Goal: Task Accomplishment & Management: Manage account settings

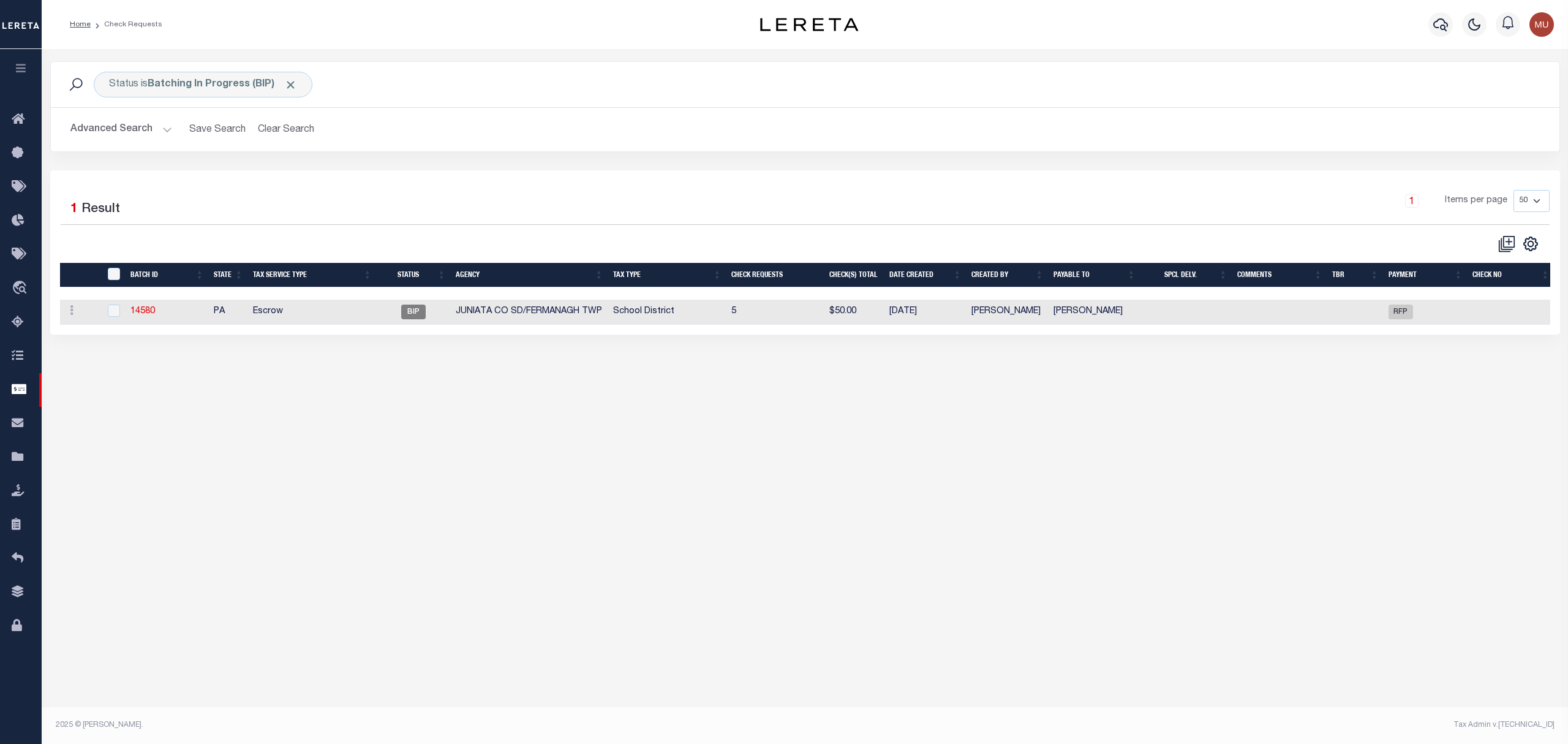
select select "50"
click at [574, 162] on div "Status is Batching In Progress (BIP) Search Advanced Search Save Search Clear S…" at bounding box center [805, 115] width 1528 height 109
drag, startPoint x: 660, startPoint y: 395, endPoint x: 672, endPoint y: 409, distance: 18.4
click at [660, 395] on div "Status is Batching In Progress (BIP) Search Advanced Search Save Search Clear S…" at bounding box center [805, 384] width 1526 height 670
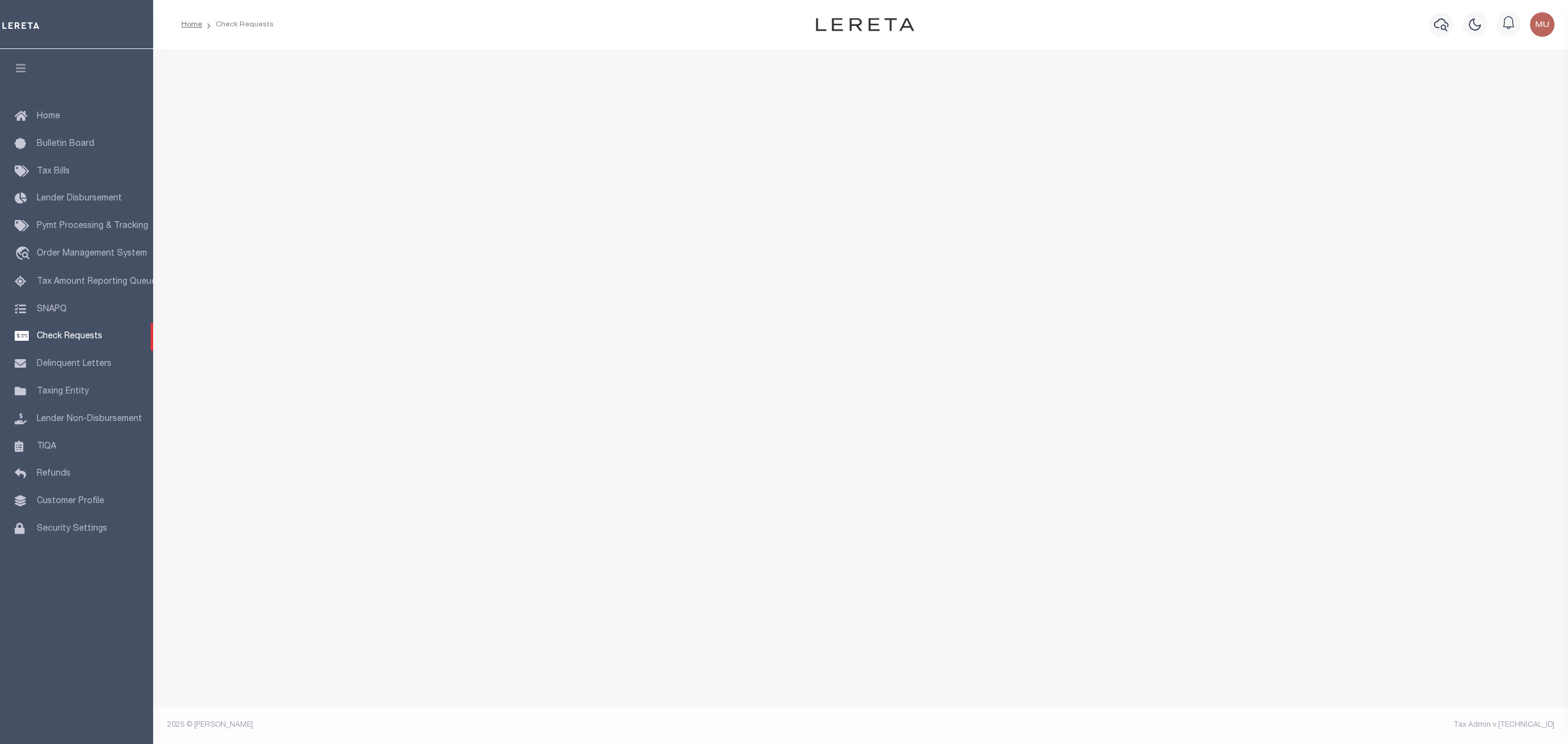
select select "50"
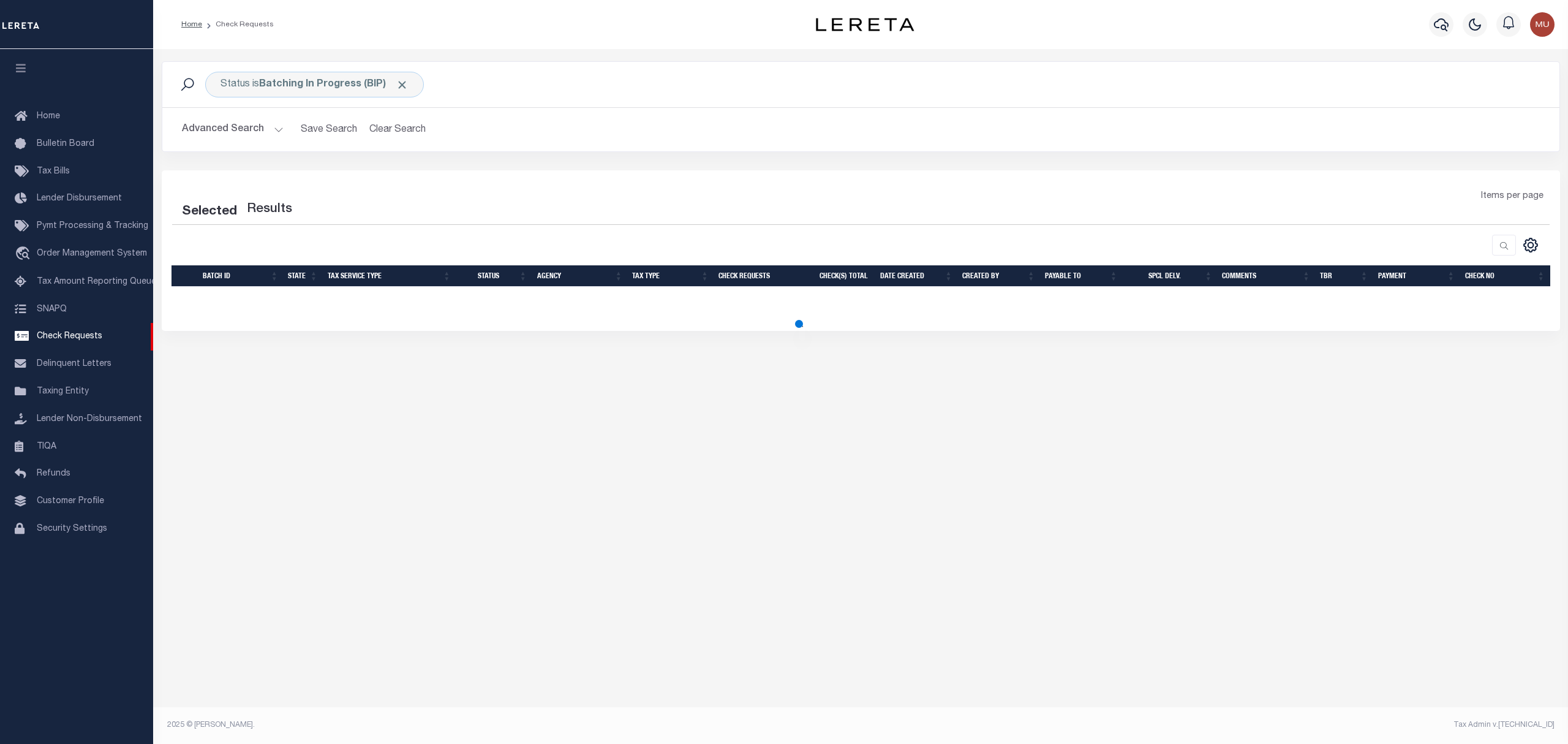
select select "50"
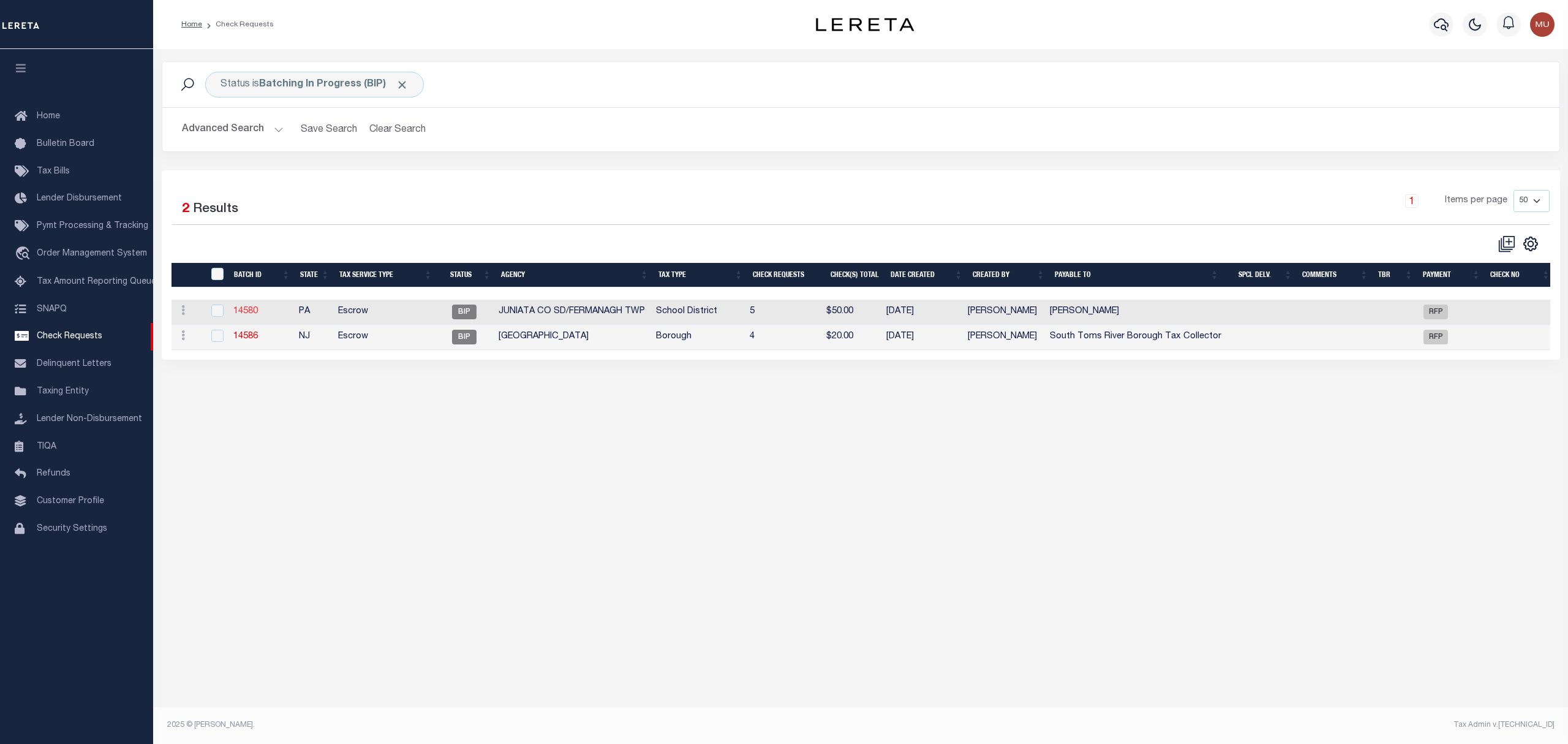
click at [243, 310] on link "14580" at bounding box center [245, 311] width 25 height 9
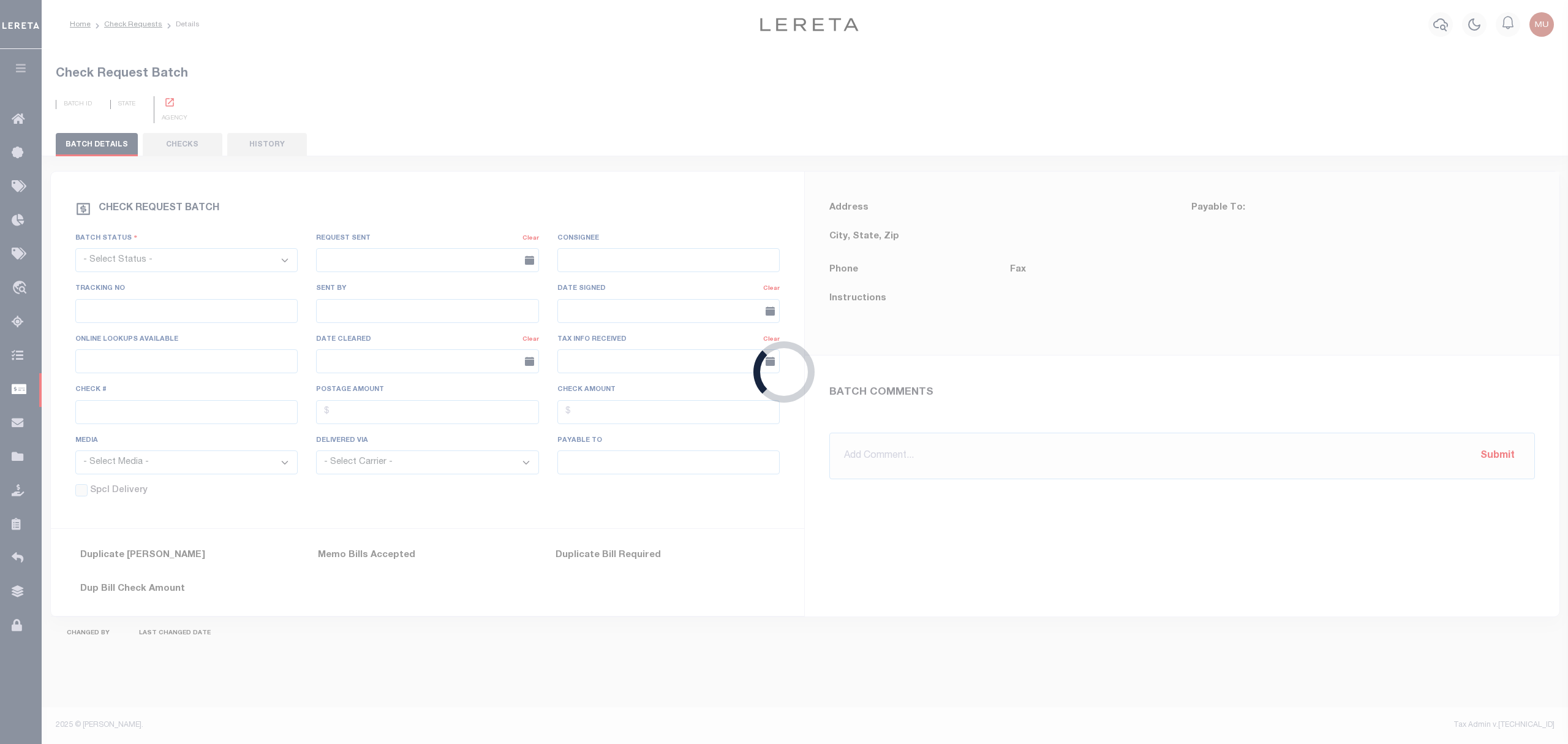
select select "BIP"
type input "No"
type input "$0.00"
type input "[PERSON_NAME]"
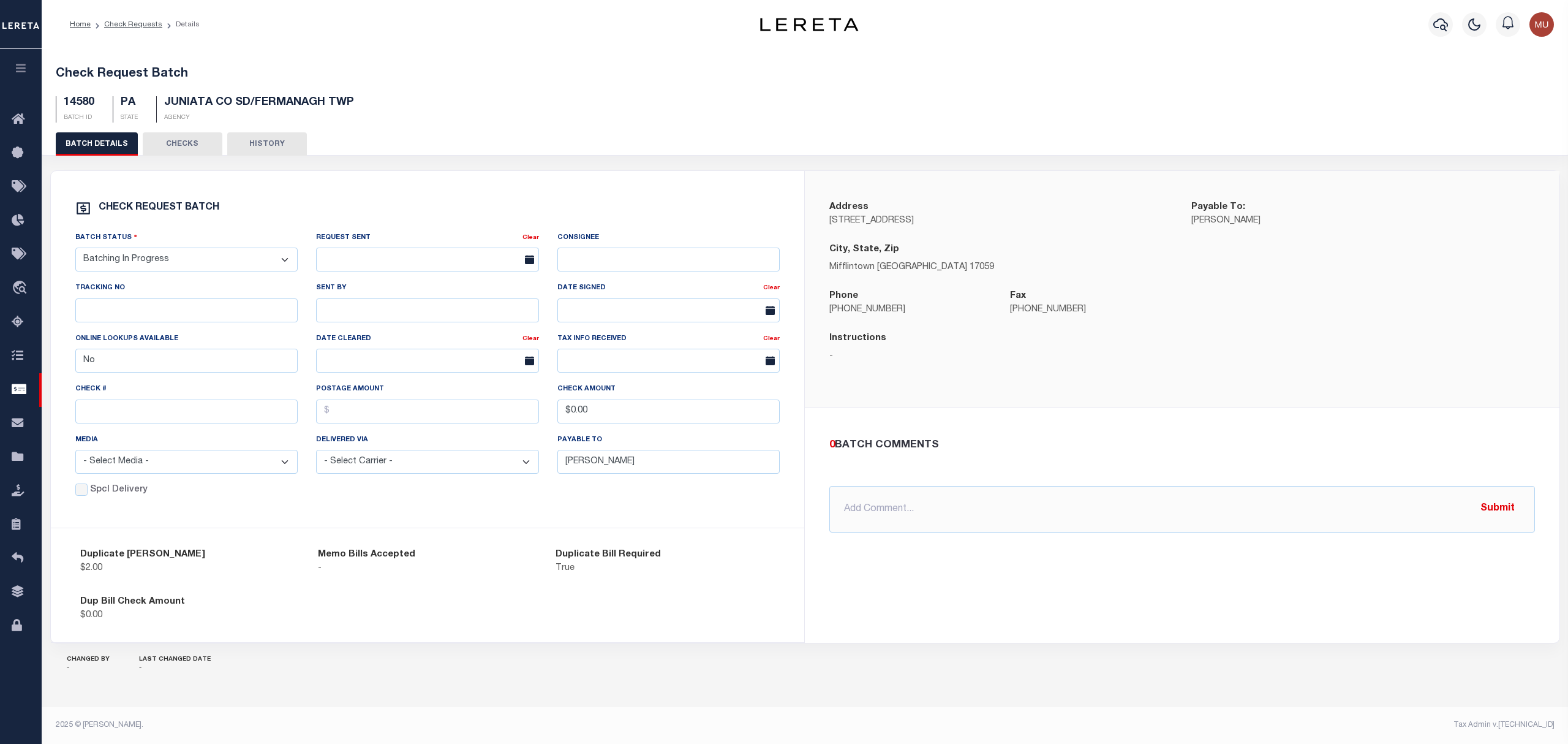
click at [594, 143] on div "BATCH DETAILS CHECKS HISTORY" at bounding box center [805, 144] width 1499 height 23
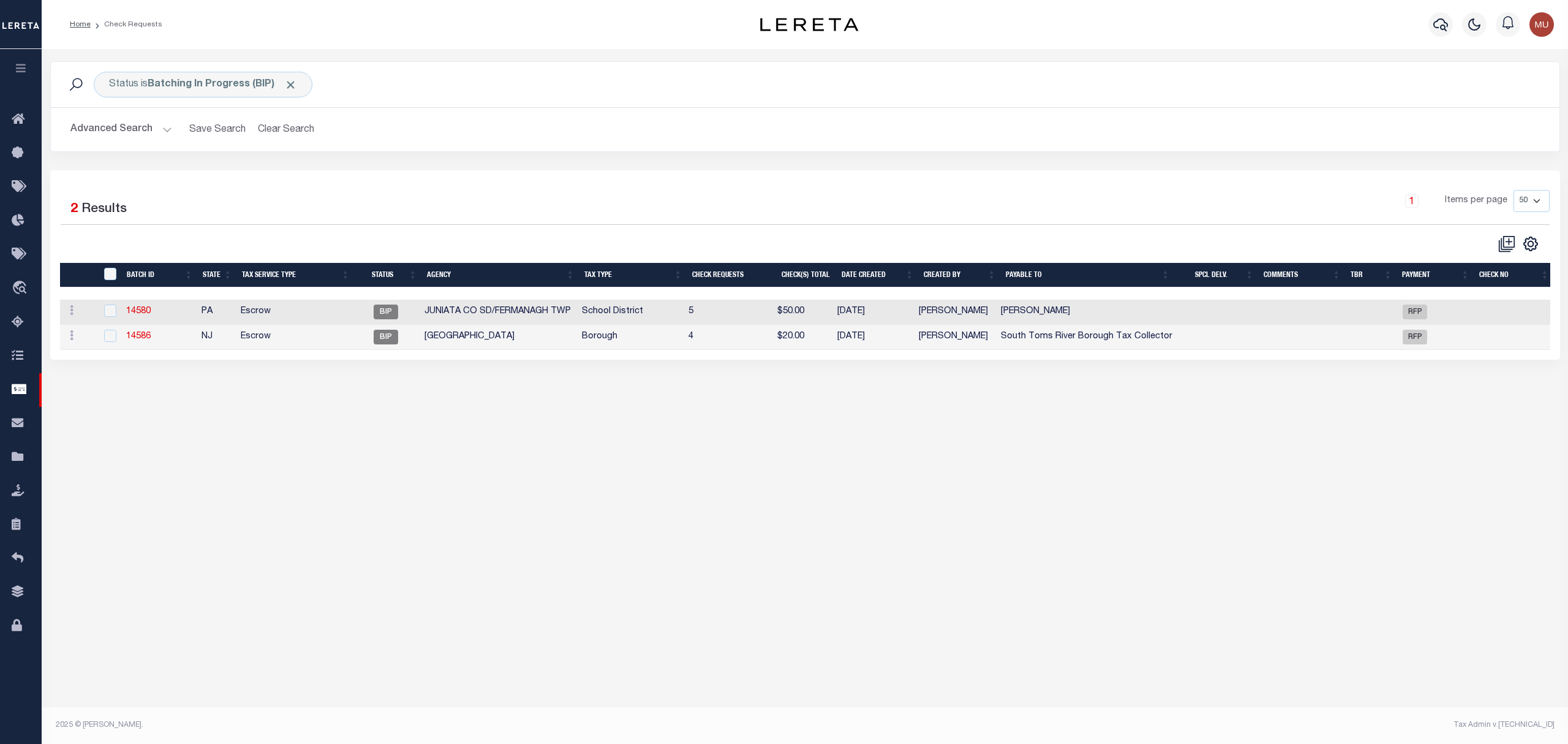
drag, startPoint x: 417, startPoint y: 231, endPoint x: 427, endPoint y: 230, distance: 10.0
click at [420, 230] on div "1 Selected 2 Results 1 Items per page 10 25 50 100" at bounding box center [805, 221] width 1509 height 63
click at [287, 132] on button "Clear Search" at bounding box center [286, 130] width 67 height 24
click at [311, 140] on button "Clear Search" at bounding box center [286, 130] width 67 height 24
click at [109, 134] on button "Advanced Search" at bounding box center [121, 130] width 101 height 24
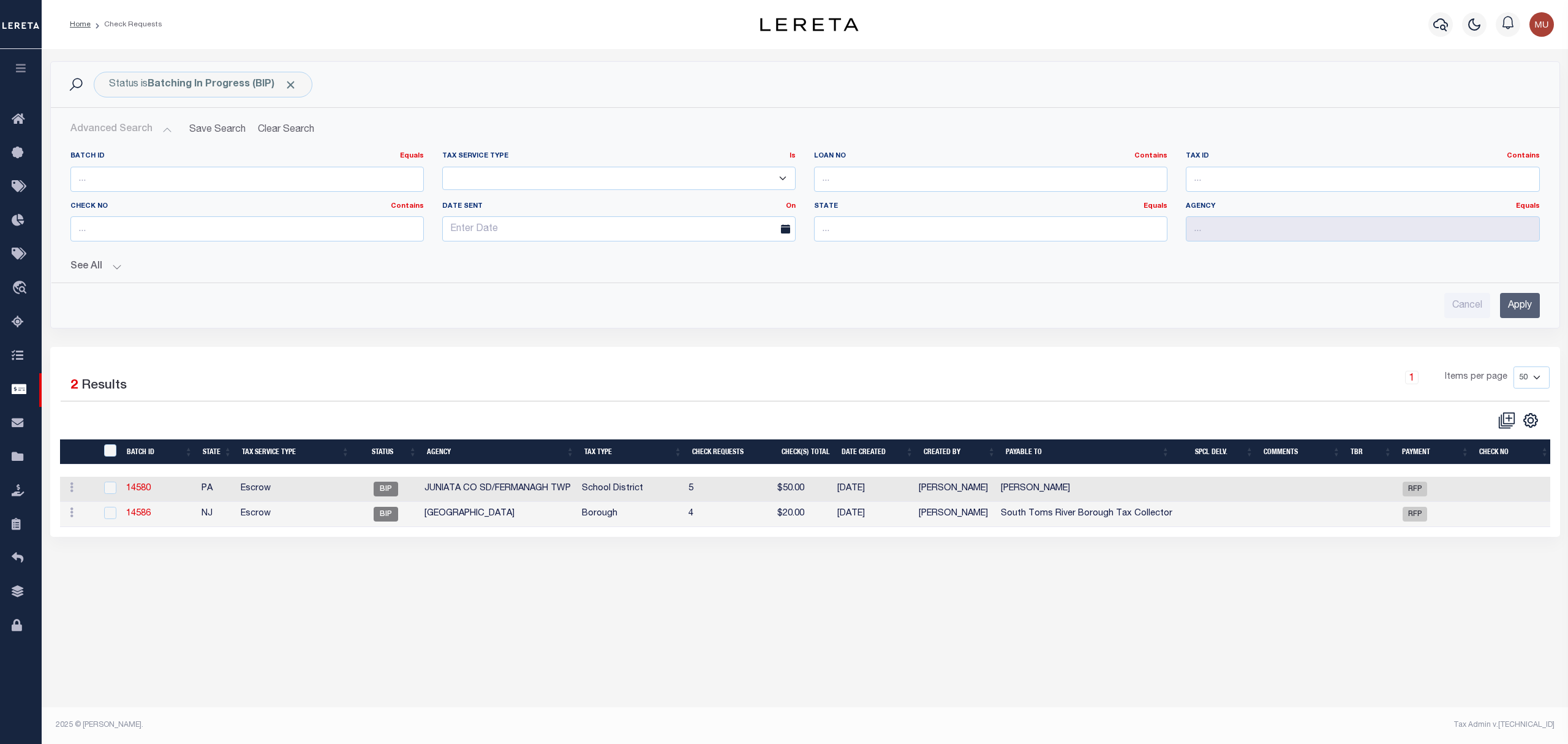
click at [89, 262] on button "See All" at bounding box center [805, 267] width 1469 height 11
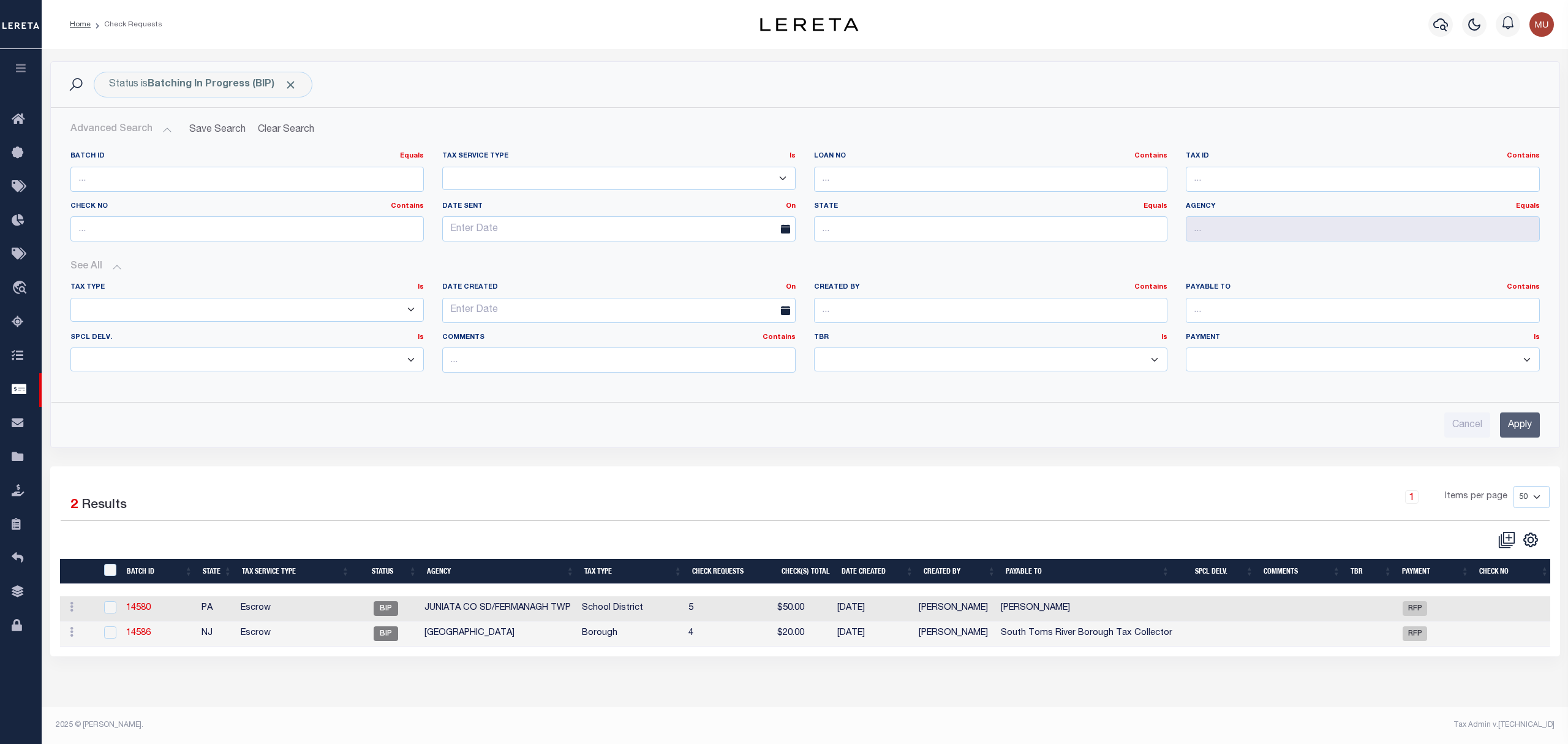
click at [388, 418] on div "Cancel Apply" at bounding box center [805, 425] width 1469 height 25
click at [1453, 425] on input "Cancel" at bounding box center [1467, 425] width 46 height 25
checkbox input "true"
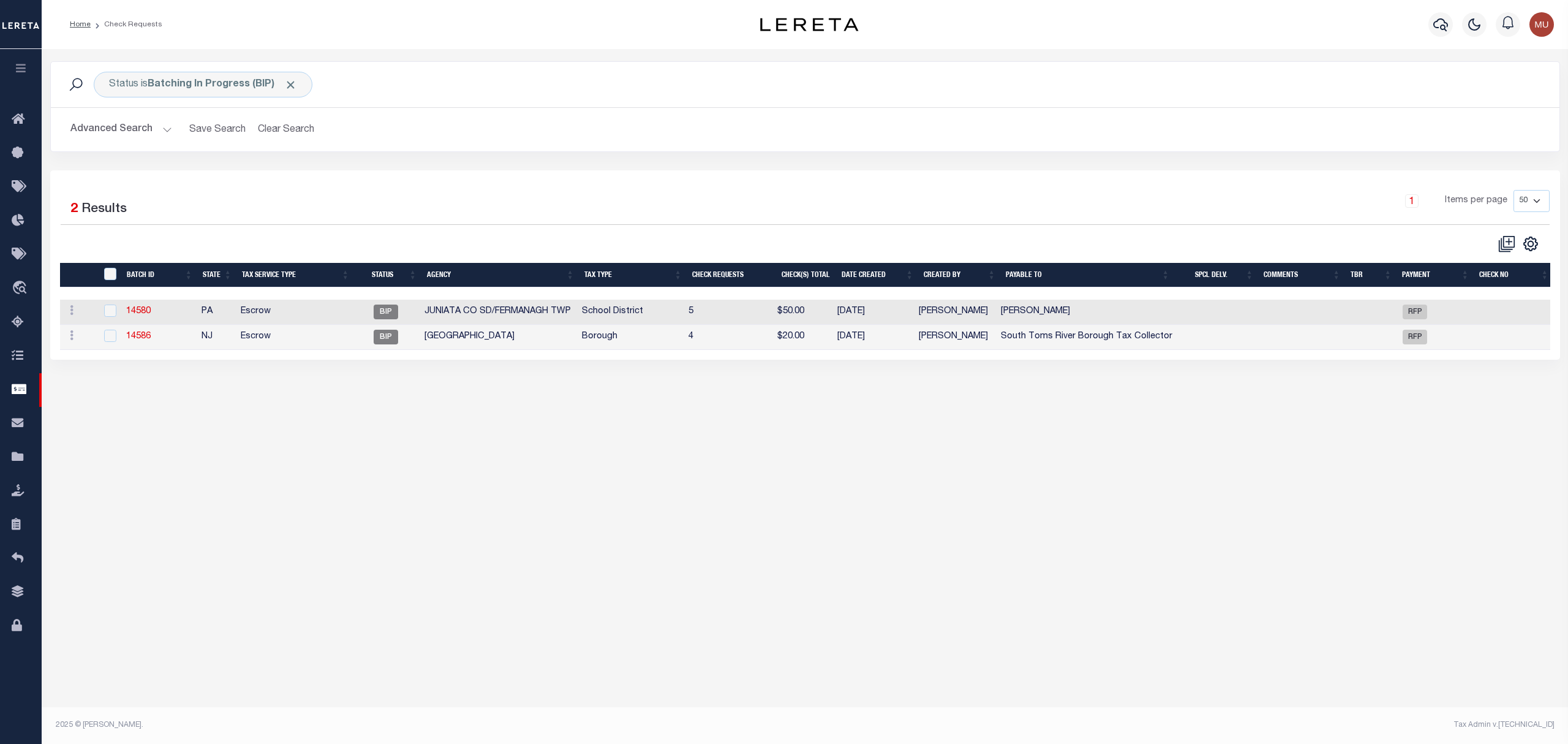
click at [439, 316] on td "JUNIATA CO SD/FERMANAGH TWP" at bounding box center [499, 312] width 158 height 25
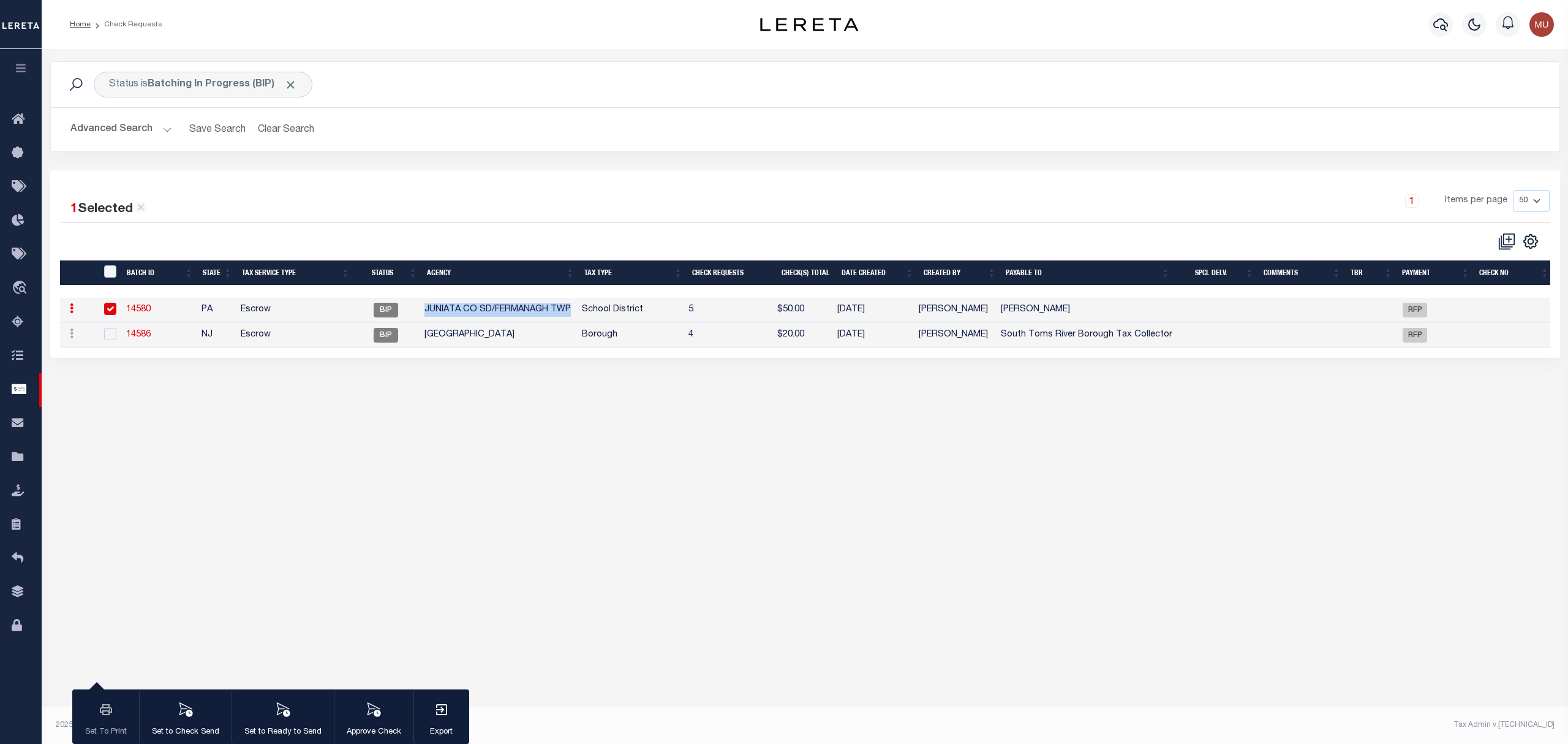
drag, startPoint x: 439, startPoint y: 316, endPoint x: 561, endPoint y: 310, distance: 122.1
click at [561, 310] on td "JUNIATA CO SD/FERMANAGH TWP" at bounding box center [499, 310] width 158 height 25
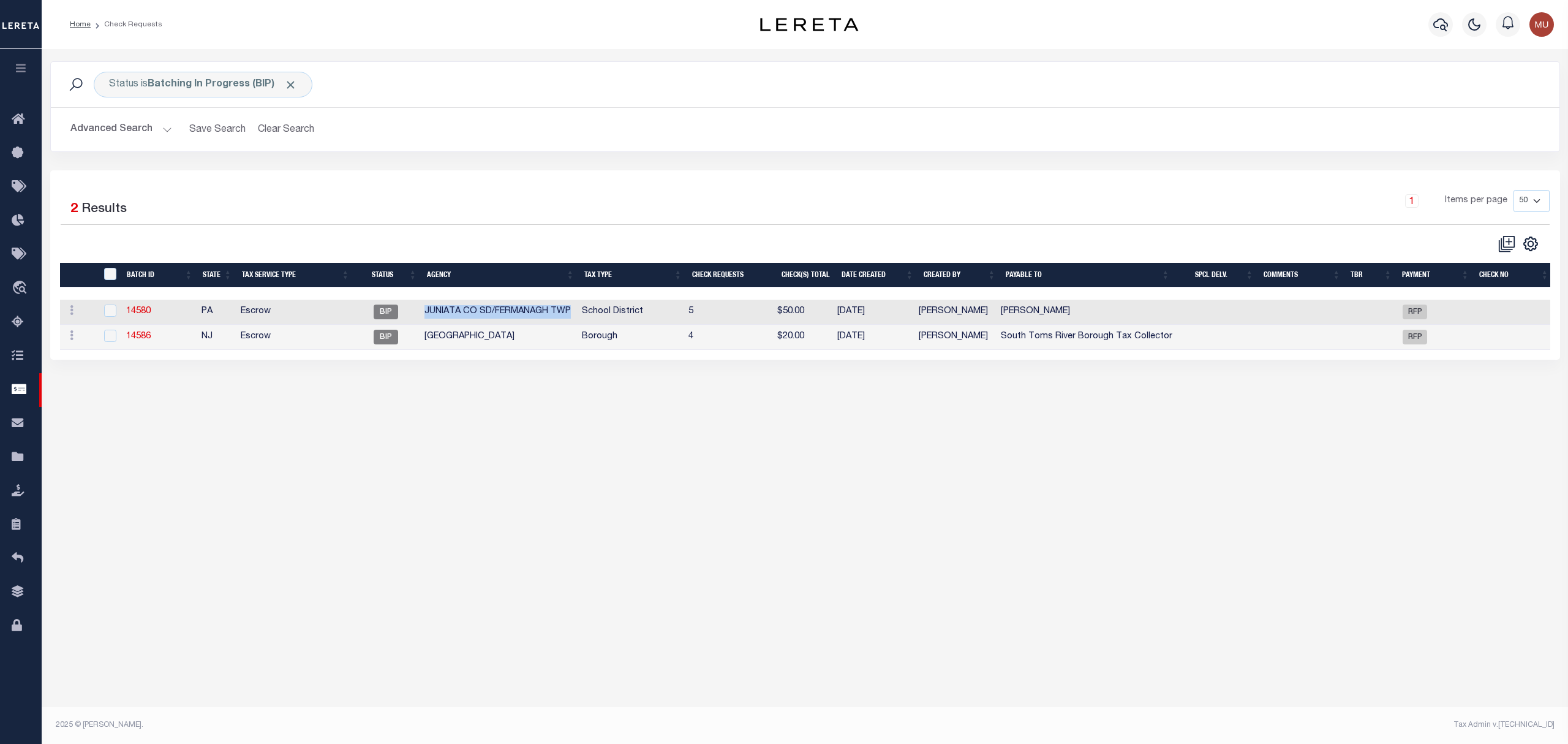
copy td "JUNIATA CO SD/FERMANAGH TWP"
click at [1020, 315] on td "[PERSON_NAME]" at bounding box center [1087, 312] width 182 height 25
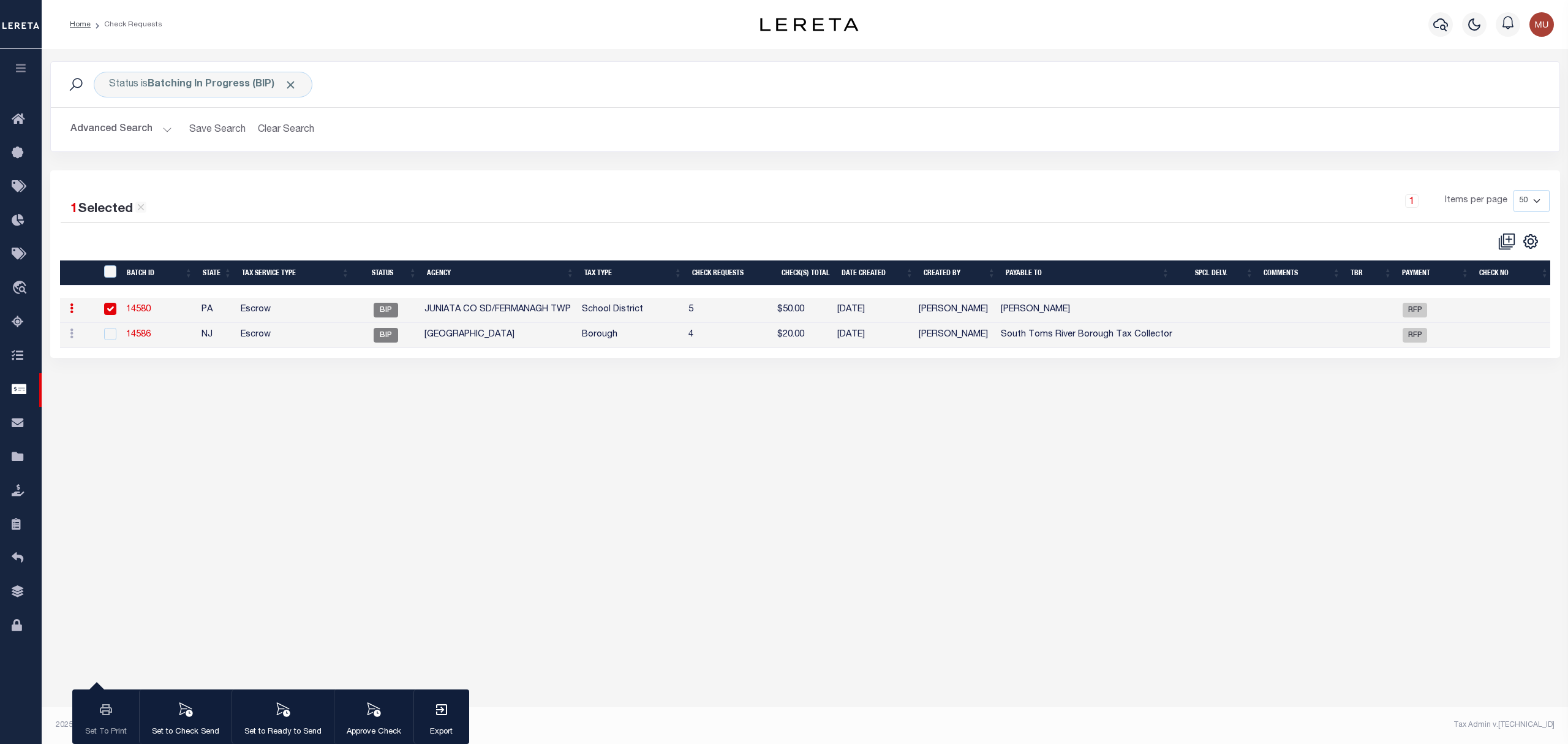
drag, startPoint x: 1020, startPoint y: 315, endPoint x: 1058, endPoint y: 316, distance: 38.0
click at [1058, 316] on td "[PERSON_NAME]" at bounding box center [1087, 310] width 182 height 25
checkbox input "false"
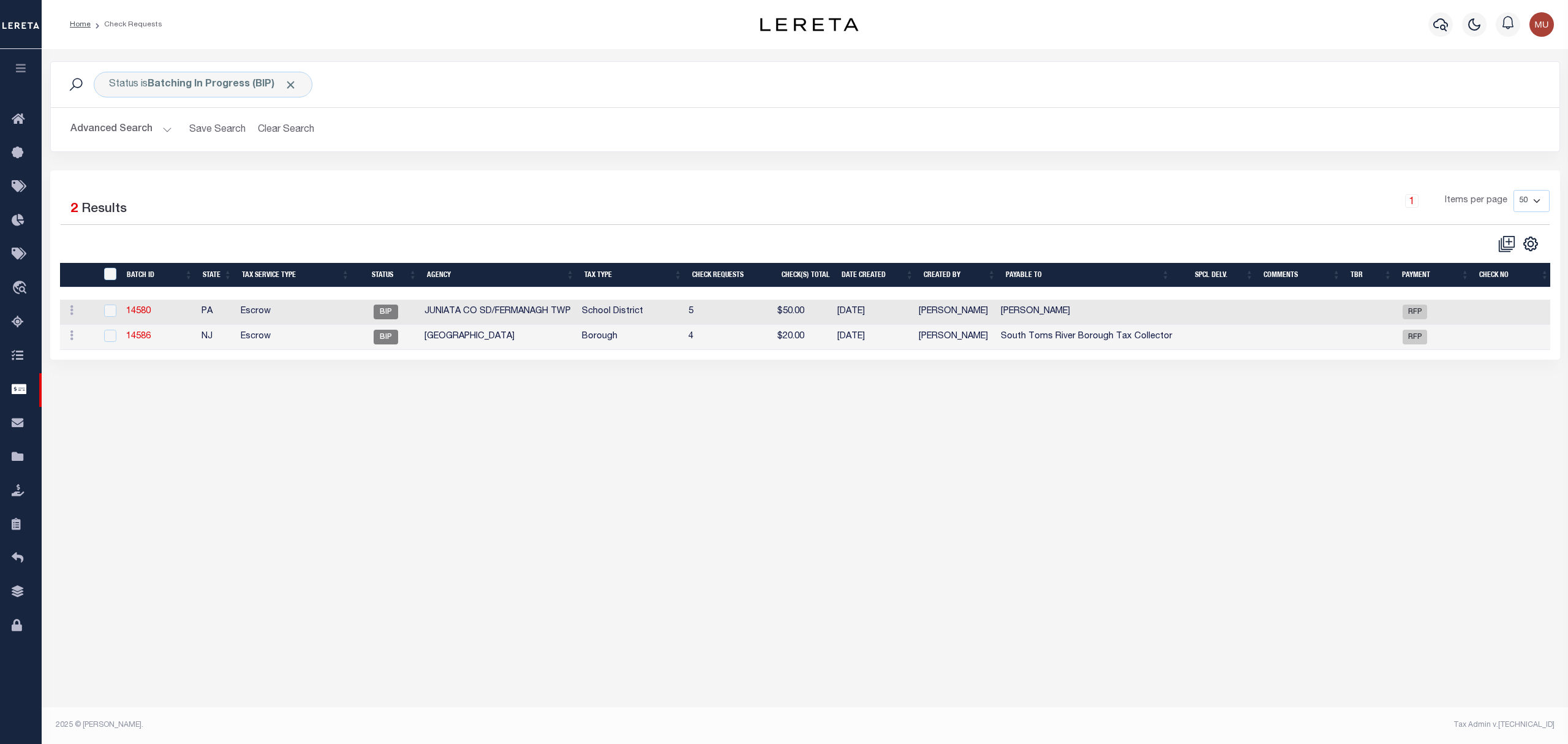
copy td "[PERSON_NAME]"
click at [780, 228] on div "1 Selected 2 Results 1 Items per page 10 25 50 100" at bounding box center [805, 221] width 1509 height 63
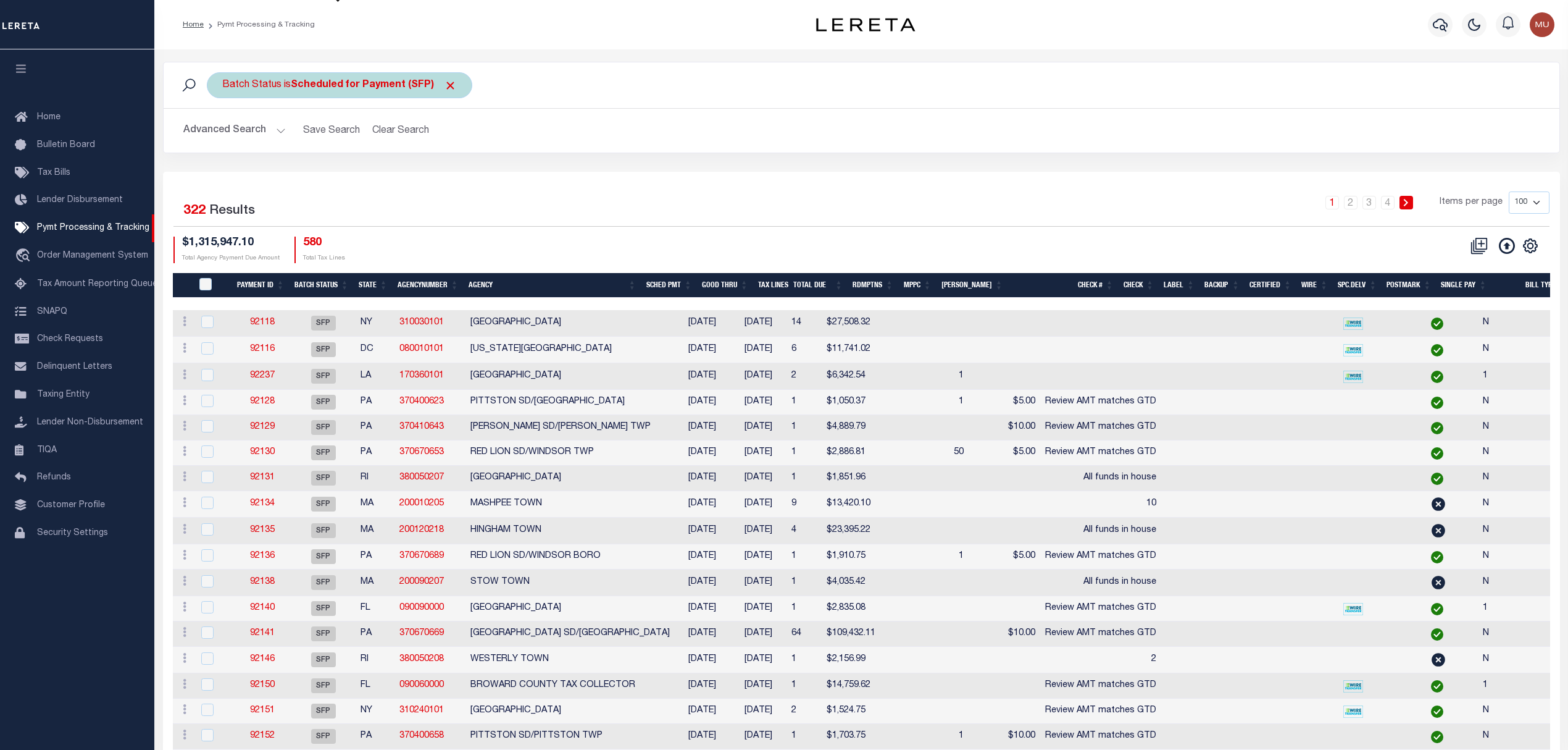
click at [394, 97] on div "Batch Status is Scheduled for Payment (SFP)" at bounding box center [340, 85] width 266 height 26
click at [376, 142] on select "Awaiting Funds (AWF) Cleared and Complete (CAC) New Check Needed (NCN) Payment …" at bounding box center [314, 146] width 182 height 24
select select "RFP"
click at [223, 135] on select "Awaiting Funds (AWF) Cleared and Complete (CAC) New Check Needed (NCN) Payment …" at bounding box center [314, 146] width 182 height 24
click at [388, 182] on input "Apply" at bounding box center [386, 173] width 36 height 20
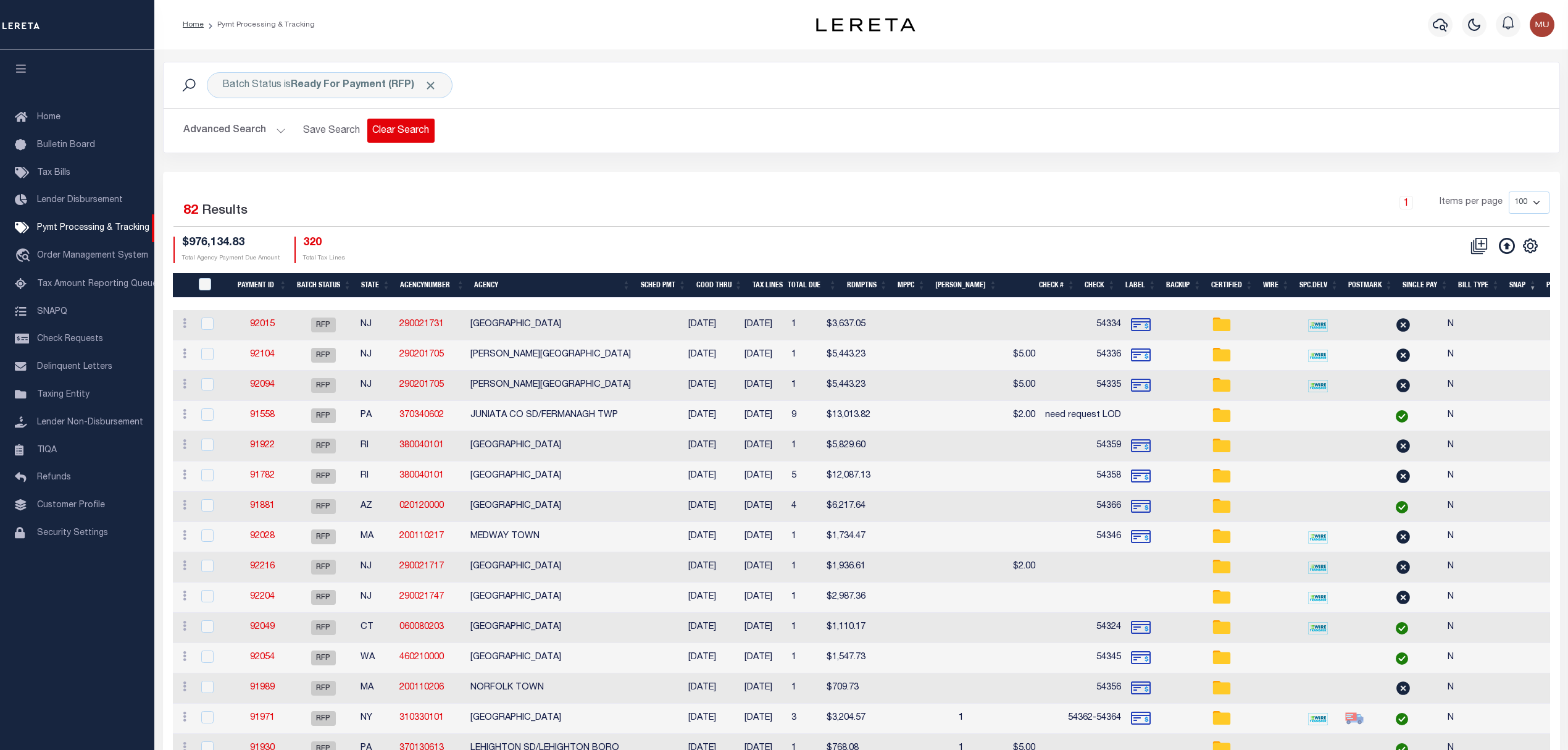
click at [400, 136] on button "Clear Search" at bounding box center [401, 131] width 67 height 24
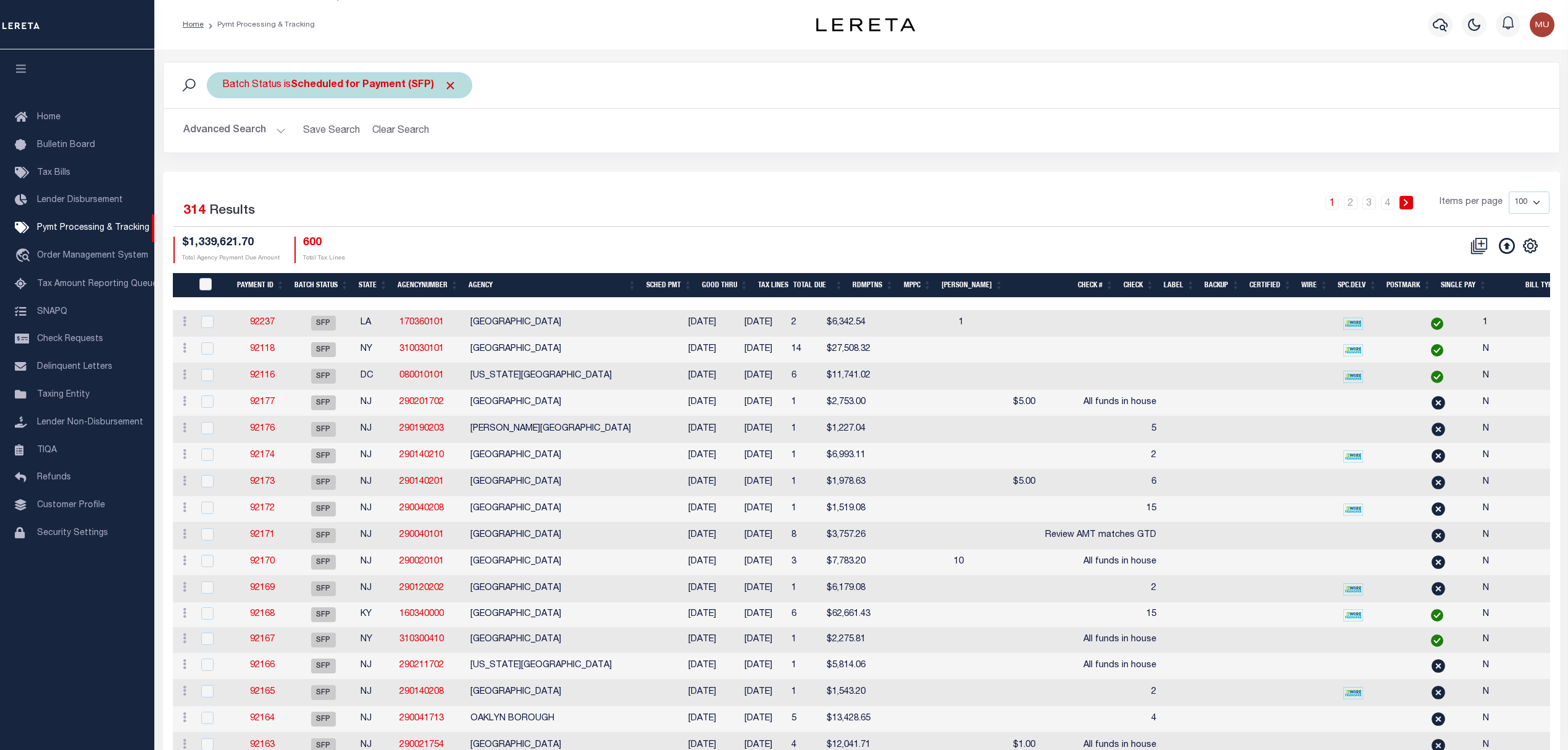
click at [379, 90] on b "Scheduled for Payment (SFP)" at bounding box center [374, 85] width 166 height 10
click at [378, 158] on select "Awaiting Funds (AWF) Cleared and Complete (CAC) New Check Needed (NCN) Payment …" at bounding box center [314, 146] width 182 height 24
select select "RFP"
click at [223, 135] on select "Awaiting Funds (AWF) Cleared and Complete (CAC) New Check Needed (NCN) Payment …" at bounding box center [314, 146] width 182 height 24
click at [386, 164] on input "Apply" at bounding box center [386, 173] width 36 height 20
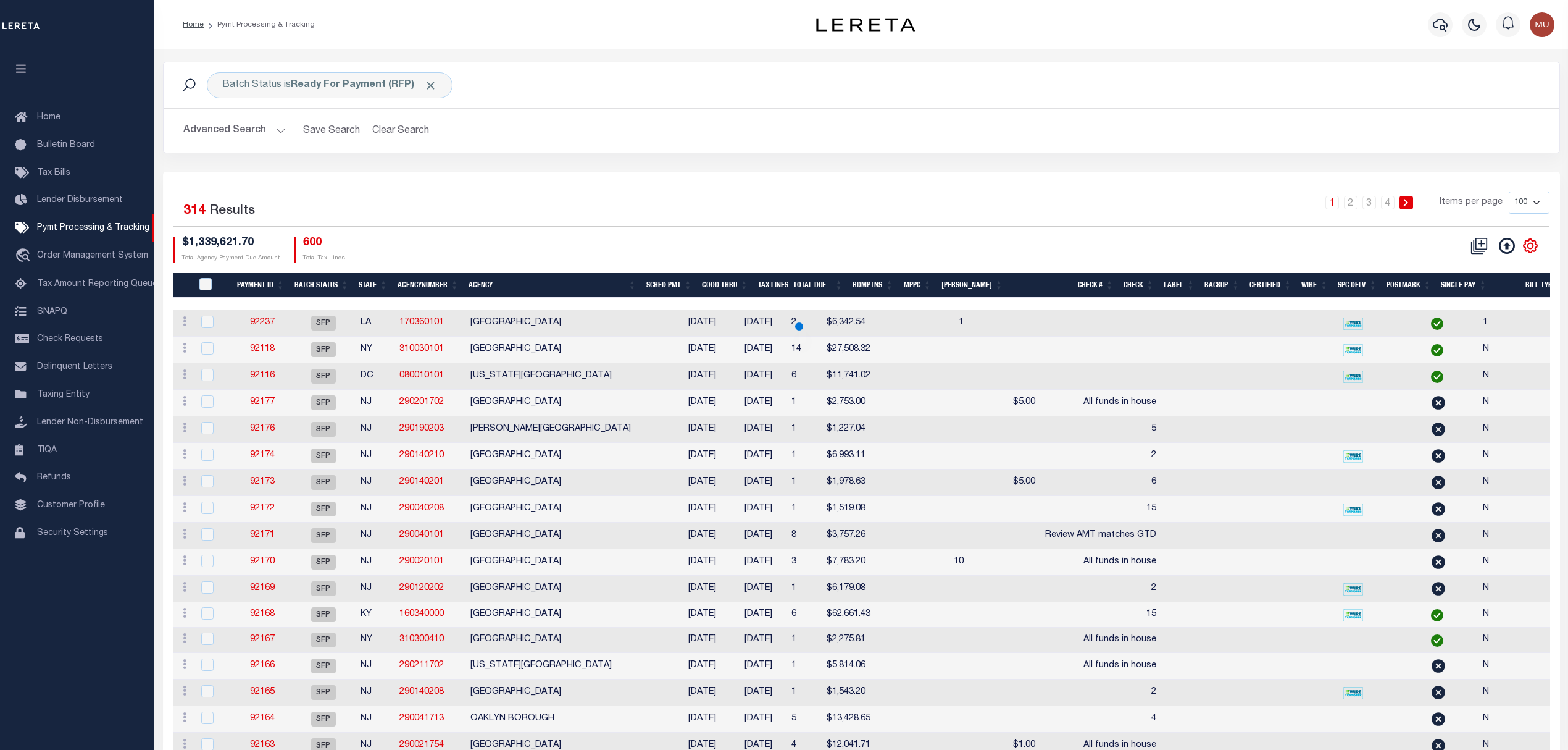
select select
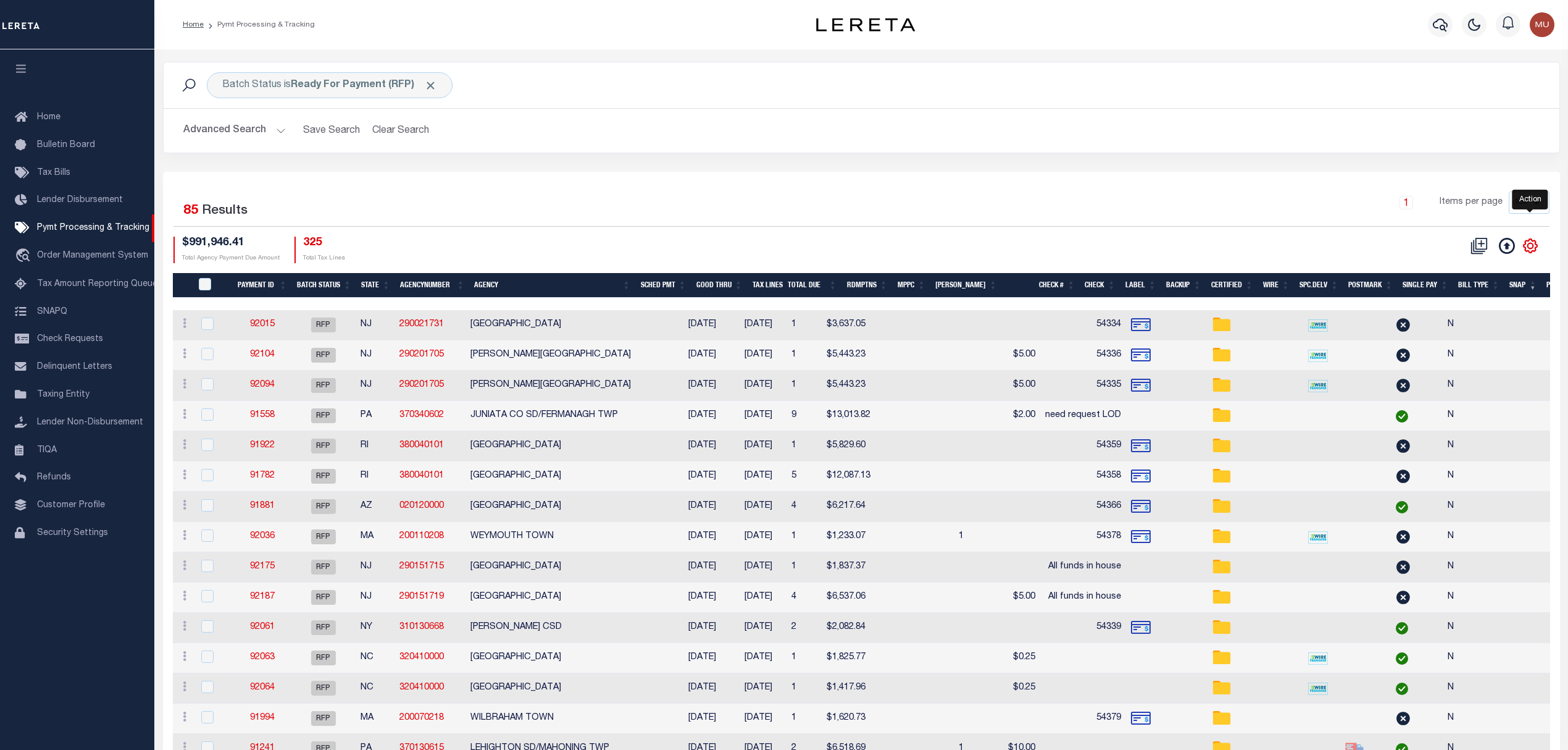
click at [1530, 243] on icon "" at bounding box center [1530, 245] width 16 height 16
click at [1448, 338] on span "Show Filter" at bounding box center [1455, 338] width 46 height 9
select select
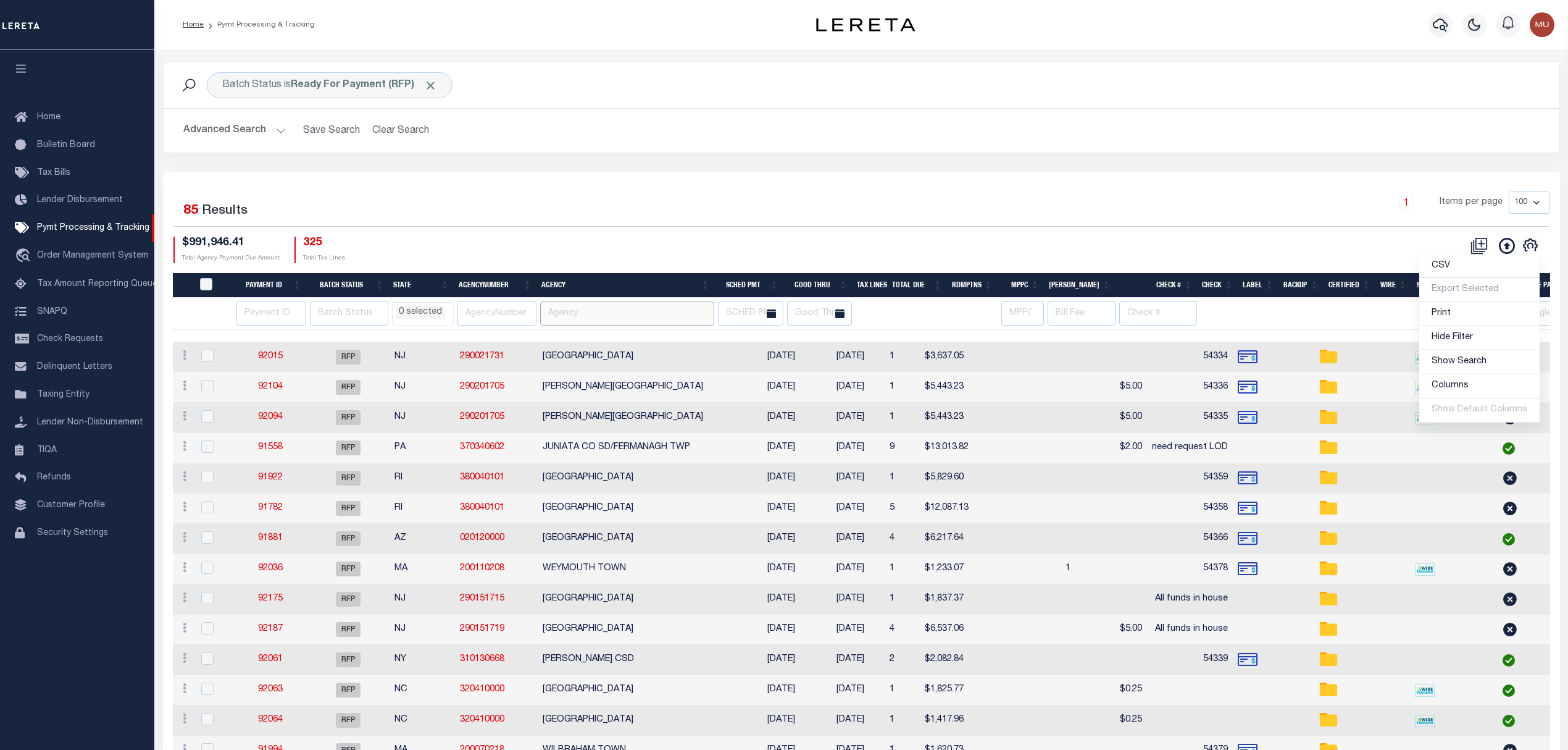
drag, startPoint x: 571, startPoint y: 317, endPoint x: 623, endPoint y: 317, distance: 52.0
click at [571, 317] on input "text" at bounding box center [627, 313] width 174 height 24
paste input "JUNIATA CO SD/FERMANAGH TWP"
type input "JUNIATA CO SD/FERMANAGH TWP"
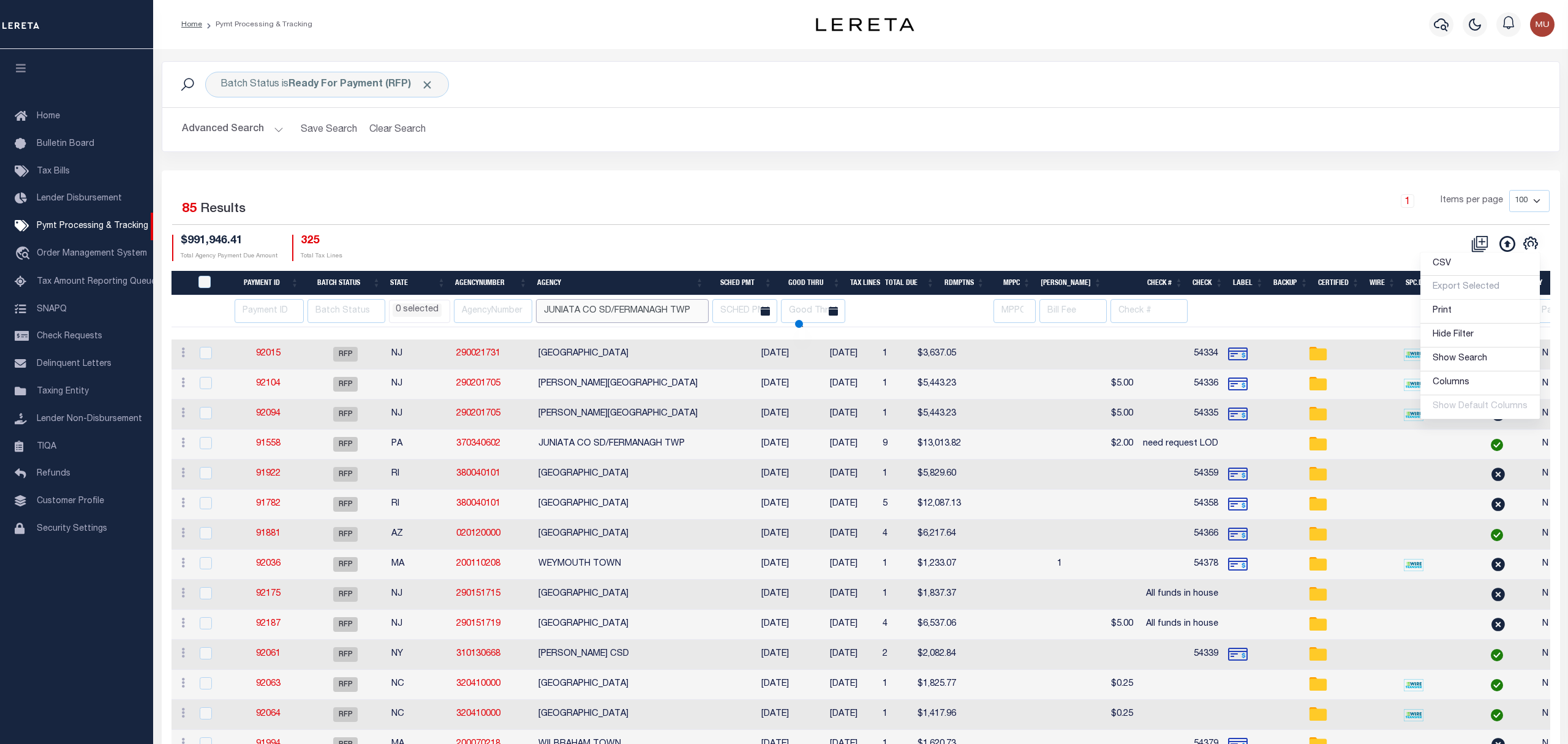
scroll to position [0, 10]
select select
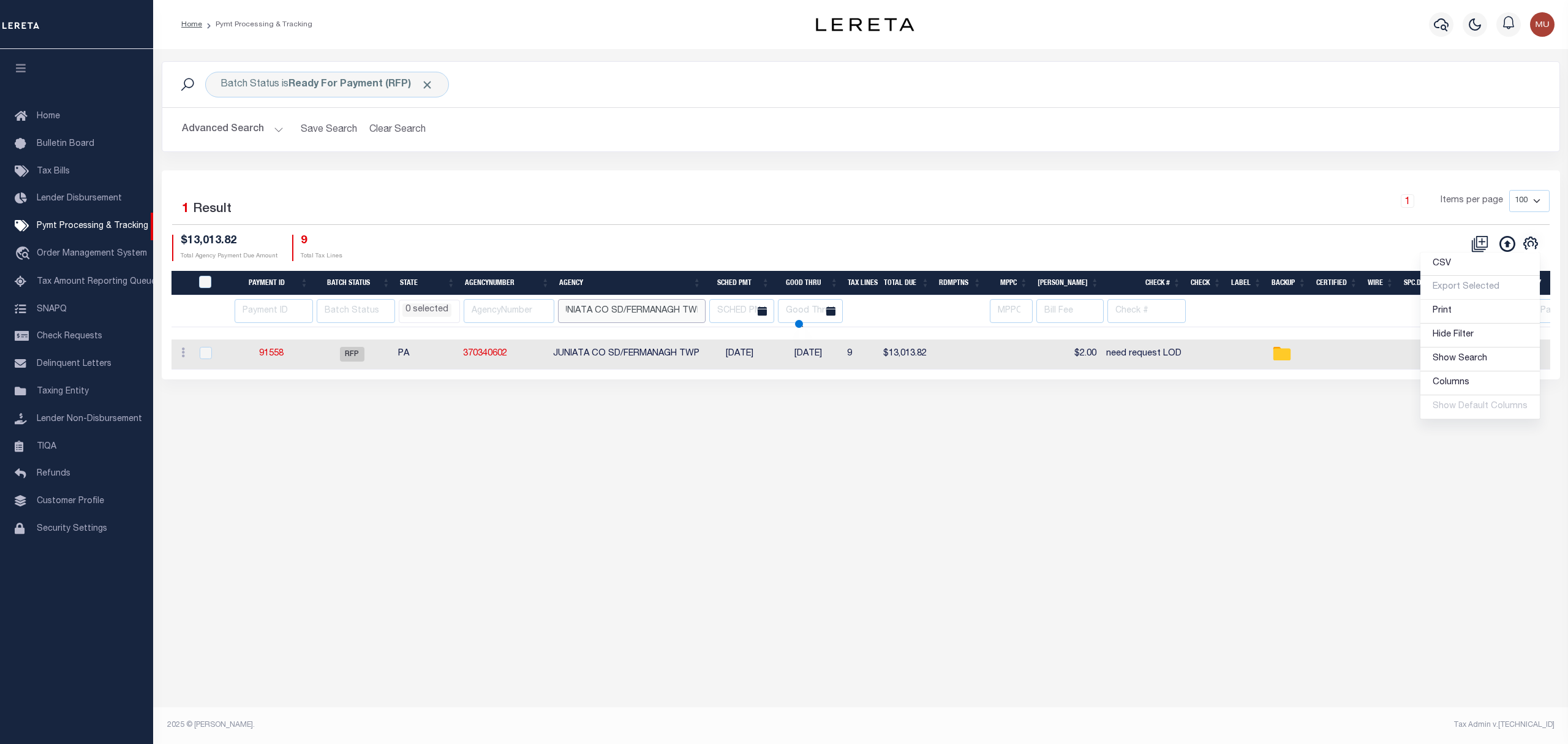
select select
click at [272, 357] on link "91558" at bounding box center [271, 354] width 25 height 9
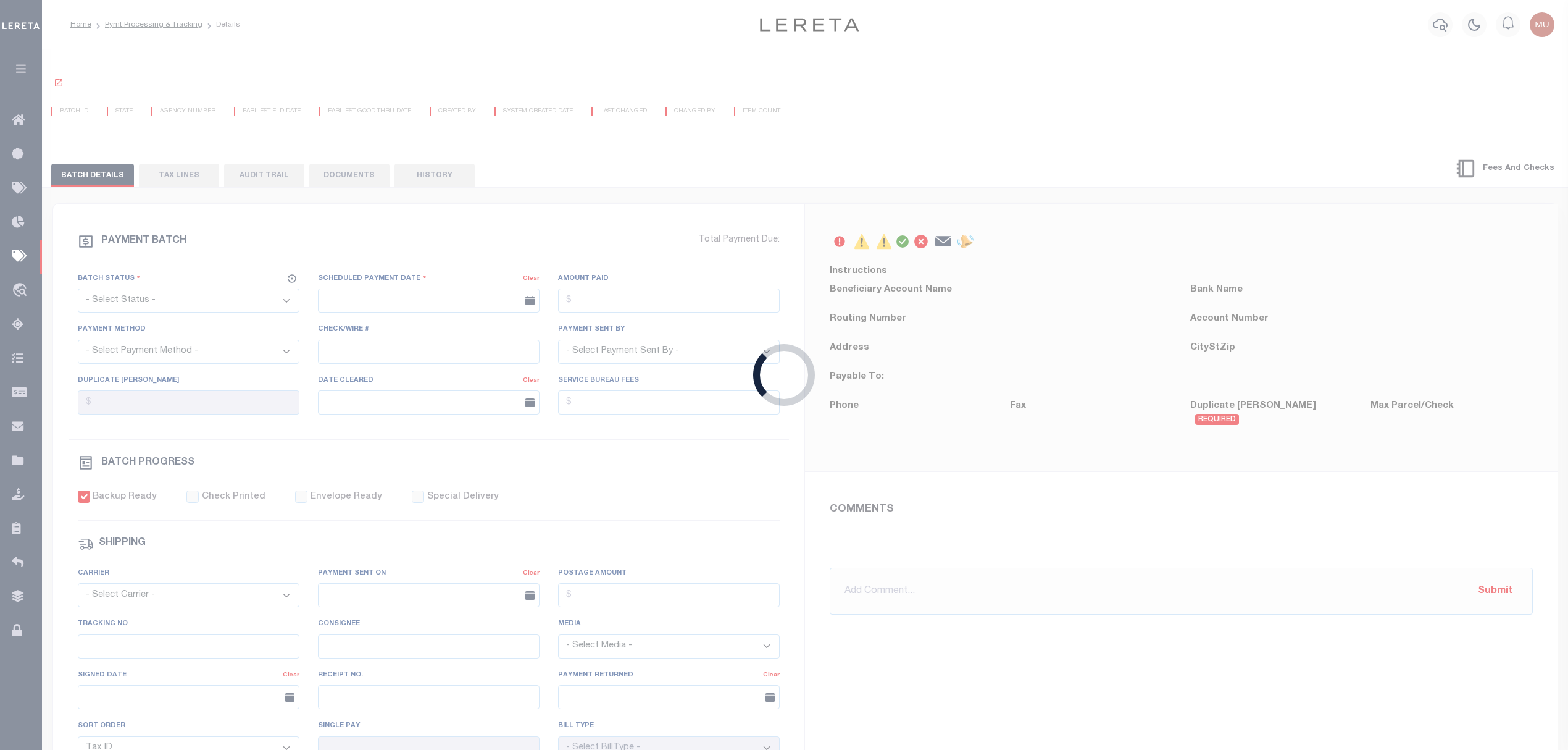
select select "RFP"
type input "[DATE]"
type input "$13,013.82"
select select "CHK"
type input "need request LOD"
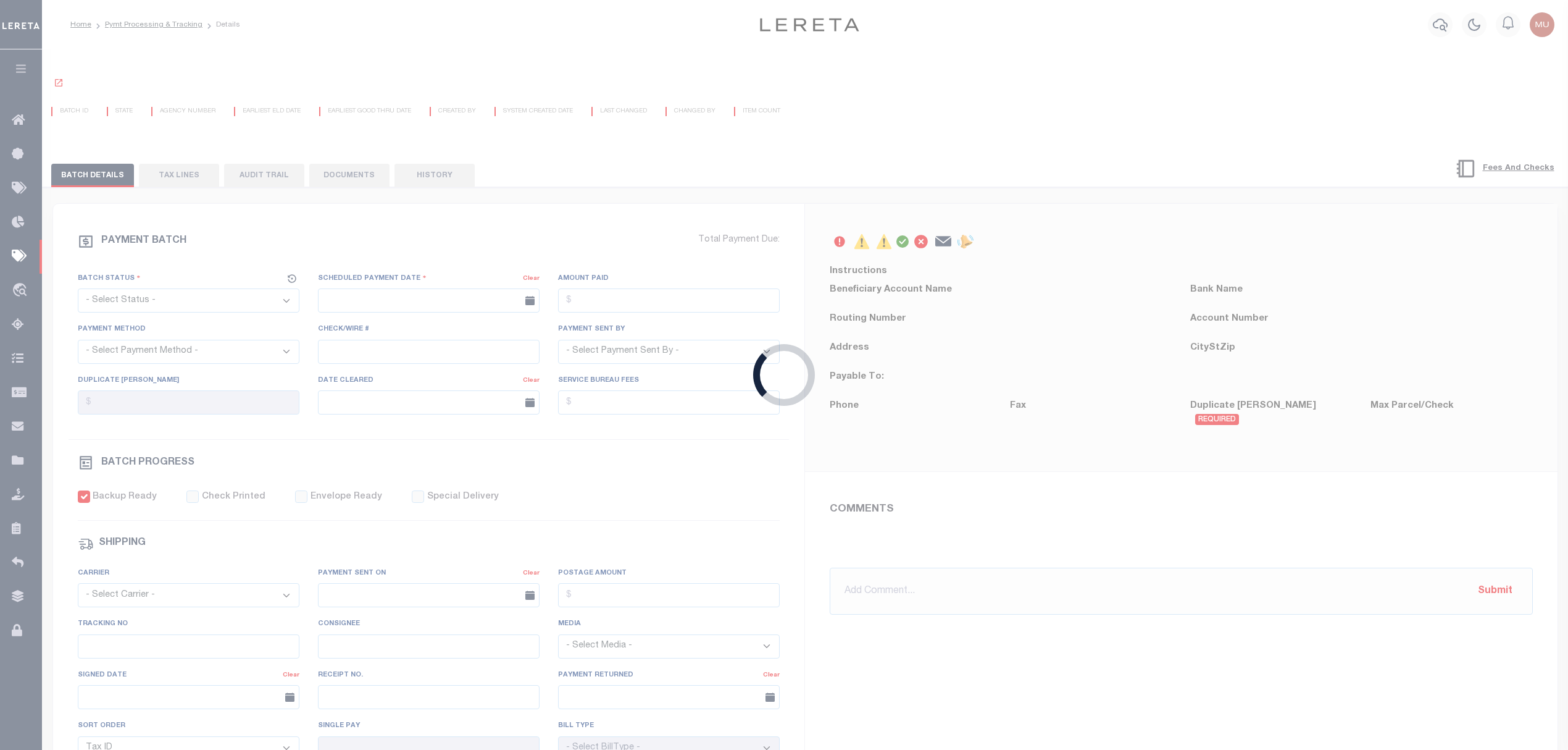
select select "[PERSON_NAME]"
type input "$50"
checkbox input "true"
type input "N"
radio input "true"
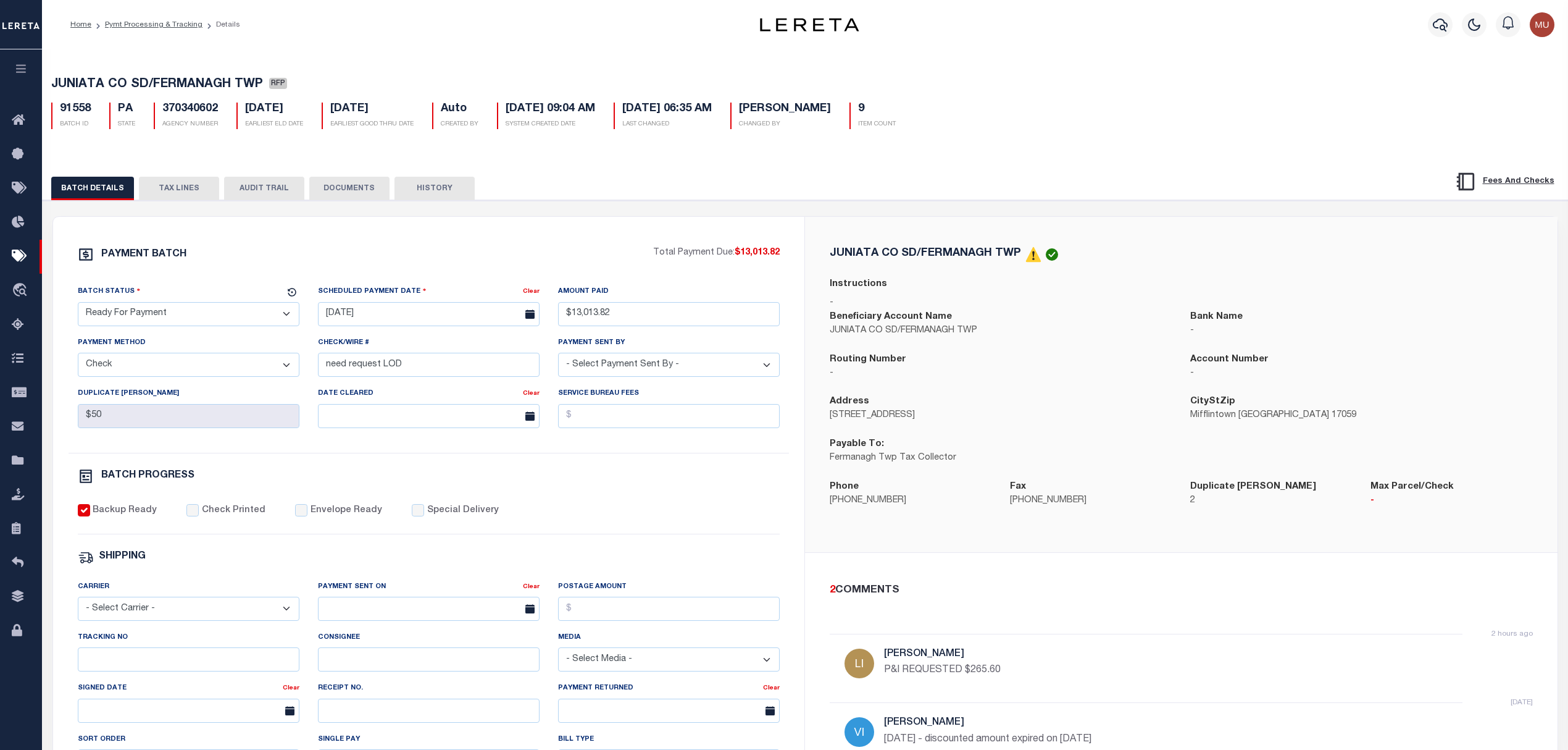
click at [186, 188] on button "TAX LINES" at bounding box center [179, 188] width 80 height 24
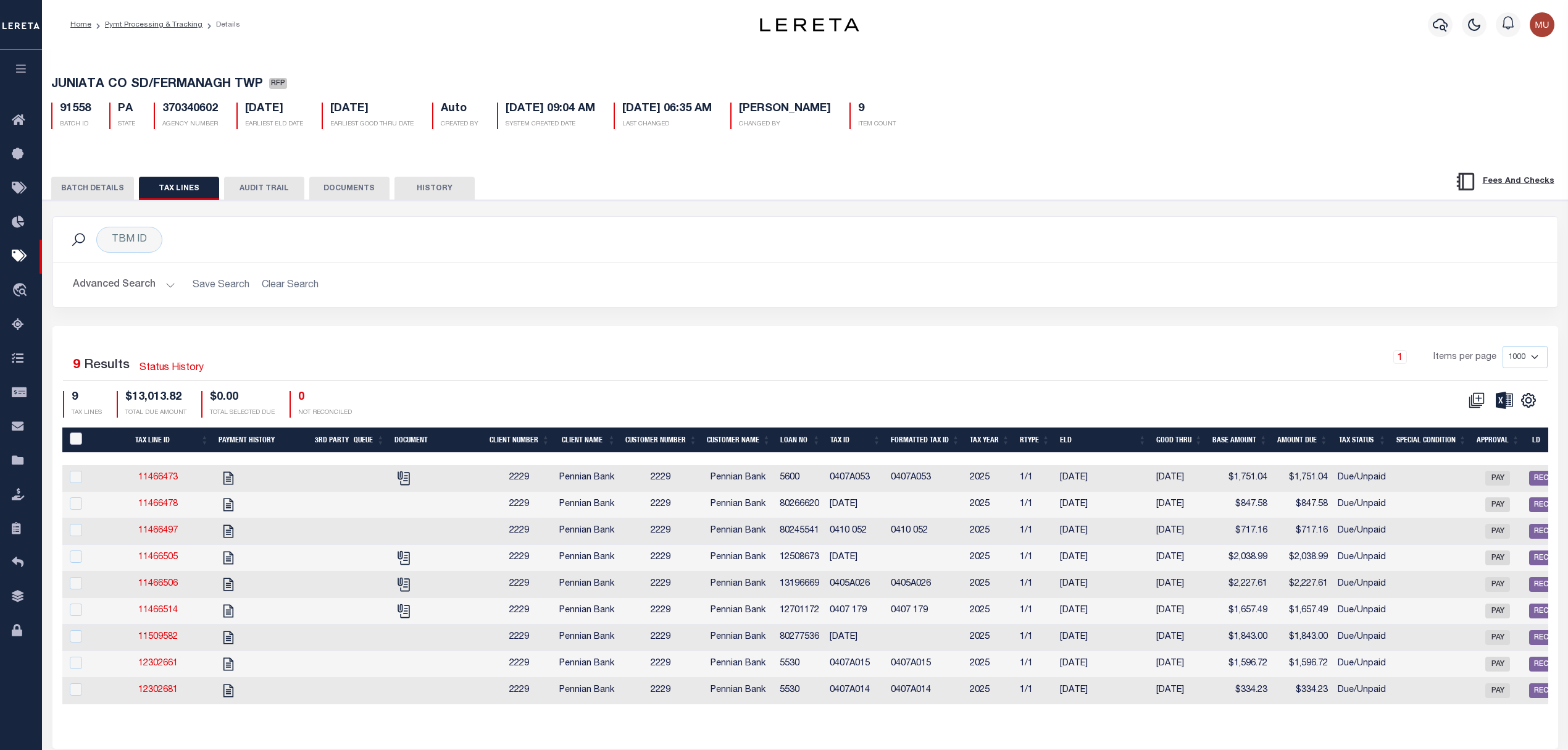
click at [77, 444] on input "PayeePaymentBatchId" at bounding box center [76, 438] width 12 height 12
checkbox input "true"
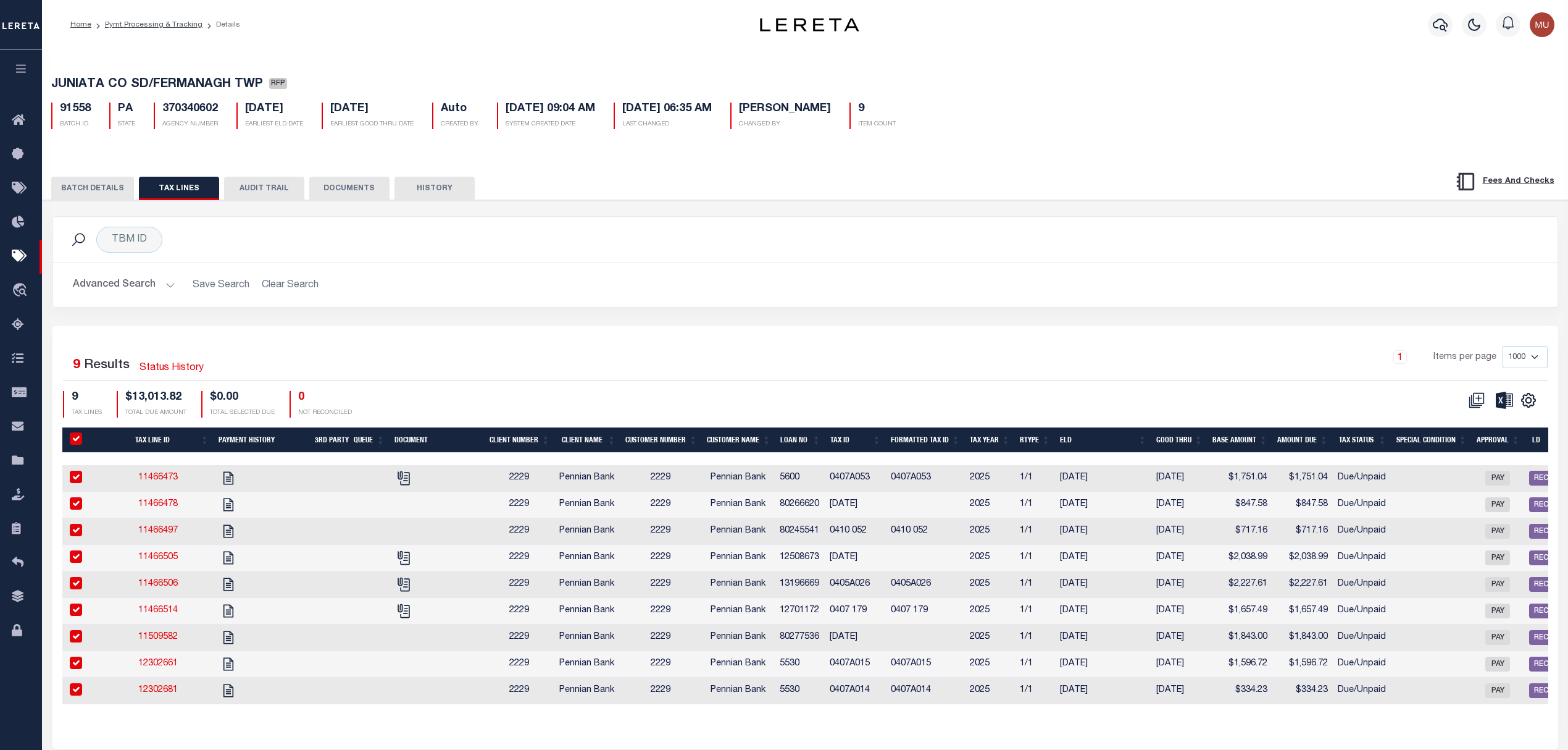
checkbox input "true"
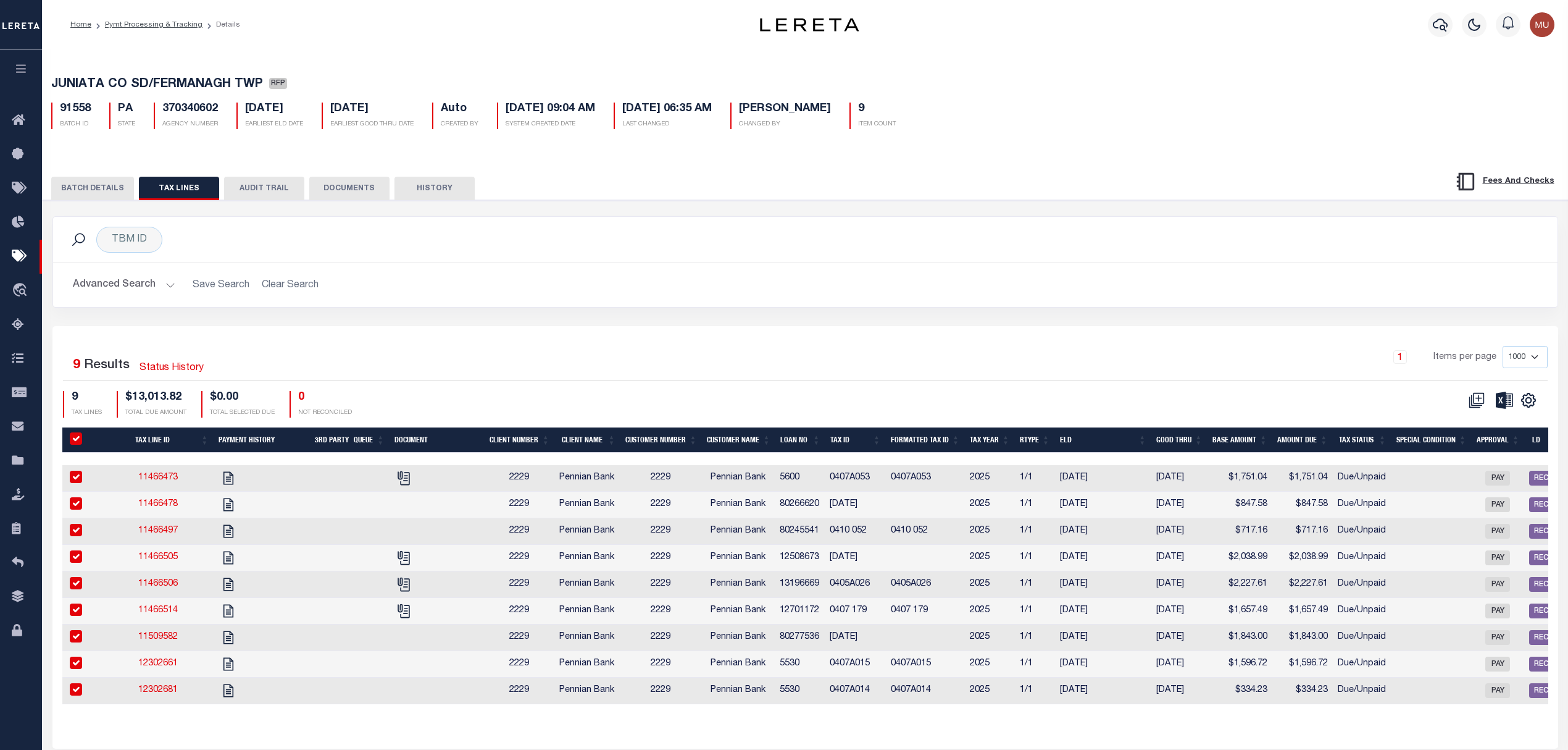
checkbox input "true"
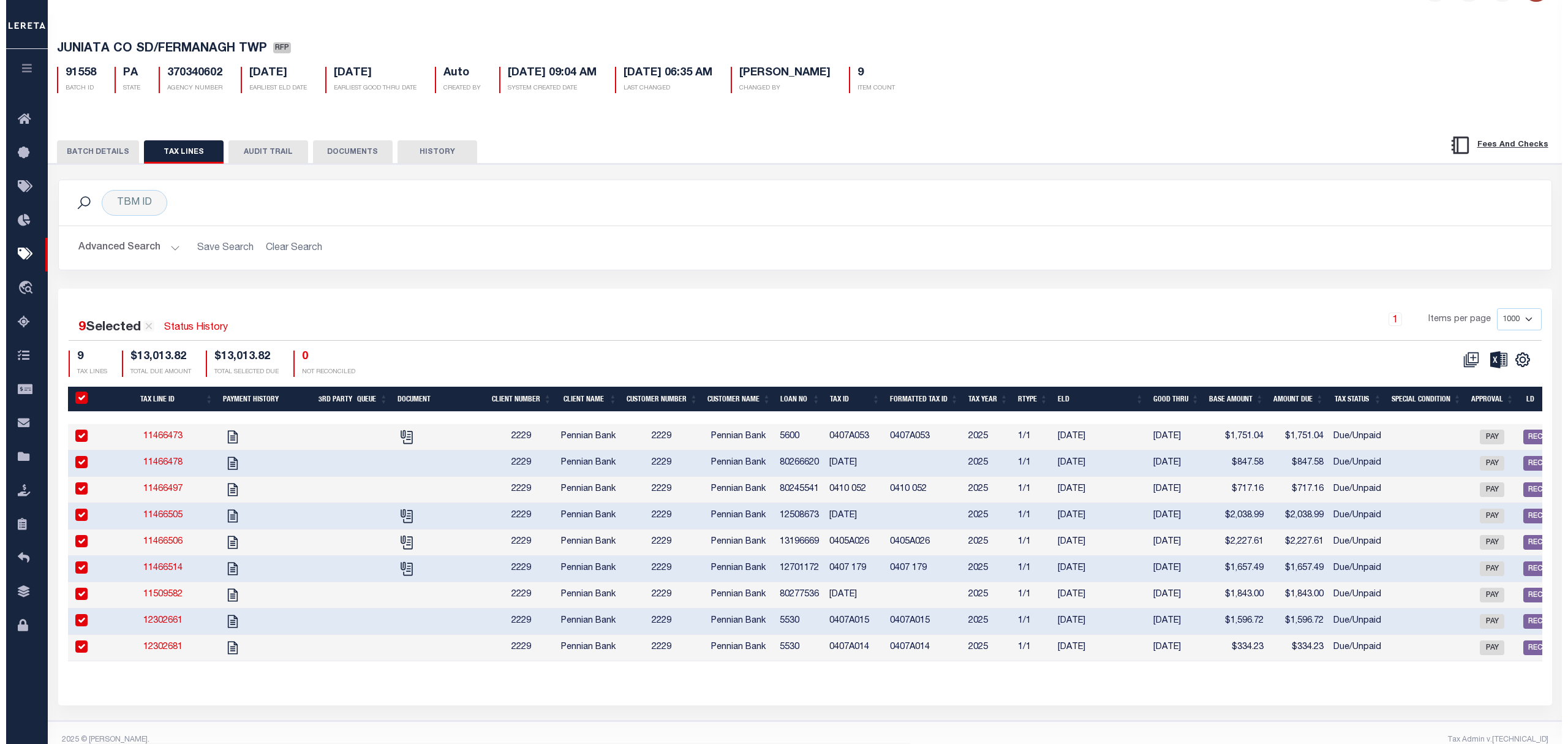
scroll to position [69, 0]
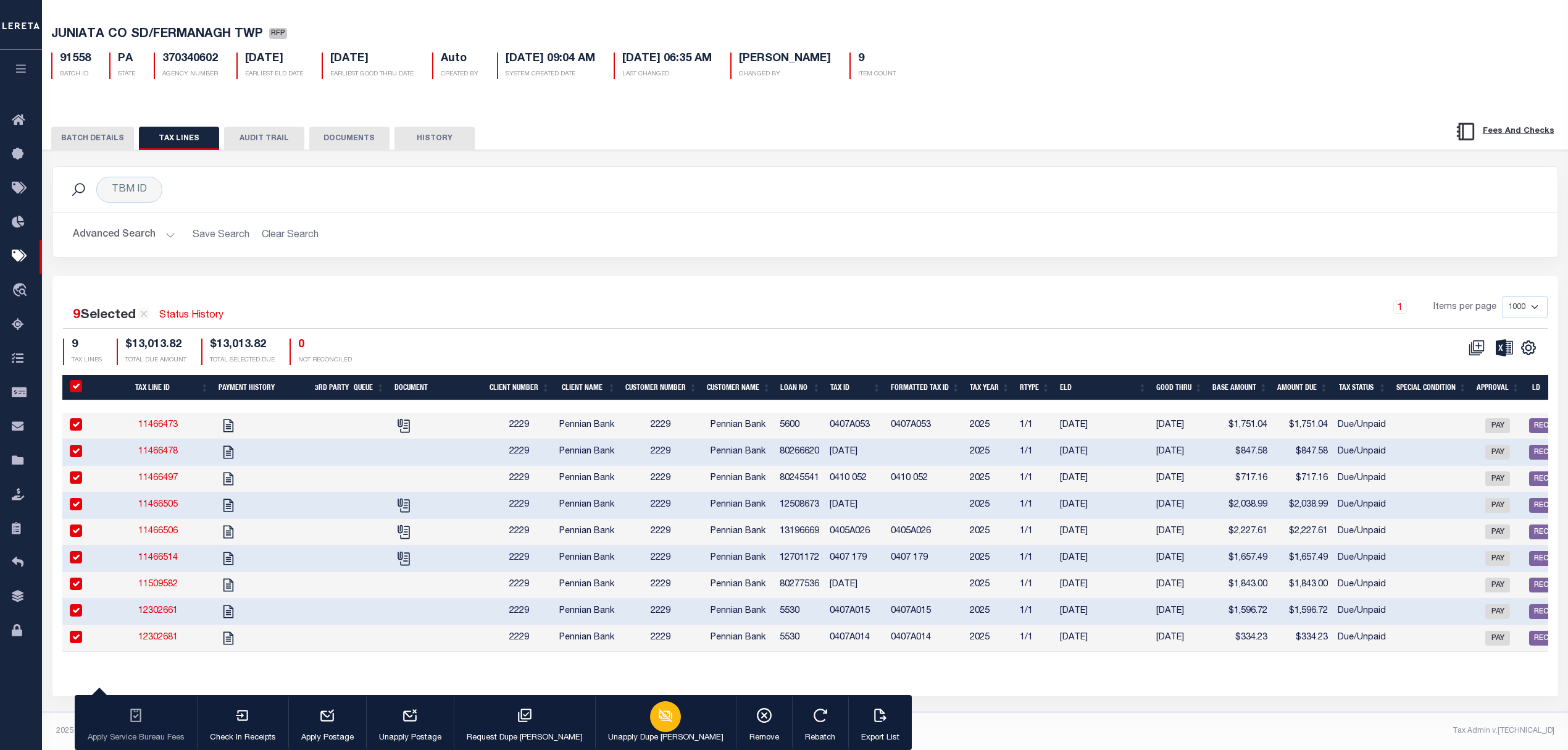
click at [650, 709] on div "button" at bounding box center [665, 716] width 31 height 31
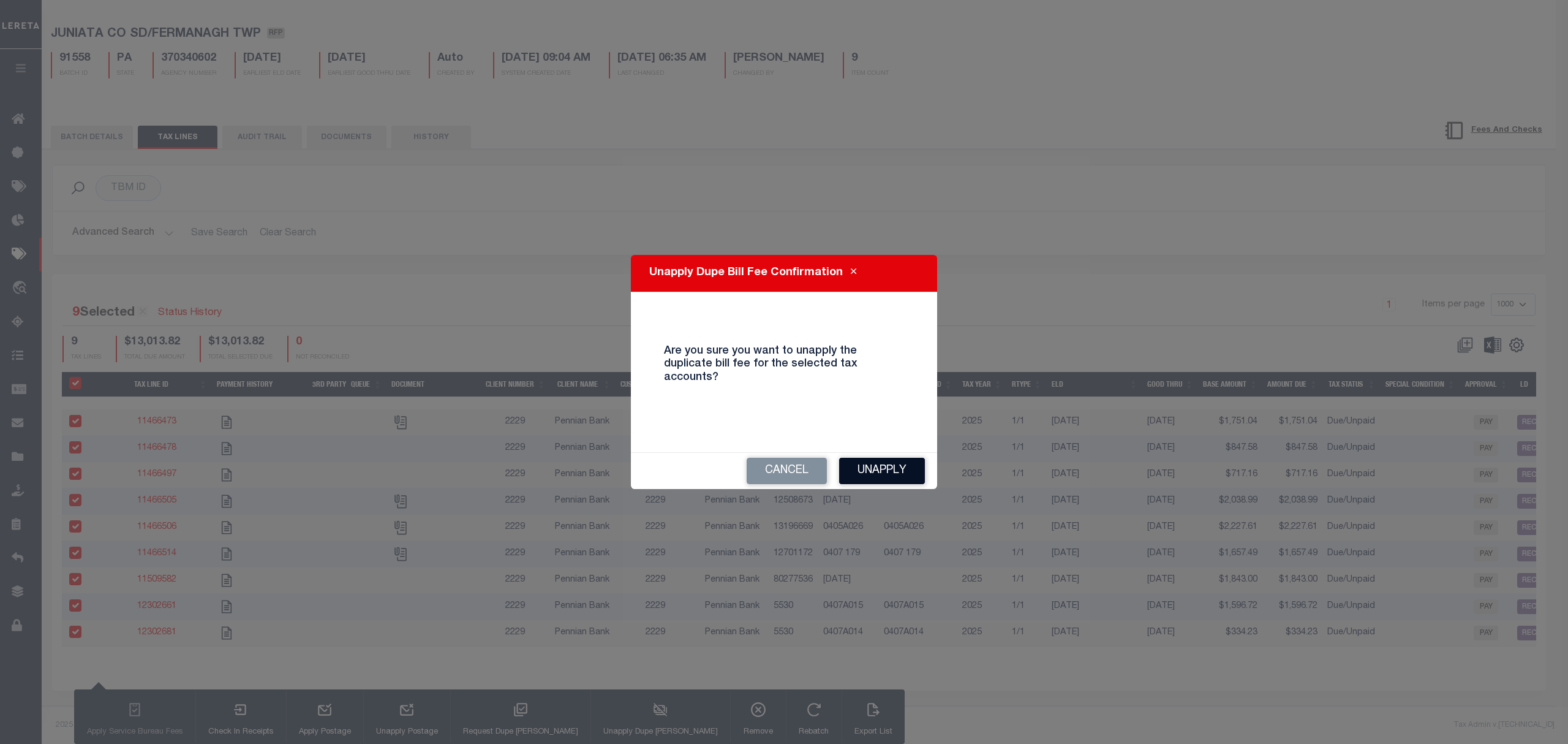
click at [853, 466] on button "Unapply" at bounding box center [882, 471] width 86 height 26
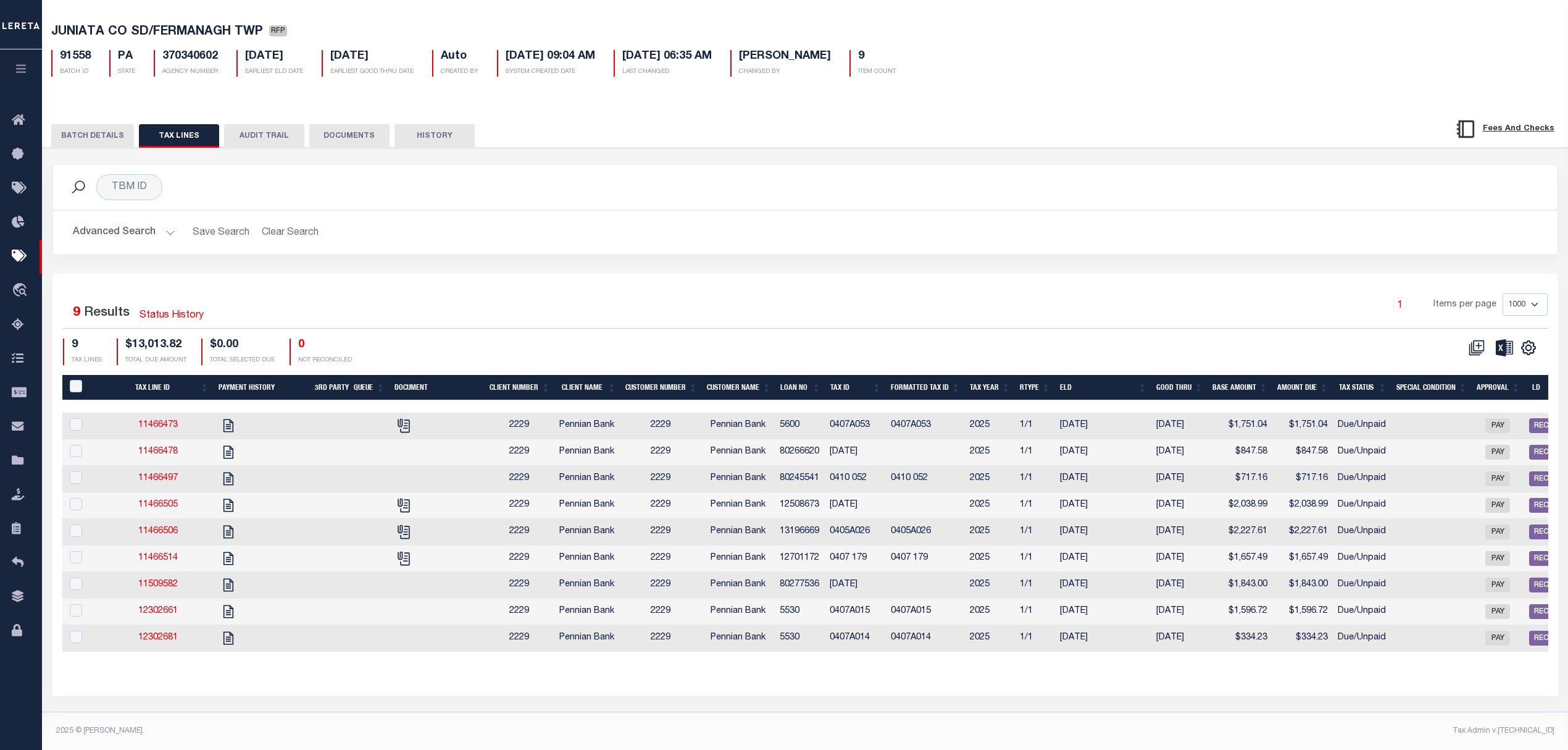
click at [484, 210] on div "Advanced Search Save Search Clear Search Loan No Equals Equals Is Not Equal To …" at bounding box center [806, 232] width 1504 height 44
click at [404, 404] on div at bounding box center [407, 402] width 8 height 4
click at [410, 419] on icon at bounding box center [405, 426] width 10 height 13
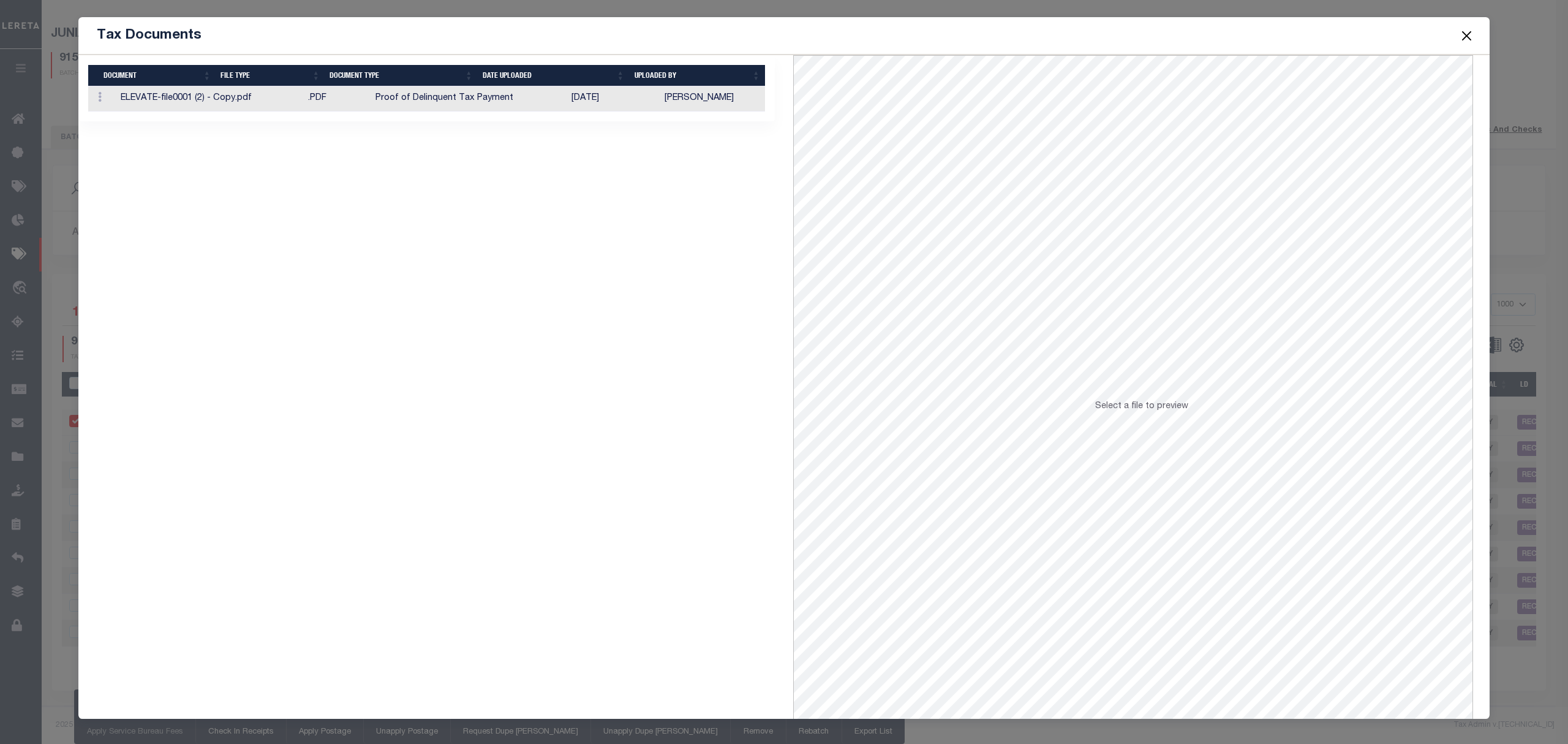
click at [666, 104] on td "SreeVenkat Chandrashekar" at bounding box center [712, 99] width 105 height 25
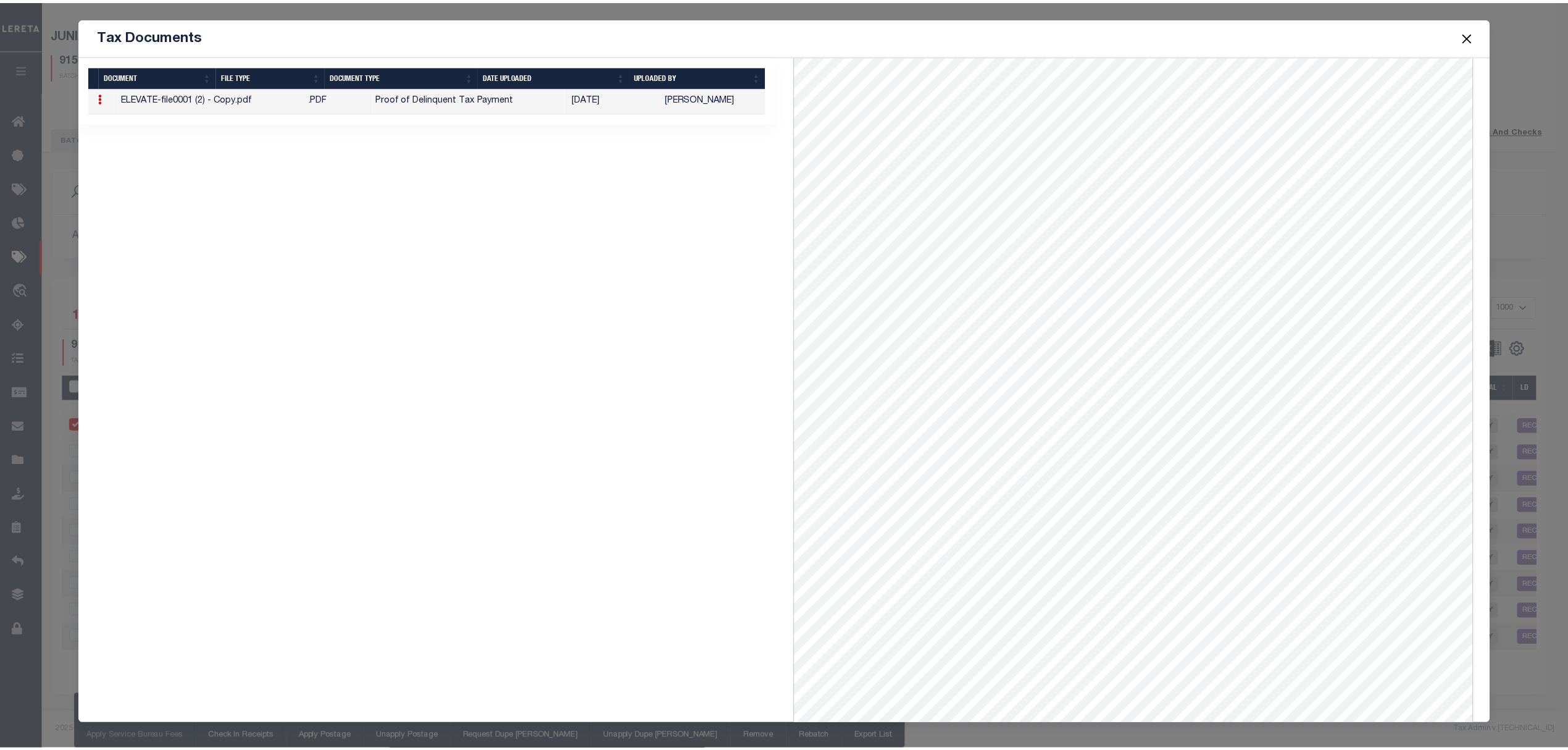
scroll to position [0, 0]
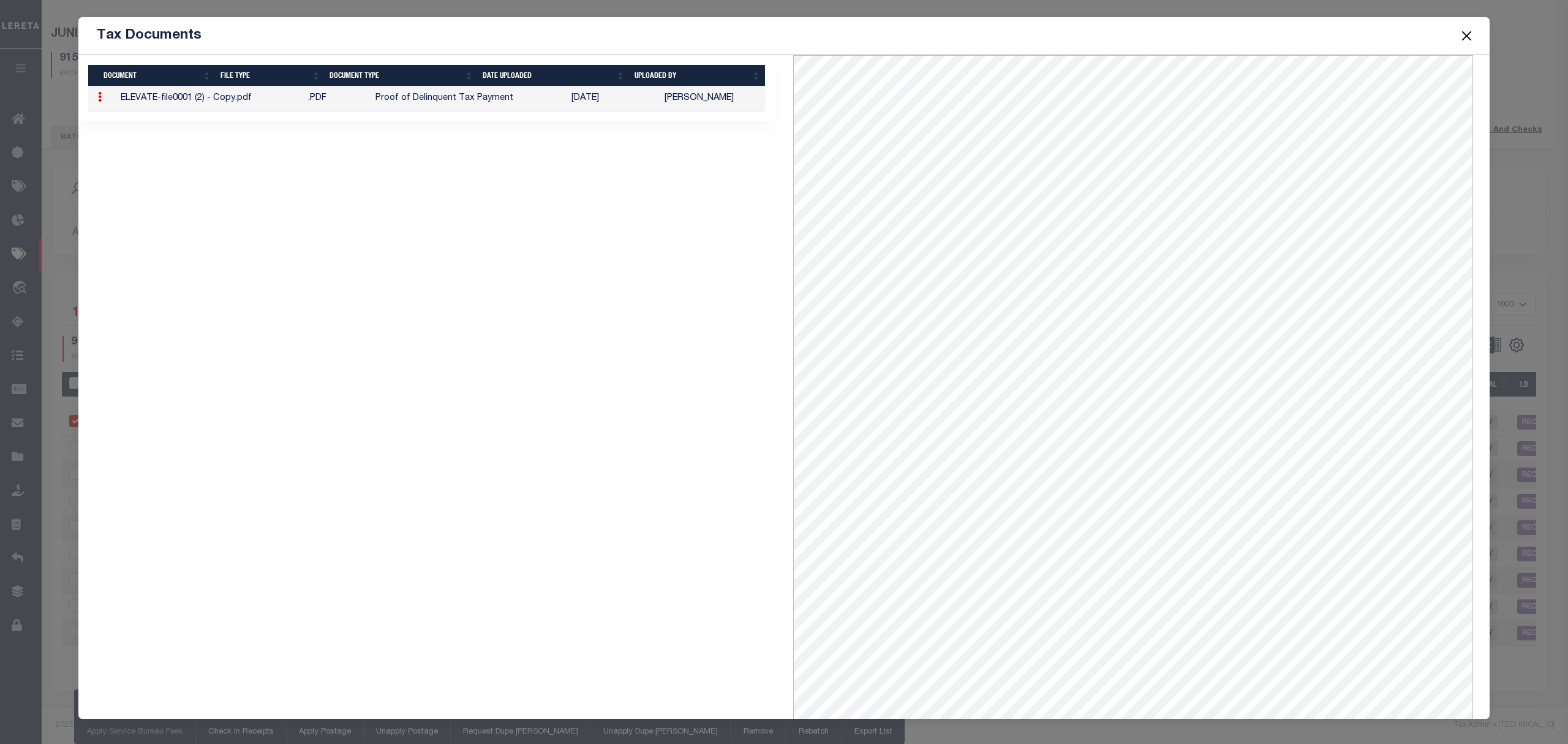
click at [1460, 43] on button "Close" at bounding box center [1467, 35] width 16 height 16
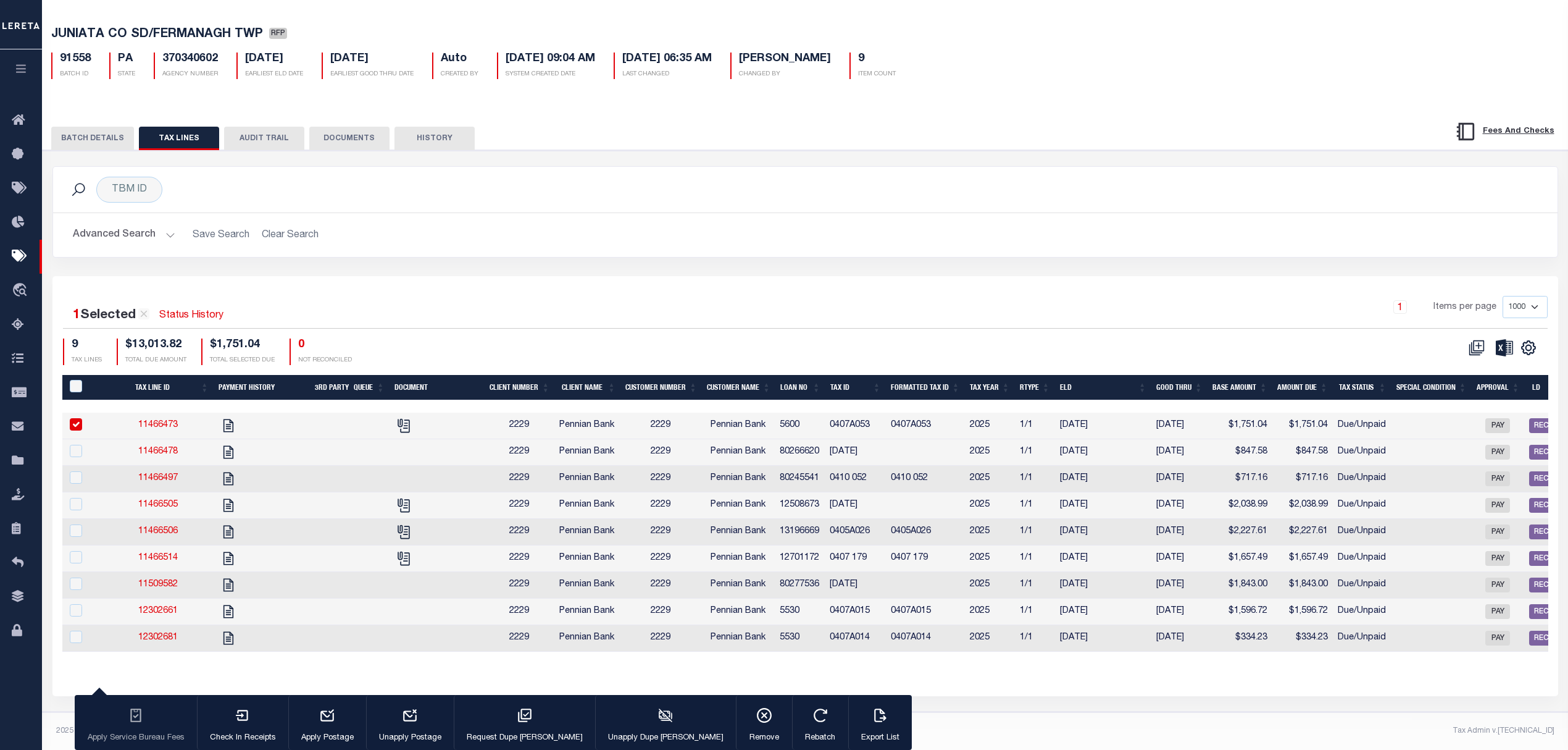
click at [281, 413] on td at bounding box center [262, 426] width 97 height 27
checkbox input "false"
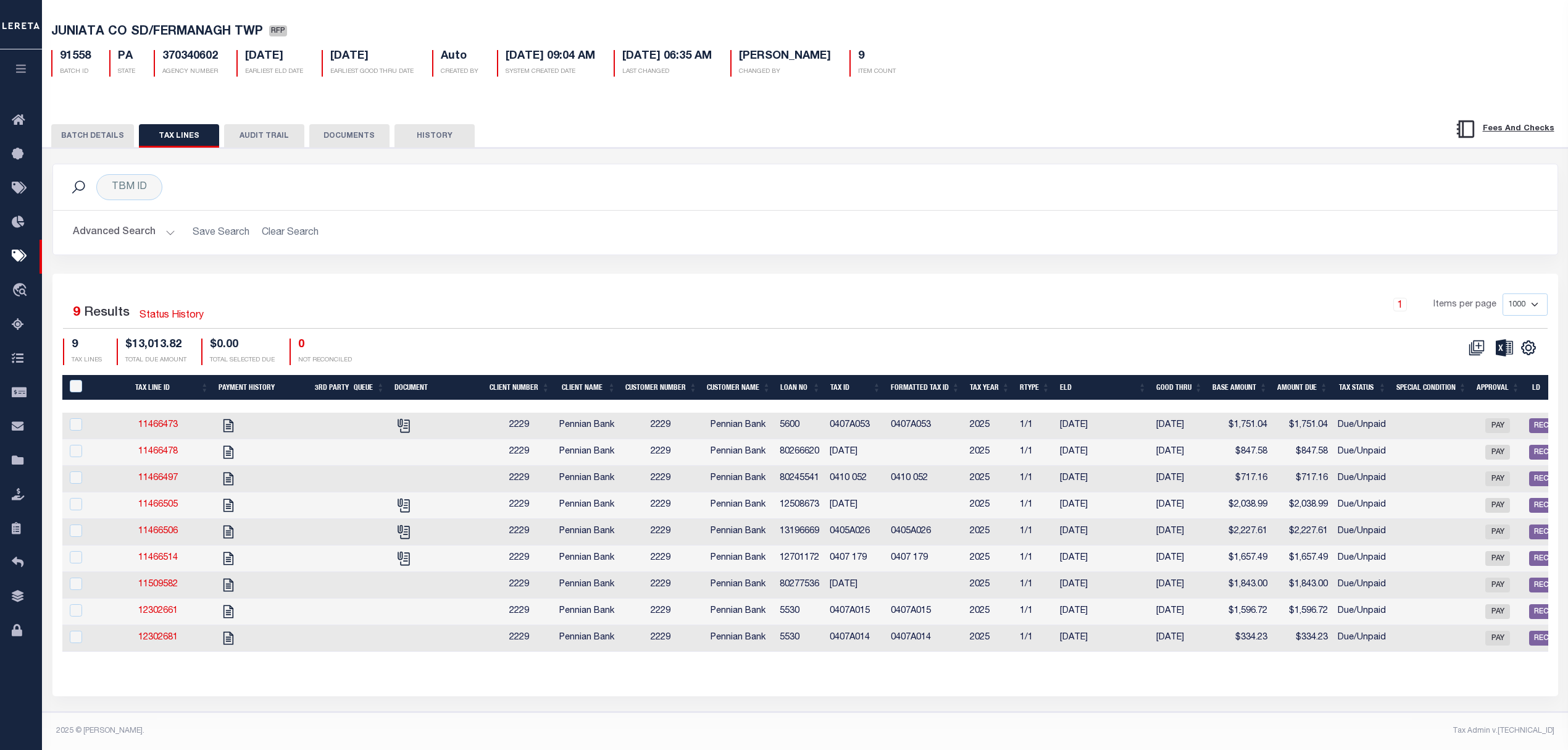
click at [415, 444] on td at bounding box center [436, 453] width 95 height 27
checkbox input "true"
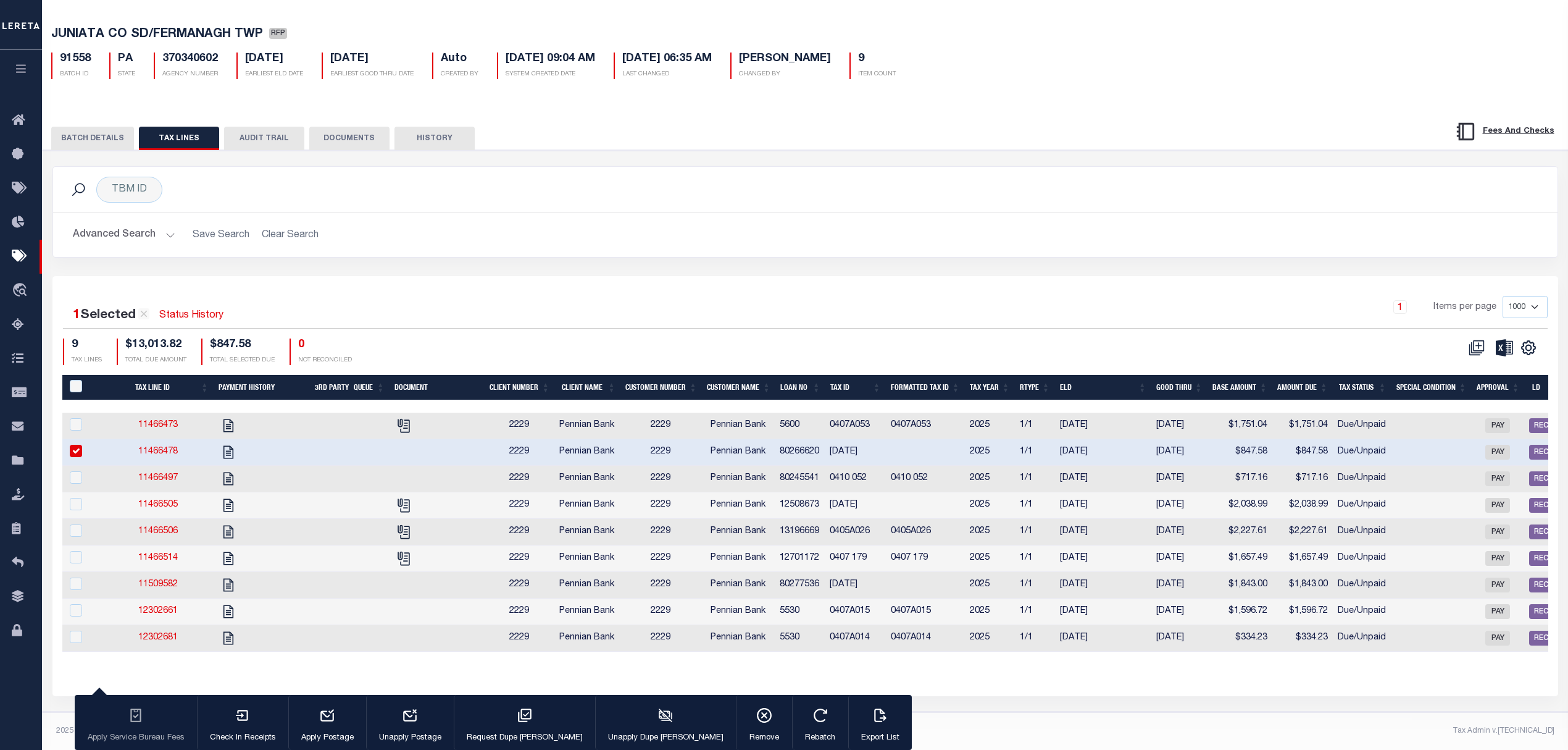
click at [415, 466] on td at bounding box center [436, 479] width 95 height 27
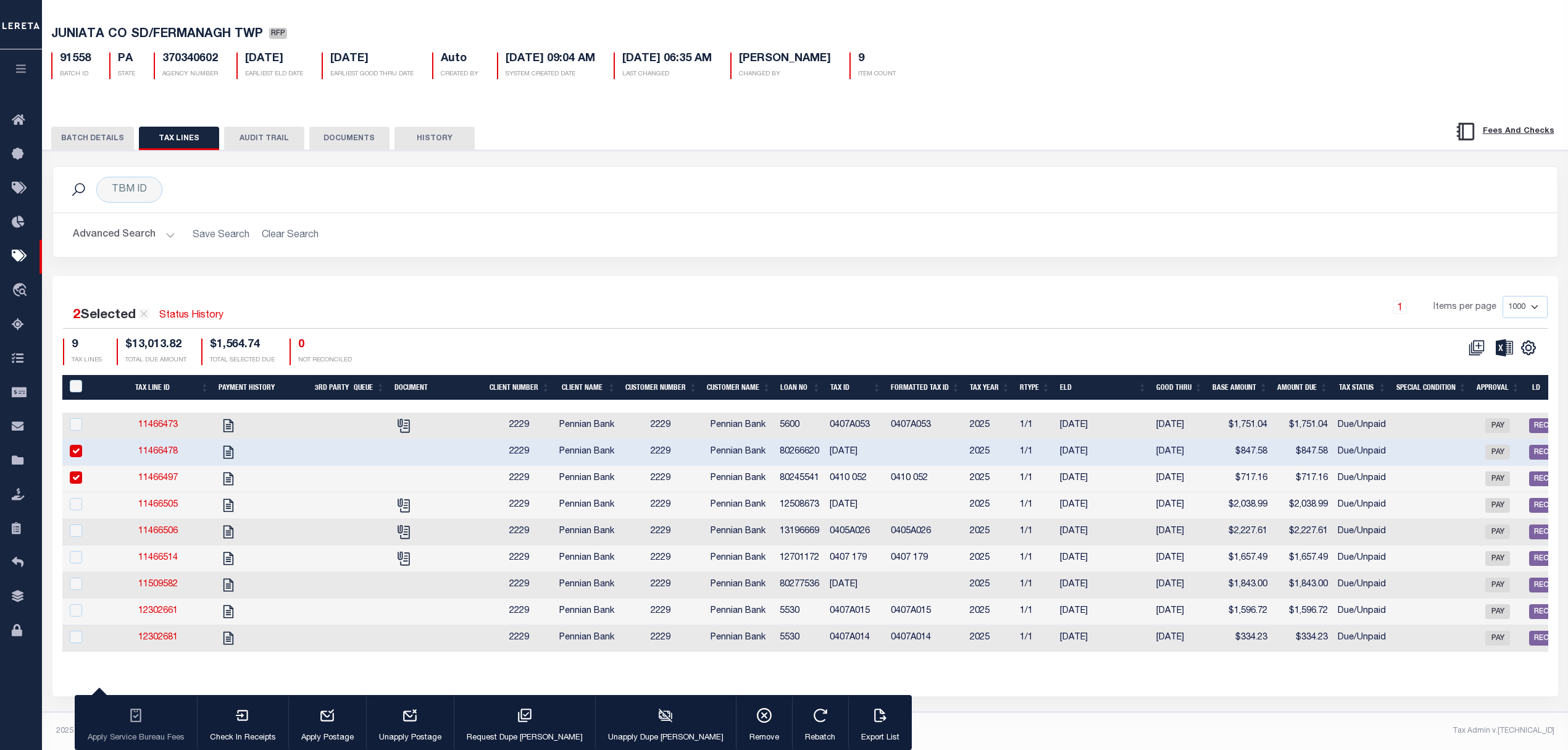
checkbox input "true"
click at [428, 580] on td at bounding box center [436, 585] width 95 height 27
checkbox input "true"
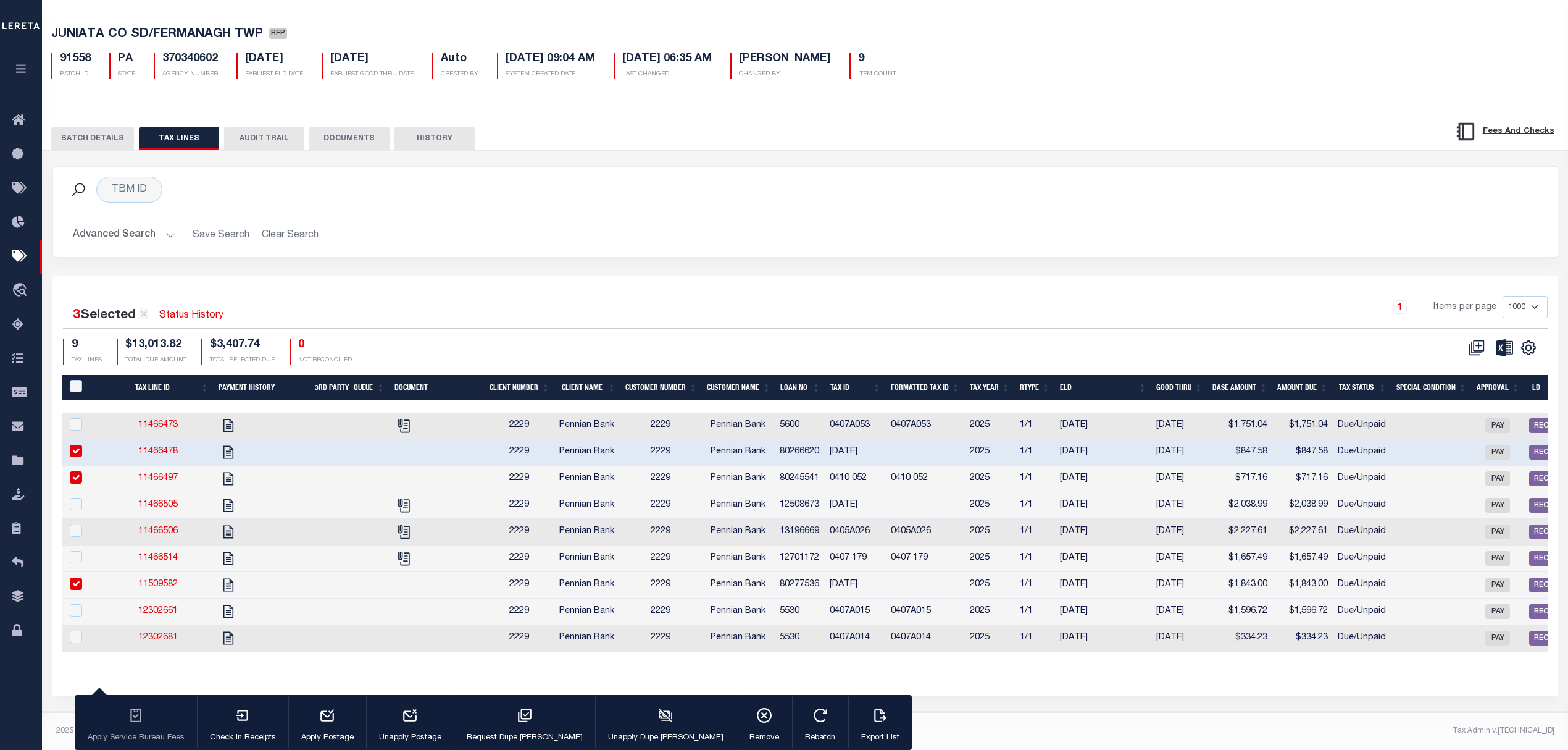
click at [409, 608] on td at bounding box center [436, 612] width 95 height 27
checkbox input "true"
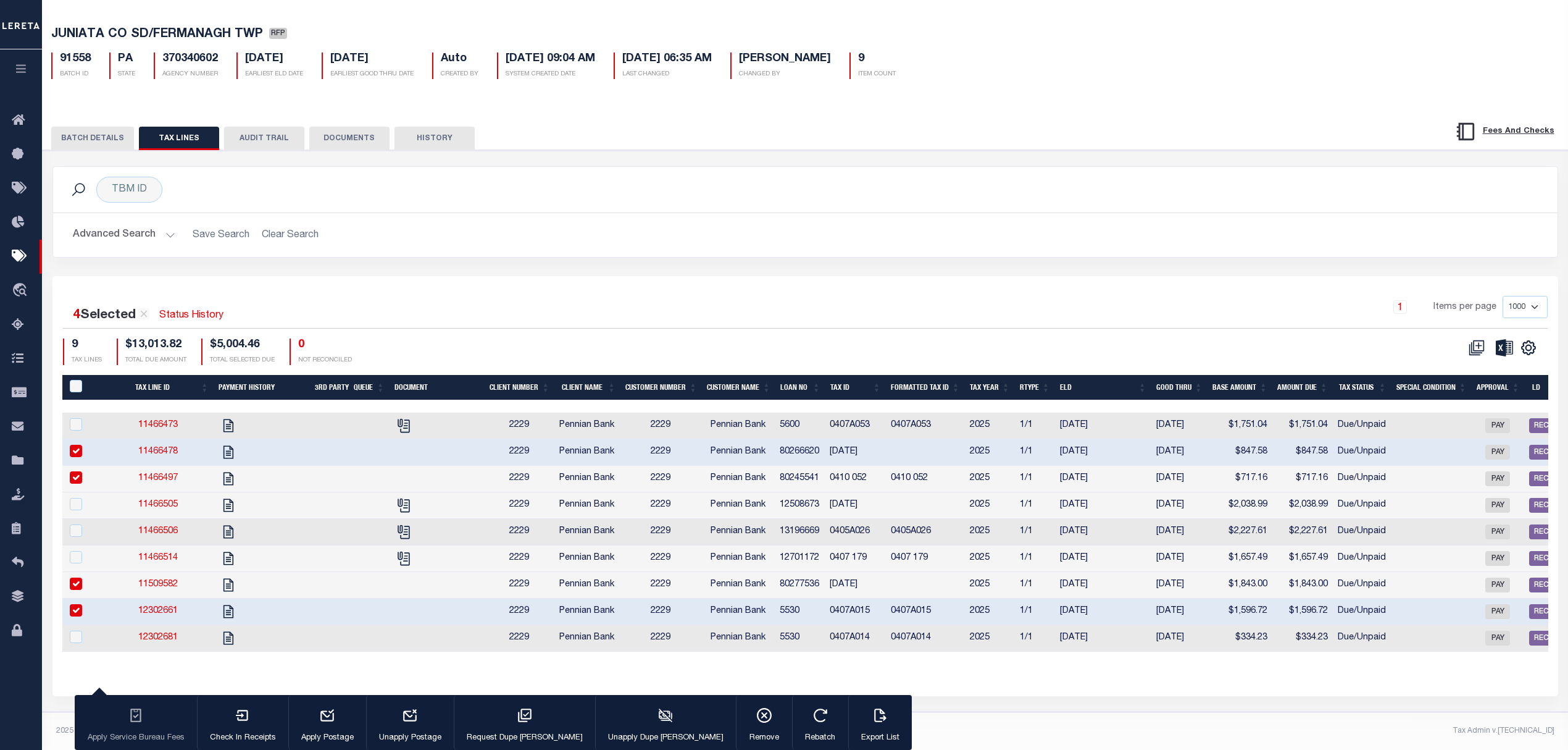
drag, startPoint x: 407, startPoint y: 630, endPoint x: 737, endPoint y: 641, distance: 330.2
click at [407, 631] on td at bounding box center [436, 638] width 95 height 27
checkbox input "true"
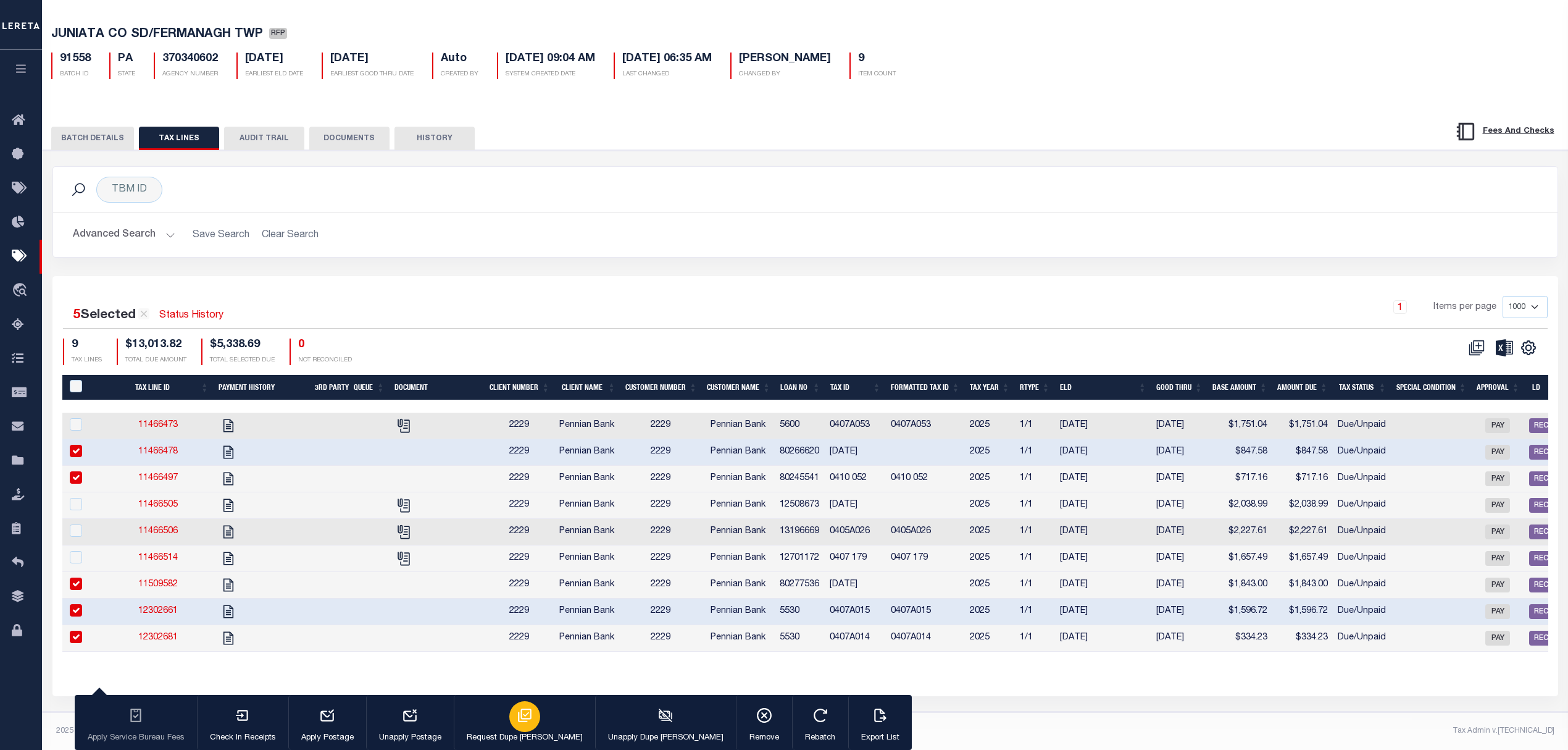
click at [510, 707] on div "button" at bounding box center [525, 716] width 31 height 31
type input "[DATE]"
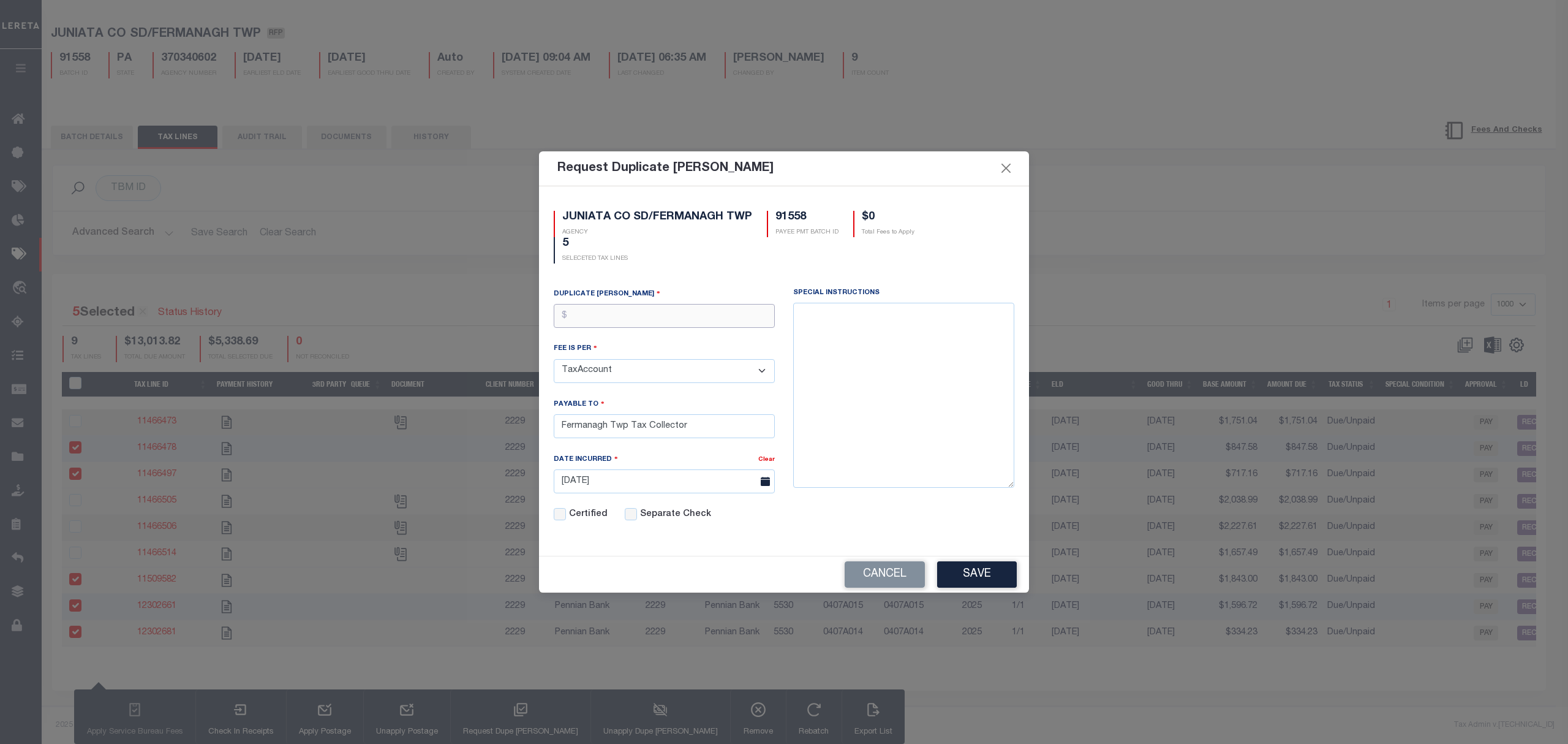
click at [680, 315] on input "text" at bounding box center [664, 316] width 221 height 24
type input "$2.00"
drag, startPoint x: 709, startPoint y: 423, endPoint x: 398, endPoint y: 432, distance: 311.1
click at [398, 432] on div "Request Duplicate Bill Fees JUNIATA CO SD/FERMANAGH TWP AGENCY 91558 PAYEE PMT …" at bounding box center [784, 372] width 1568 height 744
paste input "CAROL L WALTERS"
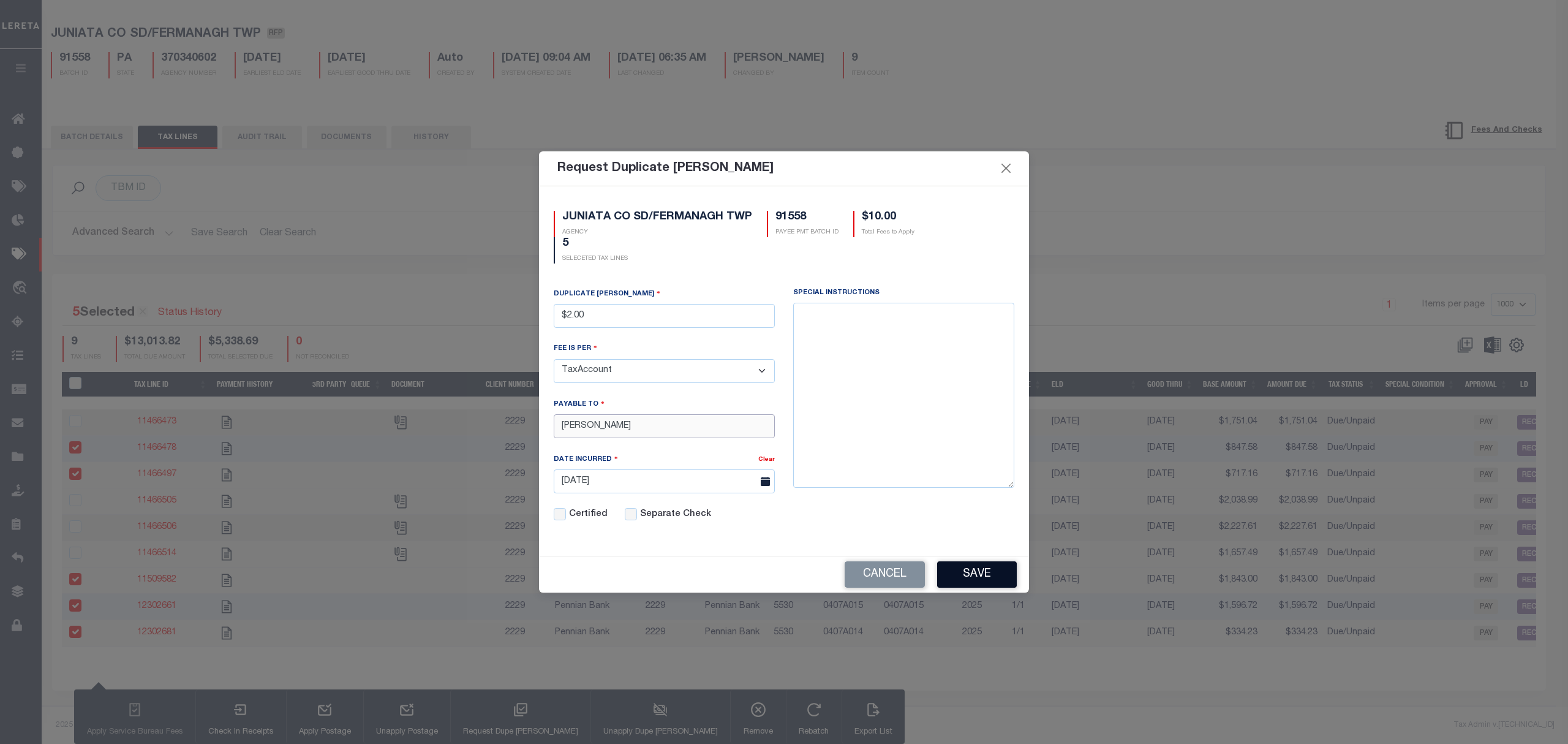
type input "CAROL L WALTERS"
click at [983, 569] on button "Save" at bounding box center [977, 574] width 79 height 26
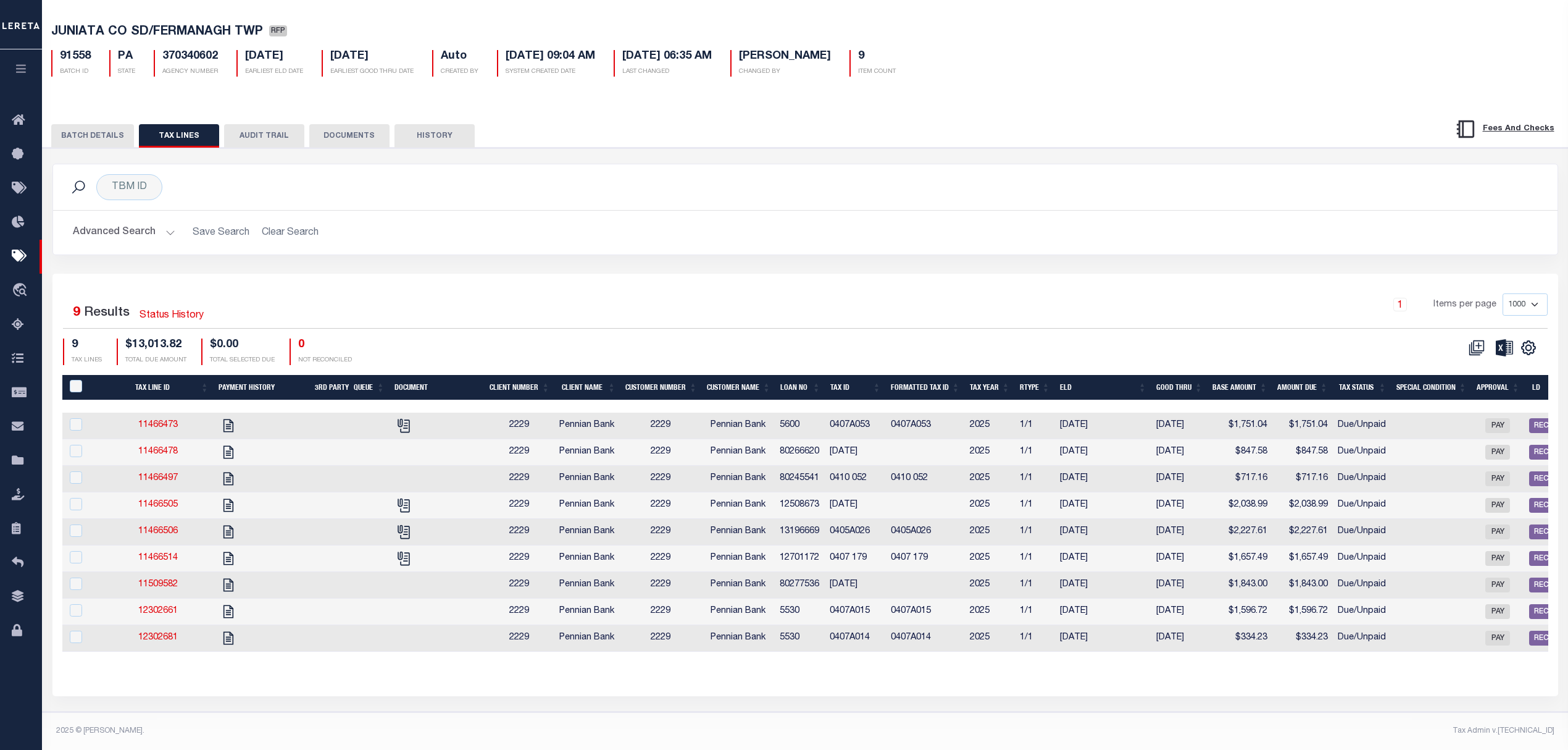
click at [99, 132] on button "BATCH DETAILS" at bounding box center [93, 135] width 83 height 24
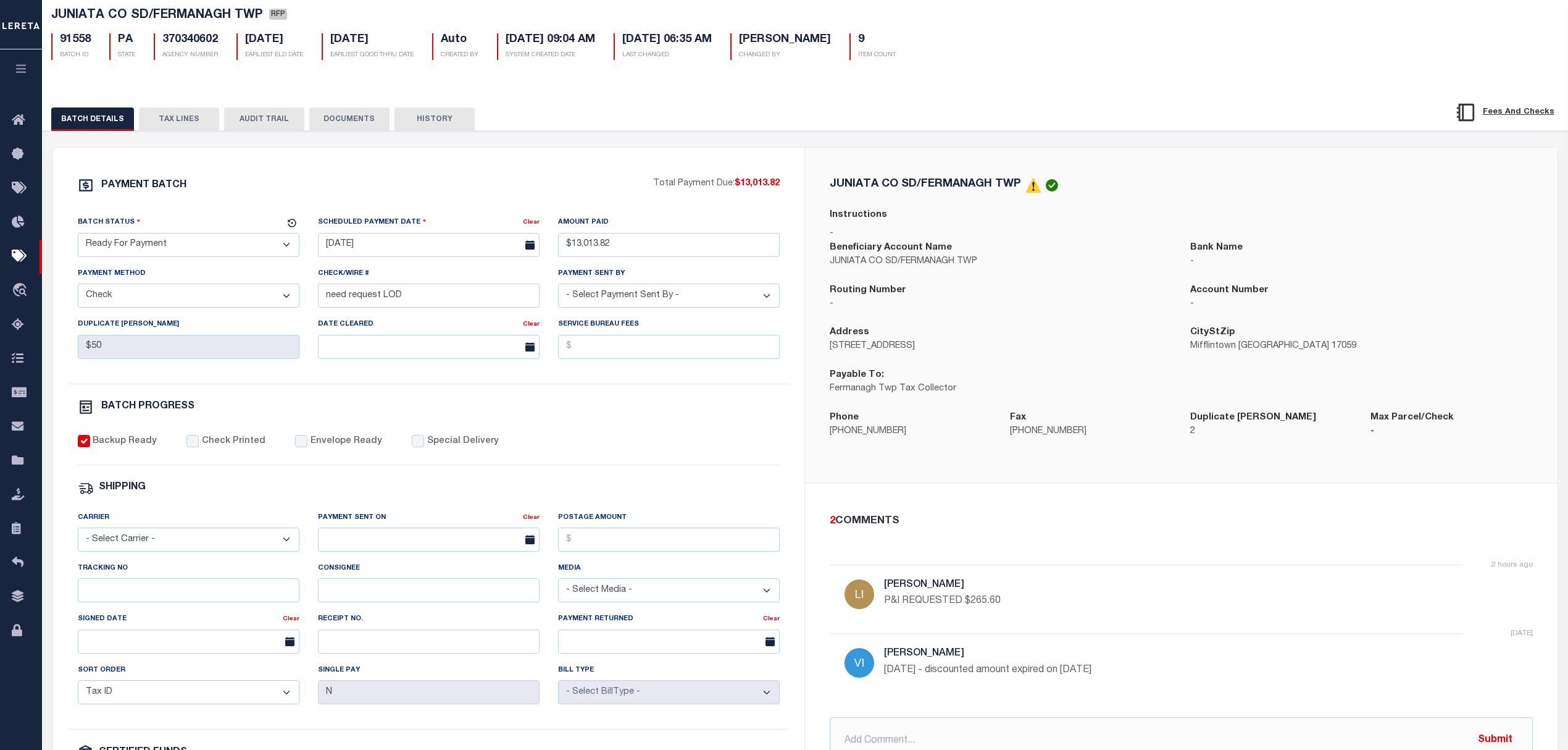
click at [705, 399] on div "PAYMENT BATCH Total Payment Due: $13,013.82 Batch Status - Select Status -" at bounding box center [429, 509] width 722 height 664
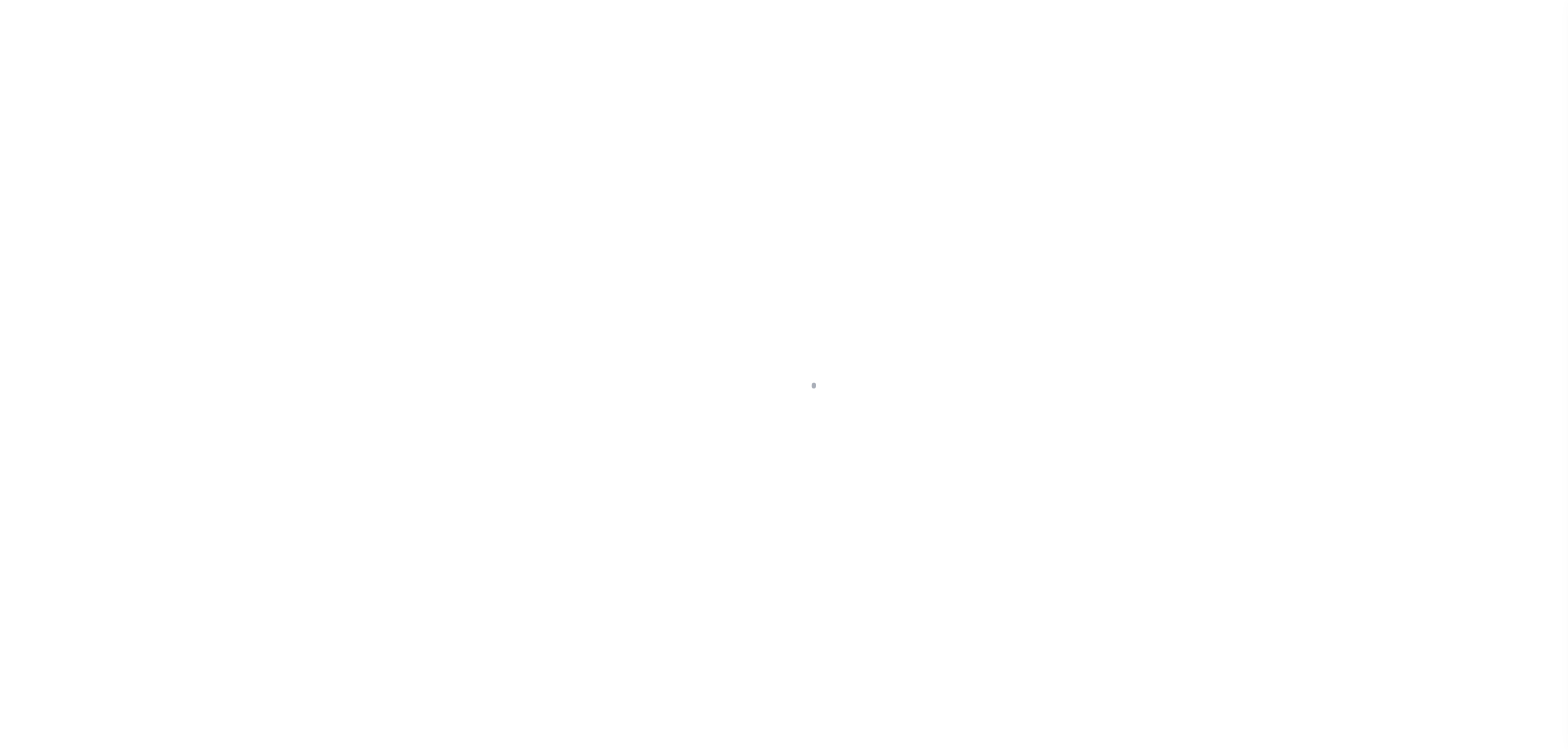
select select "RFP"
select select "CHK"
select select "[PERSON_NAME]"
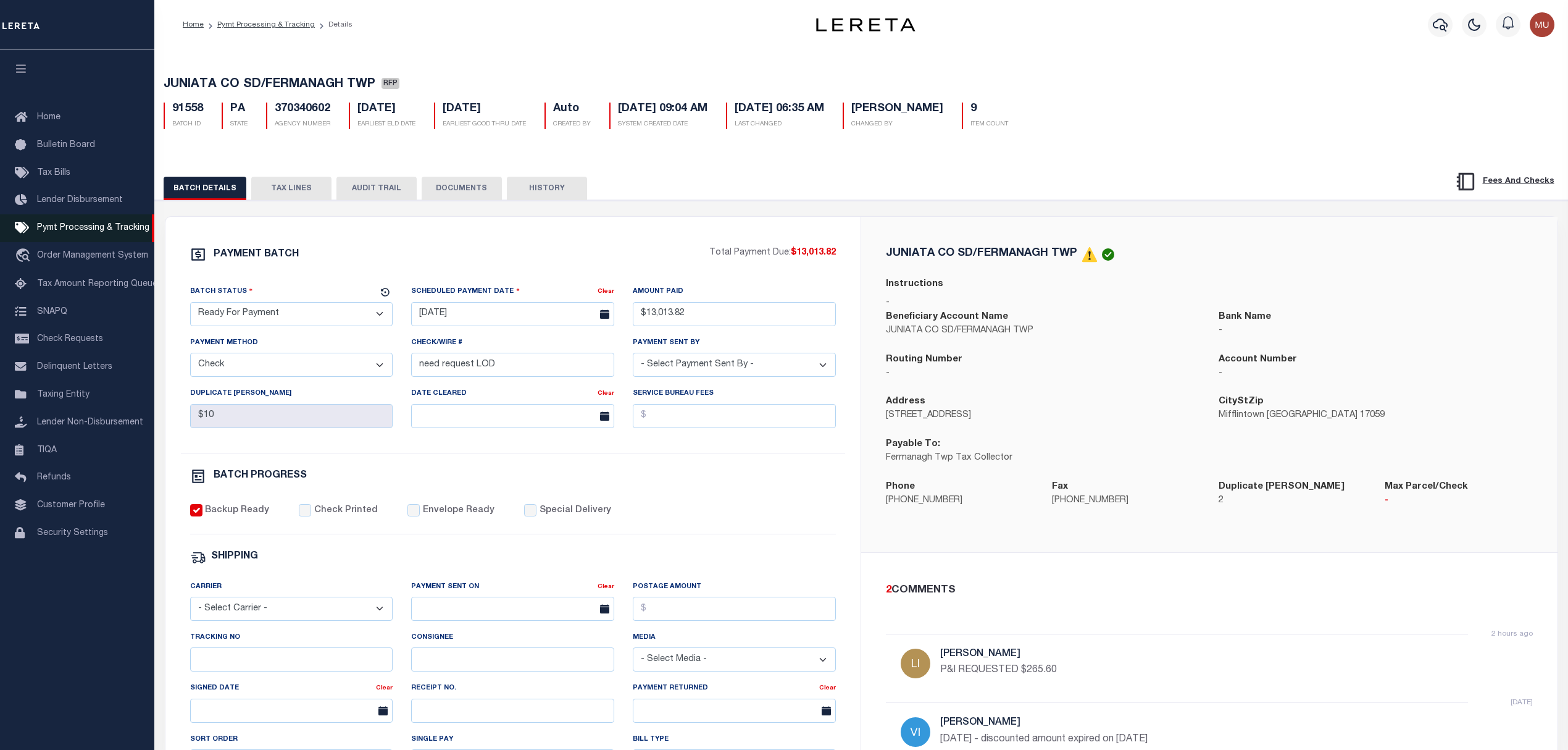
click at [74, 226] on span "Pymt Processing & Tracking" at bounding box center [93, 228] width 112 height 9
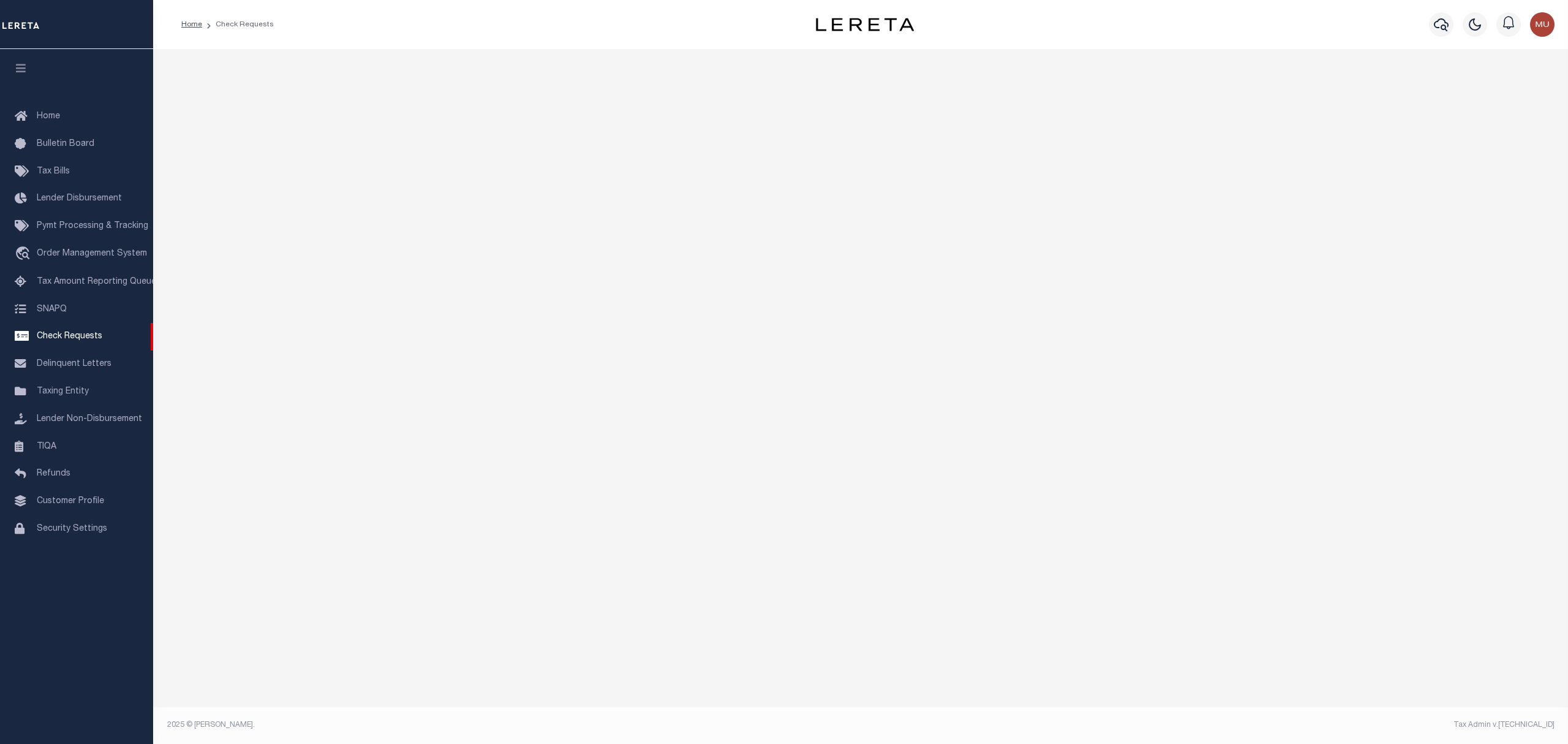
select select "50"
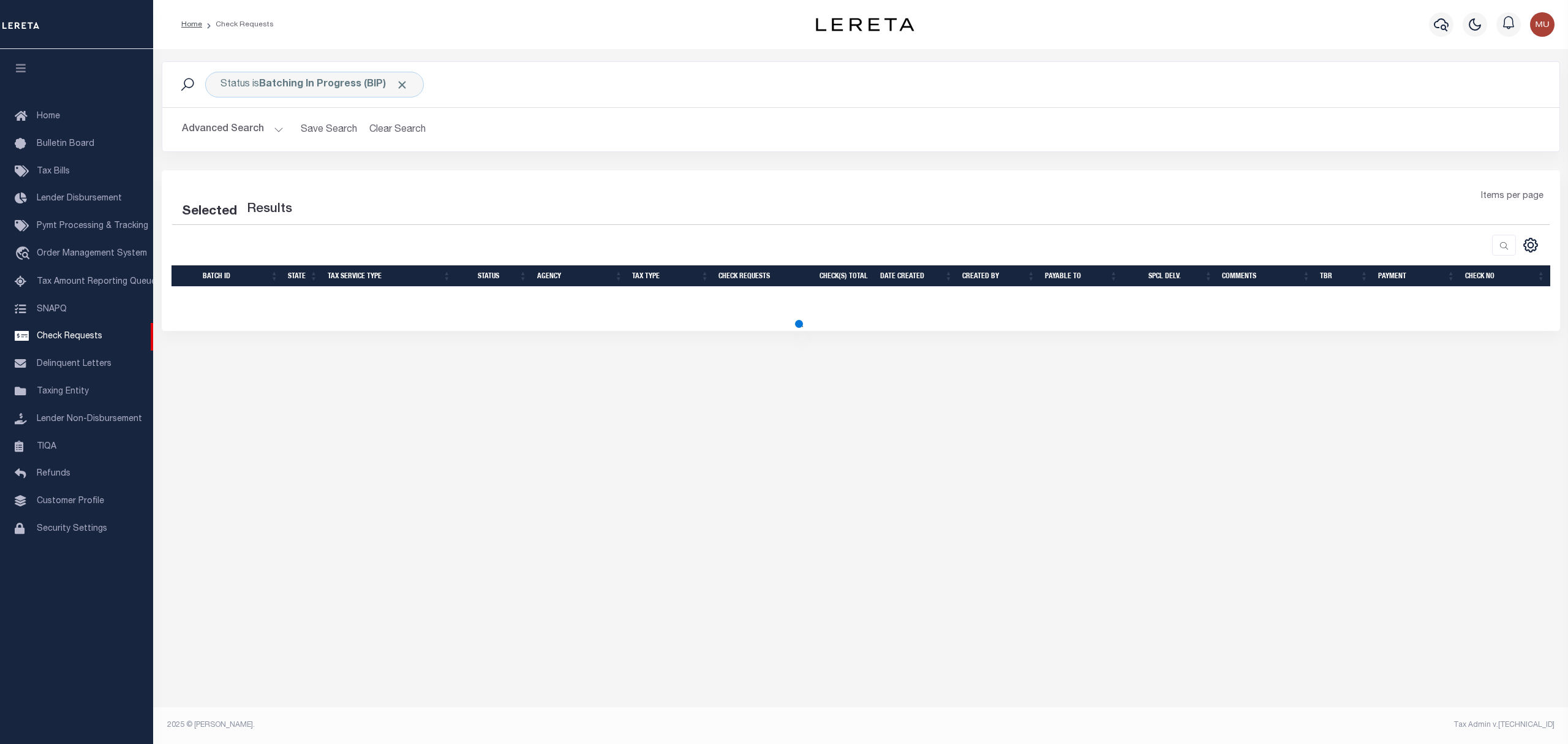
select select "50"
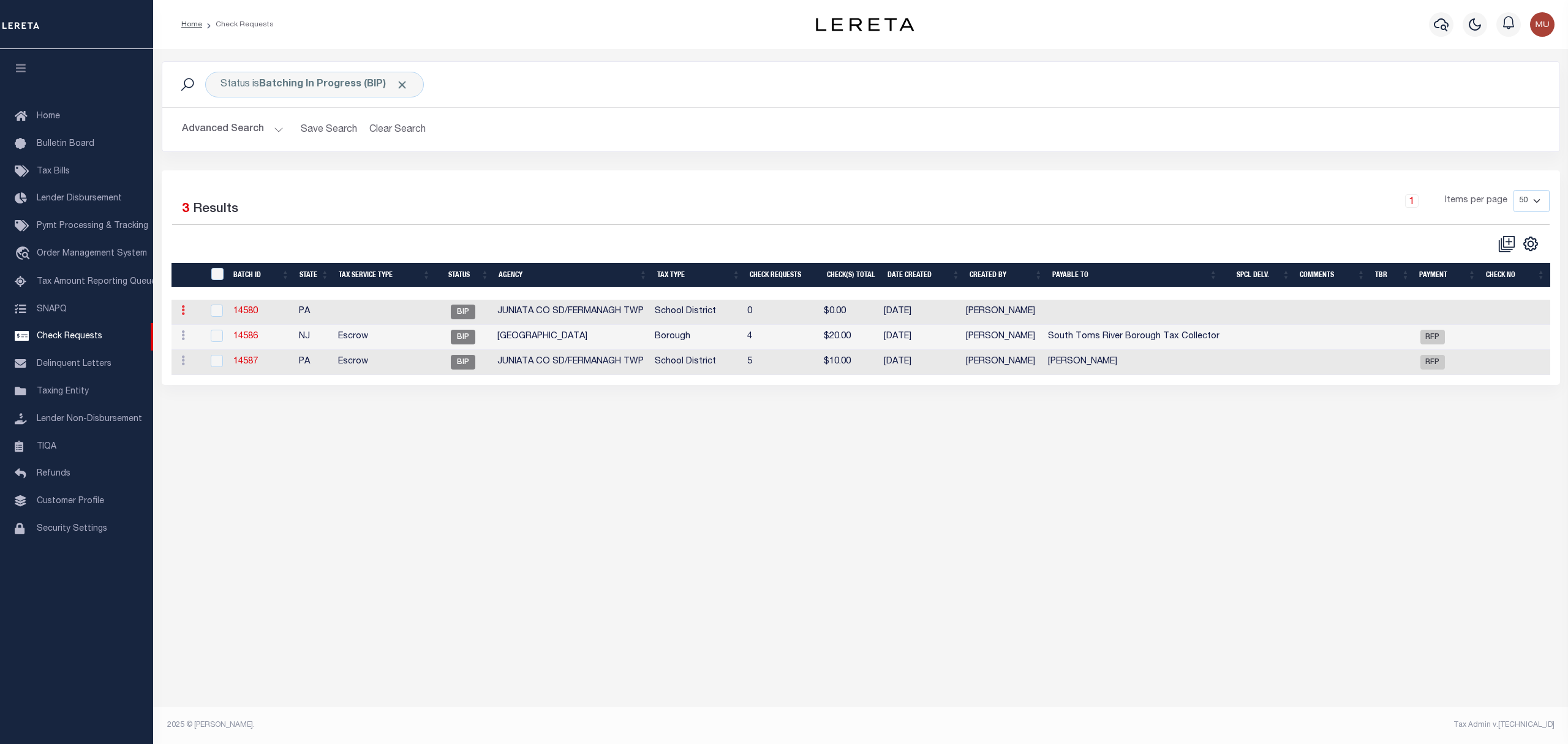
click at [185, 315] on icon at bounding box center [183, 310] width 4 height 10
click at [206, 378] on link "Delete" at bounding box center [205, 371] width 55 height 20
checkbox input "true"
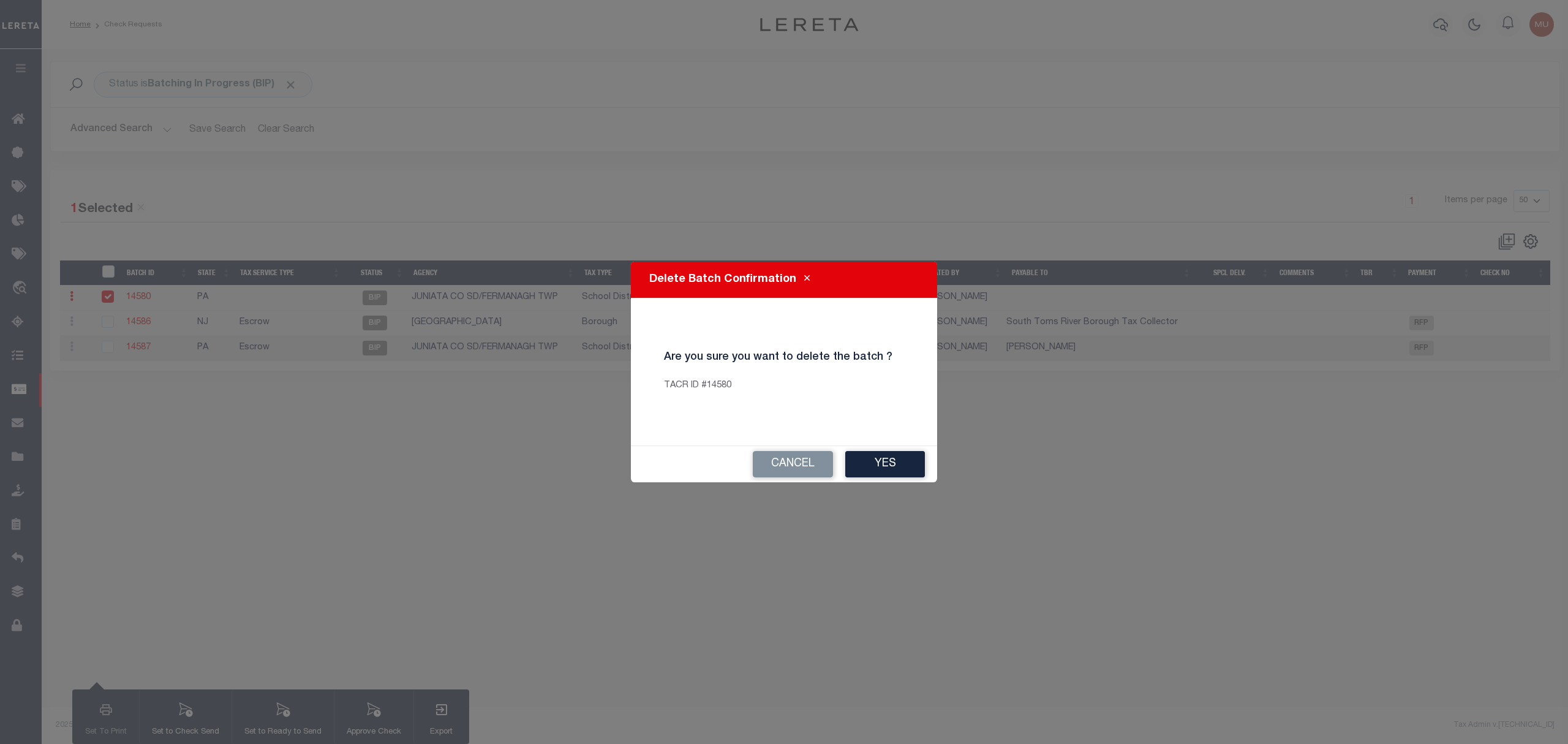
click at [930, 483] on div "Delete Batch Confirmation Are you sure you want to delete the batch ? TACR ID #…" at bounding box center [784, 372] width 1568 height 744
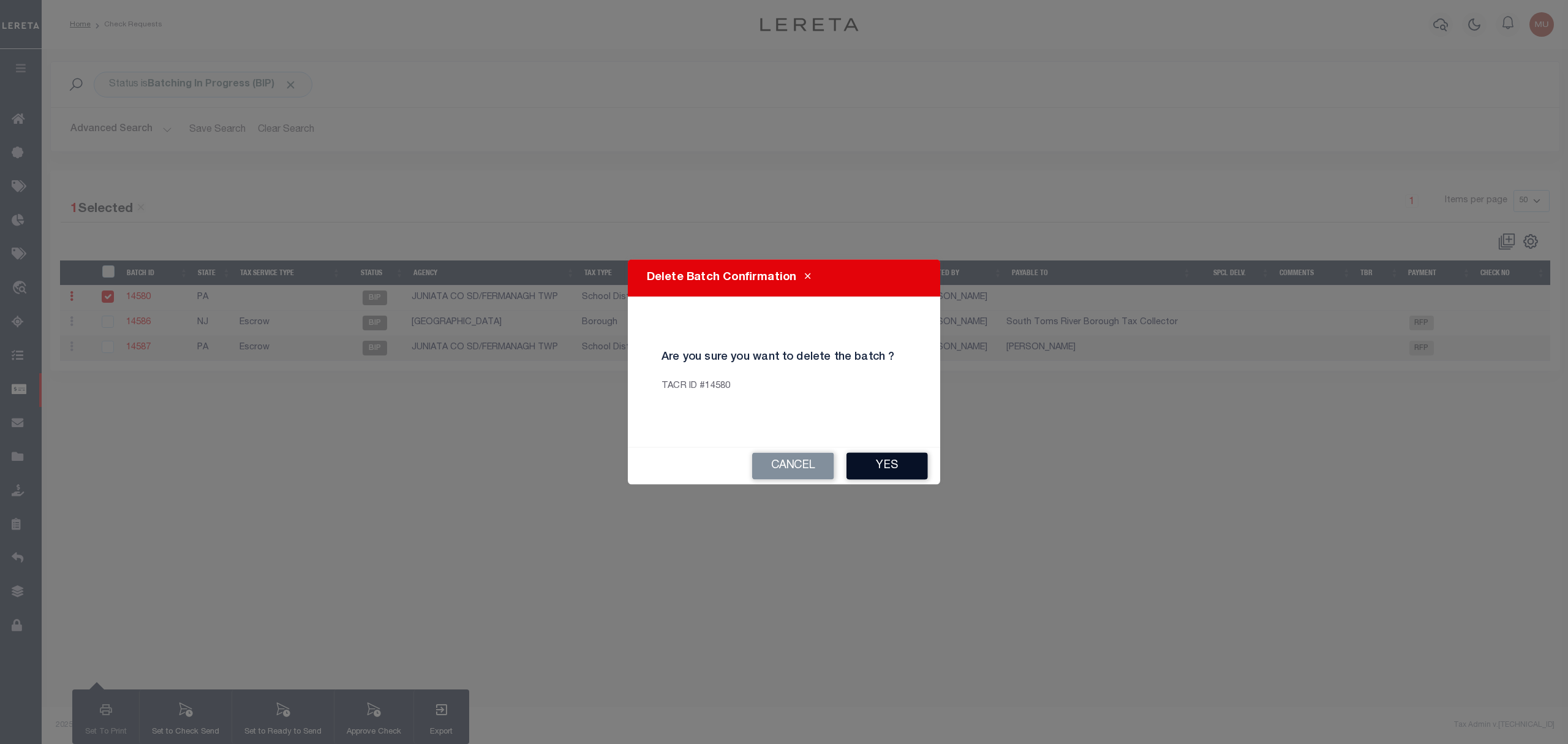
click at [885, 453] on button "Yes" at bounding box center [887, 466] width 81 height 27
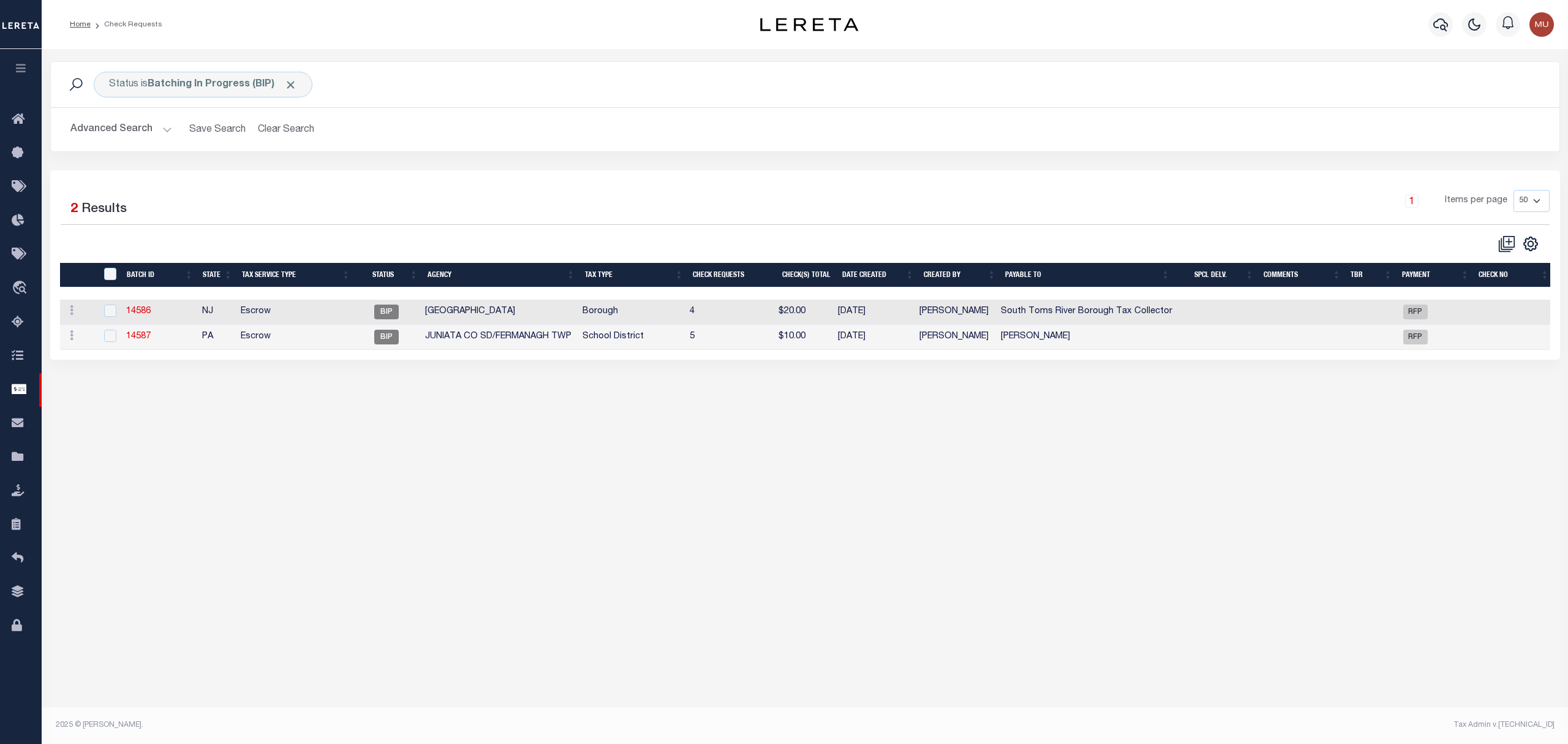
click at [775, 183] on div "1 Selected 2 Results 1 Items per page 10 25 50 100" at bounding box center [805, 265] width 1509 height 189
click at [136, 315] on link "14586" at bounding box center [138, 311] width 25 height 9
checkbox input "true"
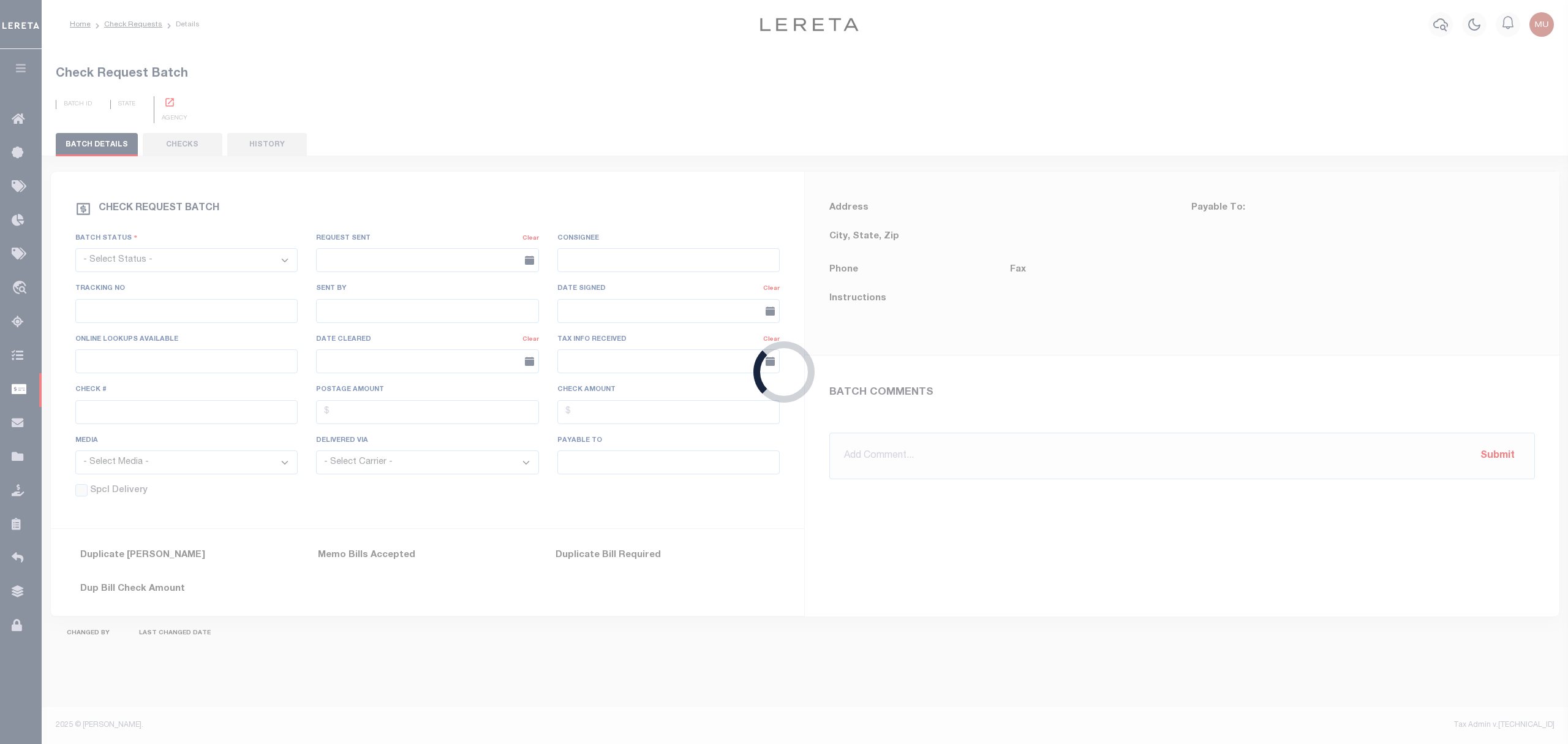
select select "BIP"
type input "Yes"
type input "$0.00"
type input "South Toms River Borough Tax Collector"
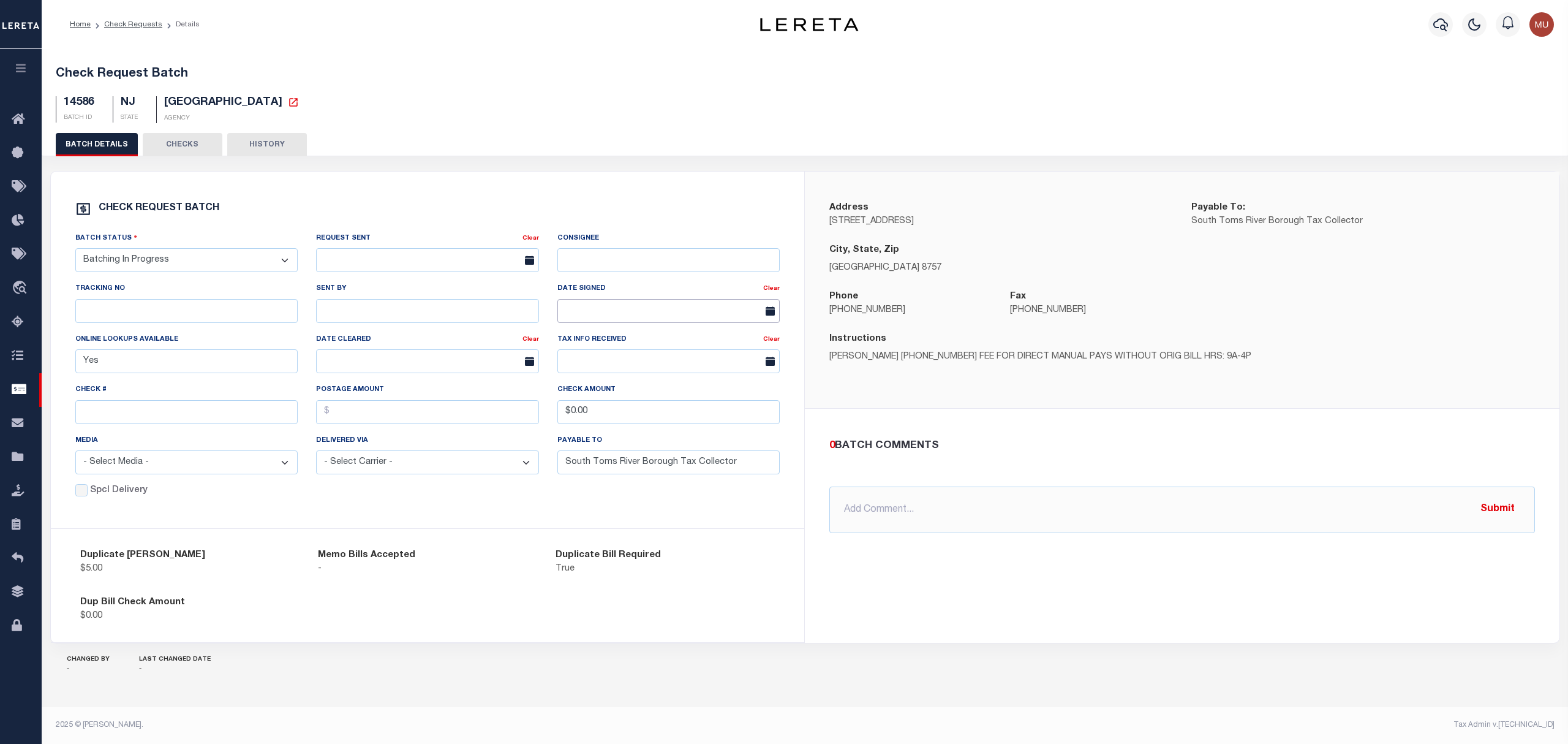
drag, startPoint x: 594, startPoint y: 317, endPoint x: 601, endPoint y: 313, distance: 8.1
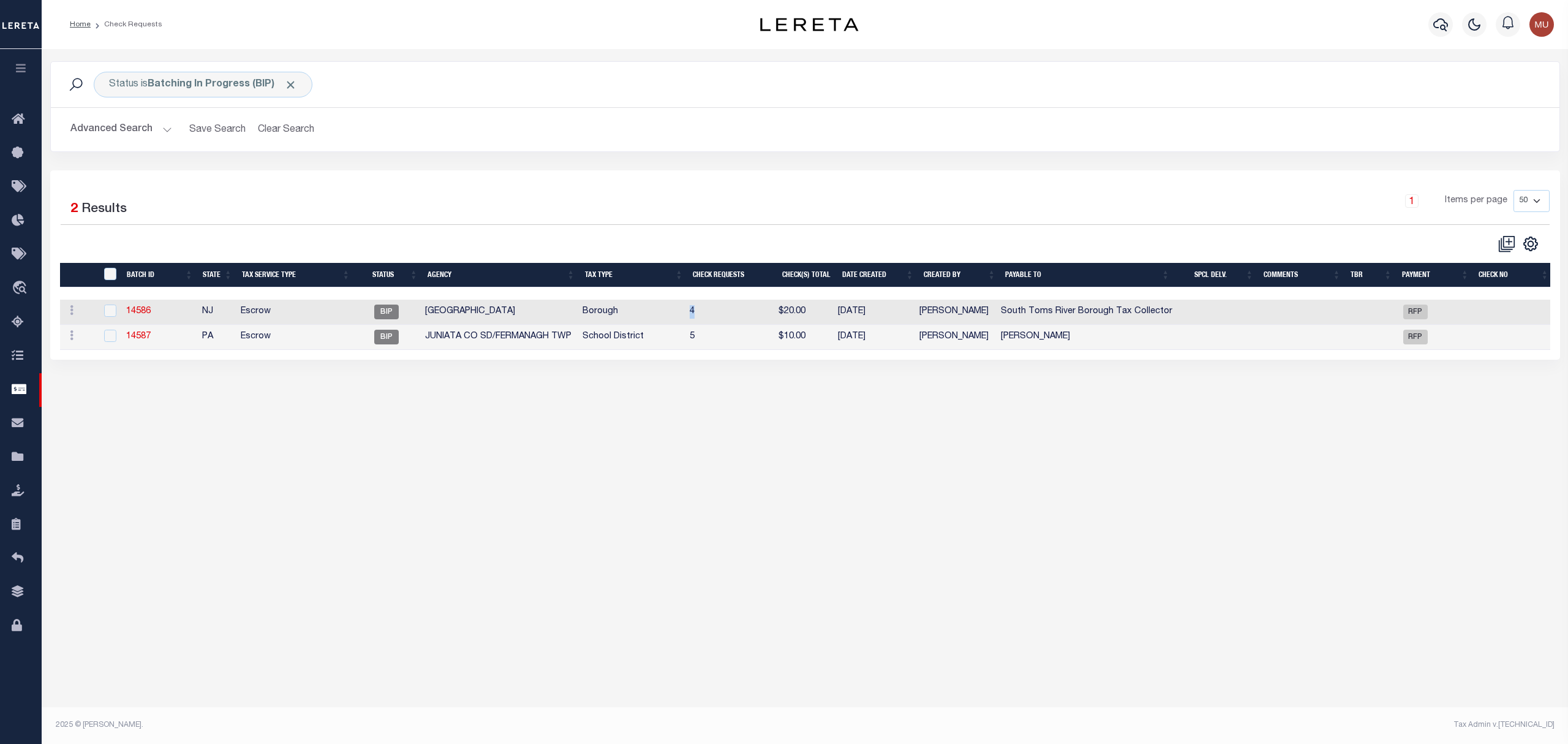
drag, startPoint x: 703, startPoint y: 310, endPoint x: 655, endPoint y: 308, distance: 48.0
click at [655, 308] on tr "ACTIONS View Delete 14586 NJ Escrow BIP SOUTH TOMS RIVER BOROUGH Borough 4 $20.…" at bounding box center [807, 312] width 1494 height 25
click at [765, 233] on div "1 Selected 2 Results 1 Items per page 10 25 50 100" at bounding box center [805, 221] width 1509 height 63
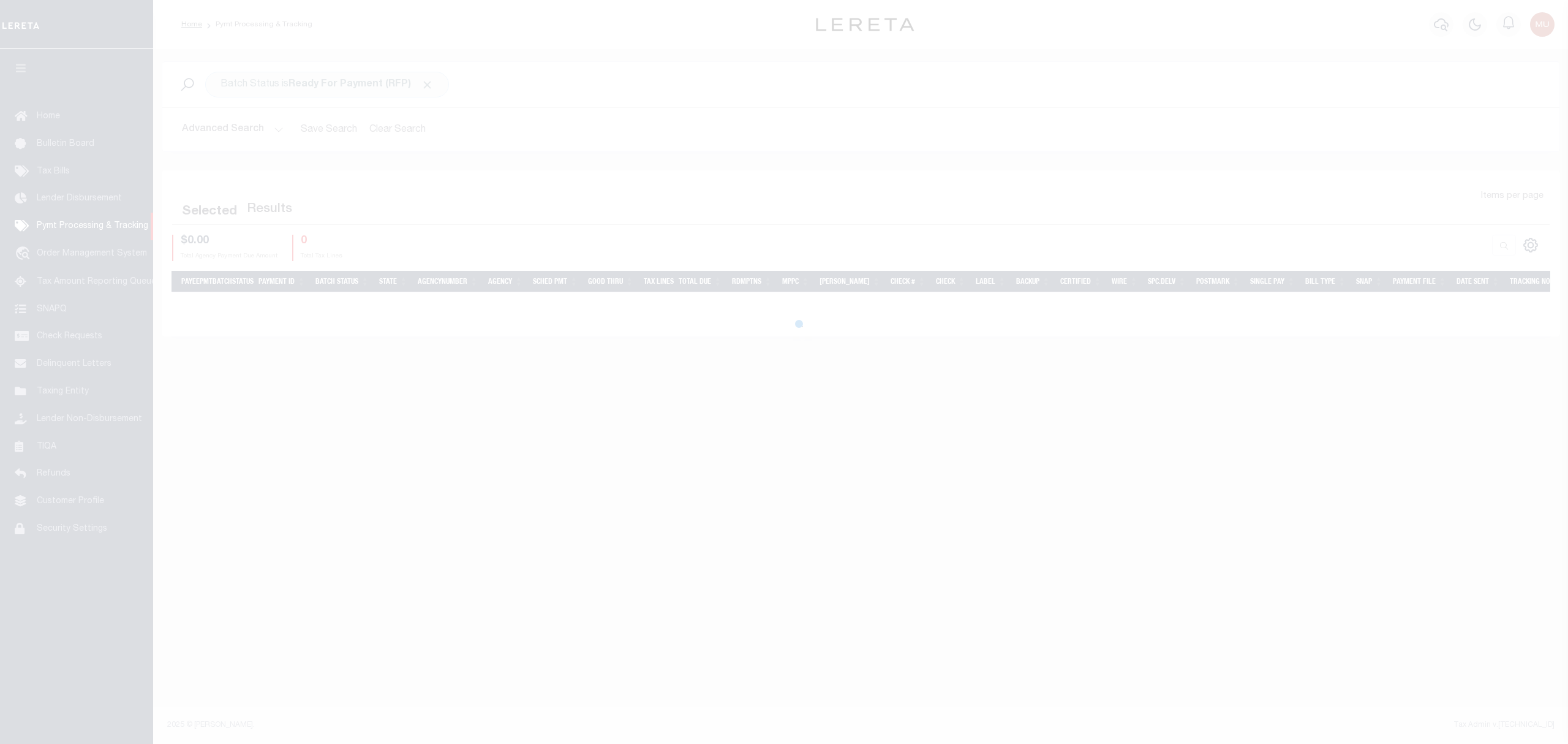
select select
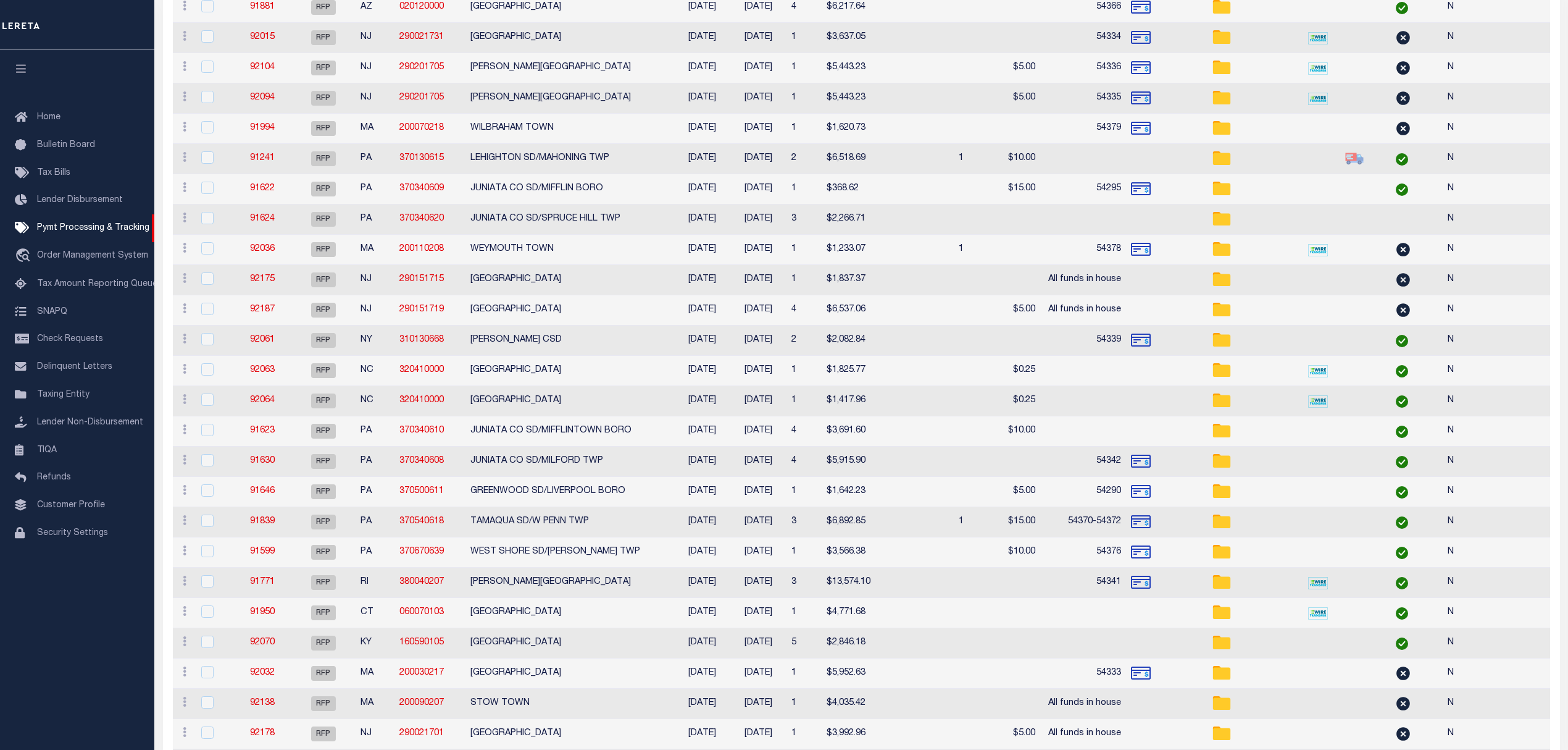
select select
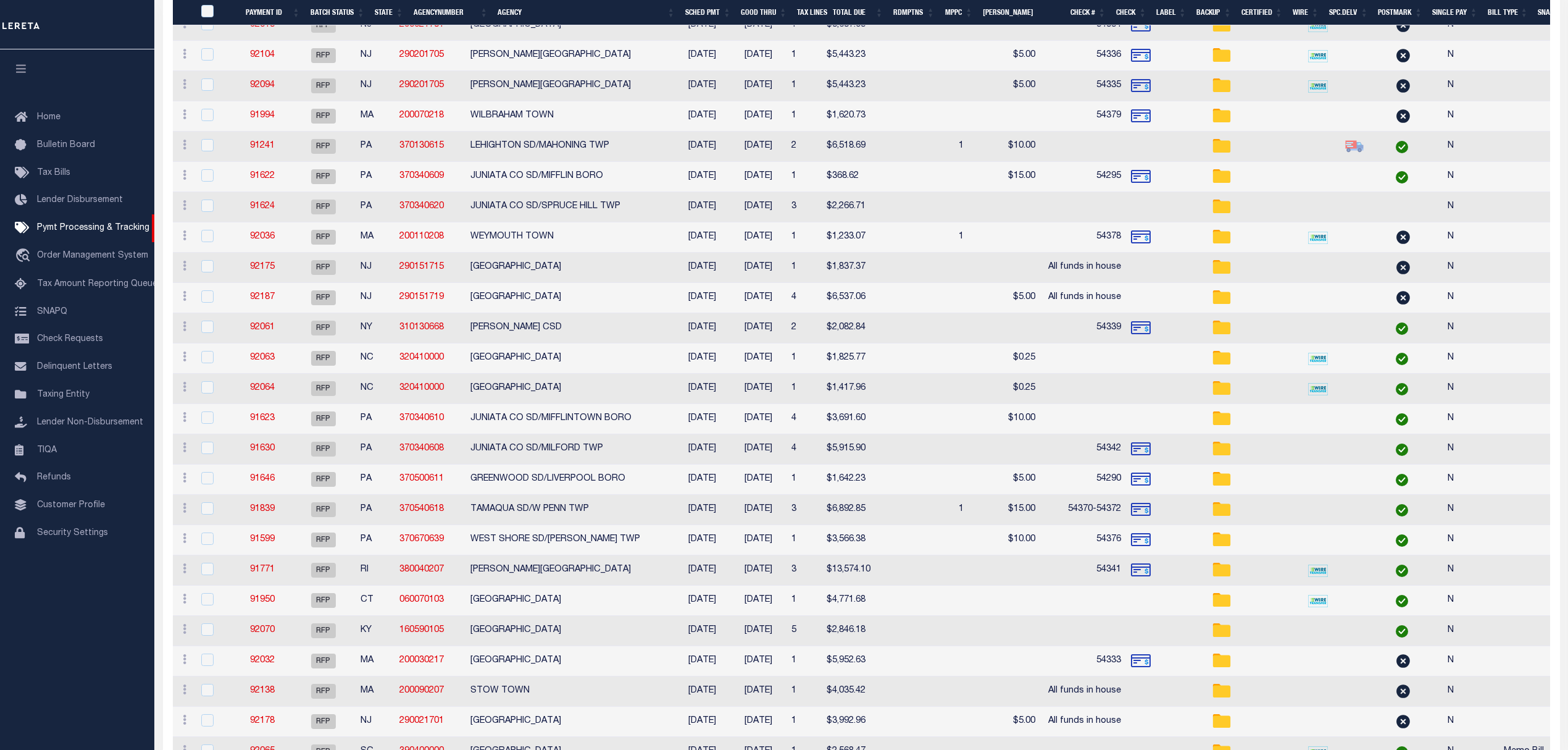
scroll to position [411, 0]
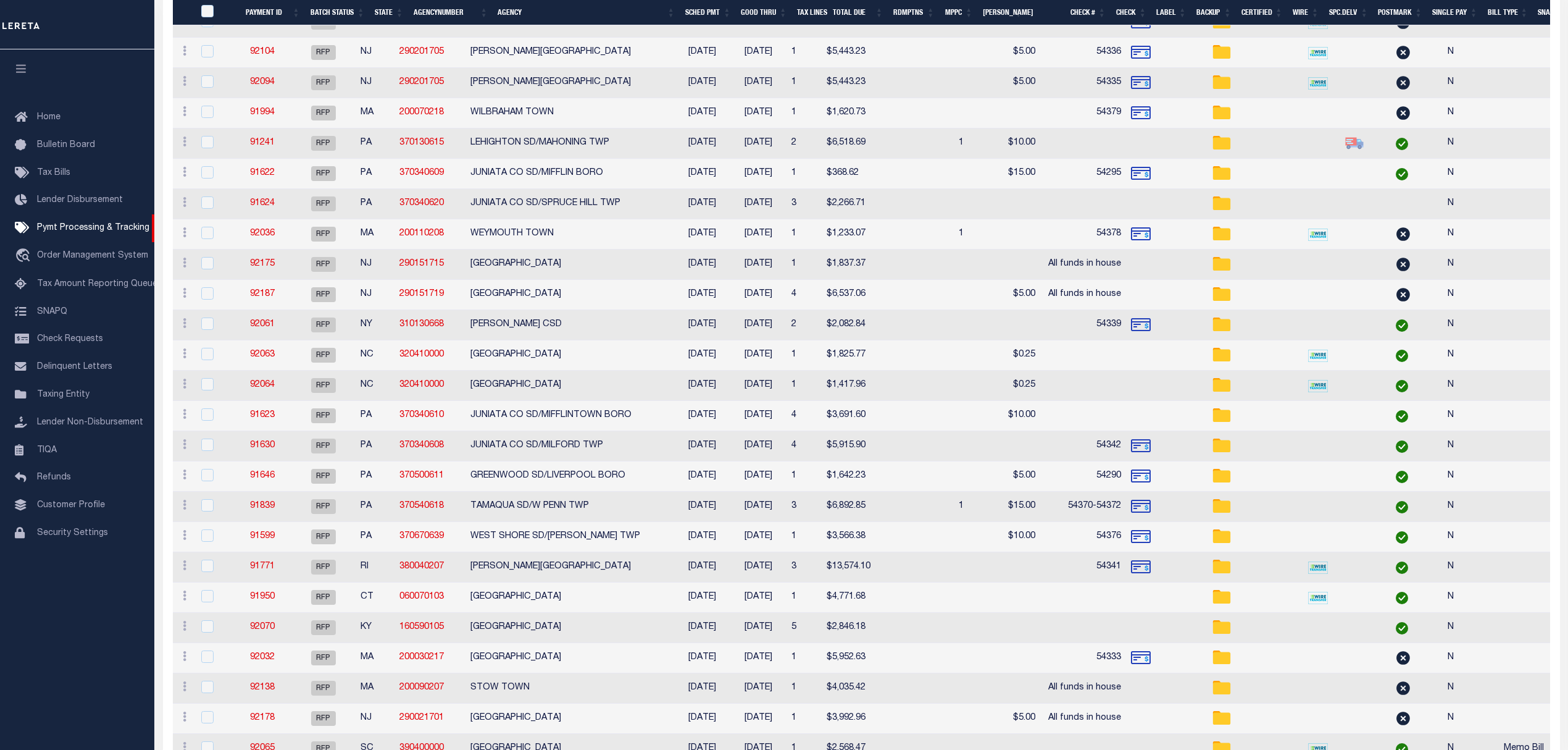
select select
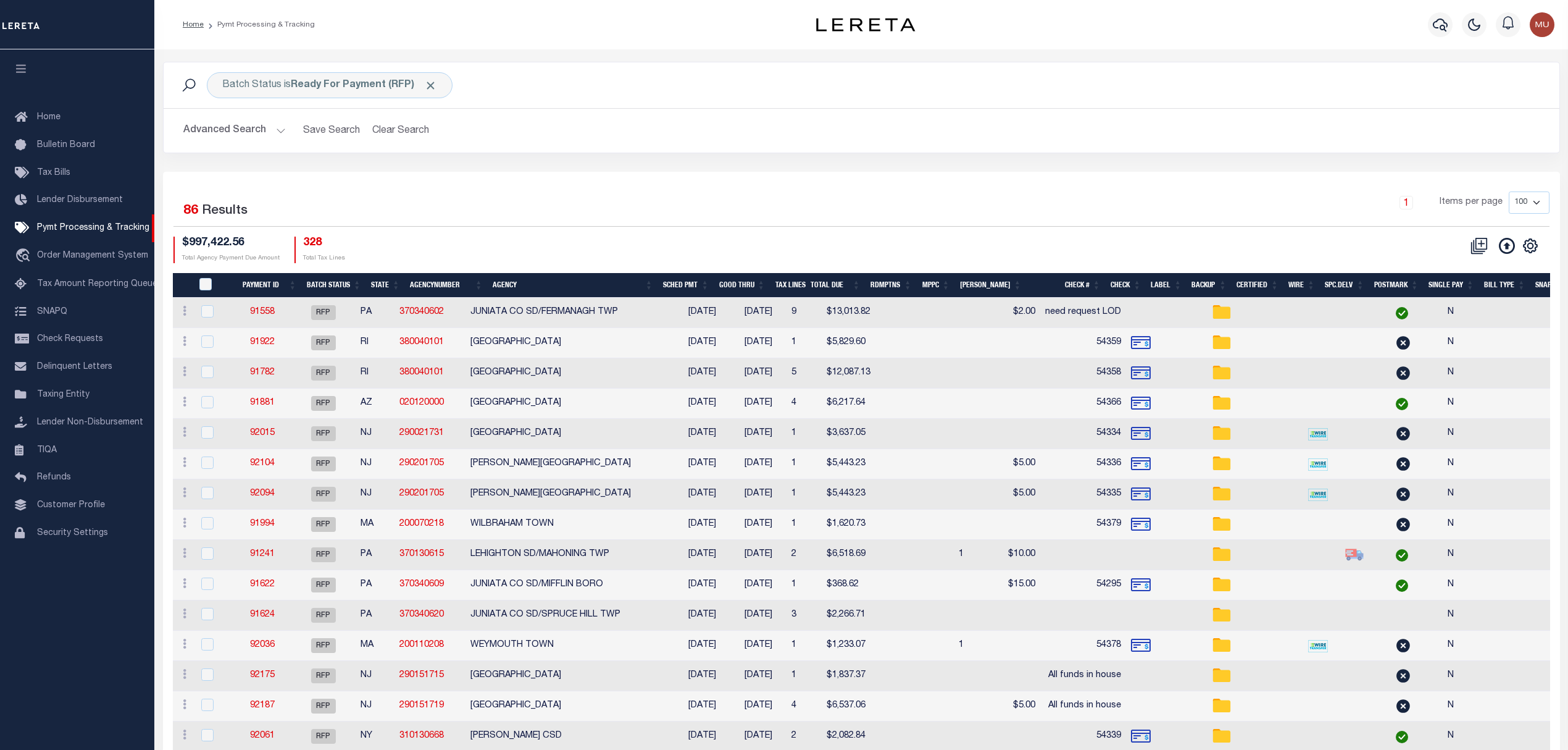
select select
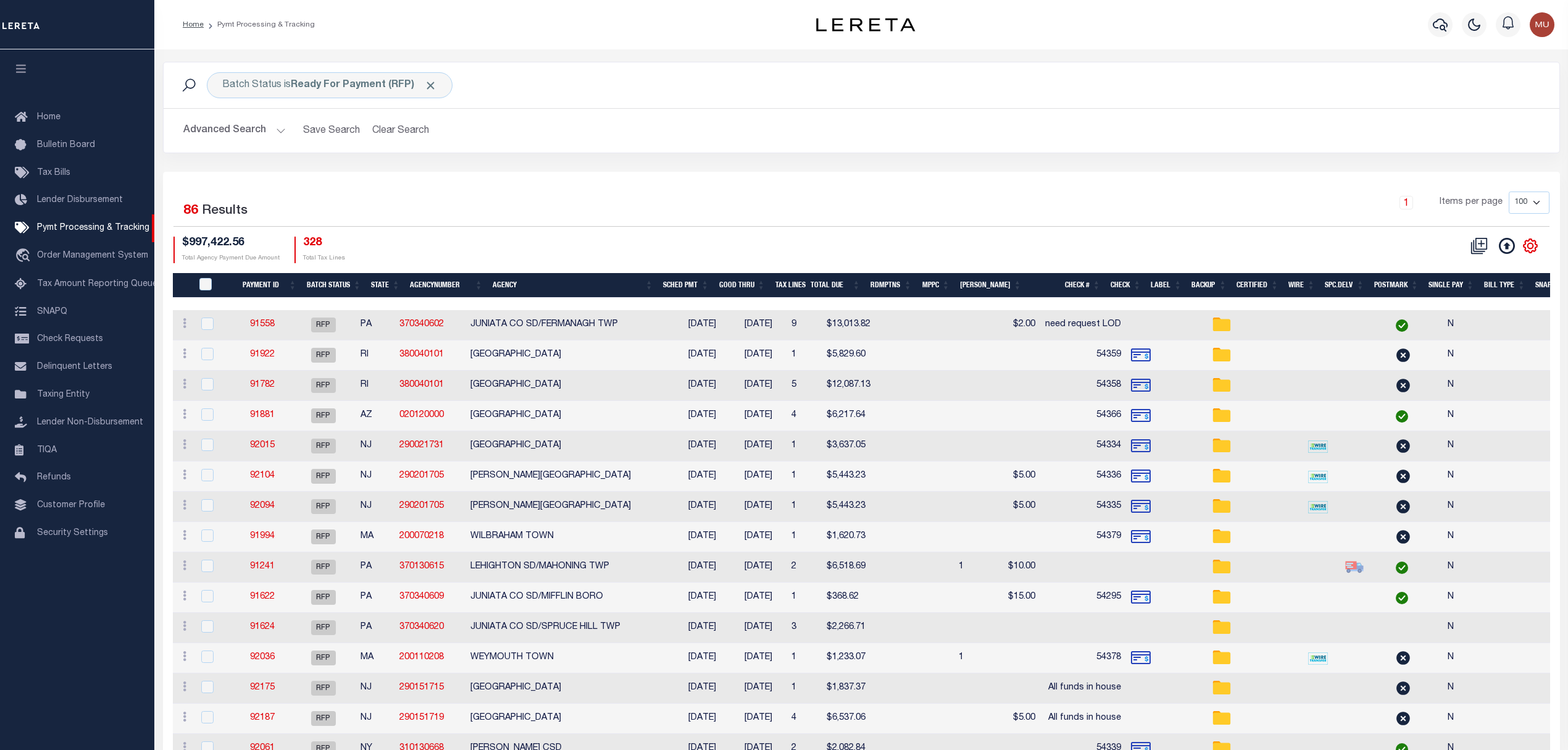
click at [1527, 249] on icon "" at bounding box center [1530, 245] width 6 height 6
click at [1458, 337] on span "Show Filter" at bounding box center [1455, 338] width 46 height 9
select select
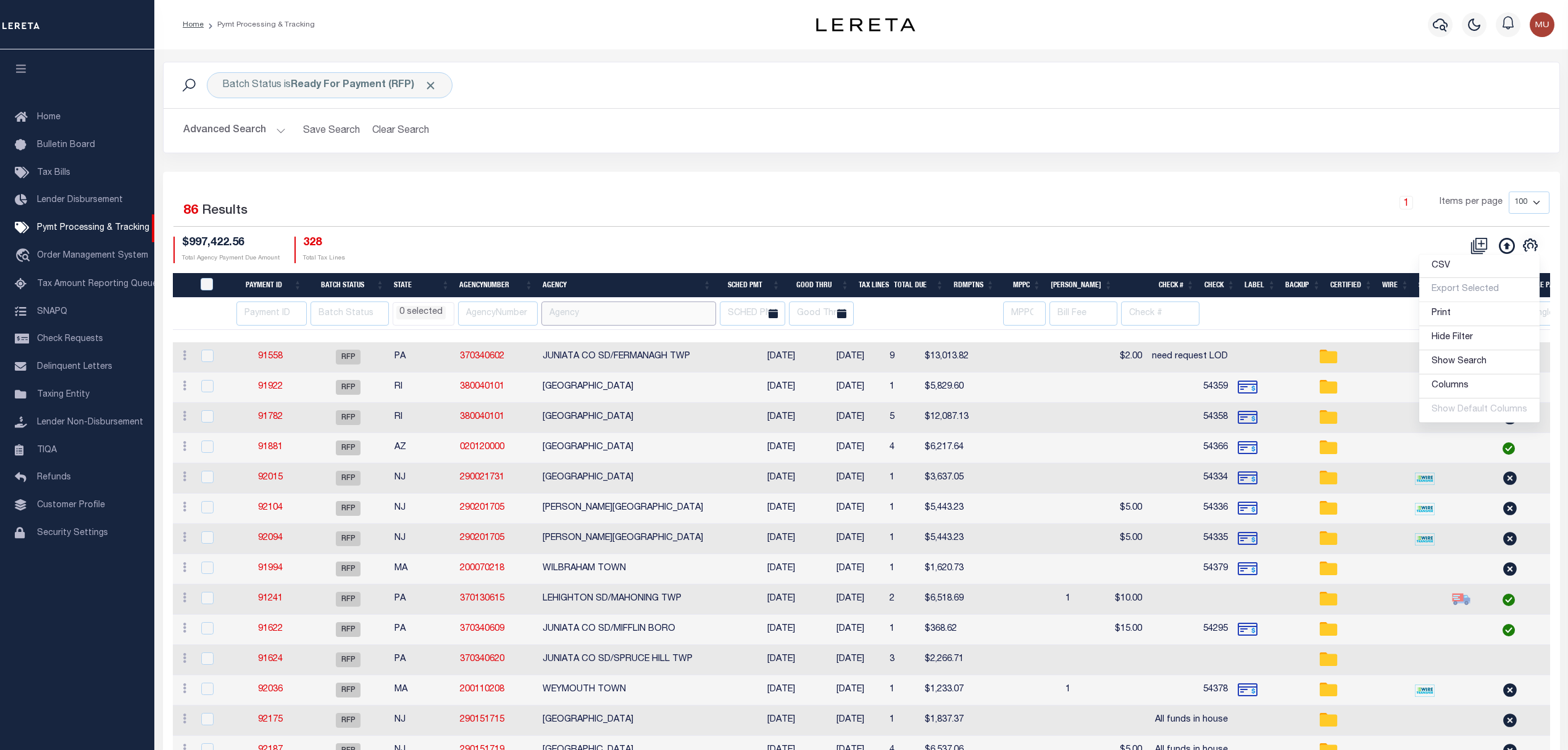
click at [595, 320] on input "text" at bounding box center [628, 313] width 175 height 24
type input "toms"
select select
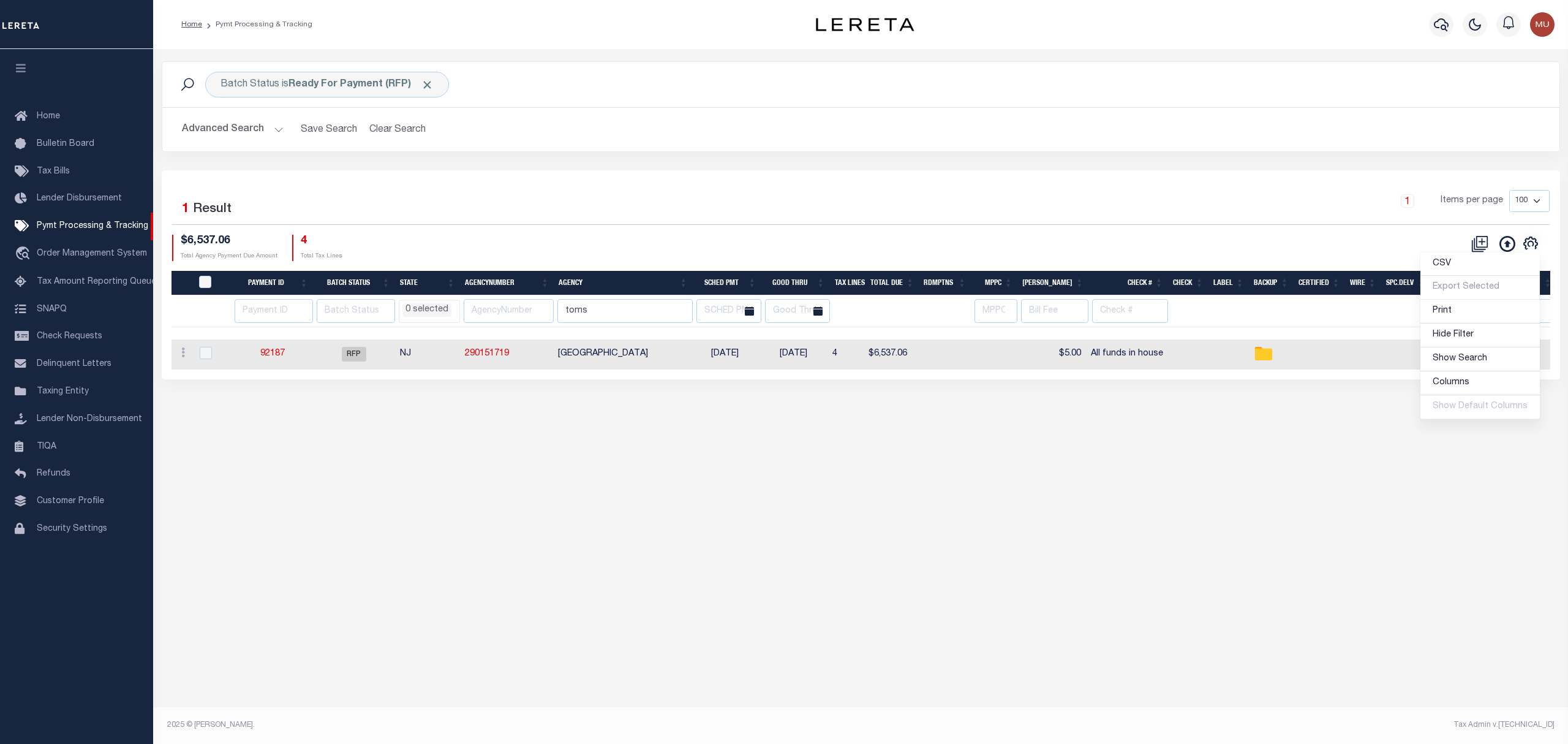
select select
click at [277, 354] on link "92187" at bounding box center [272, 354] width 25 height 9
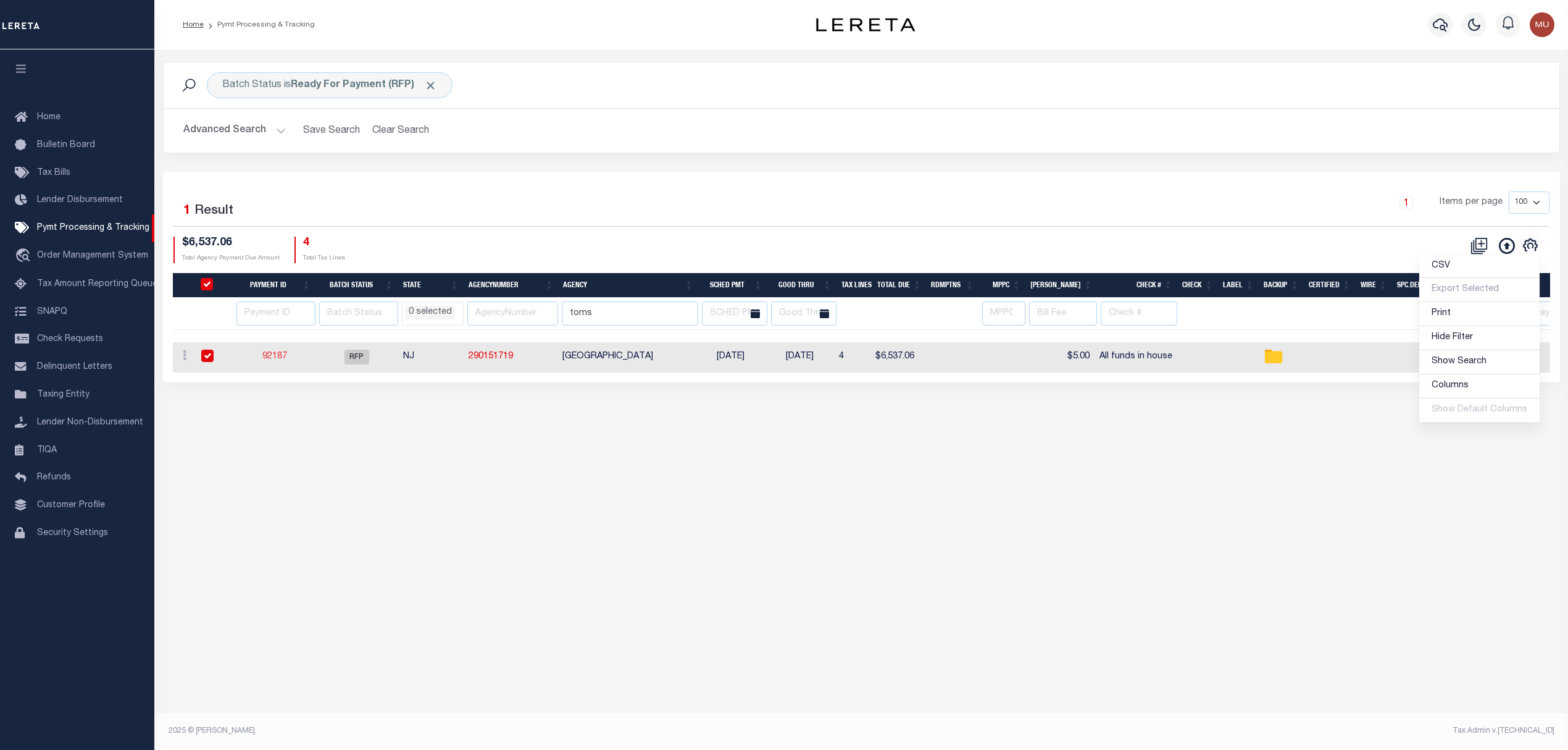
select select "RFP"
type input "[DATE]"
type input "$6,537.06"
select select "CHK"
type input "All funds in house"
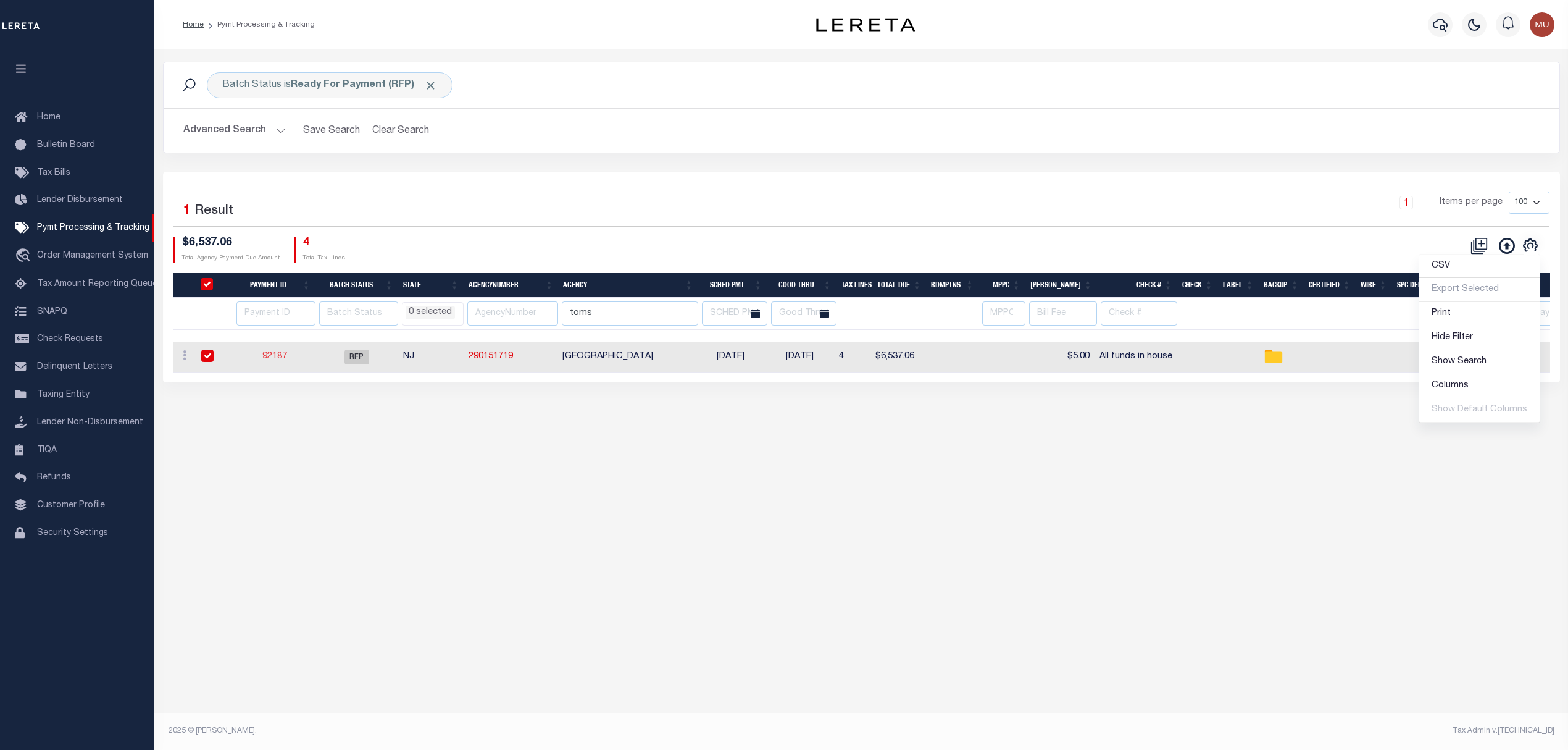
select select "[PERSON_NAME]"
type input "$20"
checkbox input "true"
type input "N"
radio input "true"
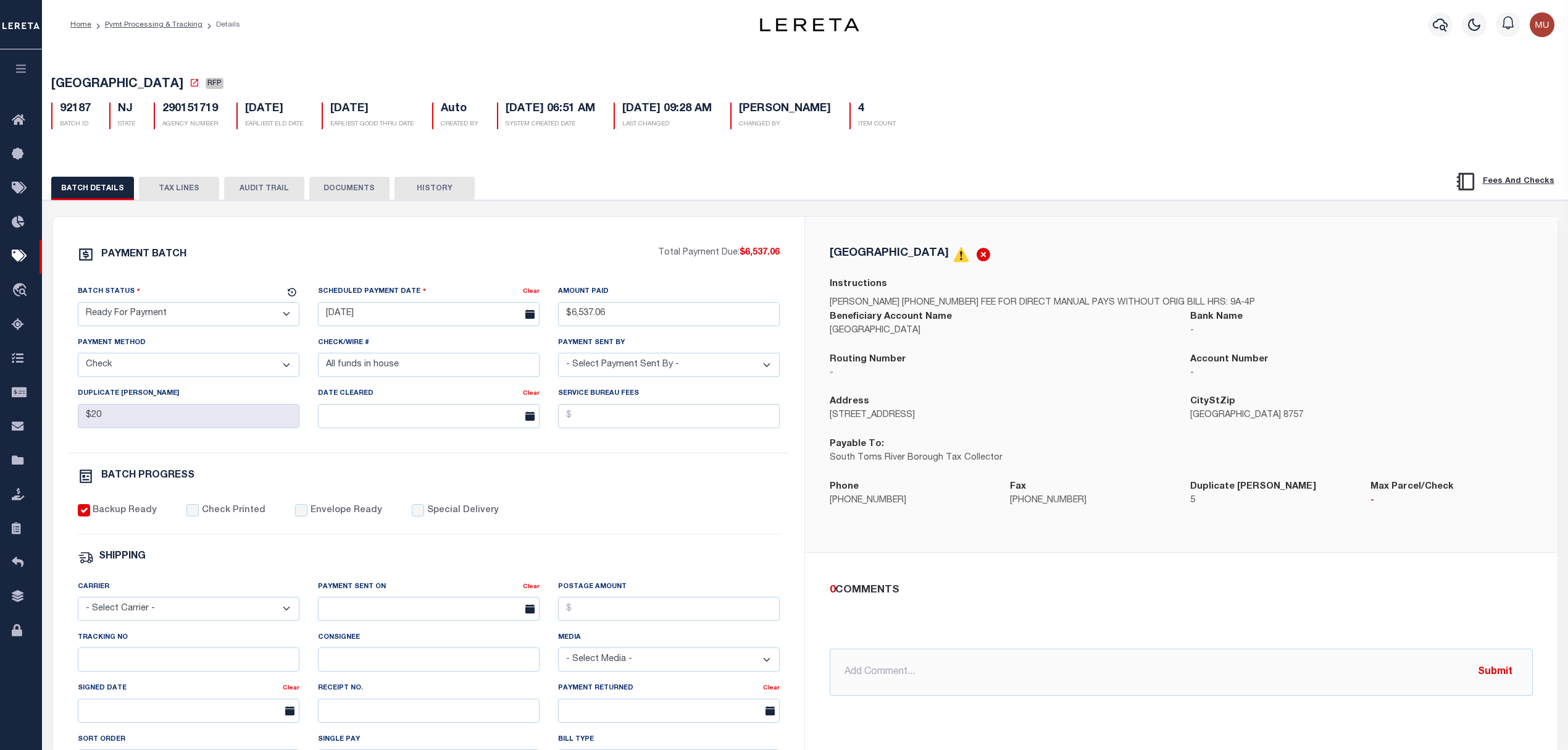
click at [255, 79] on h5 "SOUTH TOMS RIVER BOROUGH RFP" at bounding box center [806, 85] width 1508 height 15
click at [199, 85] on icon at bounding box center [194, 83] width 10 height 10
click at [188, 191] on button "TAX LINES" at bounding box center [179, 188] width 80 height 24
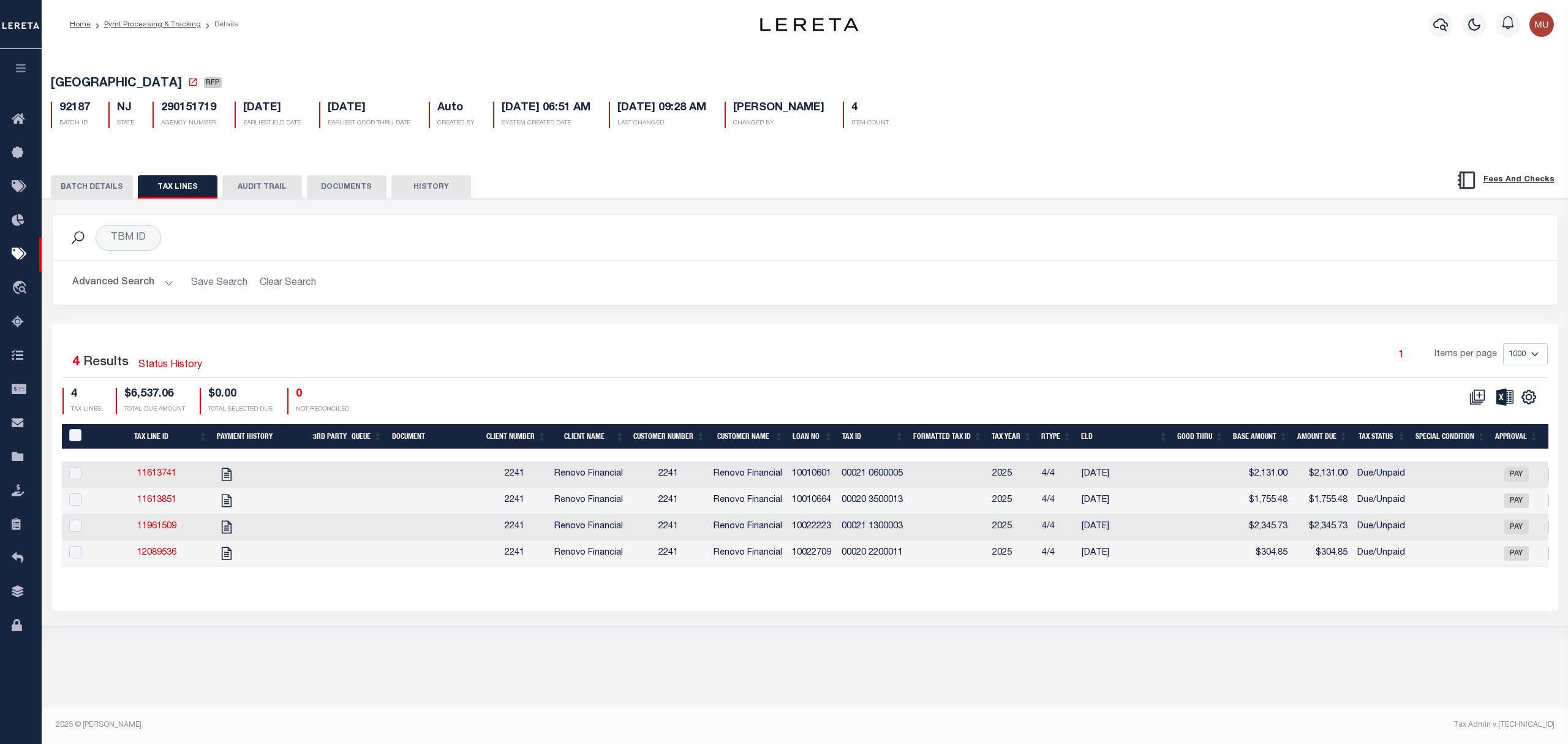
drag, startPoint x: 1122, startPoint y: 272, endPoint x: 926, endPoint y: 339, distance: 207.1
click at [1124, 272] on div "Advanced Search Save Search Clear Search Loan No Equals Equals Is Not Equal To …" at bounding box center [805, 282] width 1505 height 44
click at [92, 178] on button "BATCH DETAILS" at bounding box center [92, 187] width 82 height 23
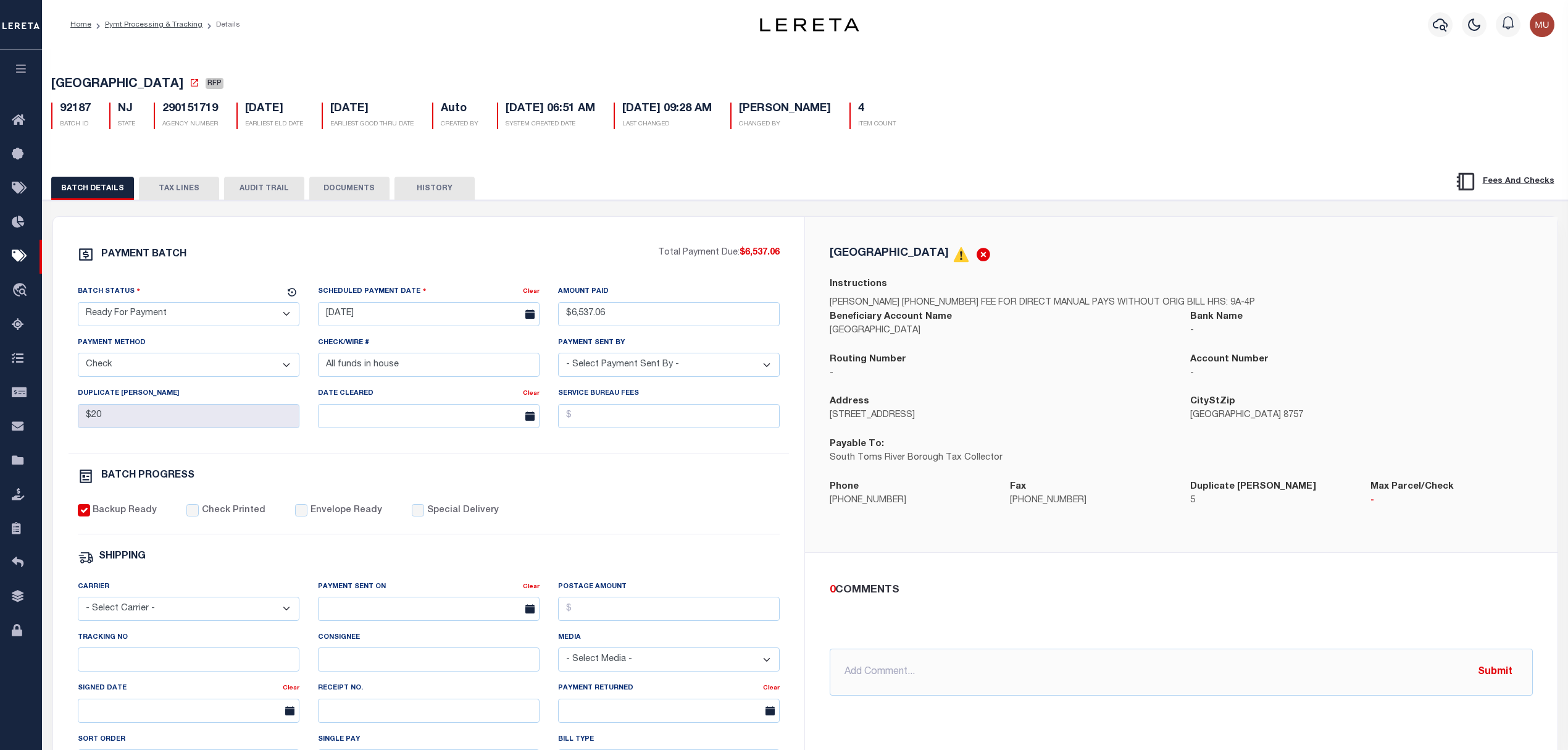
click at [179, 188] on button "TAX LINES" at bounding box center [179, 188] width 80 height 24
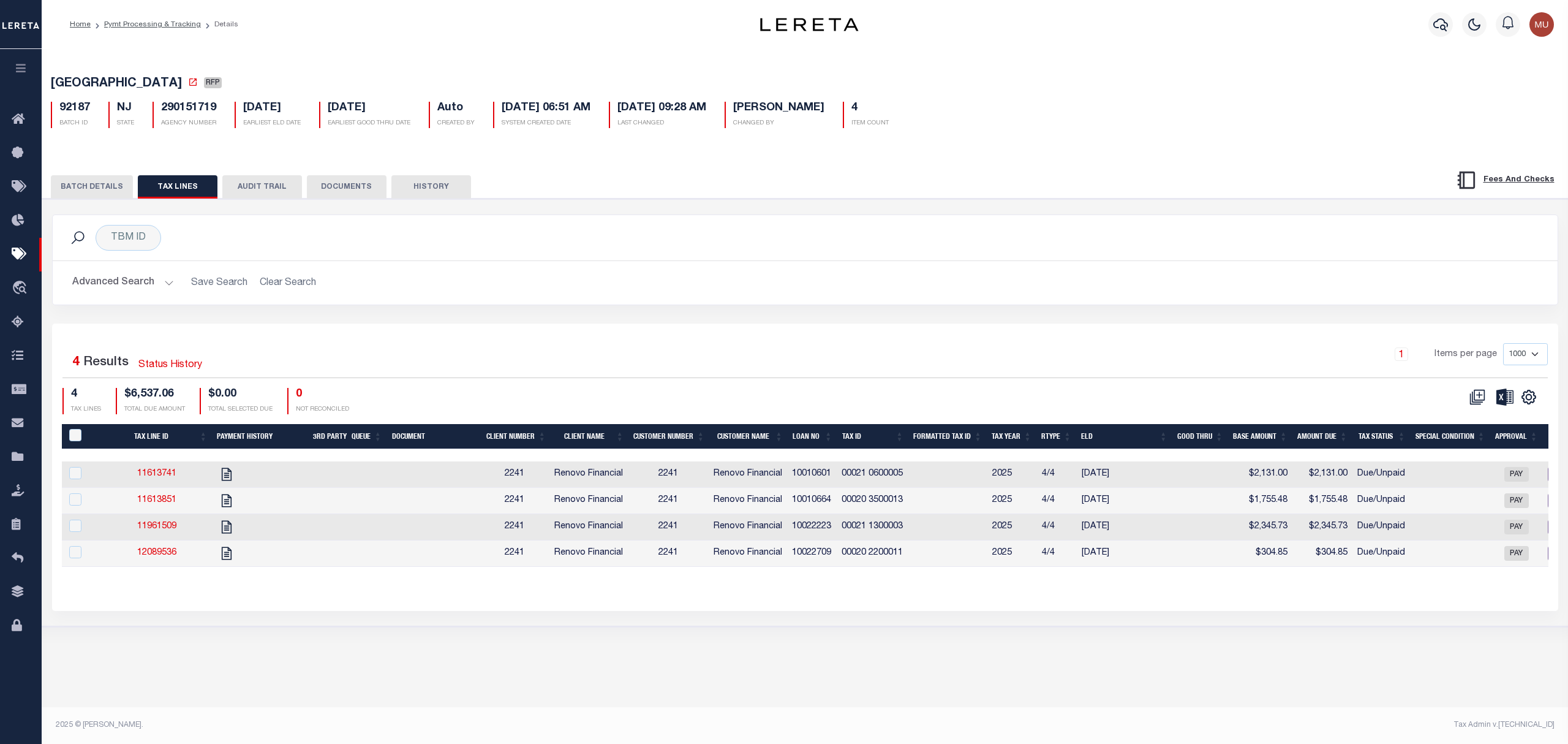
click at [76, 446] on th "PayeePaymentBatchId" at bounding box center [81, 436] width 40 height 25
click at [76, 441] on input "PayeePaymentBatchId" at bounding box center [75, 434] width 12 height 12
checkbox input "true"
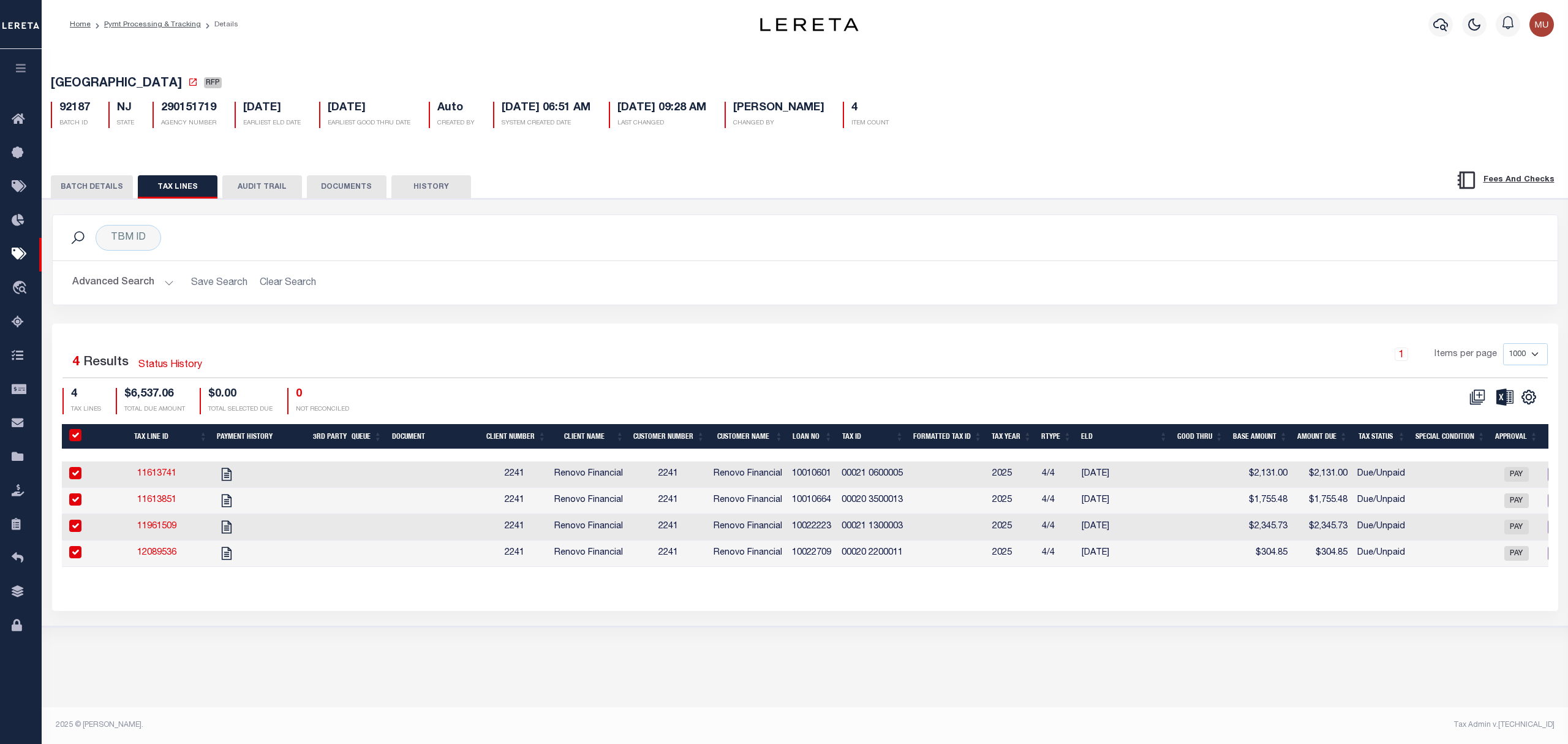
checkbox input "true"
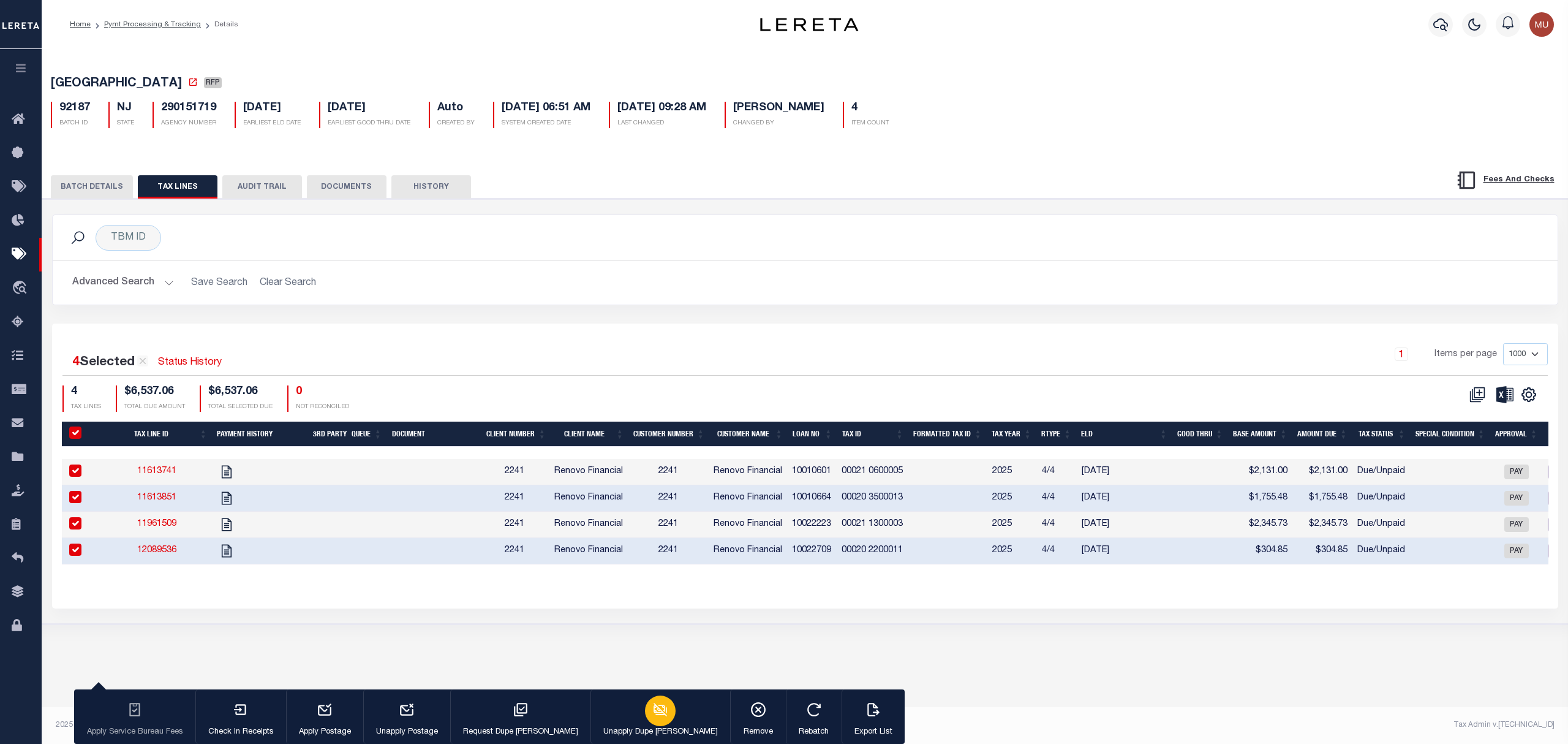
click at [654, 713] on icon "button" at bounding box center [660, 709] width 13 height 13
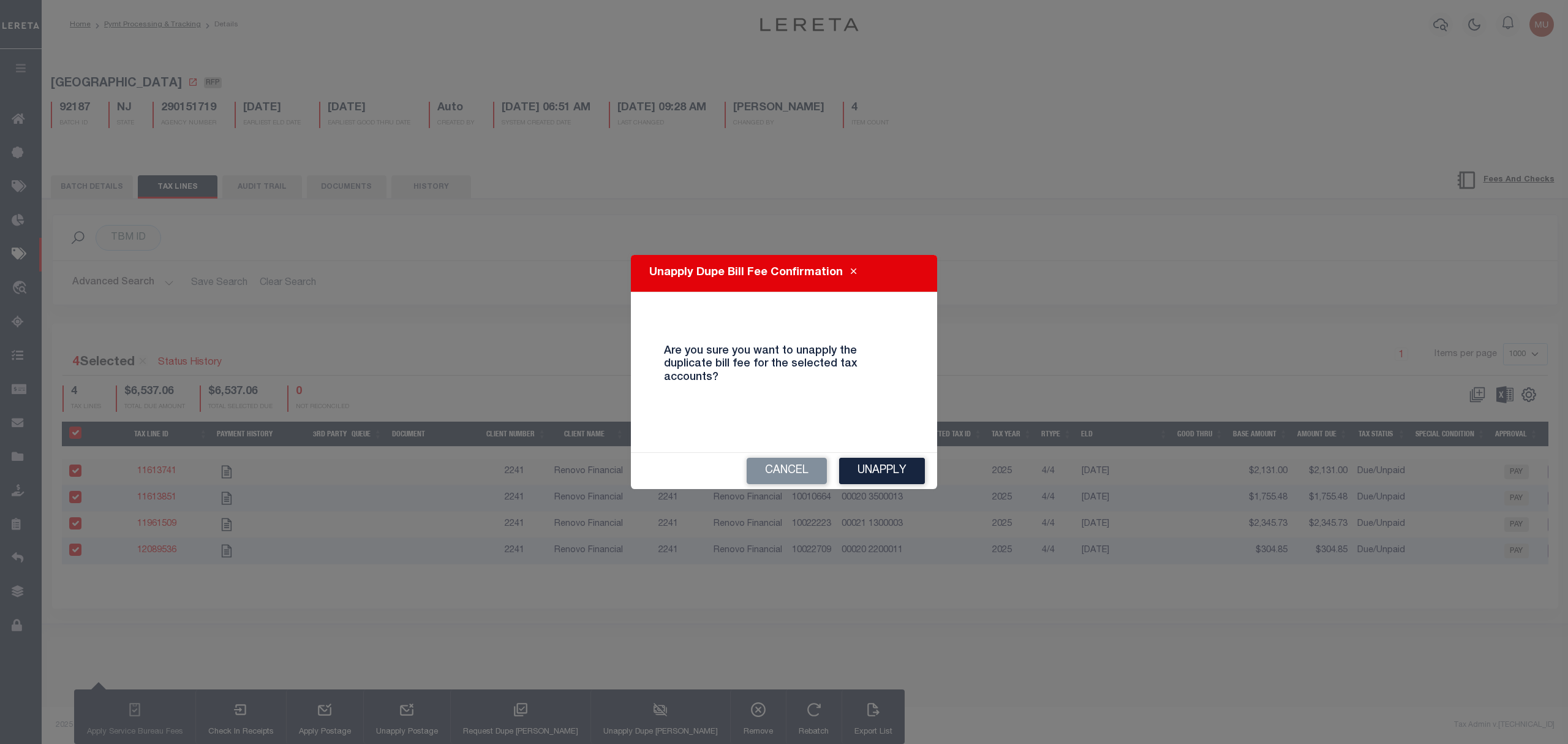
click at [898, 482] on div "Cancel Unapply" at bounding box center [784, 470] width 306 height 36
click at [892, 465] on button "Unapply" at bounding box center [882, 471] width 86 height 26
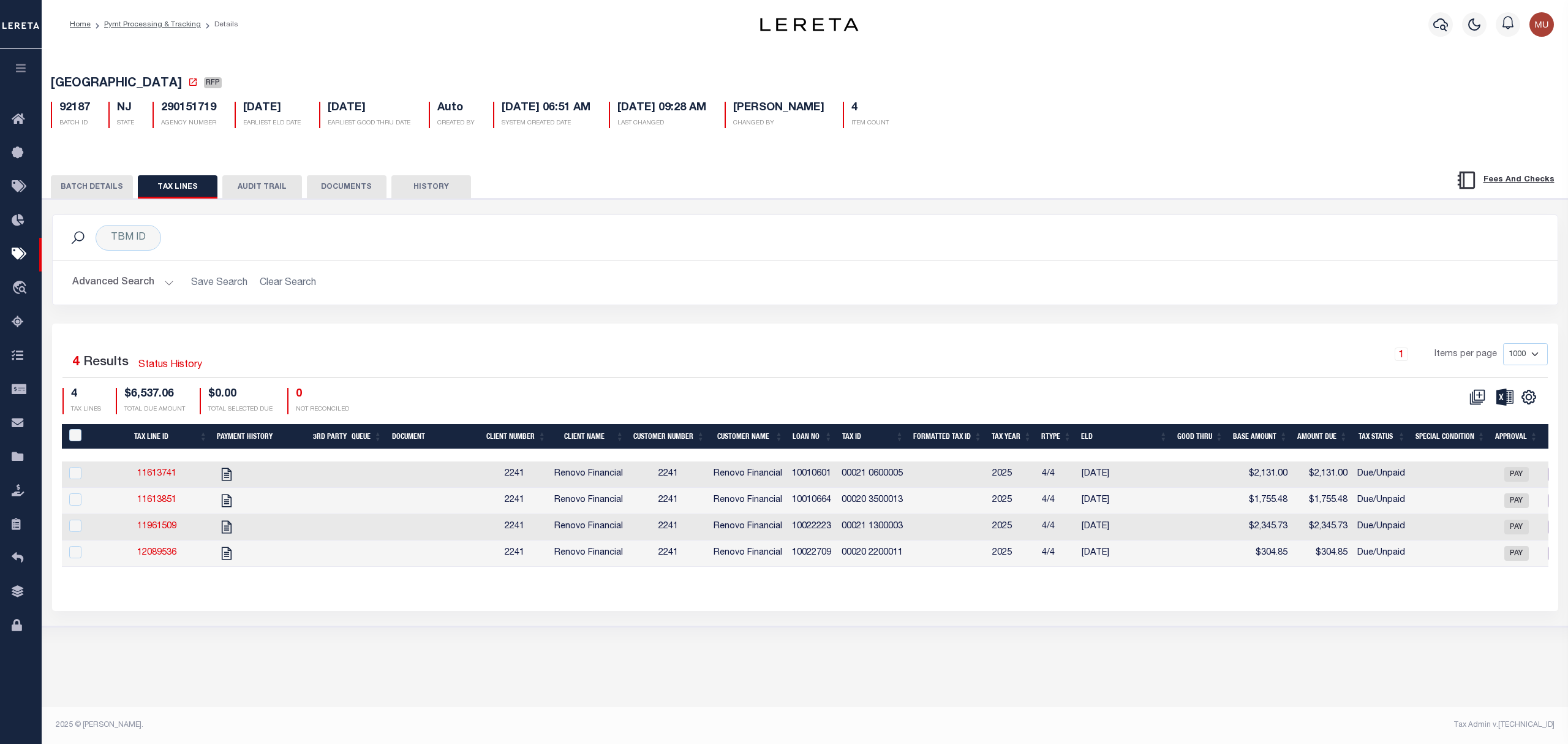
click at [108, 182] on button "BATCH DETAILS" at bounding box center [92, 187] width 82 height 23
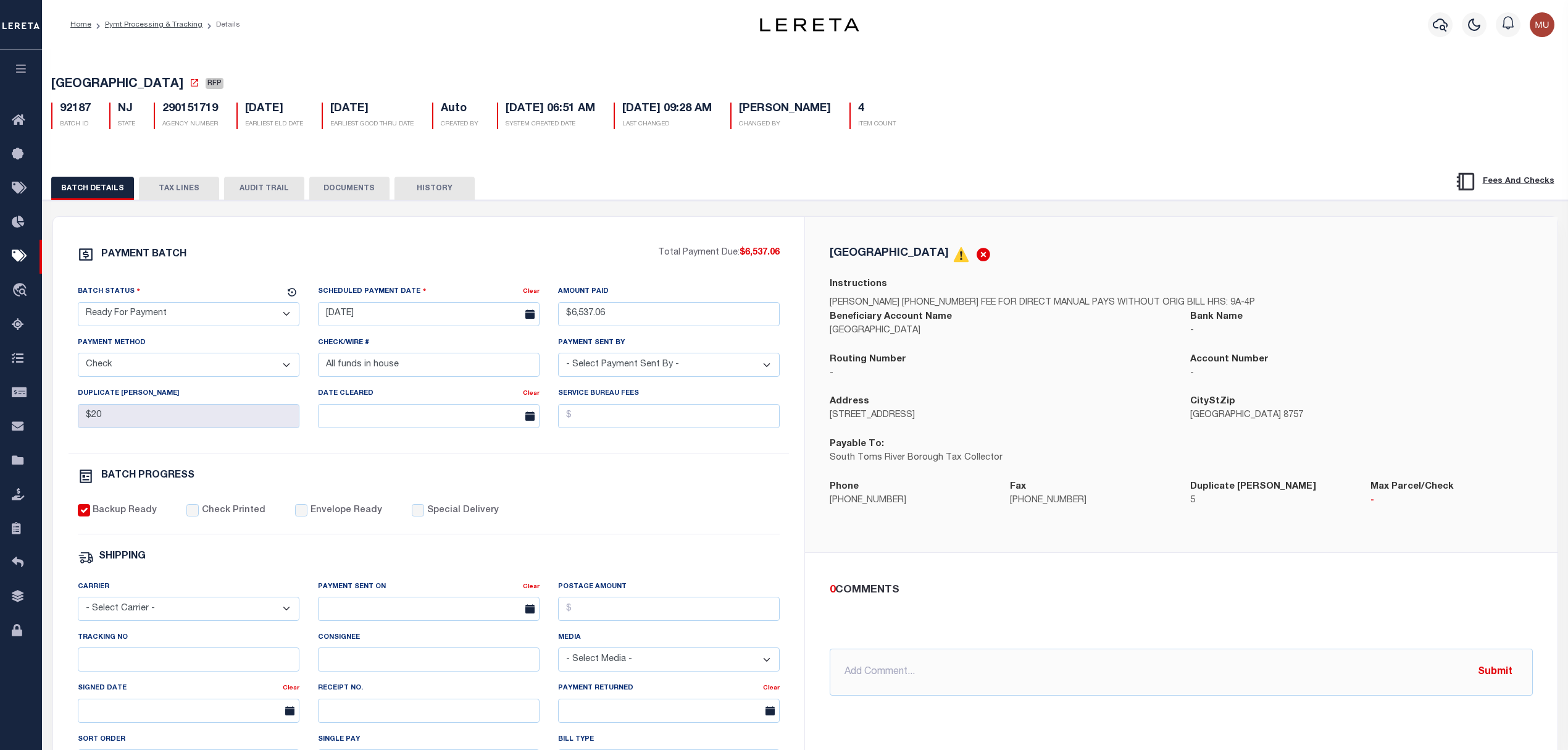
click at [169, 17] on ol "Home Pymt Processing & Tracking Details" at bounding box center [155, 24] width 189 height 26
click at [177, 25] on link "Pymt Processing & Tracking" at bounding box center [154, 25] width 98 height 8
select select
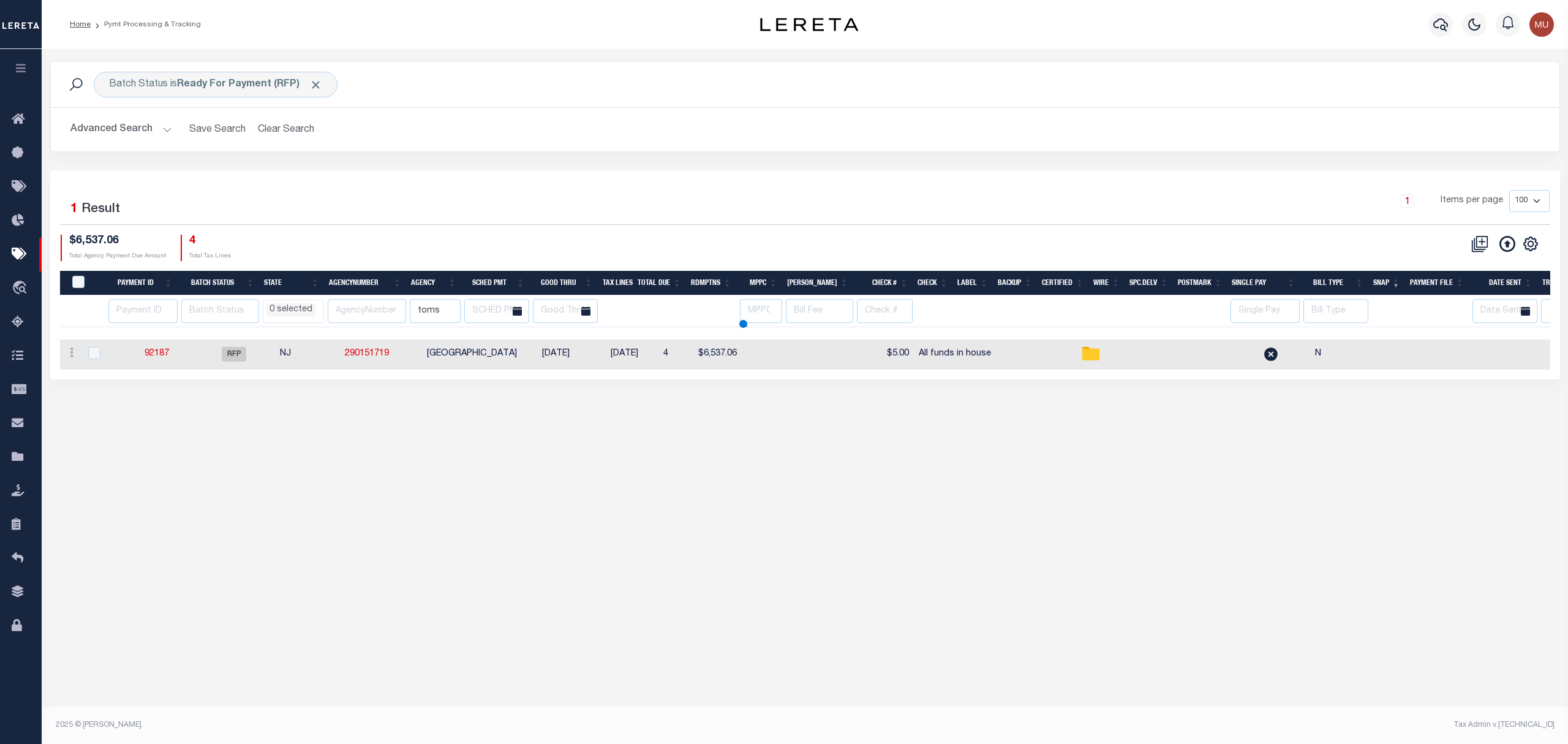
select select
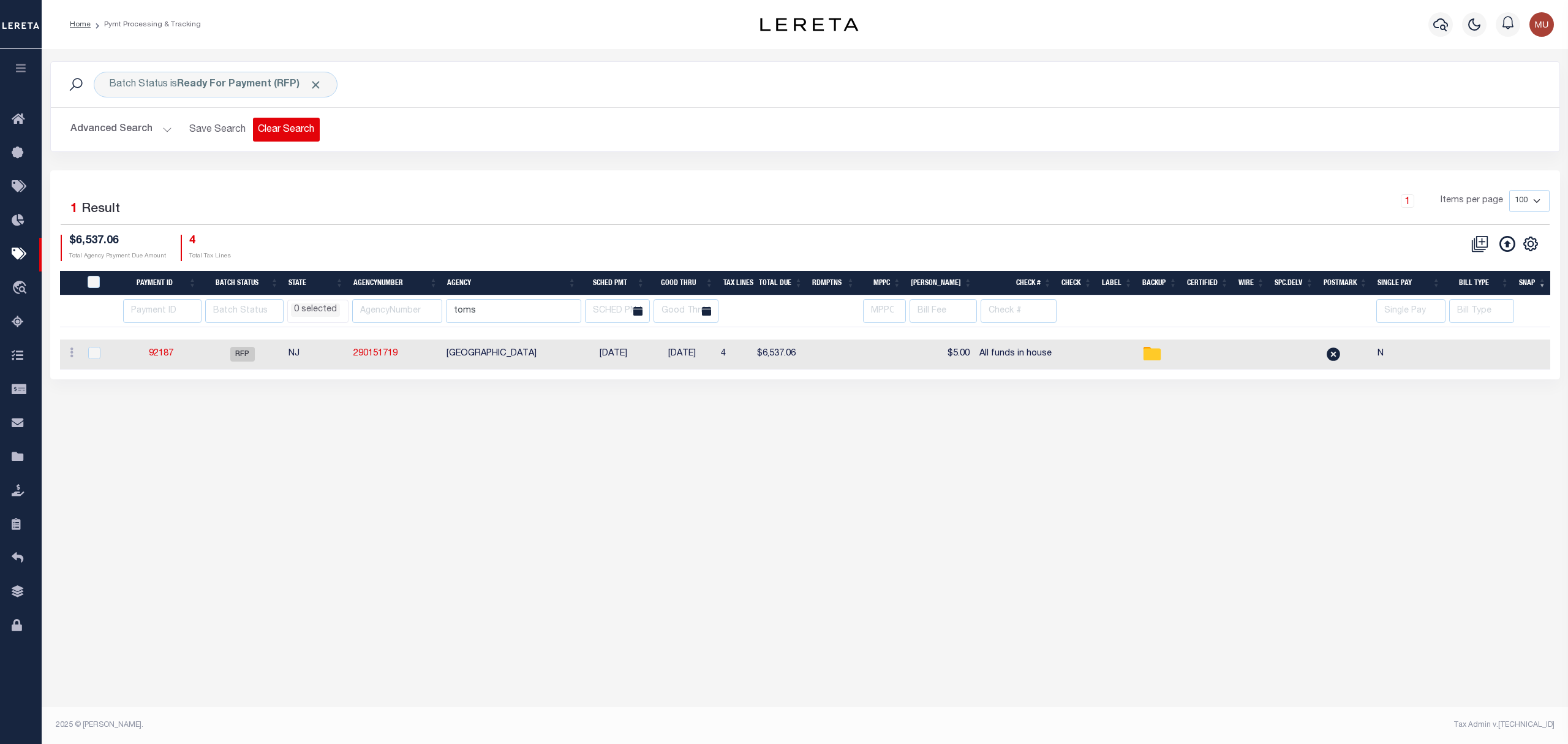
click at [291, 125] on button "Clear Search" at bounding box center [286, 130] width 67 height 24
select select
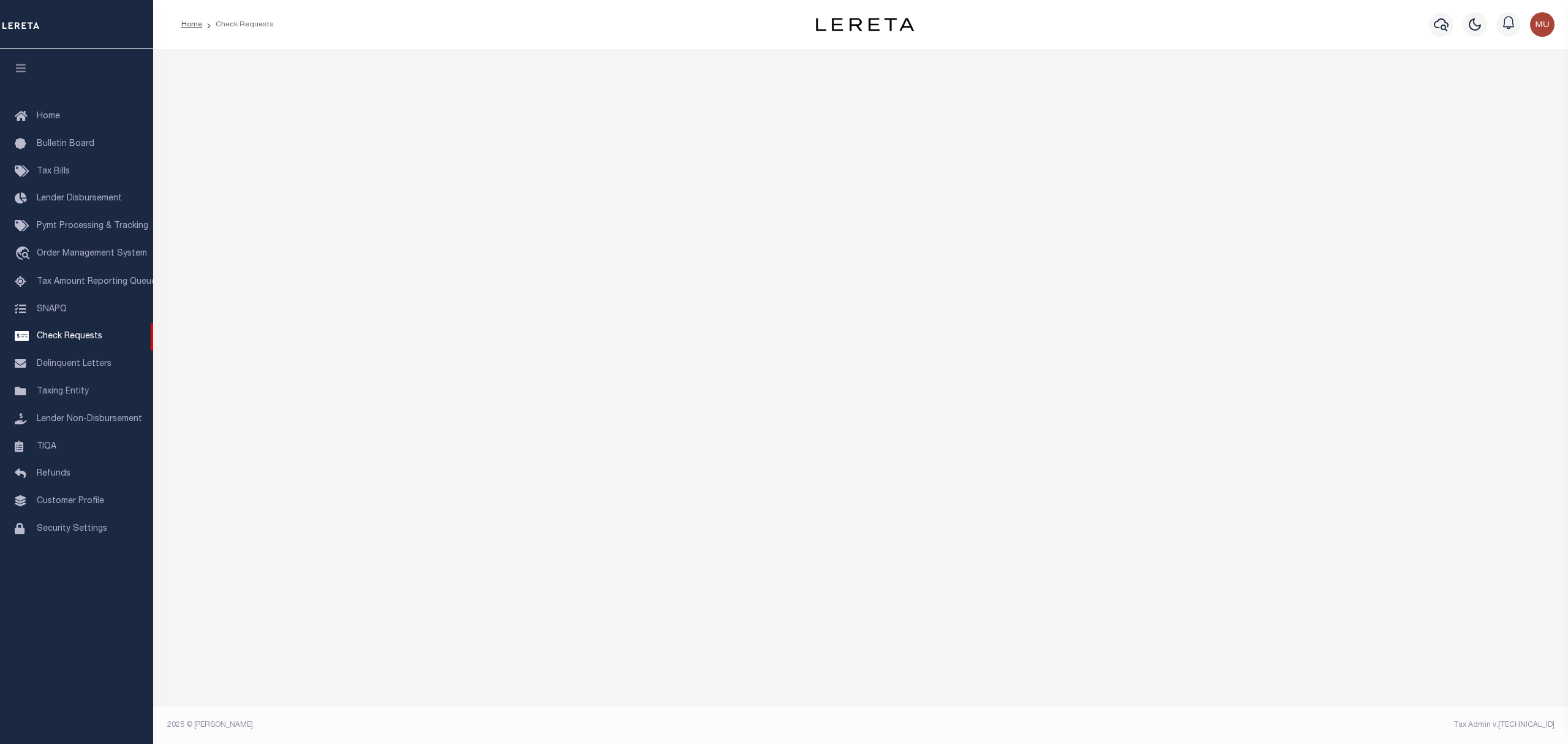
select select "50"
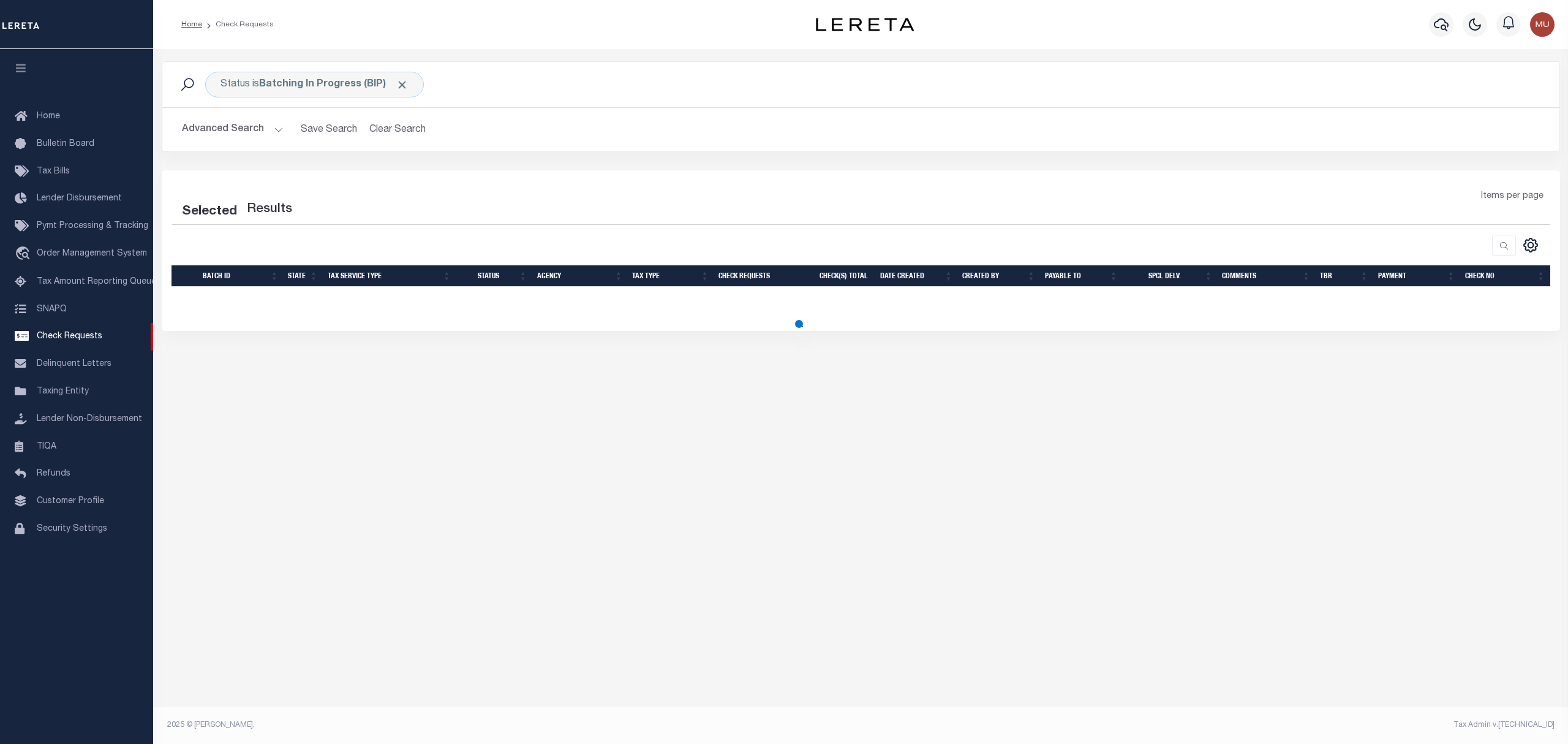
select select "50"
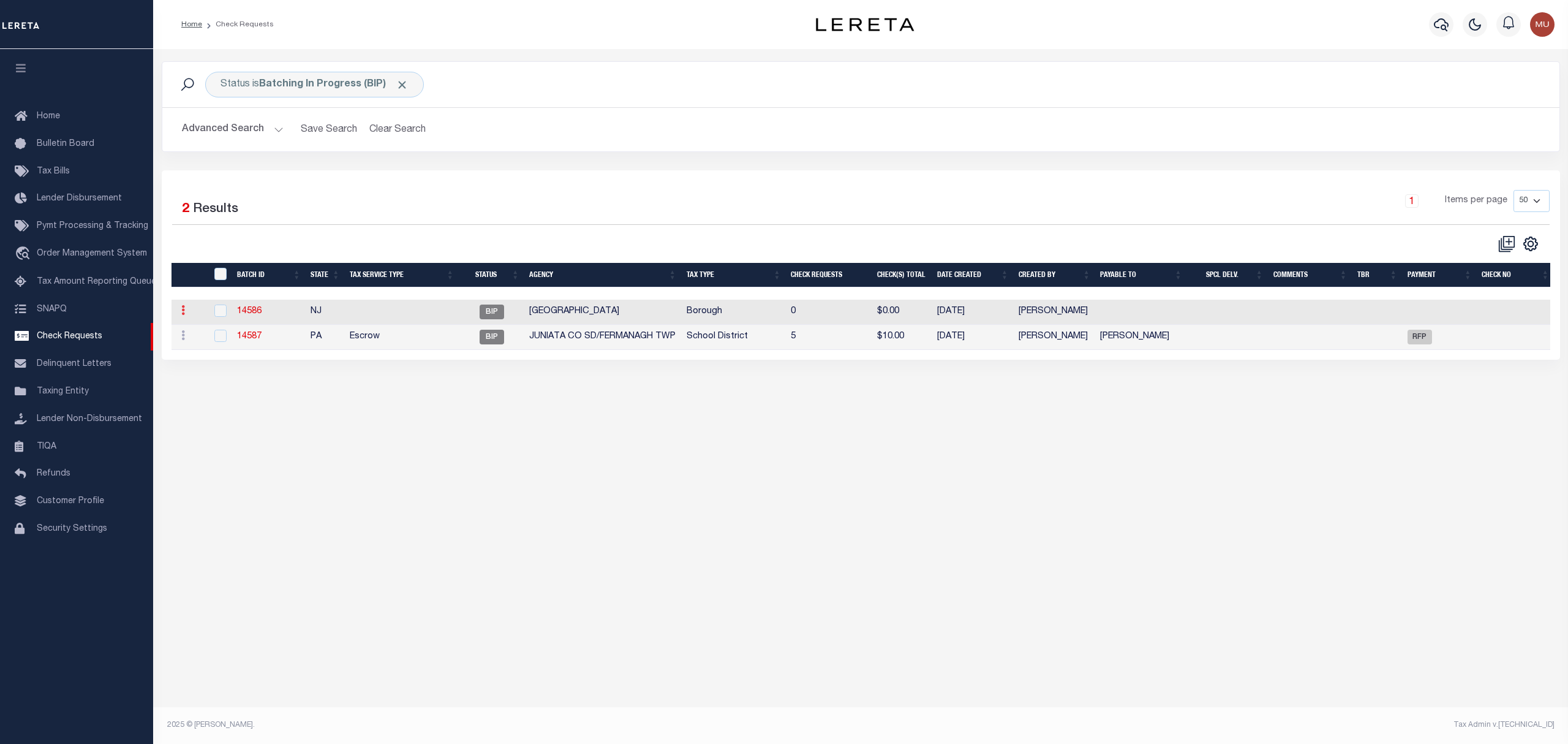
click at [182, 315] on icon at bounding box center [183, 310] width 4 height 10
click at [204, 373] on link "Delete" at bounding box center [205, 371] width 55 height 20
checkbox input "true"
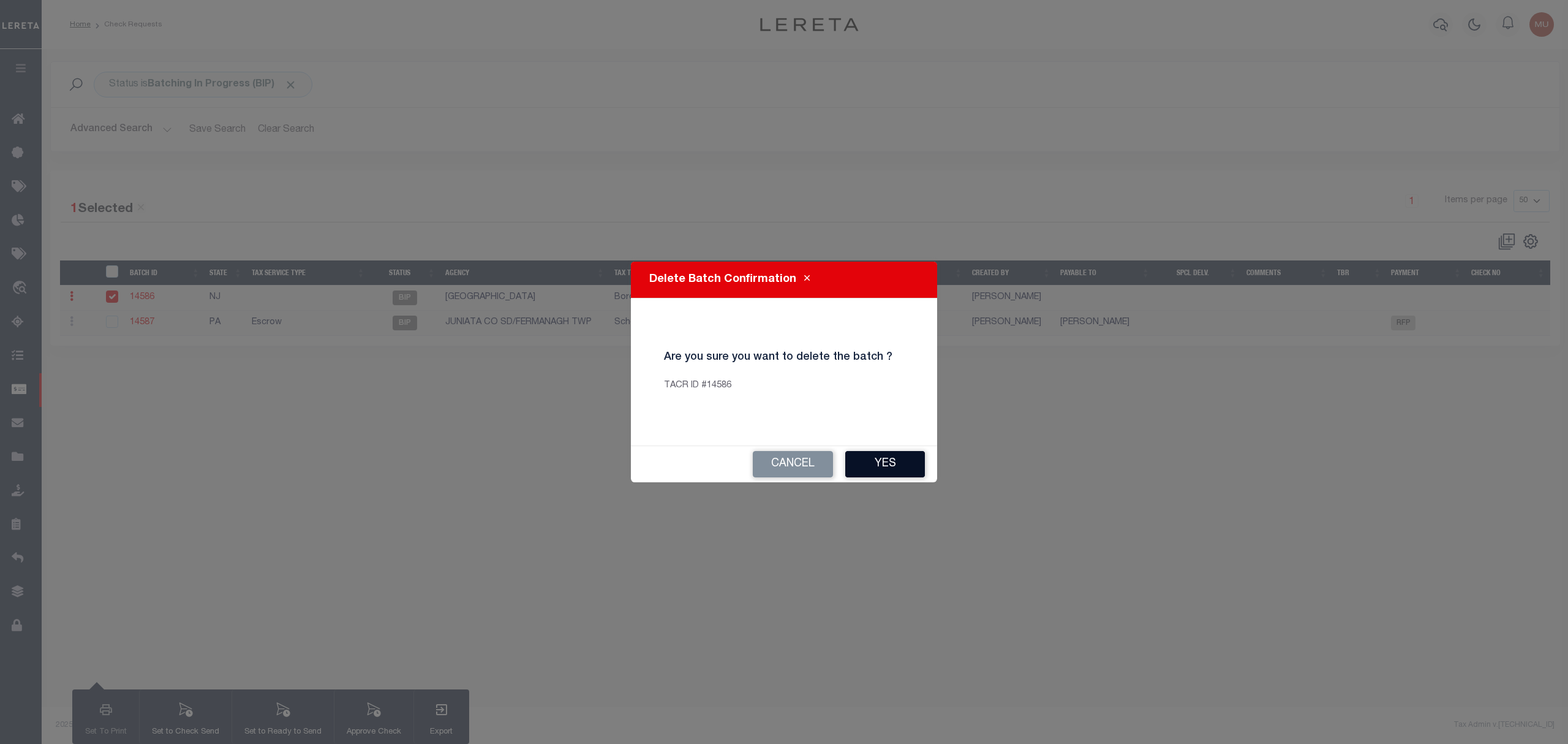
click at [914, 468] on button "Yes" at bounding box center [885, 464] width 79 height 26
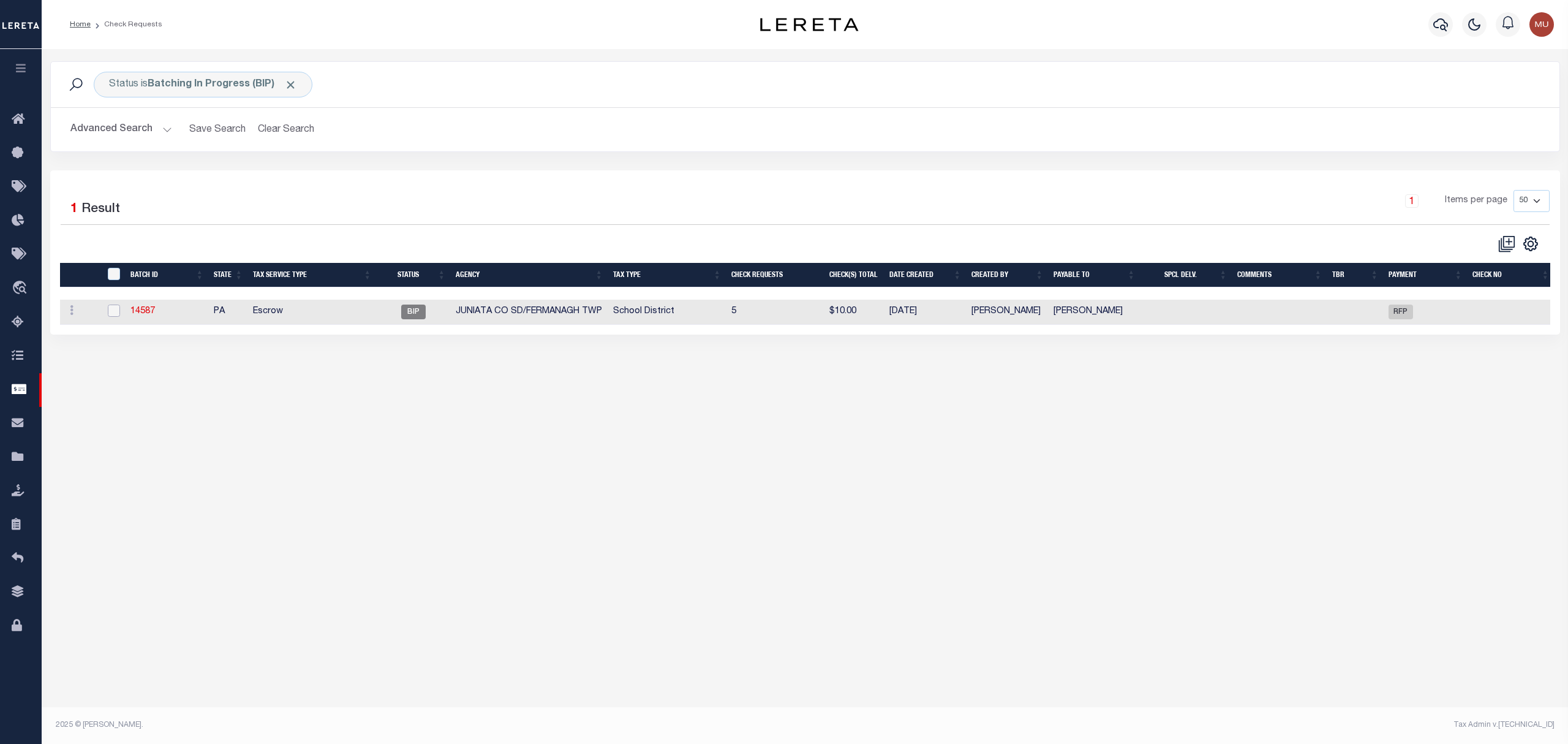
click at [110, 311] on input "checkbox" at bounding box center [113, 310] width 12 height 12
checkbox input "true"
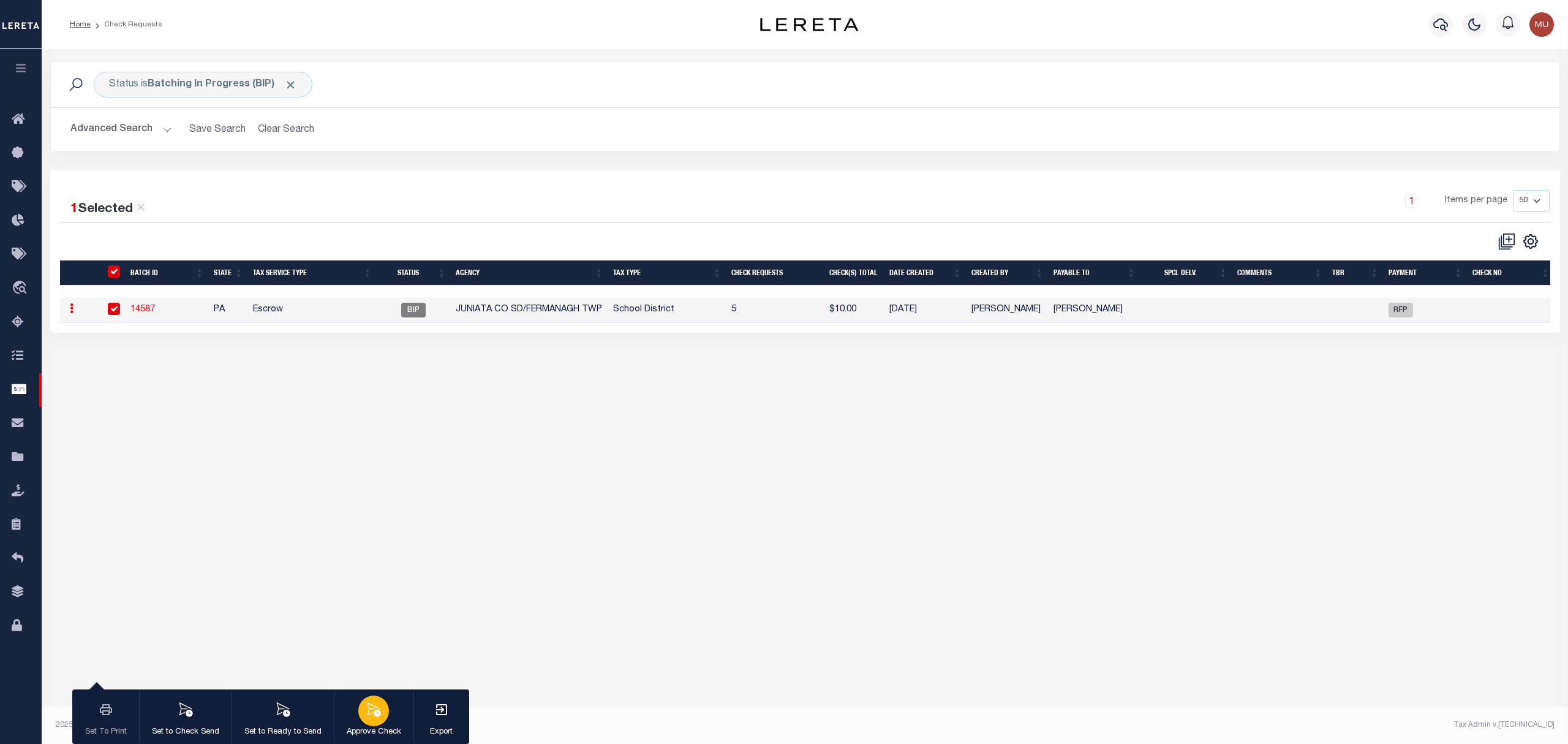
click at [375, 707] on icon "button" at bounding box center [373, 709] width 16 height 16
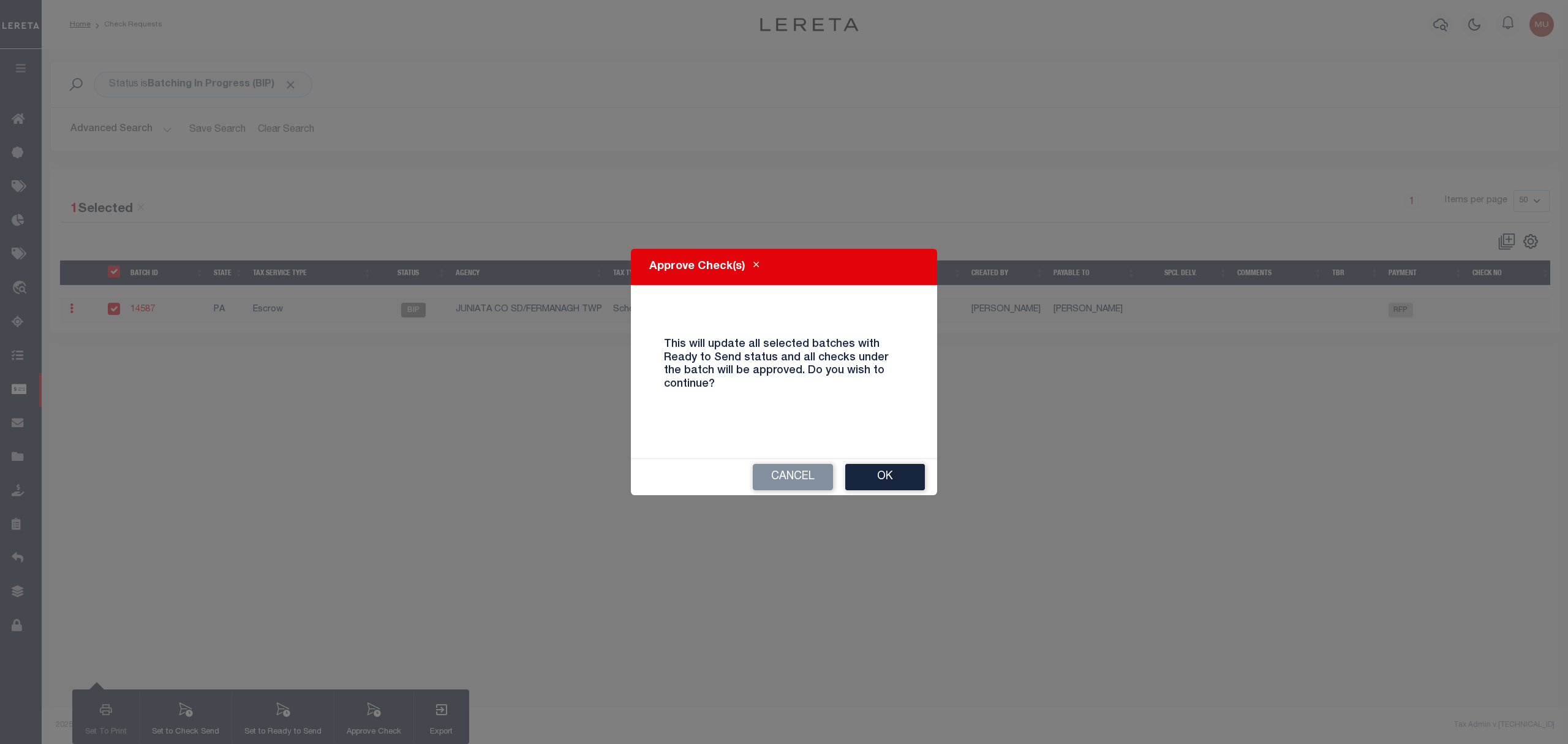
click at [882, 471] on button "Ok" at bounding box center [885, 477] width 79 height 26
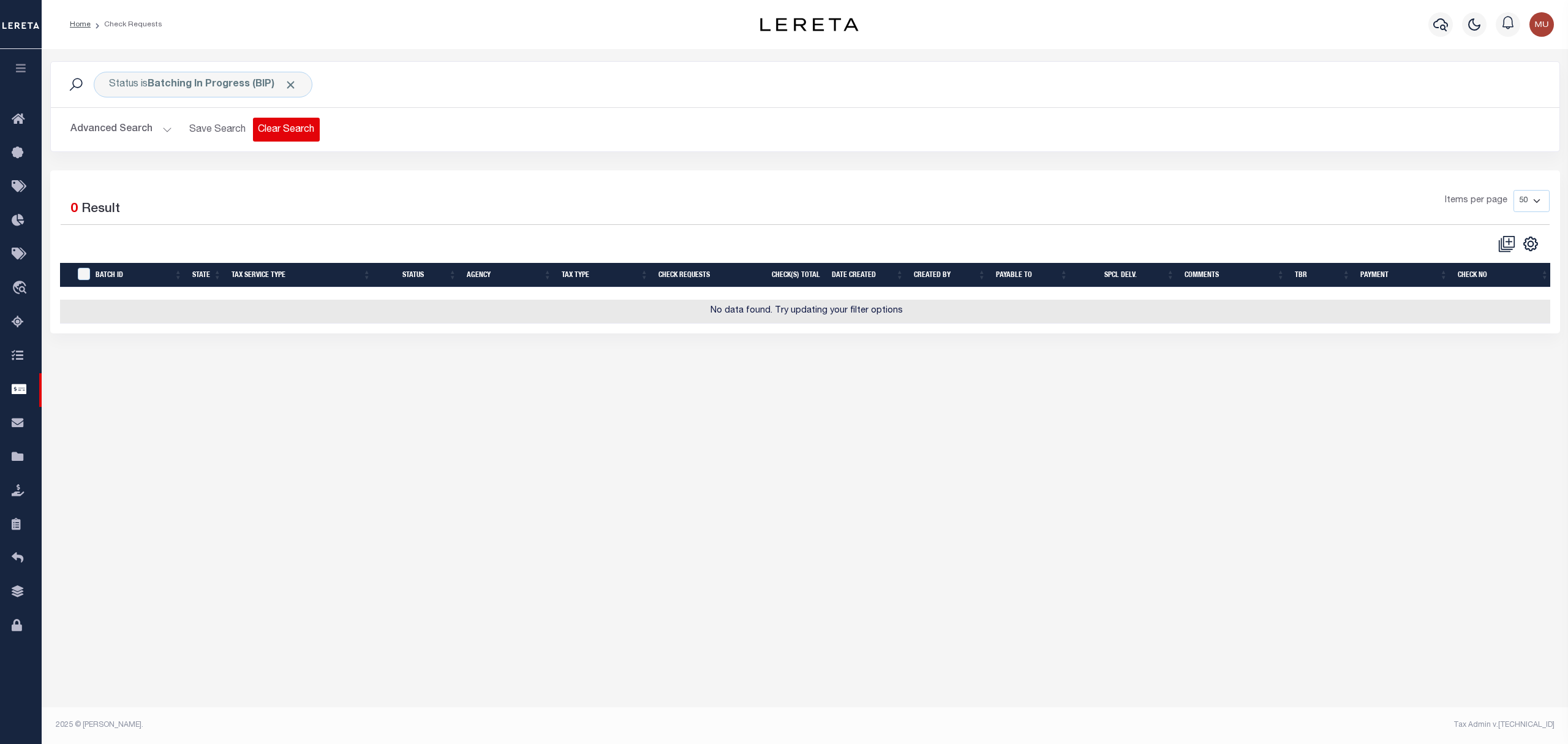
click at [294, 131] on button "Clear Search" at bounding box center [286, 130] width 67 height 24
click at [297, 125] on button "Clear Search" at bounding box center [286, 130] width 67 height 24
click at [79, 129] on button "Advanced Search" at bounding box center [121, 130] width 101 height 24
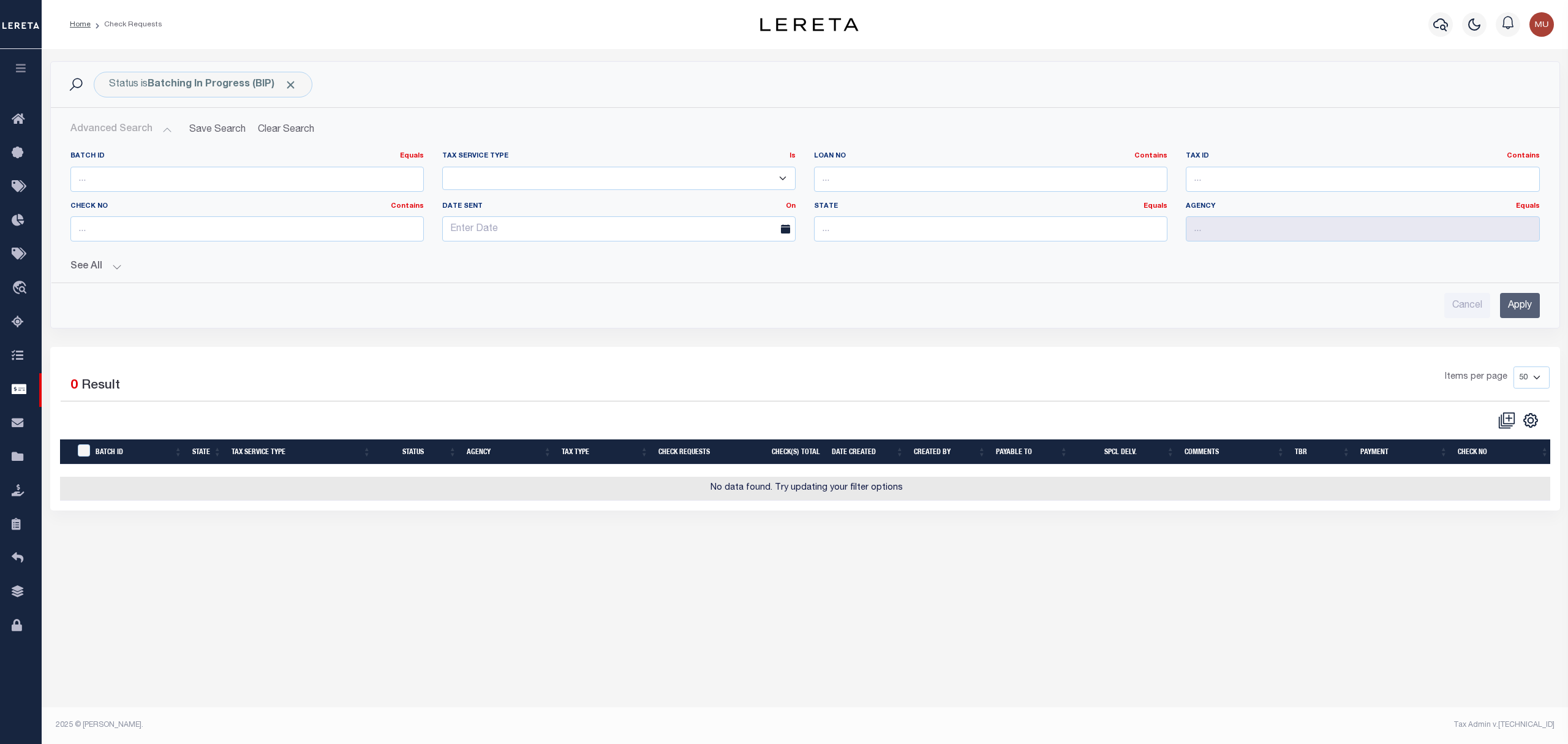
click at [468, 79] on div "Status is Batching In Progress (BIP) Search" at bounding box center [805, 84] width 1489 height 26
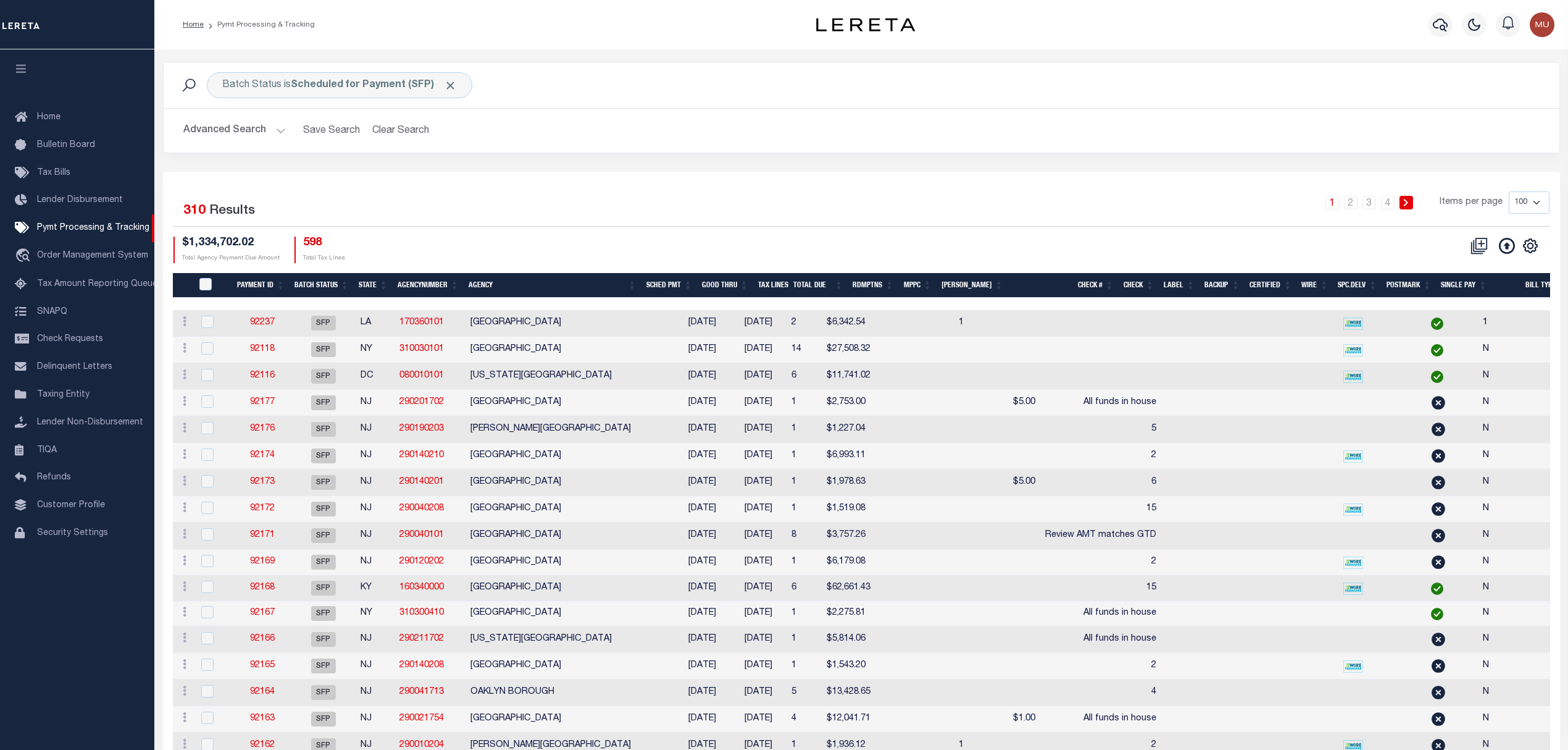
drag, startPoint x: 710, startPoint y: 211, endPoint x: 700, endPoint y: 220, distance: 13.5
click at [700, 220] on div "1 2 3 4 Items per page 100 200 500 1000" at bounding box center [1035, 207] width 1027 height 32
click at [874, 191] on div "1 2 3 4 Items per page 100 200 500 1000" at bounding box center [1035, 207] width 1027 height 32
click at [1159, 167] on div "Batch Status is Scheduled for Payment (SFP) Search Advanced Search Save Search …" at bounding box center [862, 116] width 1416 height 110
click at [657, 168] on div "Batch Status is Scheduled for Payment (SFP) Search Advanced Search Save Search …" at bounding box center [862, 116] width 1416 height 110
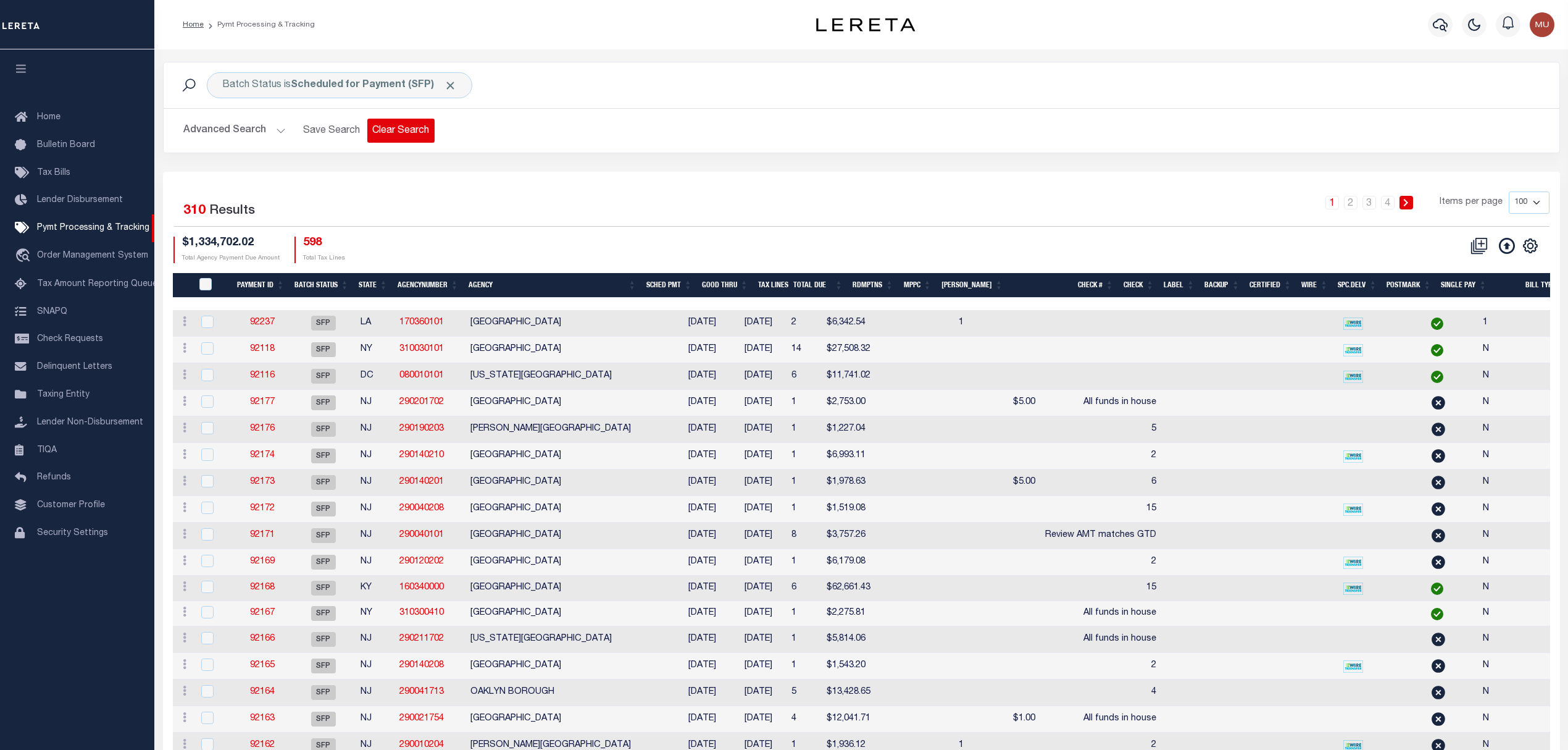
click at [384, 130] on button "Clear Search" at bounding box center [401, 131] width 67 height 24
click at [231, 133] on button "Advanced Search" at bounding box center [234, 131] width 102 height 24
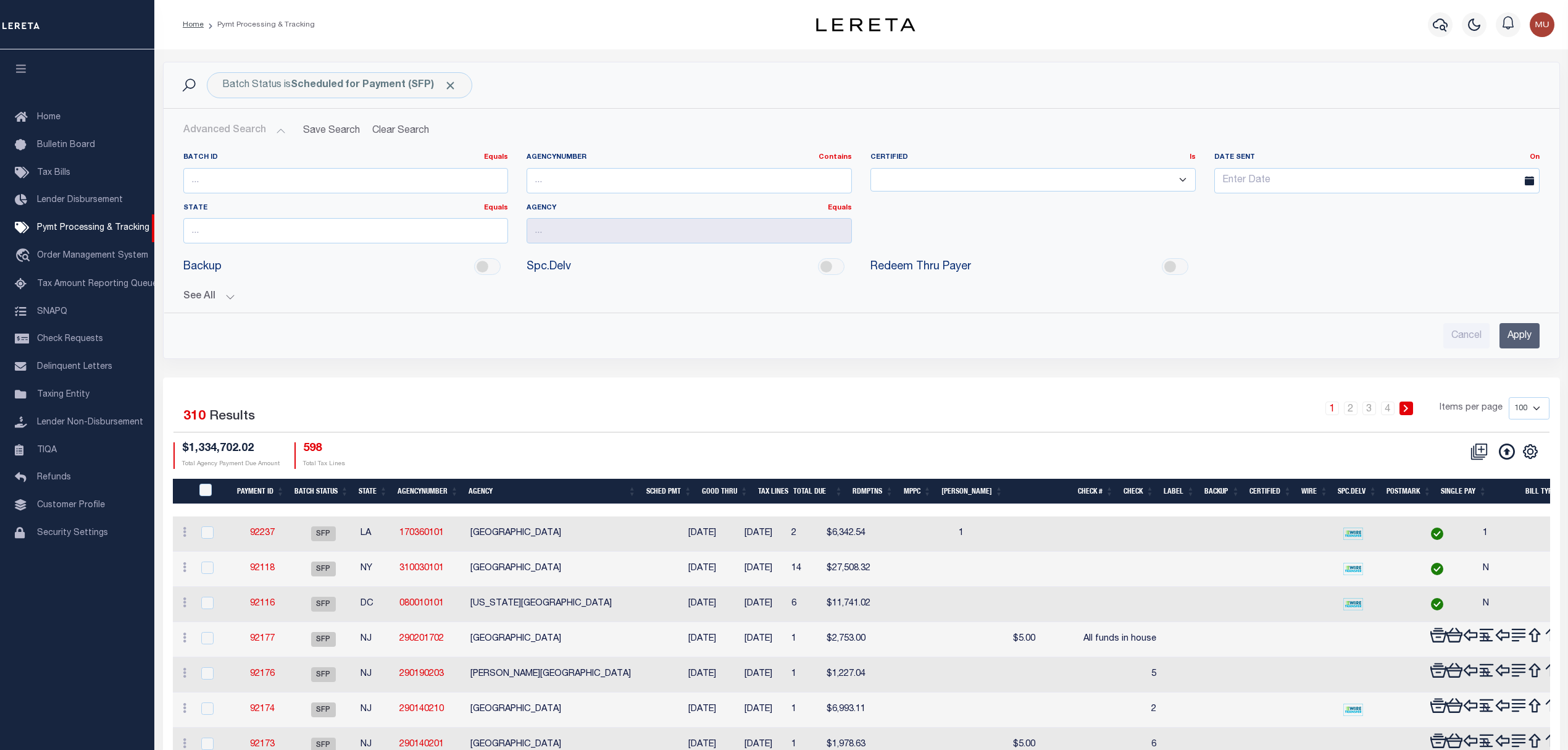
click at [206, 296] on button "See All" at bounding box center [862, 297] width 1356 height 11
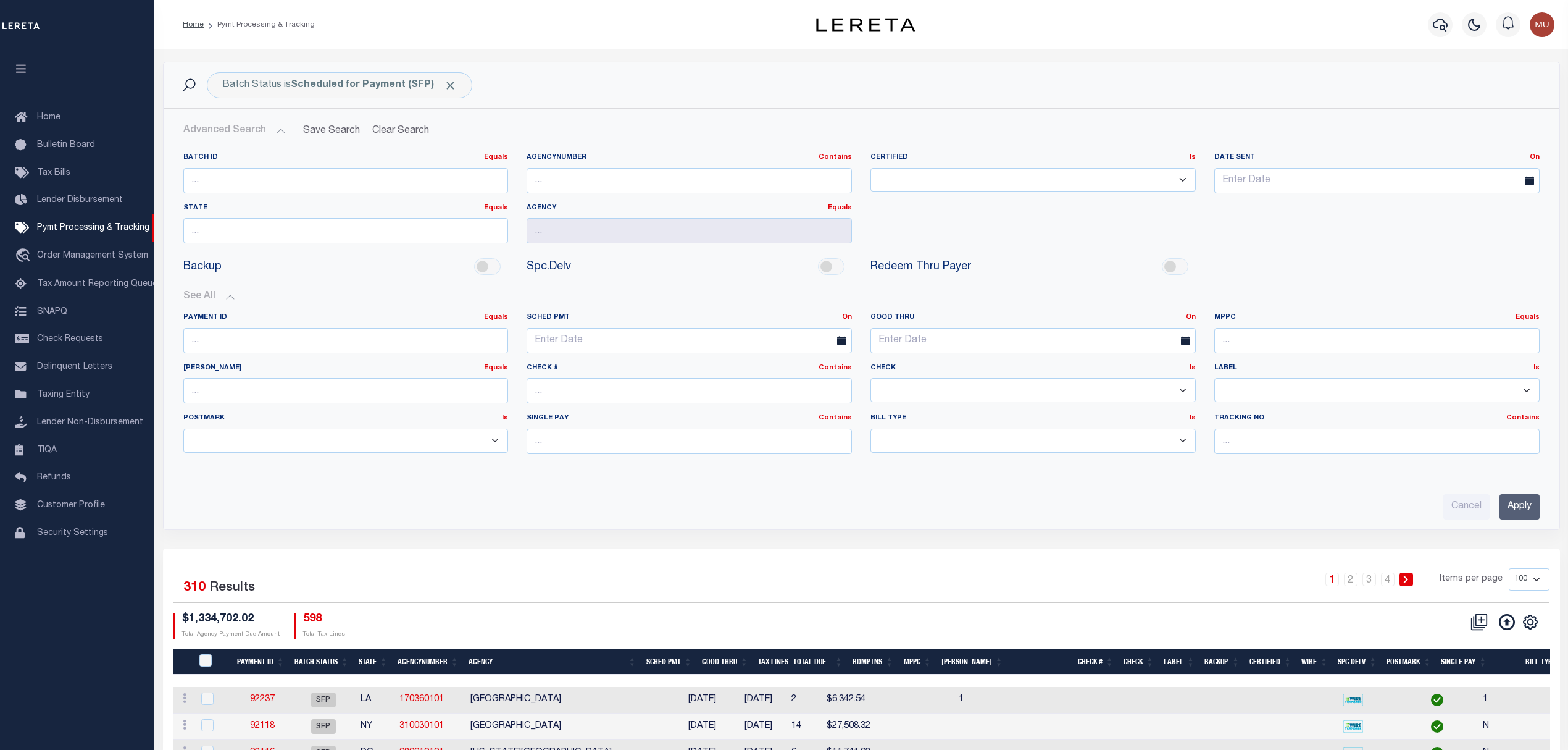
click at [658, 488] on div "Cancel Apply" at bounding box center [862, 501] width 1376 height 35
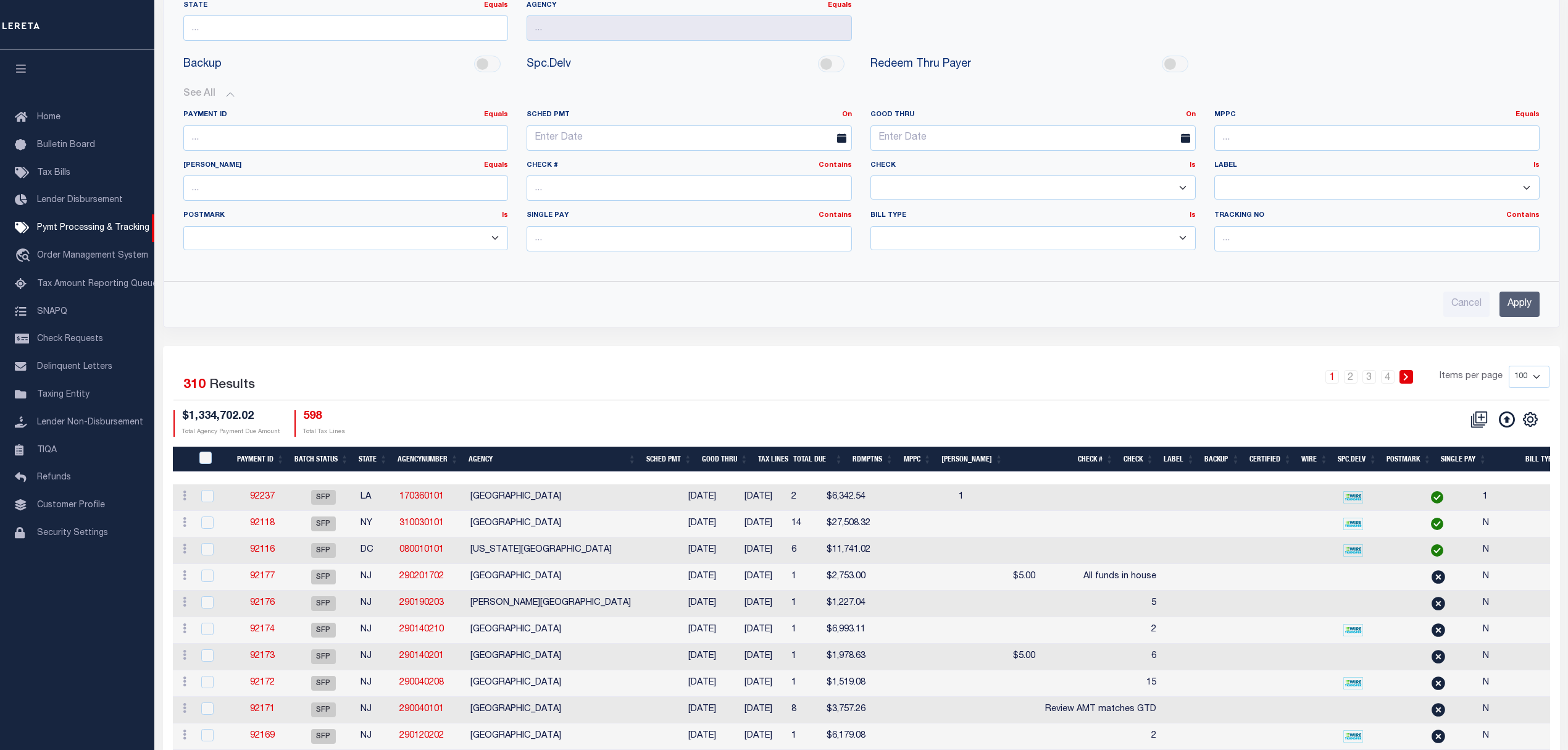
scroll to position [82, 0]
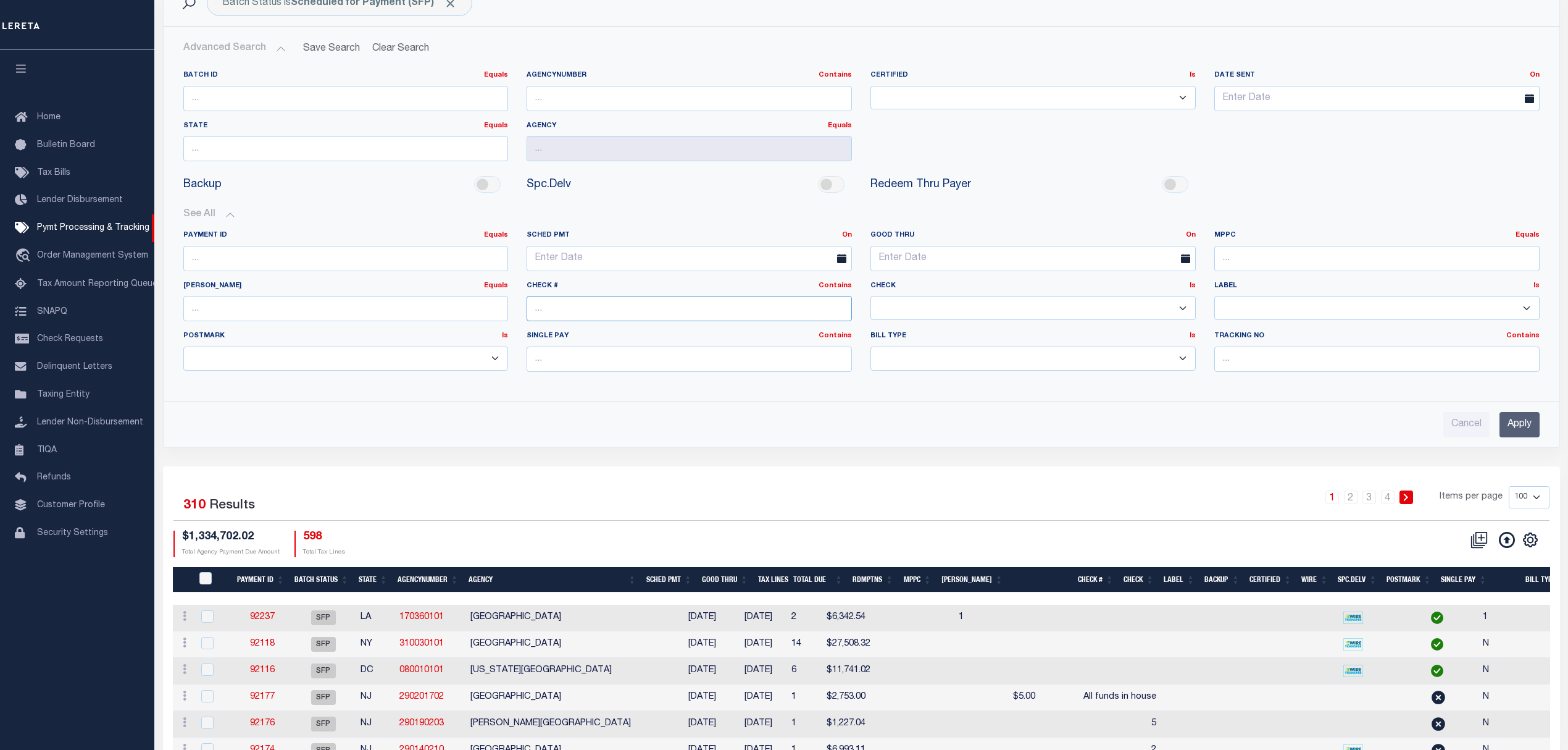
click at [632, 306] on input "text" at bounding box center [689, 308] width 325 height 25
type input "All Funds"
click at [1517, 431] on input "Apply" at bounding box center [1519, 425] width 40 height 25
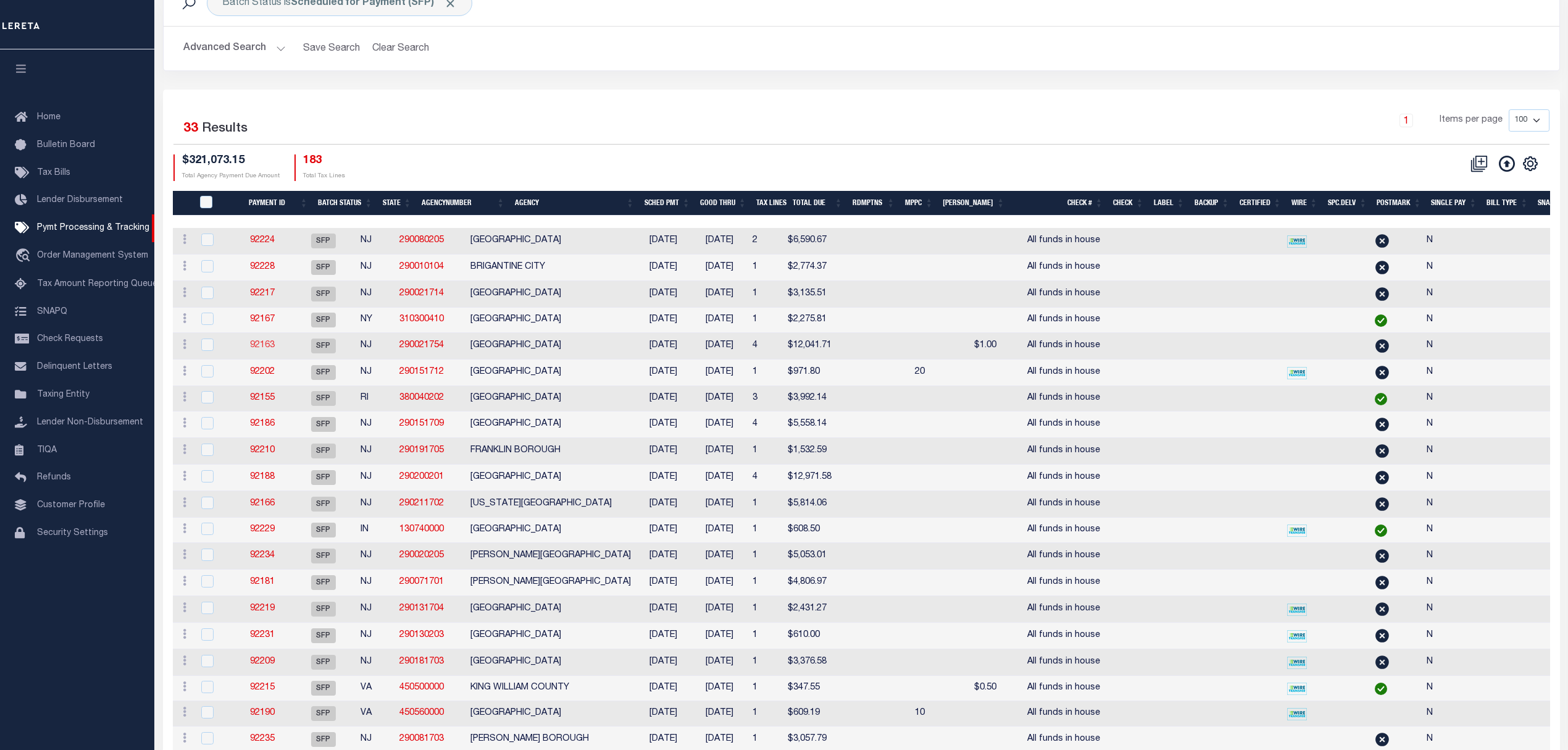
click at [267, 350] on link "92163" at bounding box center [262, 345] width 25 height 9
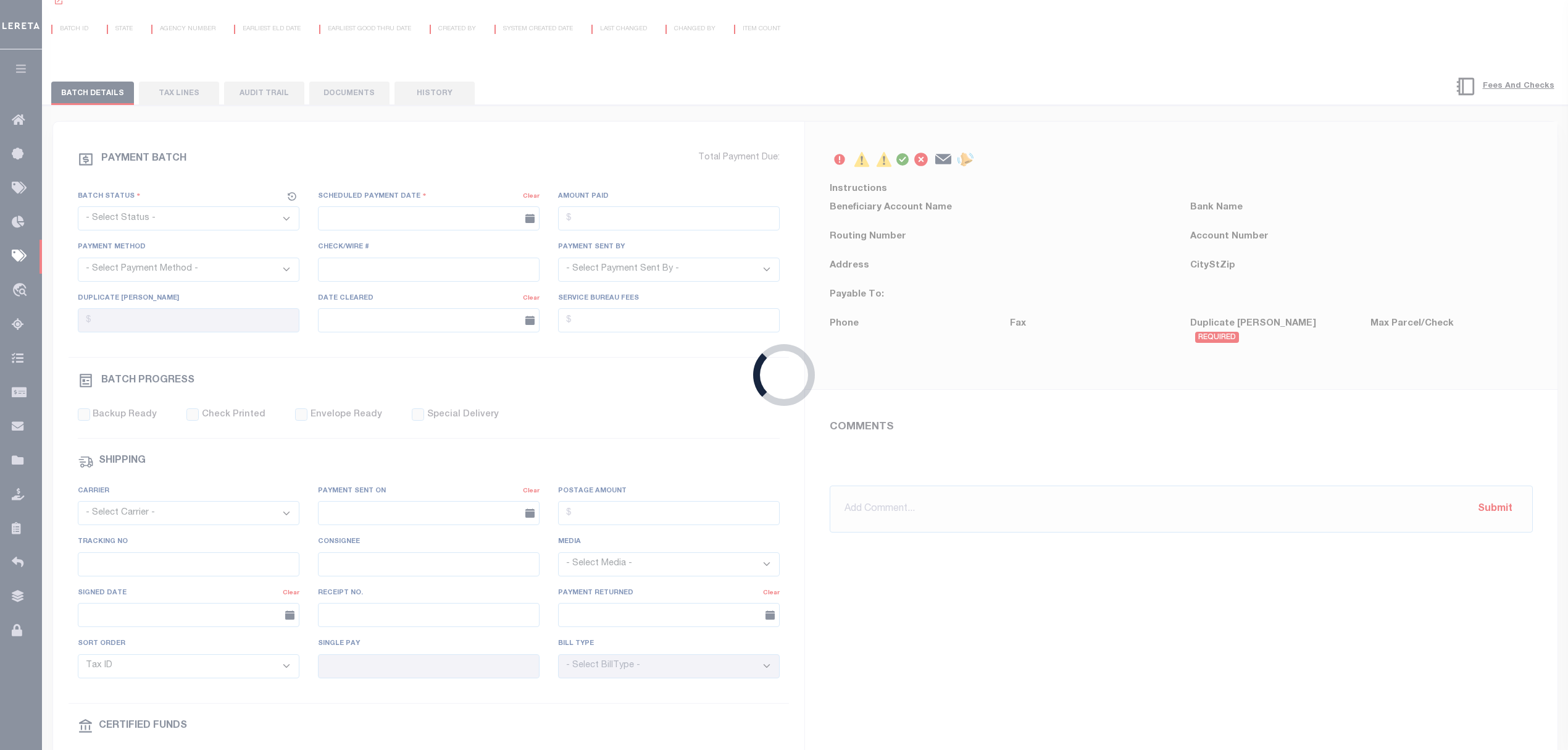
select select "SFP"
type input "10/22/2025"
type input "All funds in house"
type input "N"
radio input "true"
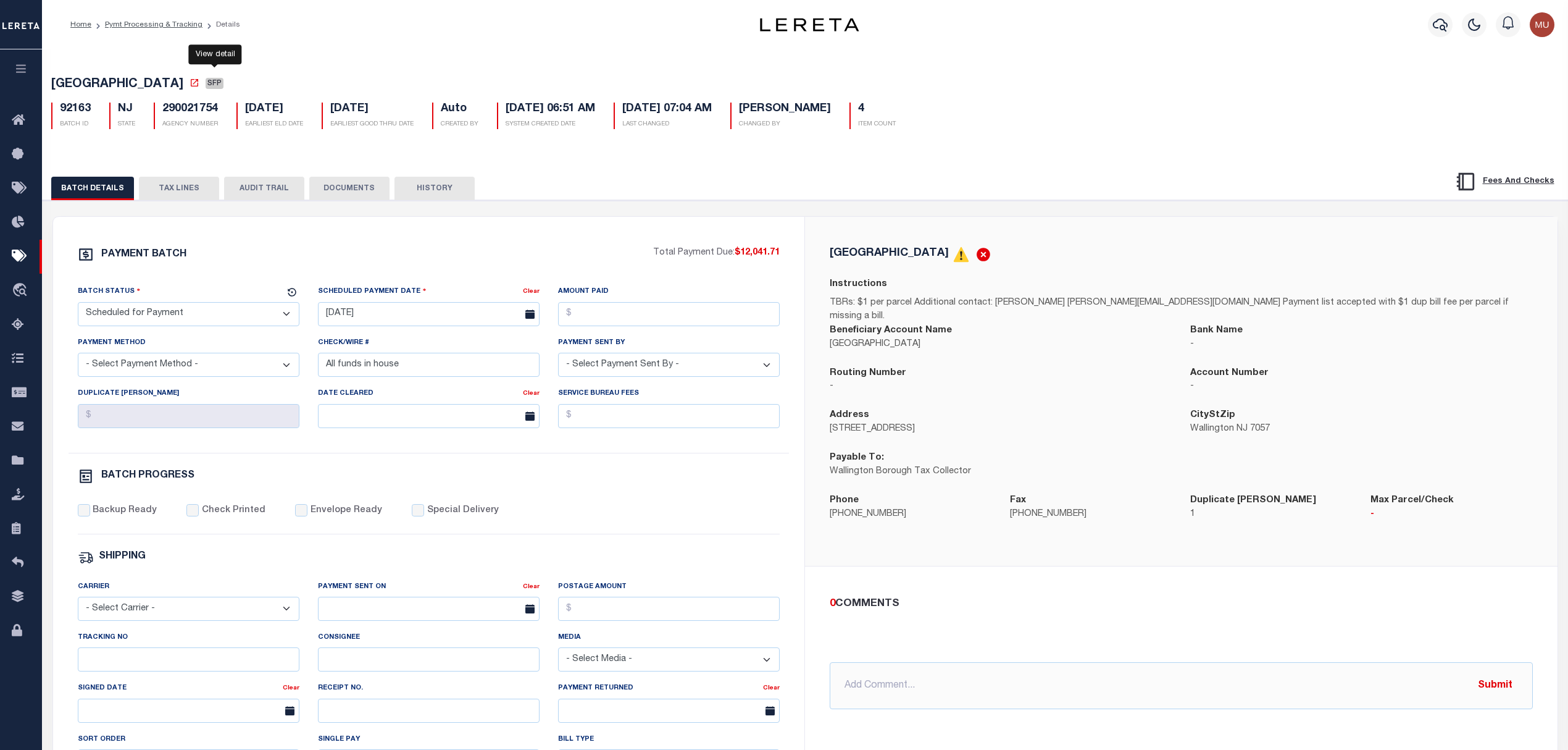
click at [198, 86] on icon at bounding box center [194, 83] width 8 height 8
click at [156, 315] on select "- Select Status - Scheduled for Payment Ready For Payment Payment Sent Cleared …" at bounding box center [188, 314] width 222 height 24
select select "RFP"
click at [78, 306] on select "- Select Status - Scheduled for Payment Ready For Payment Payment Sent Cleared …" at bounding box center [188, 314] width 222 height 24
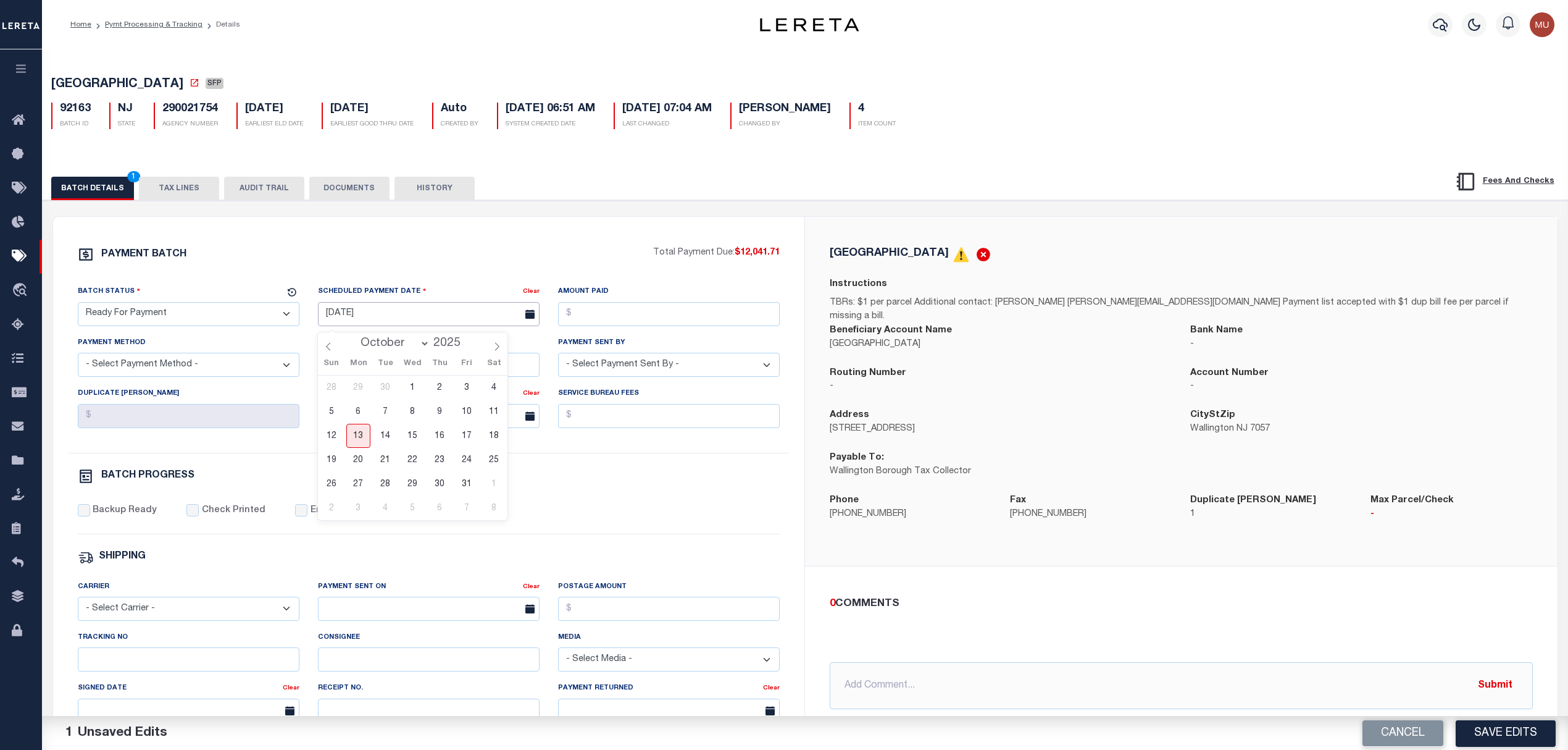
click at [375, 315] on input "10/22/2025" at bounding box center [428, 314] width 222 height 24
click at [357, 435] on span "13" at bounding box center [358, 436] width 24 height 24
type input "10/13/2025"
drag, startPoint x: 785, startPoint y: 258, endPoint x: 741, endPoint y: 258, distance: 44.0
click at [741, 258] on div "PAYMENT BATCH Total Payment Due: $12,041.71 Batch Status - Select Status -" at bounding box center [429, 578] width 722 height 664
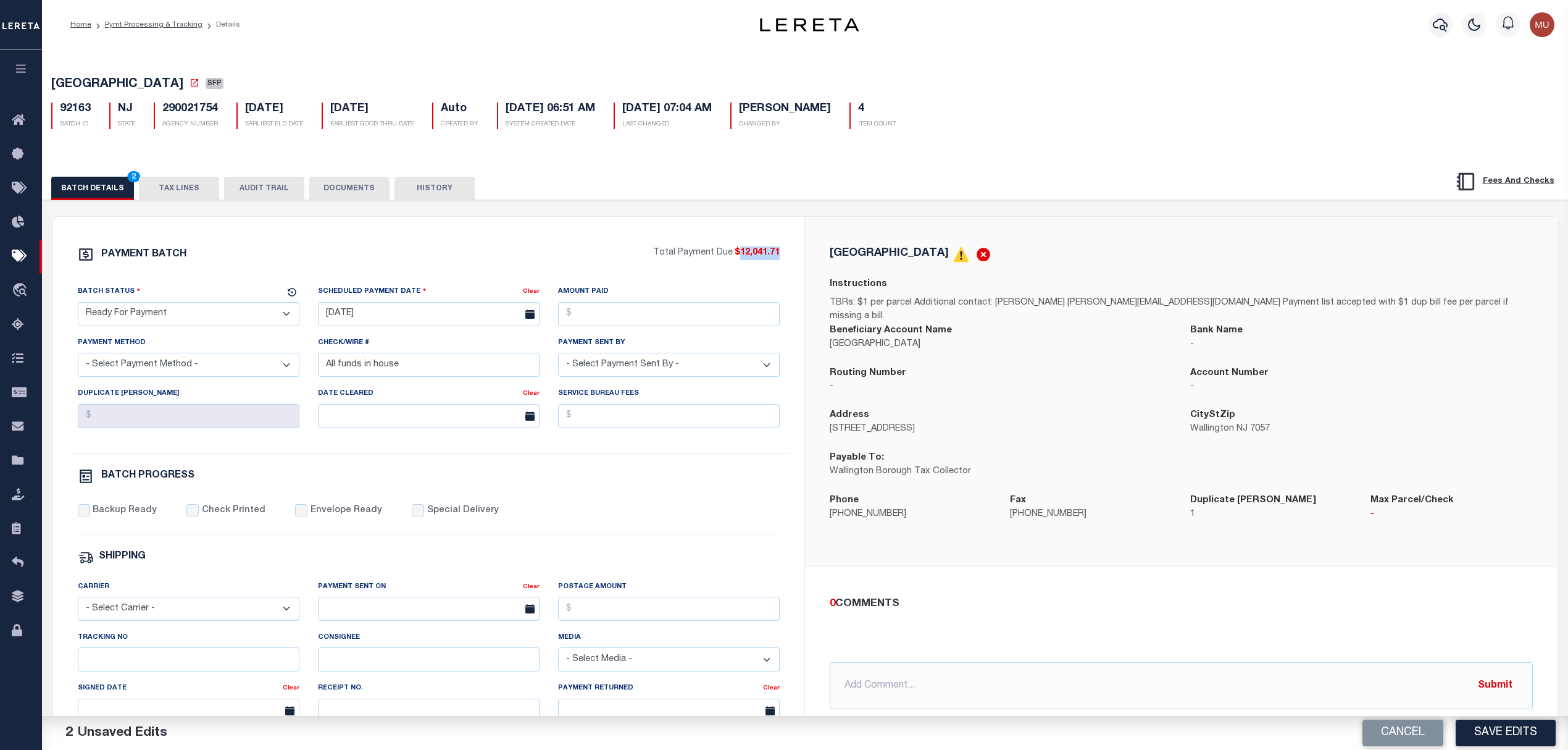
copy span "12,041.71"
click at [666, 320] on input "Amount Paid" at bounding box center [668, 314] width 222 height 24
paste input "12,041.71"
type input "$12,041.71"
click at [191, 376] on select "- Select Payment Method - ACH Certified Check Check Direct Deposit Wire Transfer" at bounding box center [188, 365] width 222 height 24
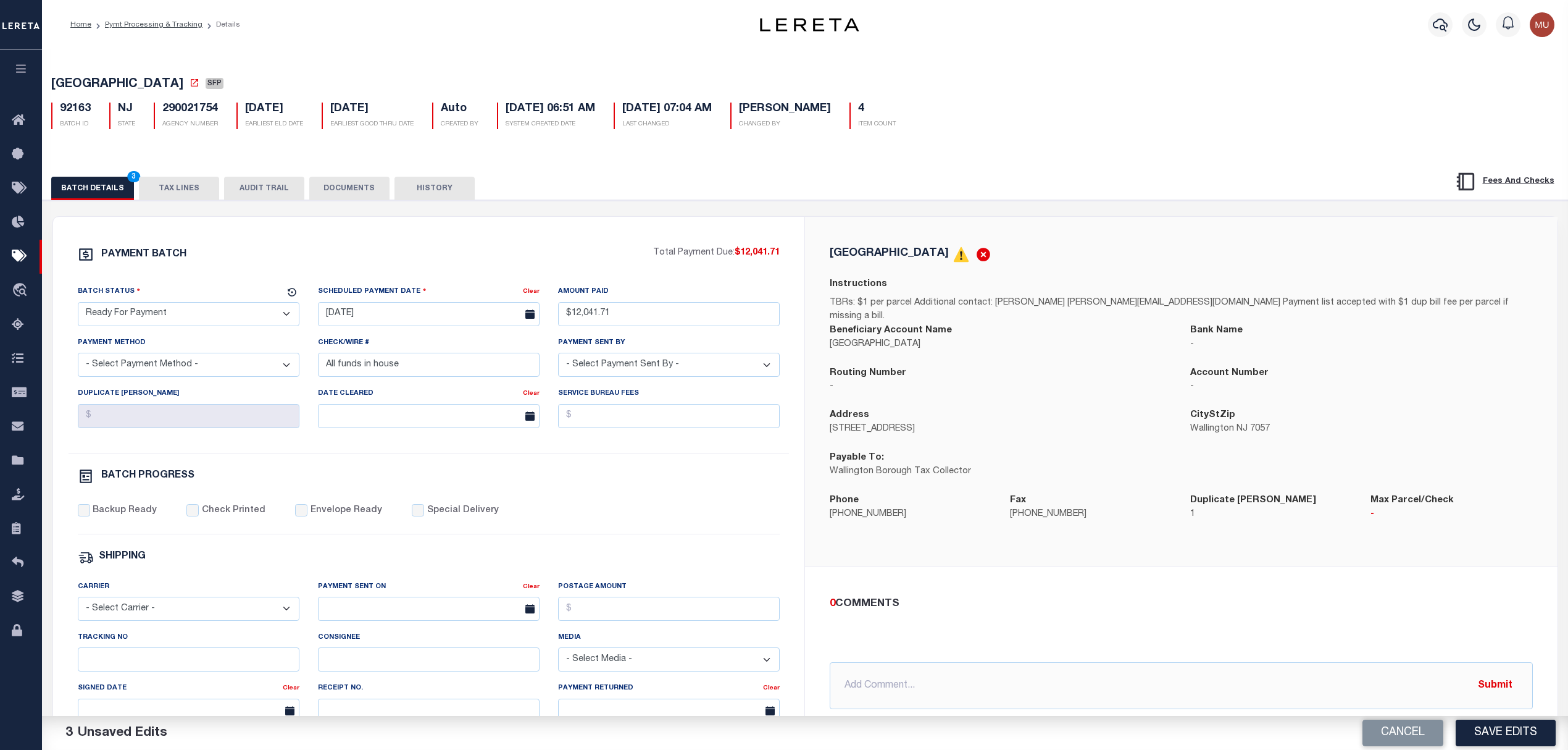
select select "CHK"
click at [78, 358] on select "- Select Payment Method - ACH Certified Check Check Direct Deposit Wire Transfer" at bounding box center [188, 365] width 222 height 24
click at [416, 373] on input "All funds in house" at bounding box center [428, 365] width 222 height 24
select select "[PERSON_NAME]"
click at [116, 517] on label "Backup Ready" at bounding box center [125, 510] width 64 height 13
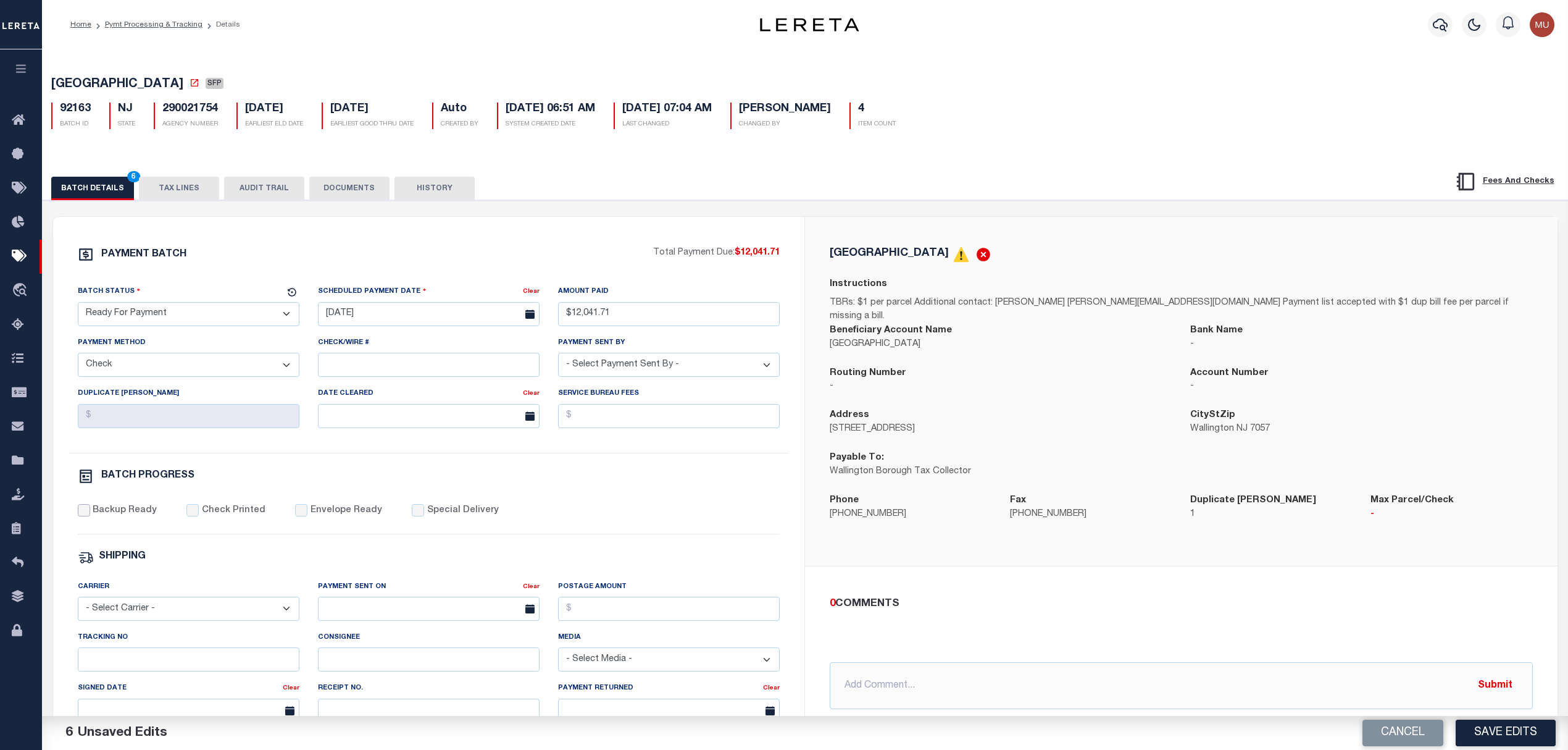
click at [90, 516] on input "Backup Ready" at bounding box center [83, 510] width 12 height 12
checkbox input "true"
click at [1042, 508] on p "973-779-4879" at bounding box center [1091, 514] width 162 height 13
click at [1507, 733] on button "Save Edits" at bounding box center [1505, 733] width 100 height 27
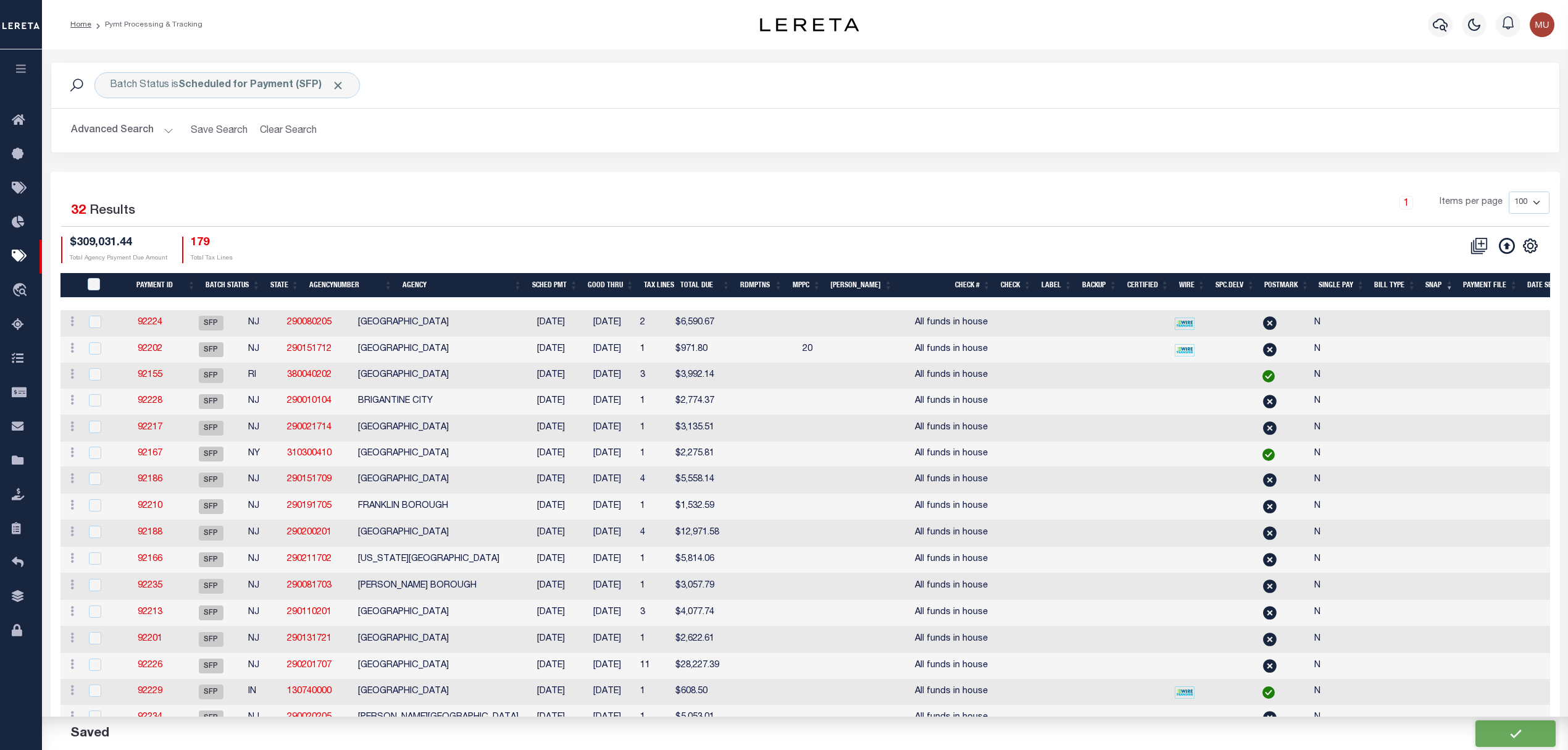
type input "$12,041.71"
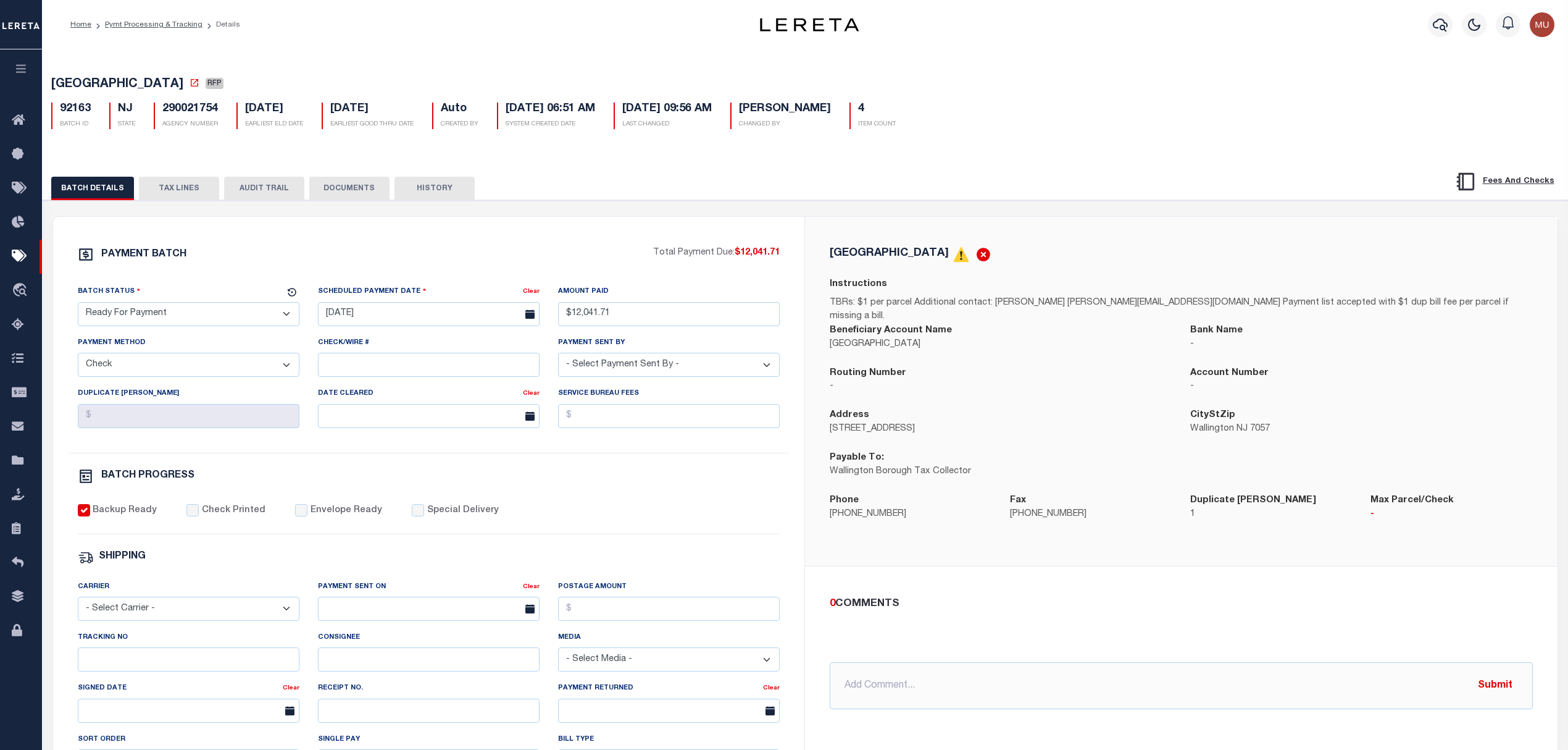
click at [535, 251] on div "PAYMENT BATCH" at bounding box center [365, 258] width 576 height 24
click at [504, 235] on div "PAYMENT BATCH Total Payment Due: $12,041.71 Batch Status" at bounding box center [429, 578] width 752 height 723
click at [232, 314] on select "- Select Status - Scheduled for Payment Ready For Payment Payment Sent Cleared …" at bounding box center [188, 314] width 222 height 24
click at [618, 242] on div "PAYMENT BATCH Total Payment Due: $12,041.71 Batch Status" at bounding box center [429, 578] width 752 height 723
click at [184, 191] on button "TAX LINES" at bounding box center [179, 188] width 80 height 24
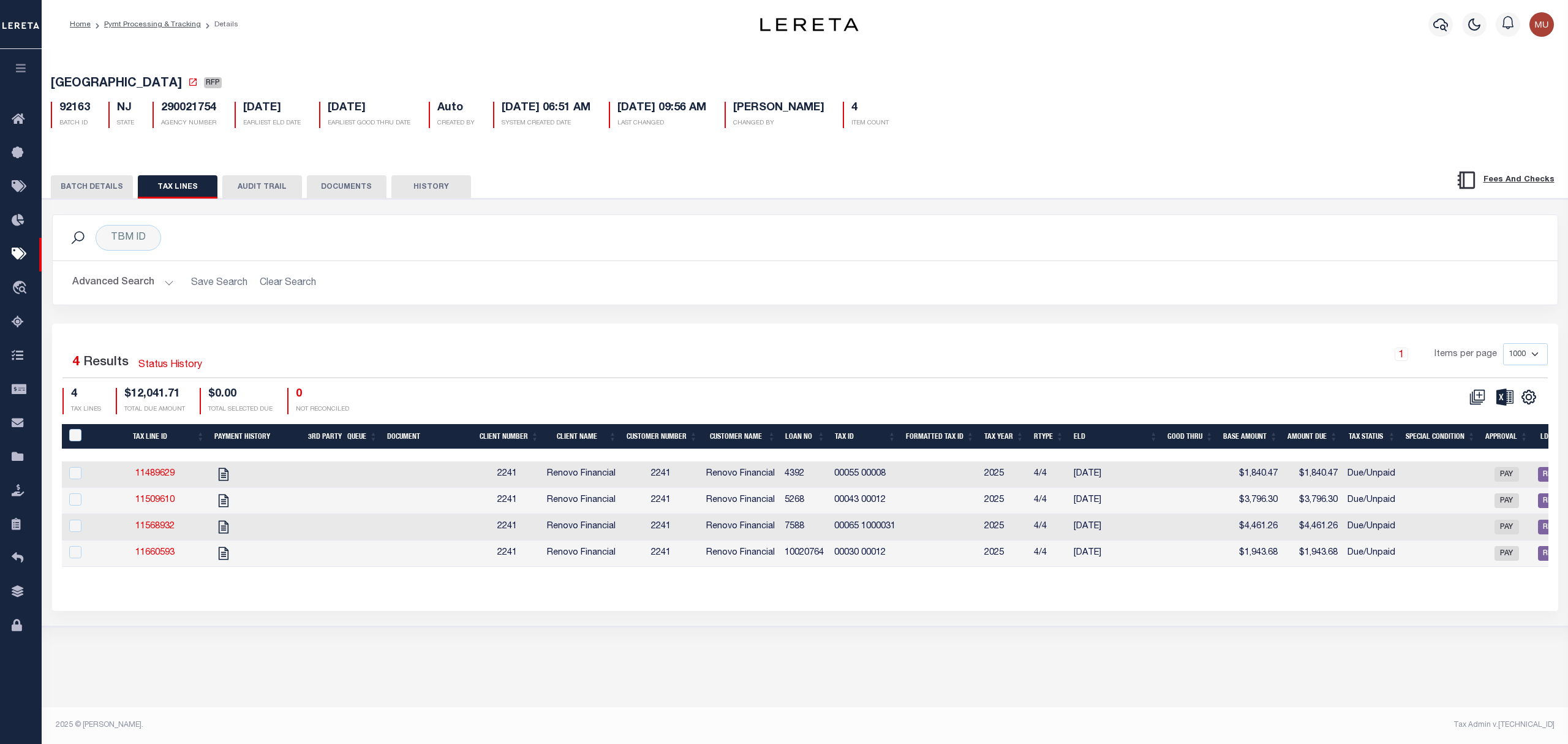
click at [934, 439] on th "Formatted Tax ID" at bounding box center [940, 436] width 78 height 25
click at [1007, 432] on th "Tax Year" at bounding box center [1004, 436] width 50 height 25
click at [876, 438] on th "Tax ID" at bounding box center [865, 436] width 71 height 25
drag, startPoint x: 251, startPoint y: 550, endPoint x: 206, endPoint y: 549, distance: 45.0
click at [208, 549] on tr "11568932 2241 Renovo Financial 2241 Renovo Financial 7588 00065 1000031 2025 4/…" at bounding box center [1075, 554] width 2026 height 26
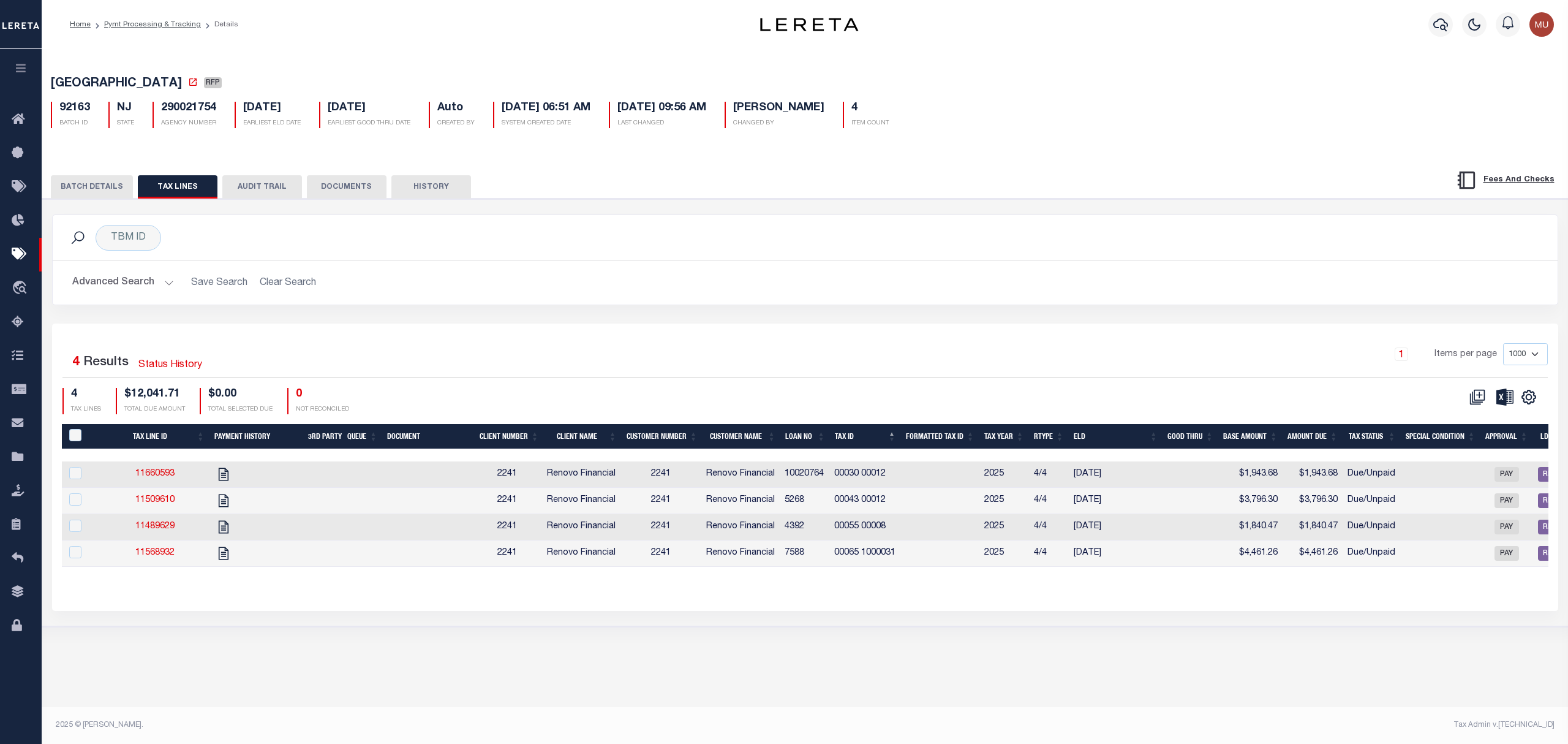
drag, startPoint x: 528, startPoint y: 271, endPoint x: 304, endPoint y: 196, distance: 236.2
click at [522, 265] on div "Advanced Search Save Search Clear Search Loan No Equals Equals Is Not Equal To …" at bounding box center [805, 282] width 1505 height 44
click at [89, 184] on button "BATCH DETAILS" at bounding box center [92, 187] width 82 height 23
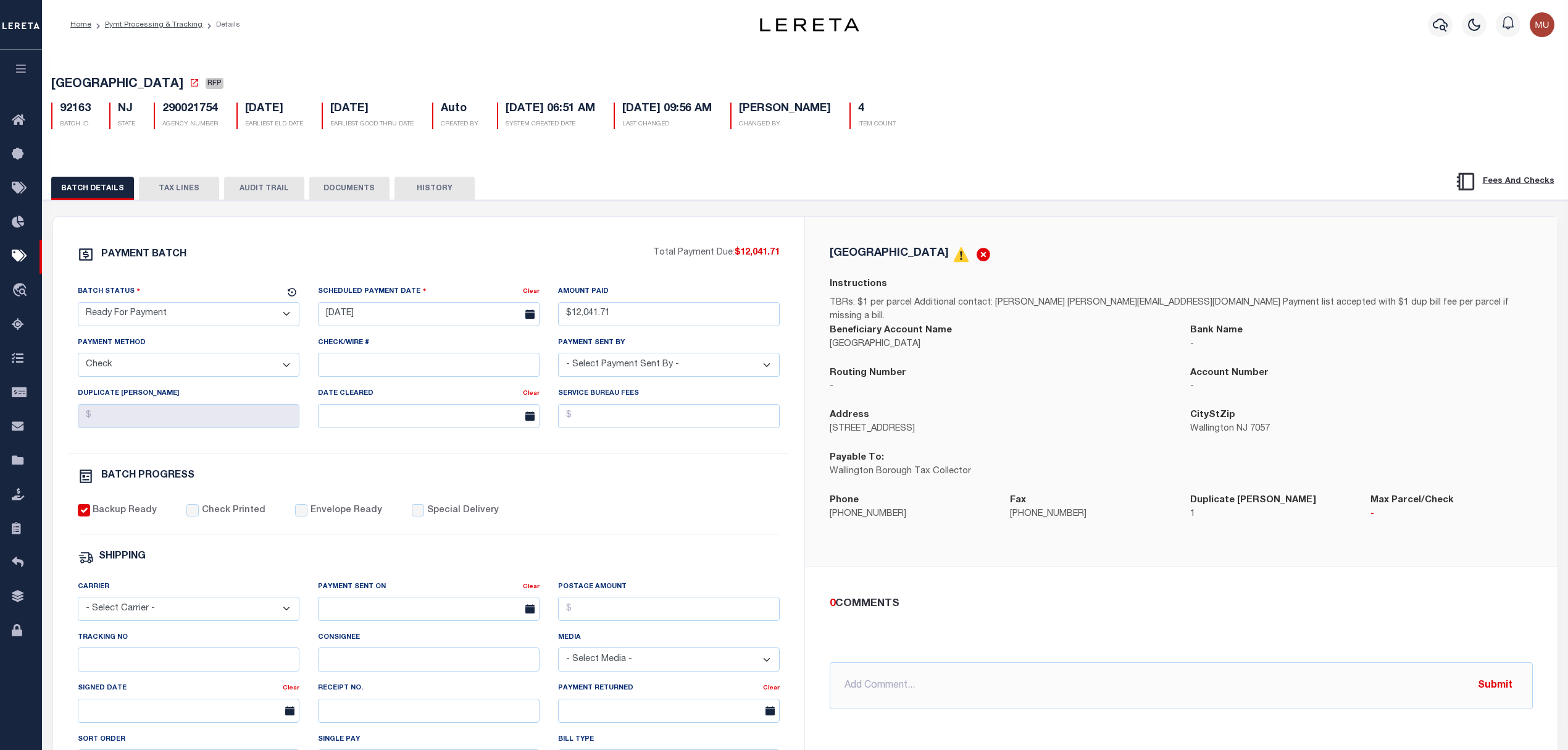
click at [94, 83] on span "WALLINGTON BOROUGH" at bounding box center [118, 84] width 132 height 12
drag, startPoint x: 94, startPoint y: 83, endPoint x: 158, endPoint y: 82, distance: 64.0
click at [158, 82] on span "WALLINGTON BOROUGH" at bounding box center [118, 84] width 132 height 12
copy span "WALLINGTON BOROUGH"
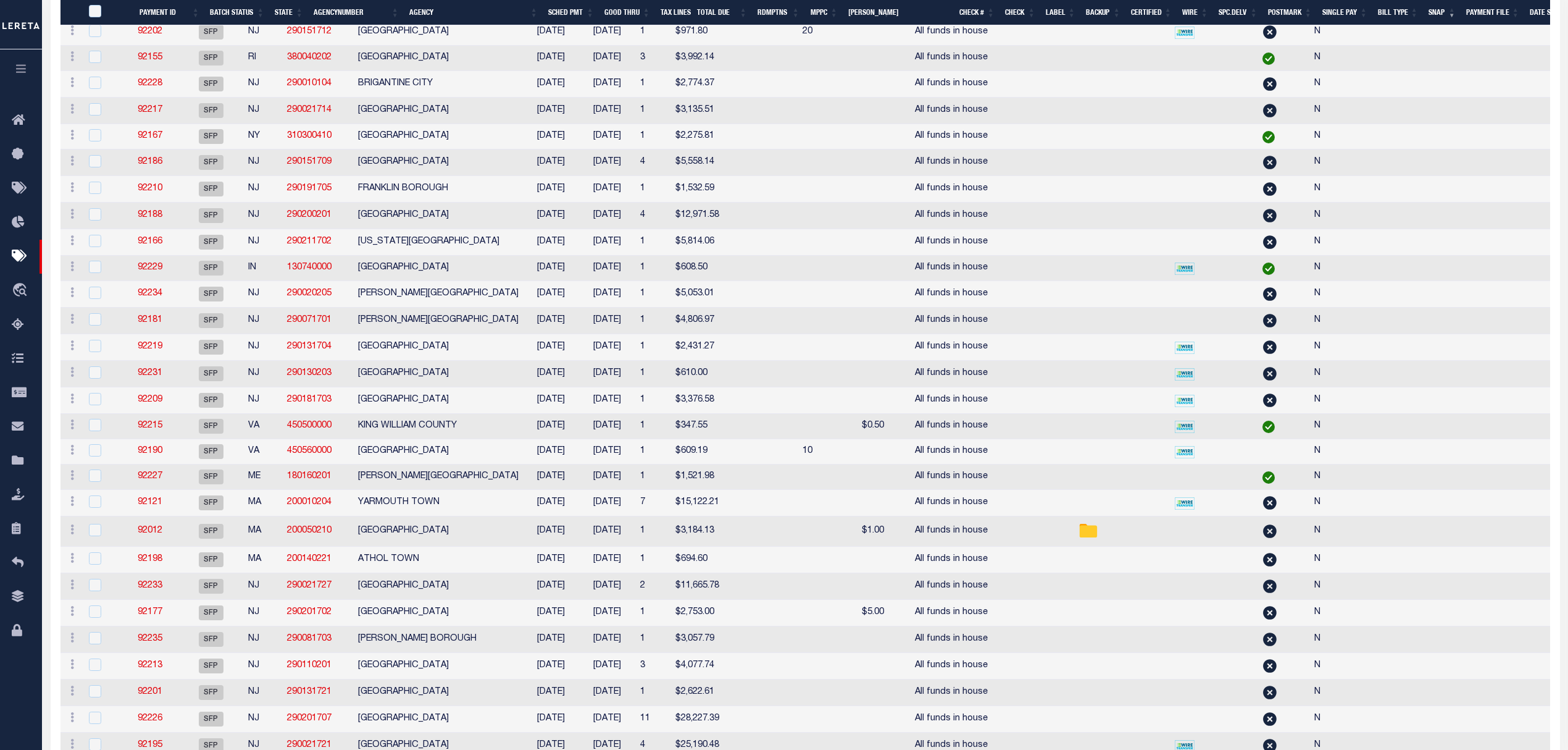
scroll to position [475, 0]
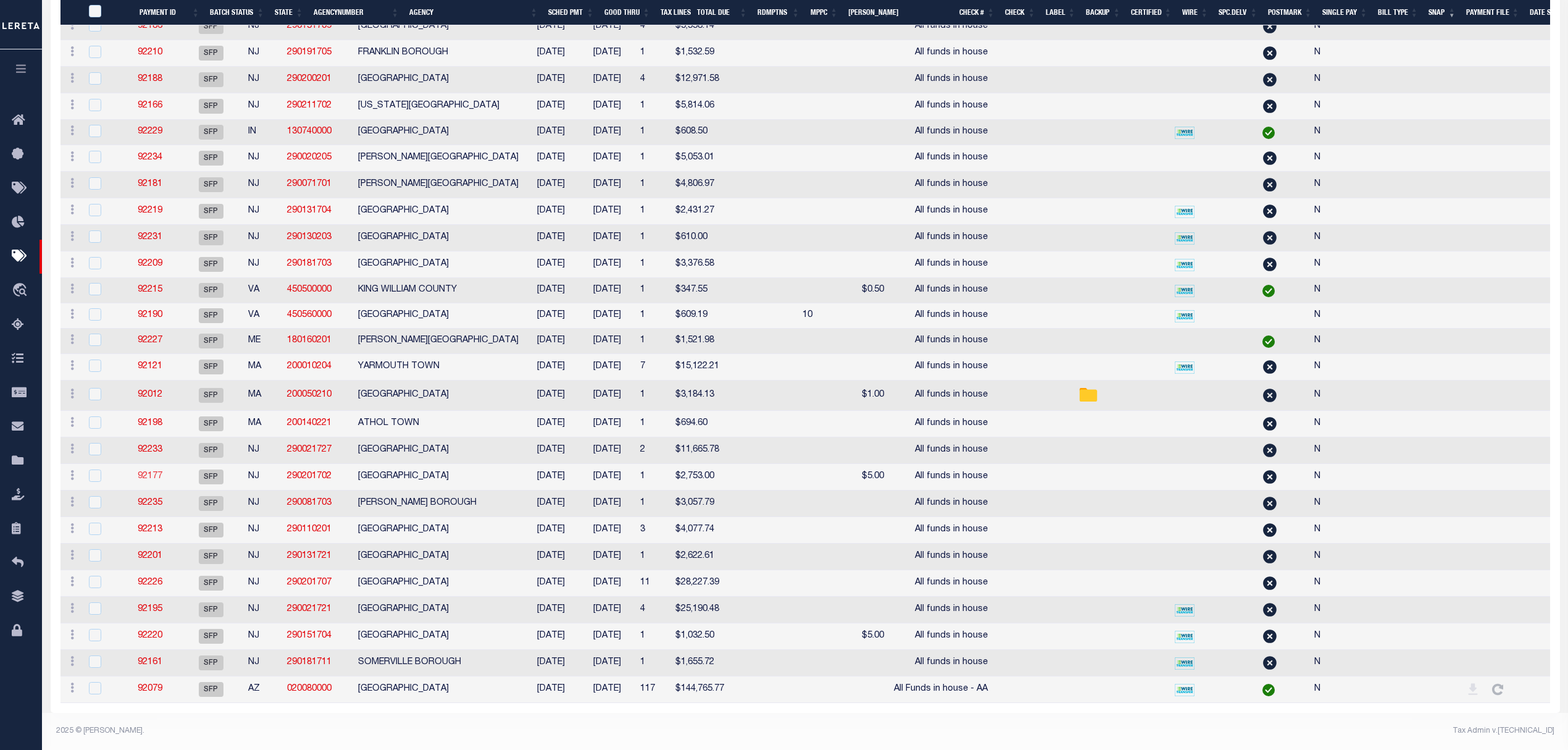
click at [163, 472] on link "92177" at bounding box center [150, 476] width 25 height 9
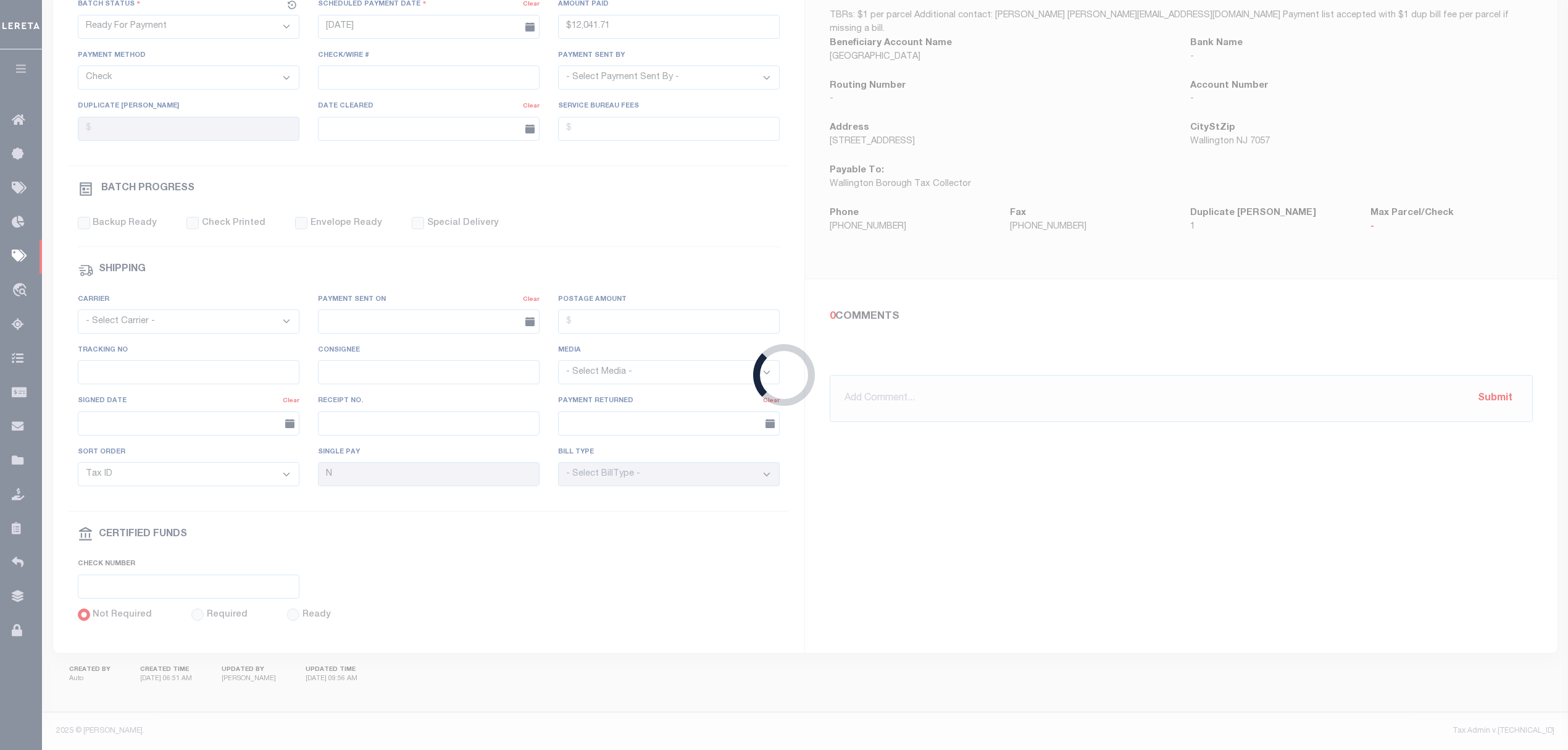
select select "SFP"
type input "10/22/2025"
select select
type input "All funds in house"
select select
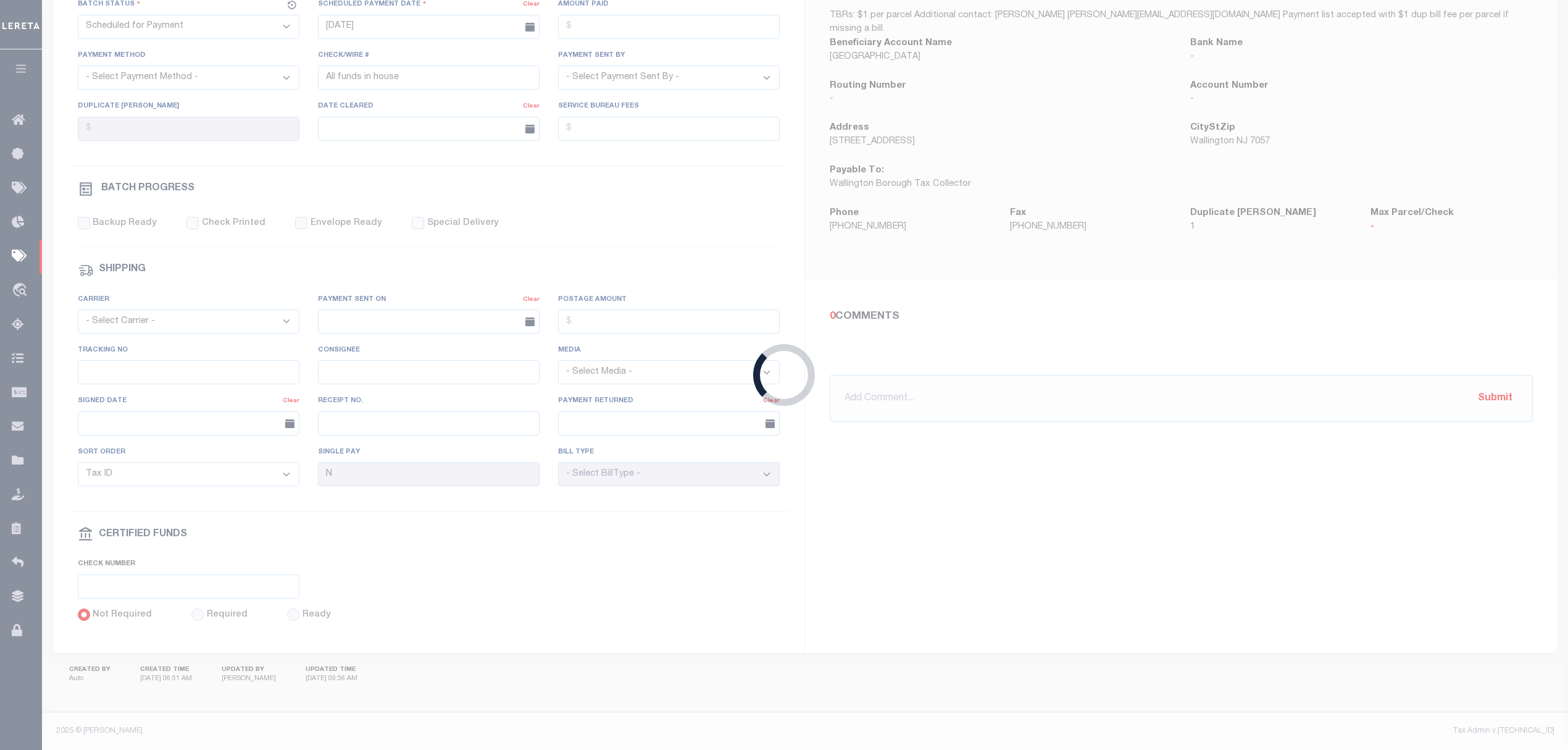
checkbox input "false"
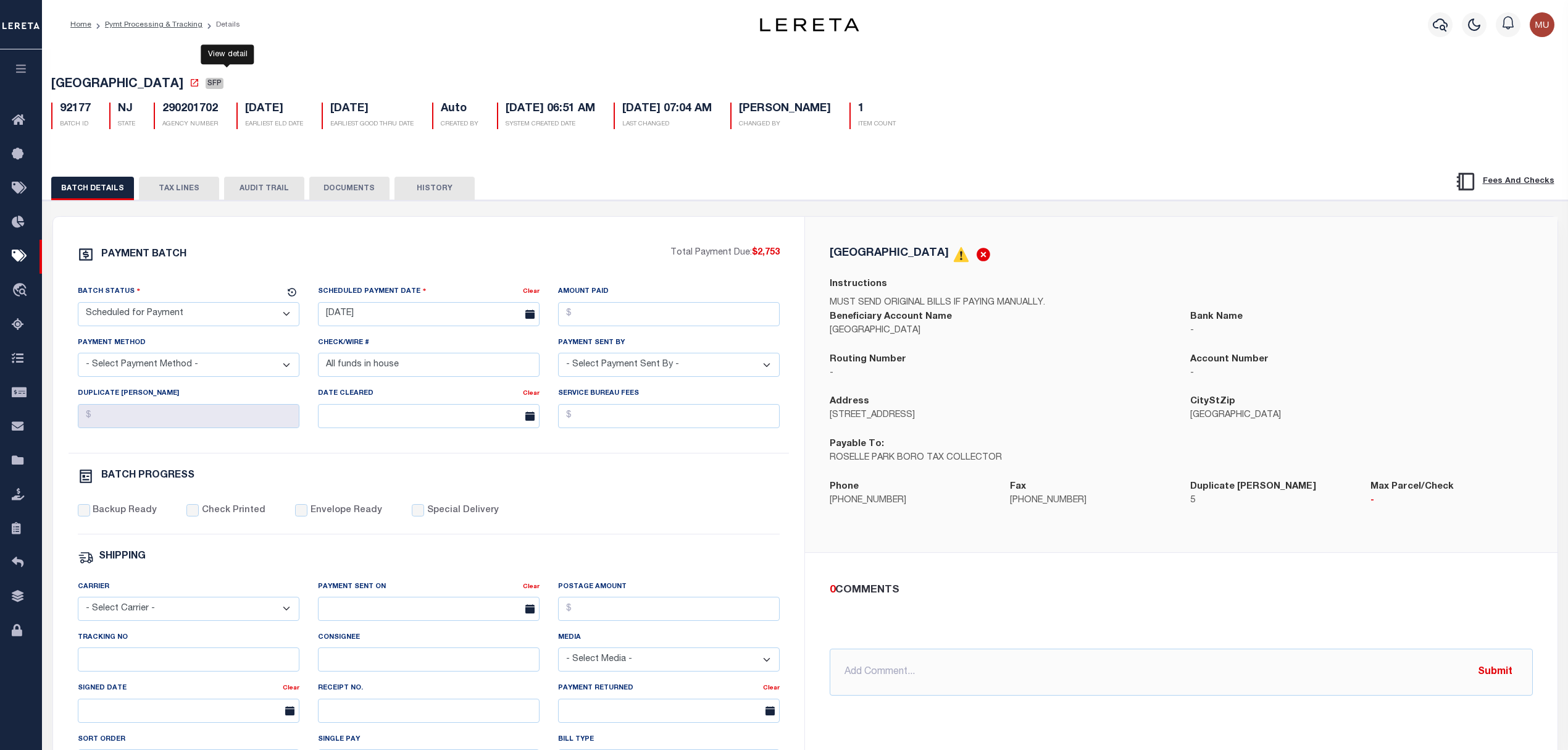
click at [199, 83] on icon at bounding box center [194, 83] width 10 height 10
click at [84, 83] on span "ROSELLE PARK BOROUGH" at bounding box center [118, 84] width 132 height 12
drag, startPoint x: 84, startPoint y: 83, endPoint x: 165, endPoint y: 82, distance: 81.0
click at [165, 82] on span "ROSELLE PARK BOROUGH" at bounding box center [118, 84] width 132 height 12
copy span "ROSELLE PARK BOROUGH"
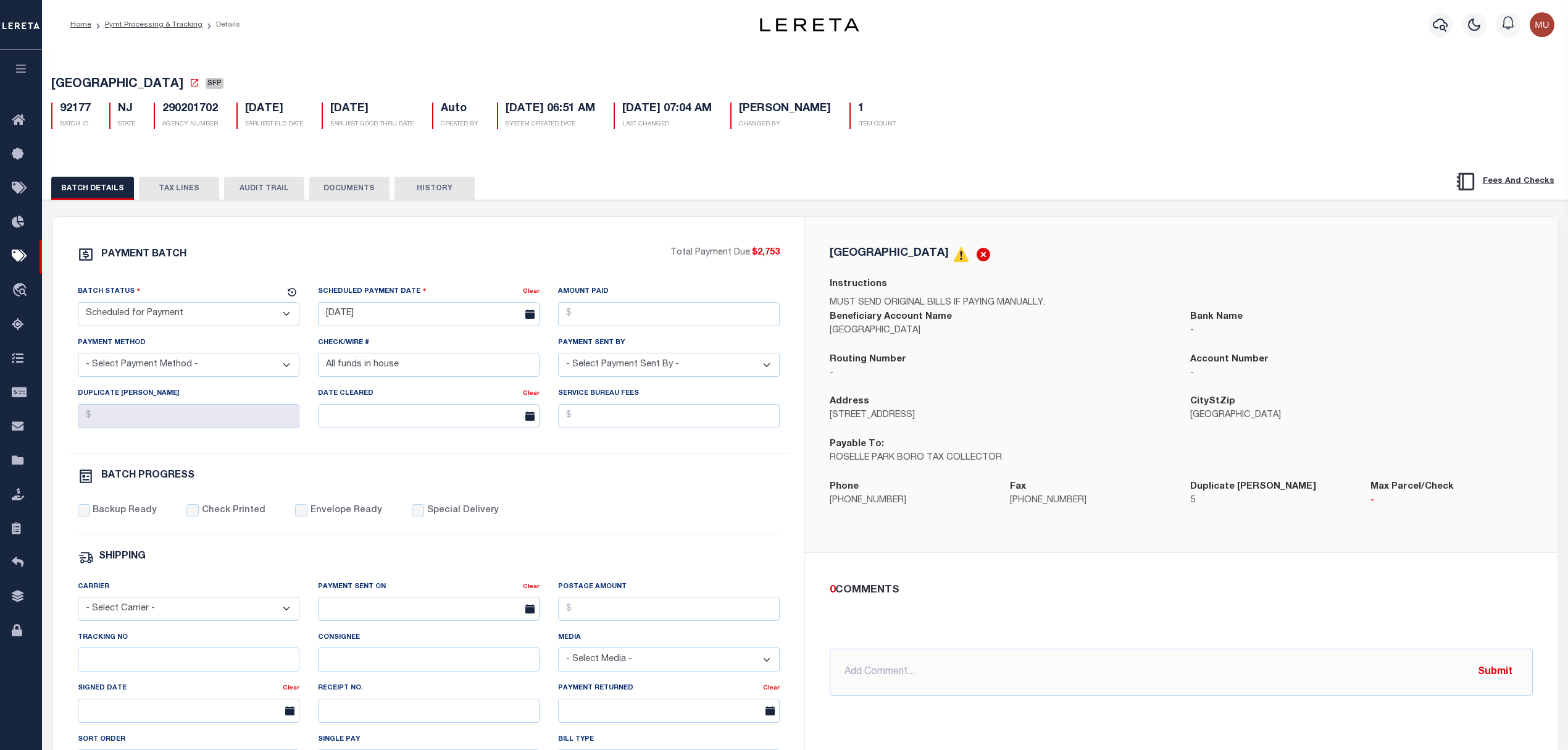
click at [168, 195] on button "TAX LINES" at bounding box center [179, 188] width 80 height 24
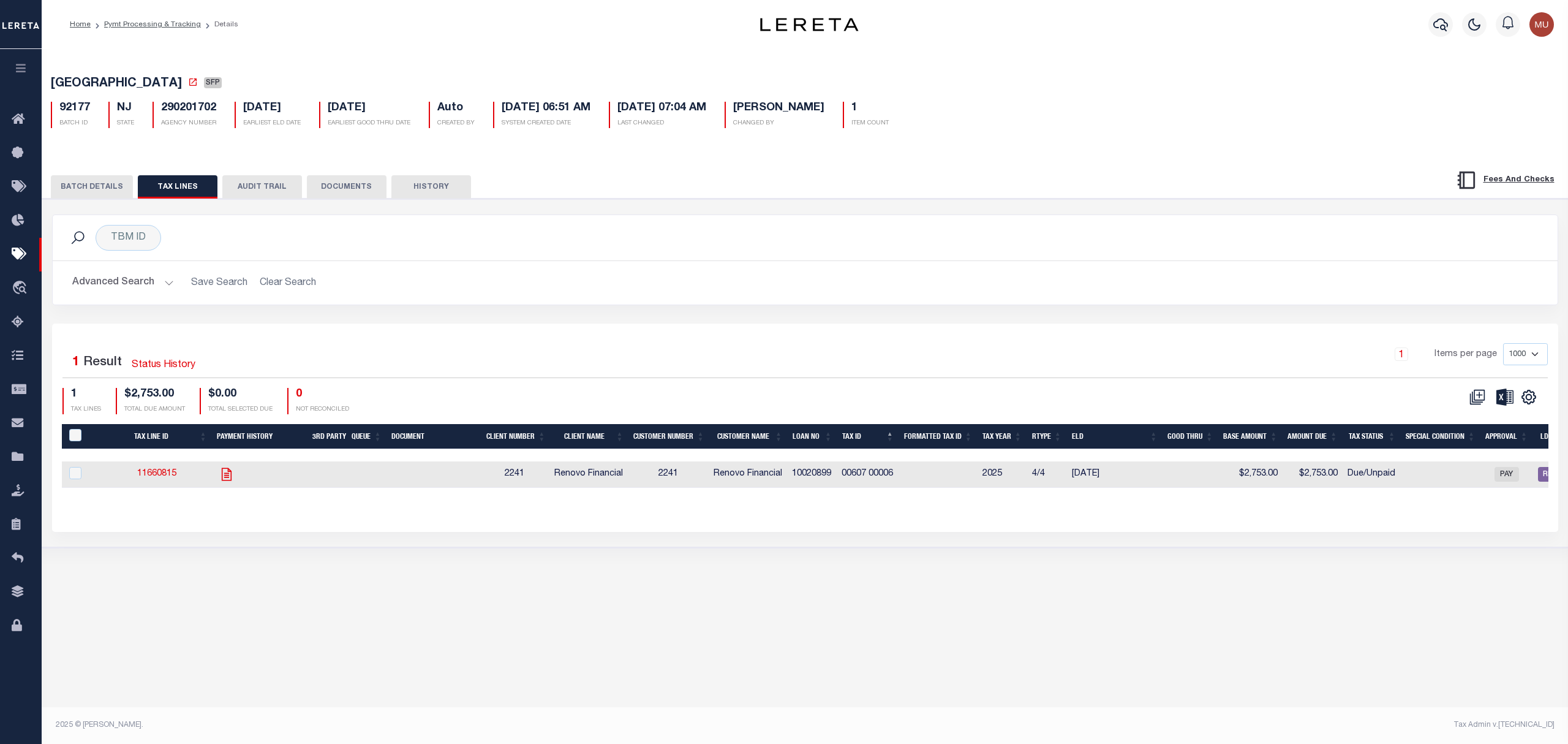
click at [226, 474] on icon at bounding box center [226, 474] width 16 height 16
checkbox input "true"
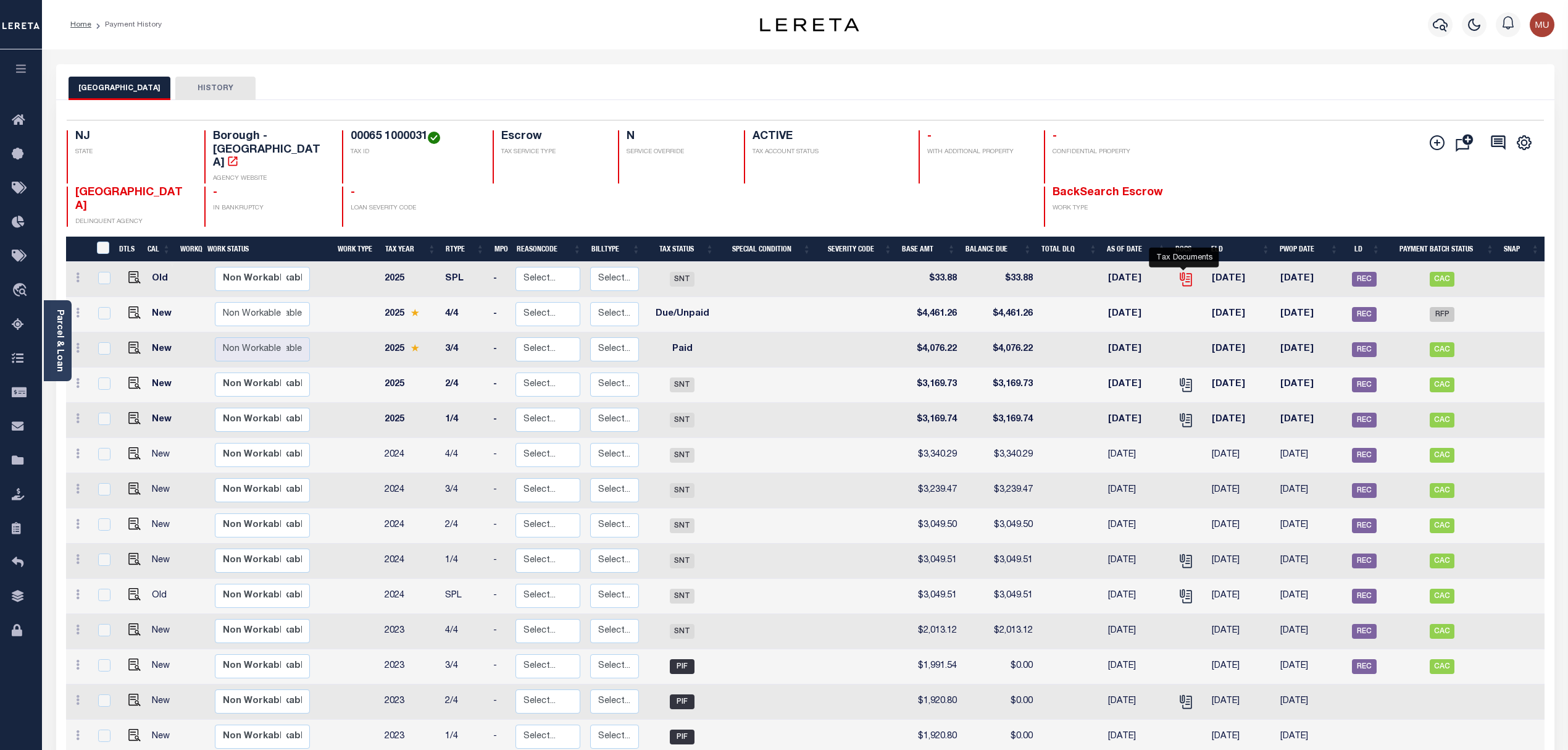
click at [1188, 271] on icon "" at bounding box center [1186, 279] width 16 height 16
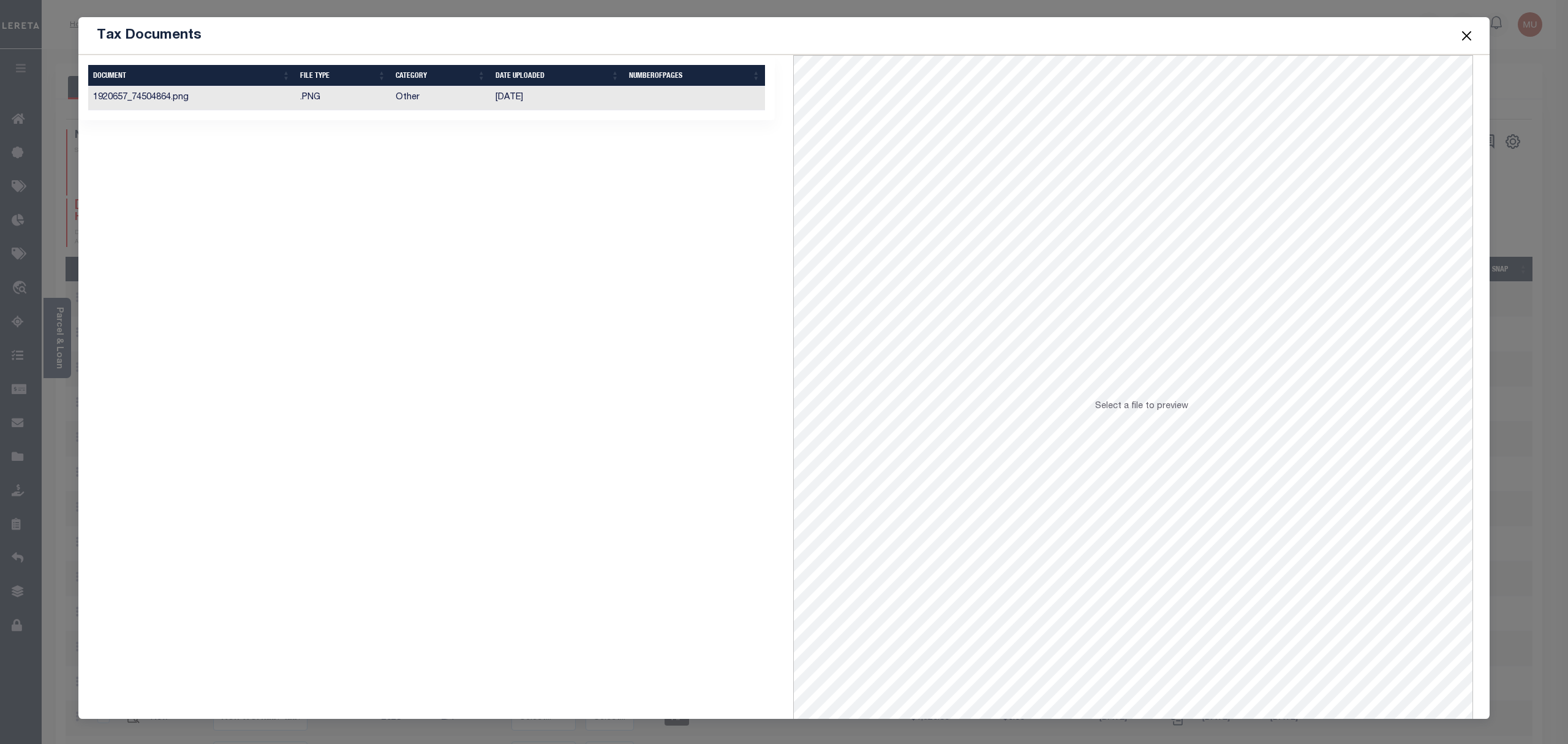
click at [666, 119] on div "Selected 1 Result Items per page" at bounding box center [426, 87] width 696 height 65
click at [698, 103] on td at bounding box center [695, 98] width 141 height 24
click at [1466, 35] on button "Close" at bounding box center [1467, 35] width 16 height 16
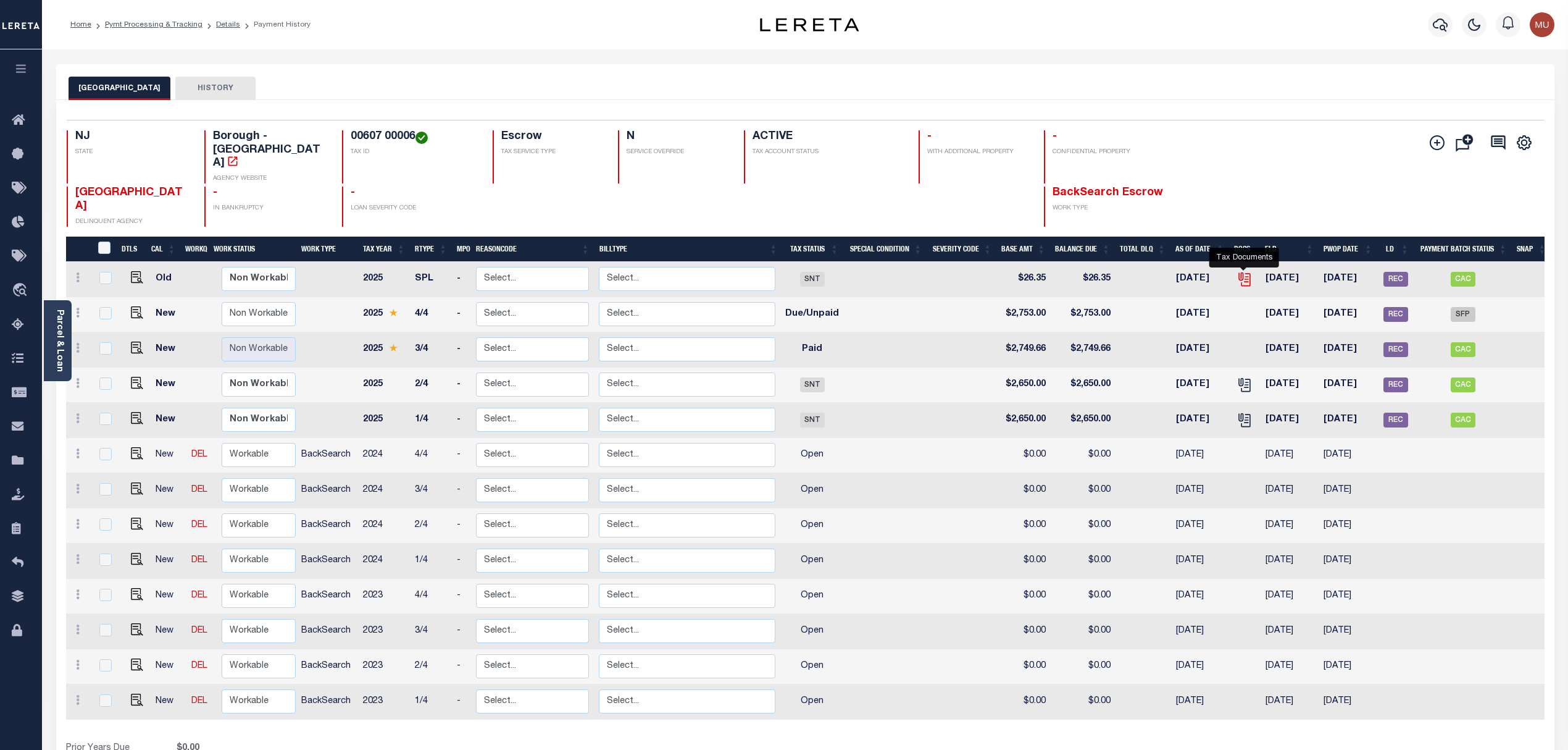
click at [1246, 271] on icon "" at bounding box center [1244, 279] width 16 height 16
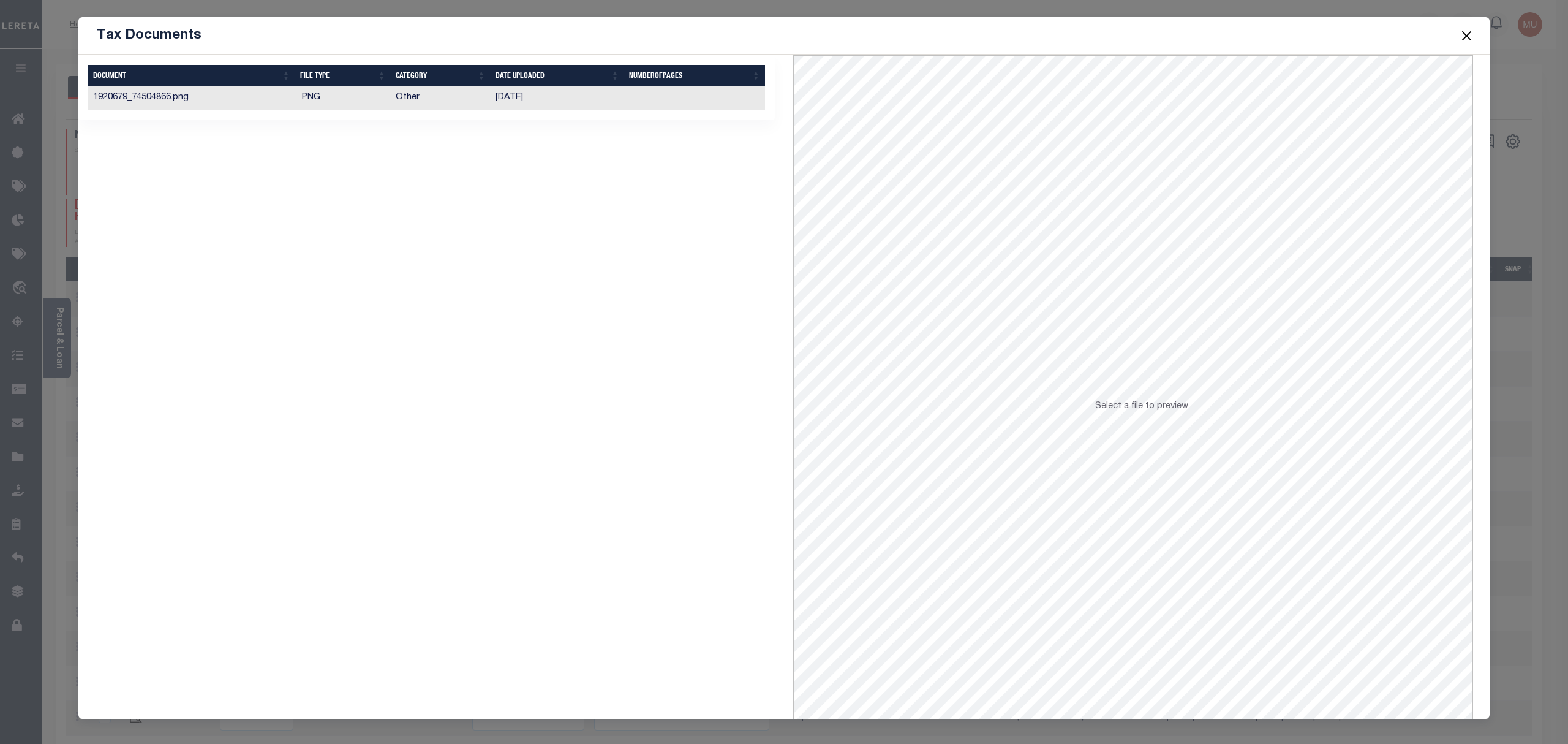
click at [647, 103] on td at bounding box center [695, 98] width 141 height 24
click at [1468, 37] on button "Close" at bounding box center [1467, 35] width 16 height 16
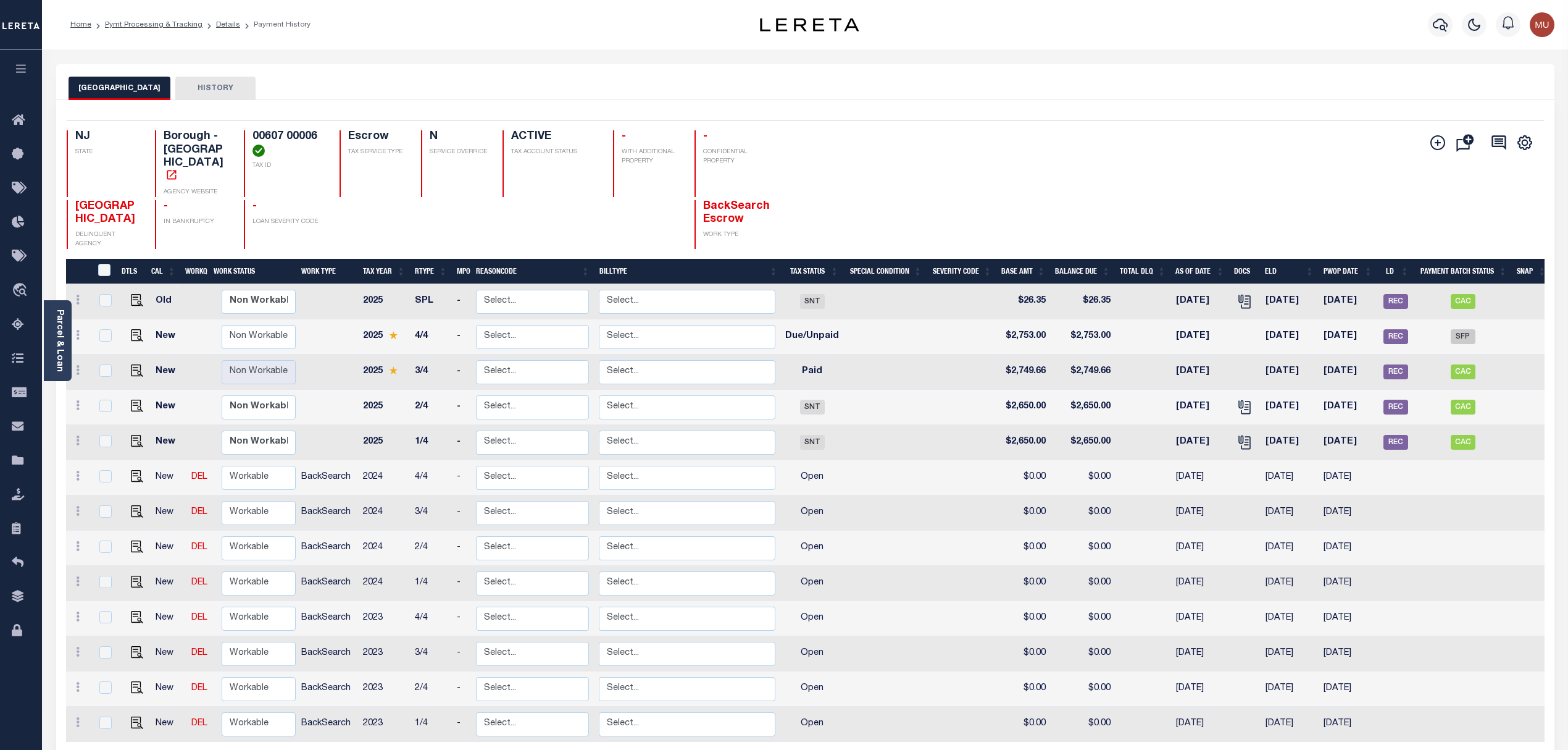
drag, startPoint x: 479, startPoint y: 141, endPoint x: 472, endPoint y: 136, distance: 8.6
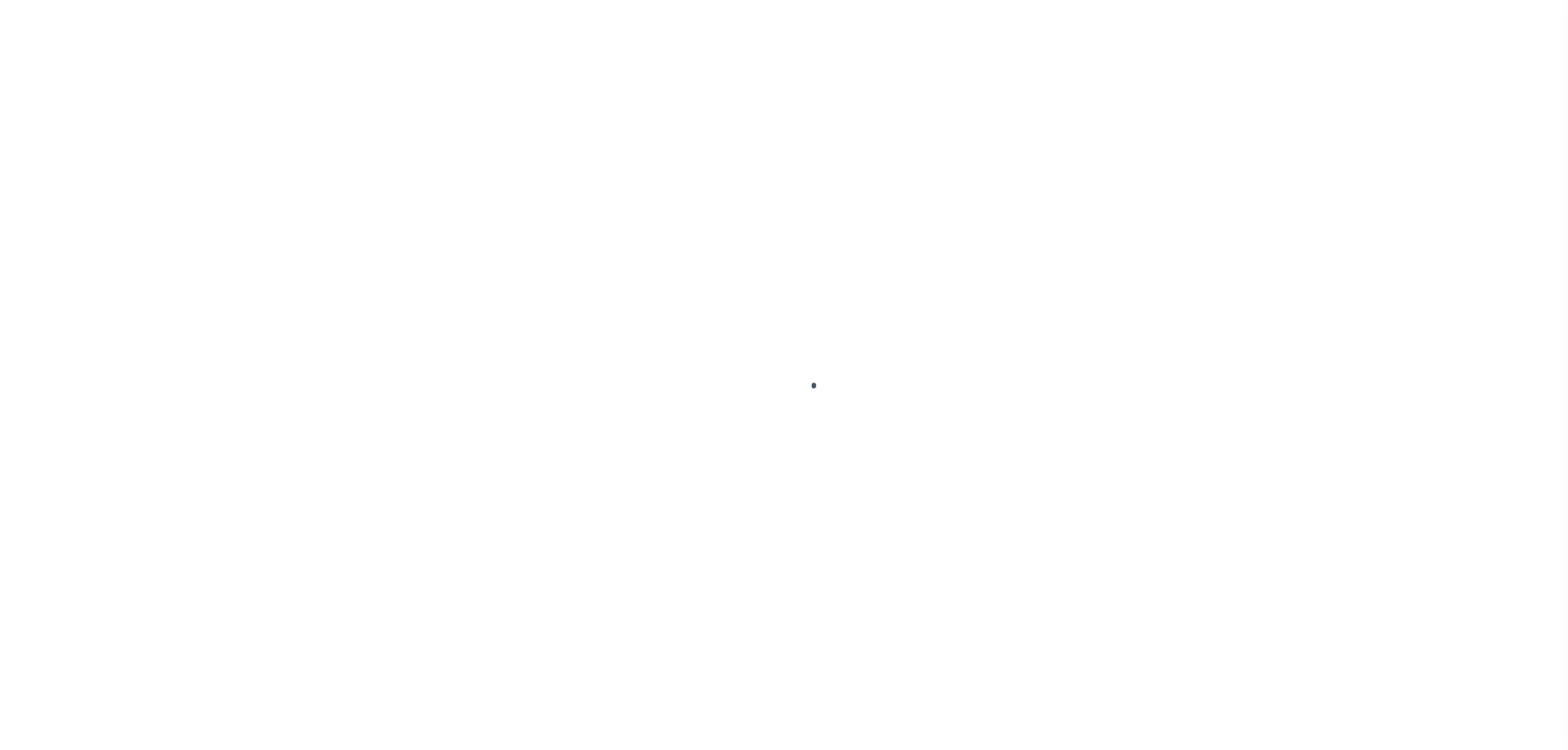
select select "SFP"
type input "10/22/2025"
type input "N"
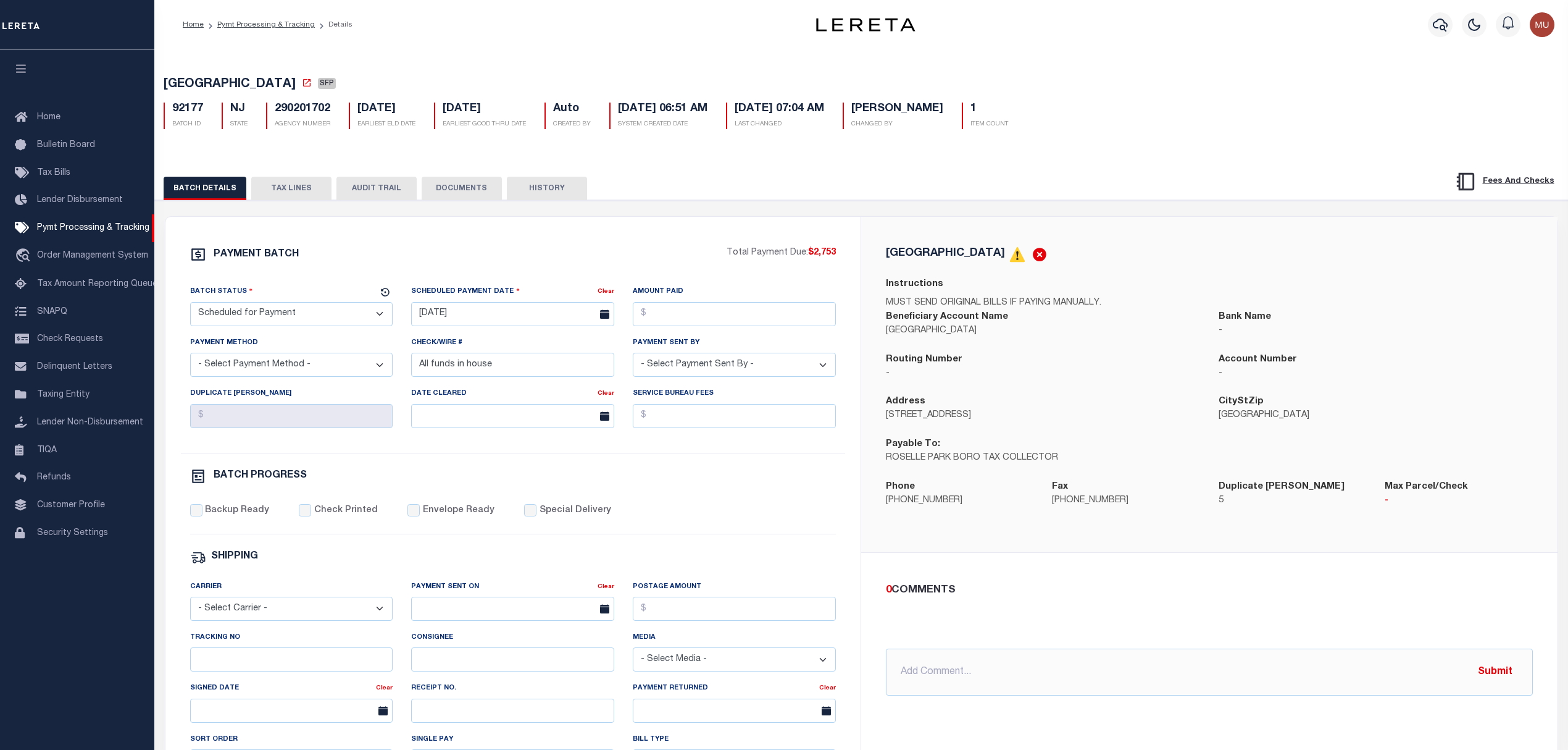
click at [294, 186] on button "TAX LINES" at bounding box center [292, 188] width 80 height 24
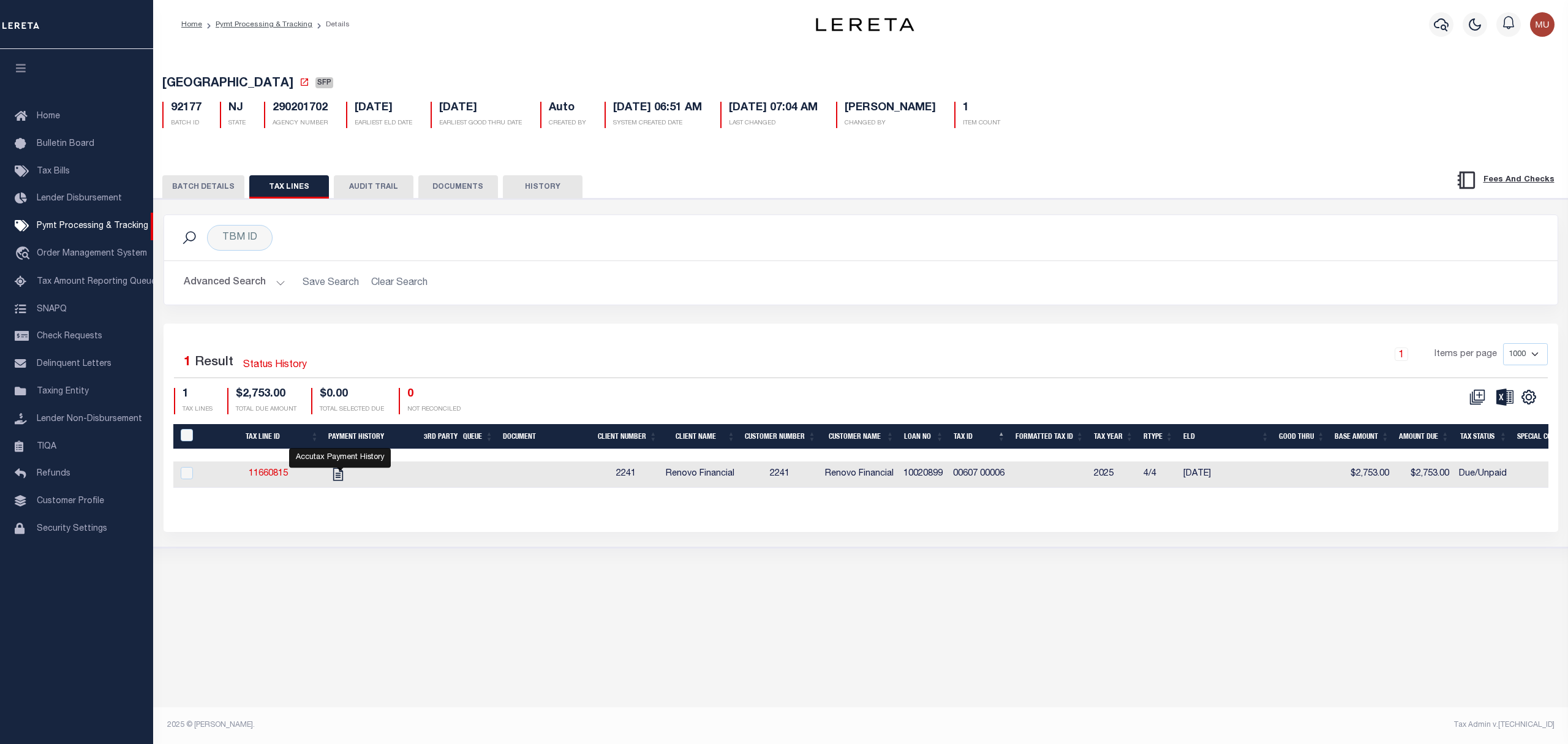
drag, startPoint x: 214, startPoint y: 177, endPoint x: 243, endPoint y: 194, distance: 33.6
click at [216, 177] on div "BATCH DETAILS TAX LINES AUDIT TRAIL DOCUMENTS HISTORY" at bounding box center [861, 183] width 1444 height 32
drag, startPoint x: 226, startPoint y: 187, endPoint x: 285, endPoint y: 190, distance: 59.1
click at [226, 187] on button "BATCH DETAILS" at bounding box center [204, 187] width 82 height 23
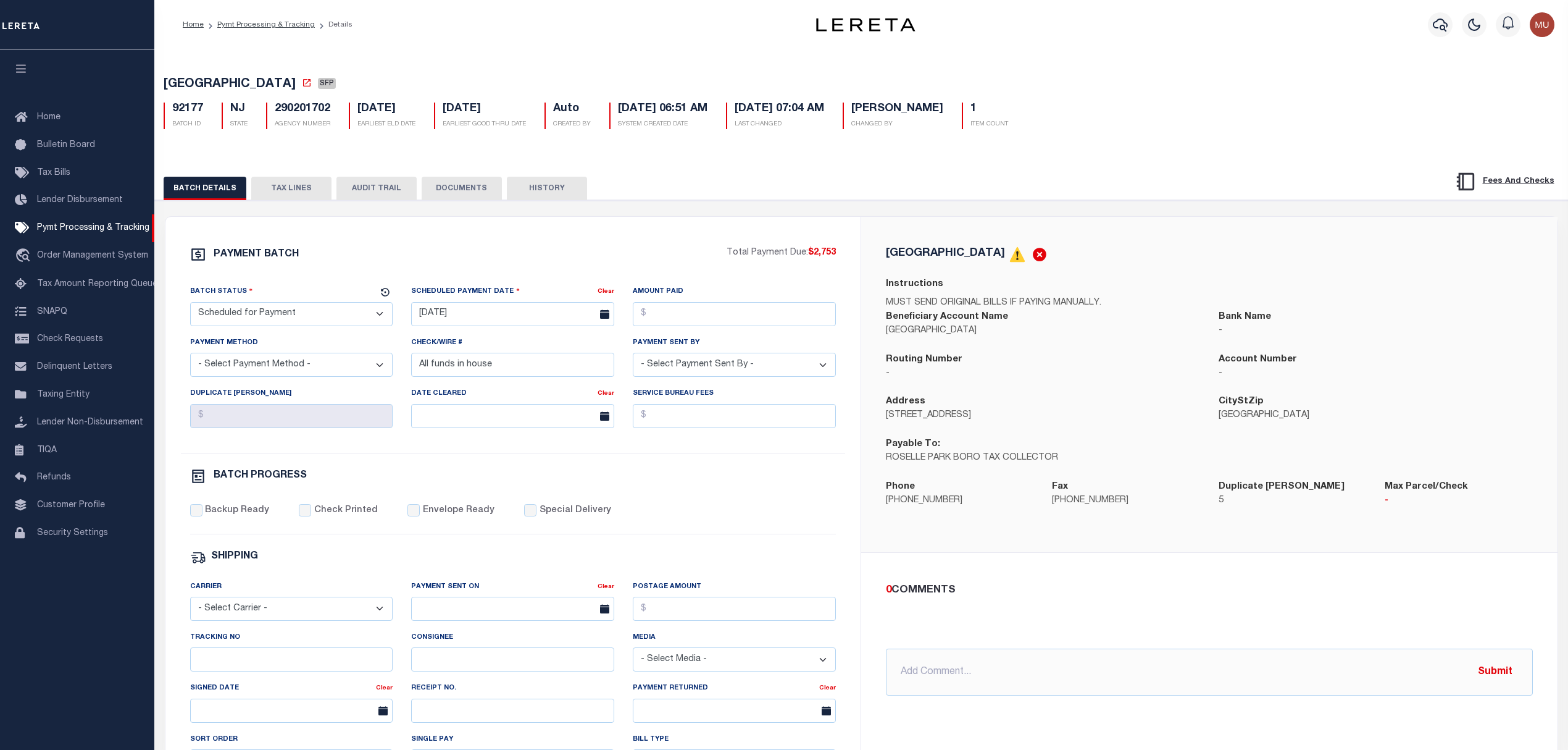
click at [288, 191] on button "TAX LINES" at bounding box center [292, 188] width 80 height 24
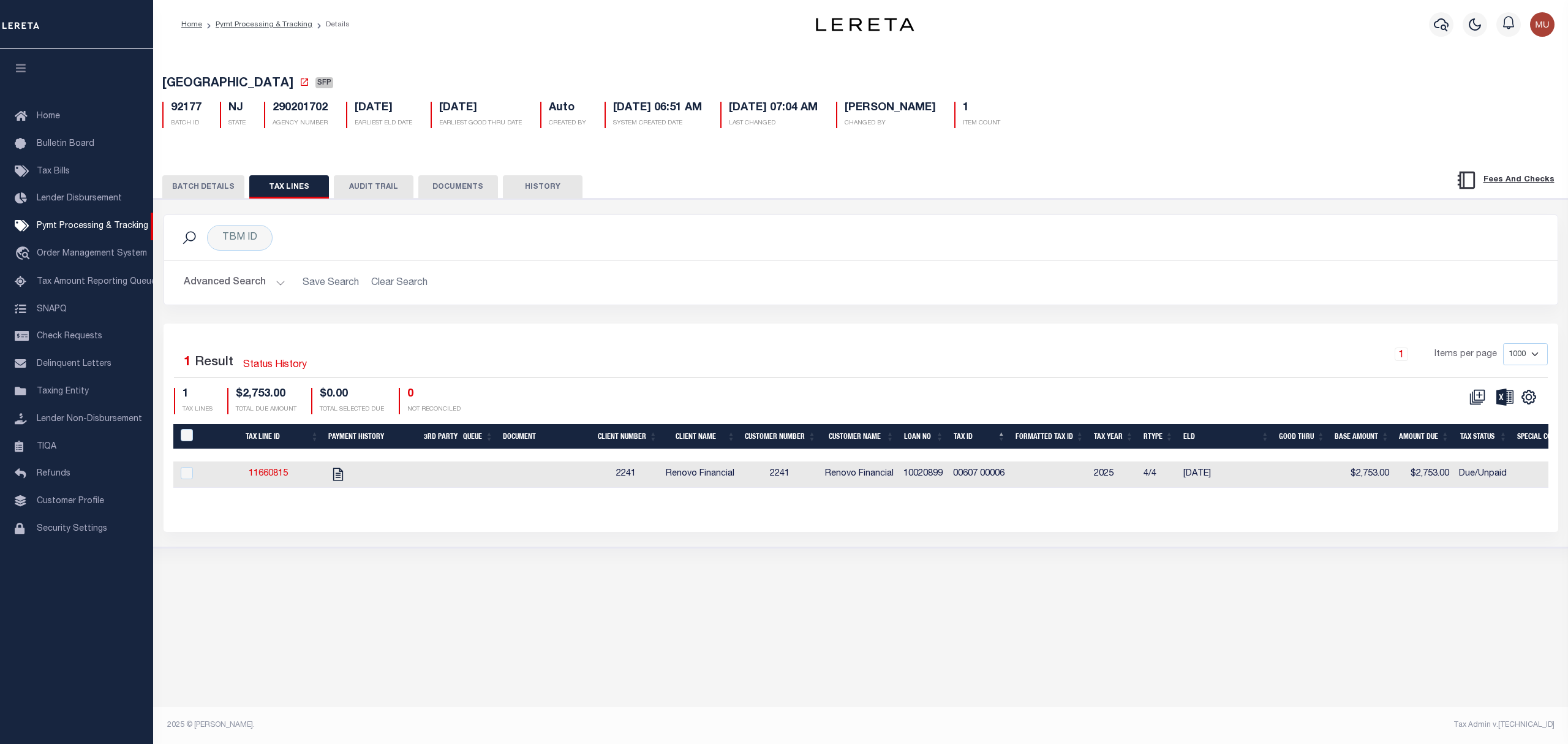
click at [533, 476] on td at bounding box center [545, 475] width 95 height 26
checkbox input "true"
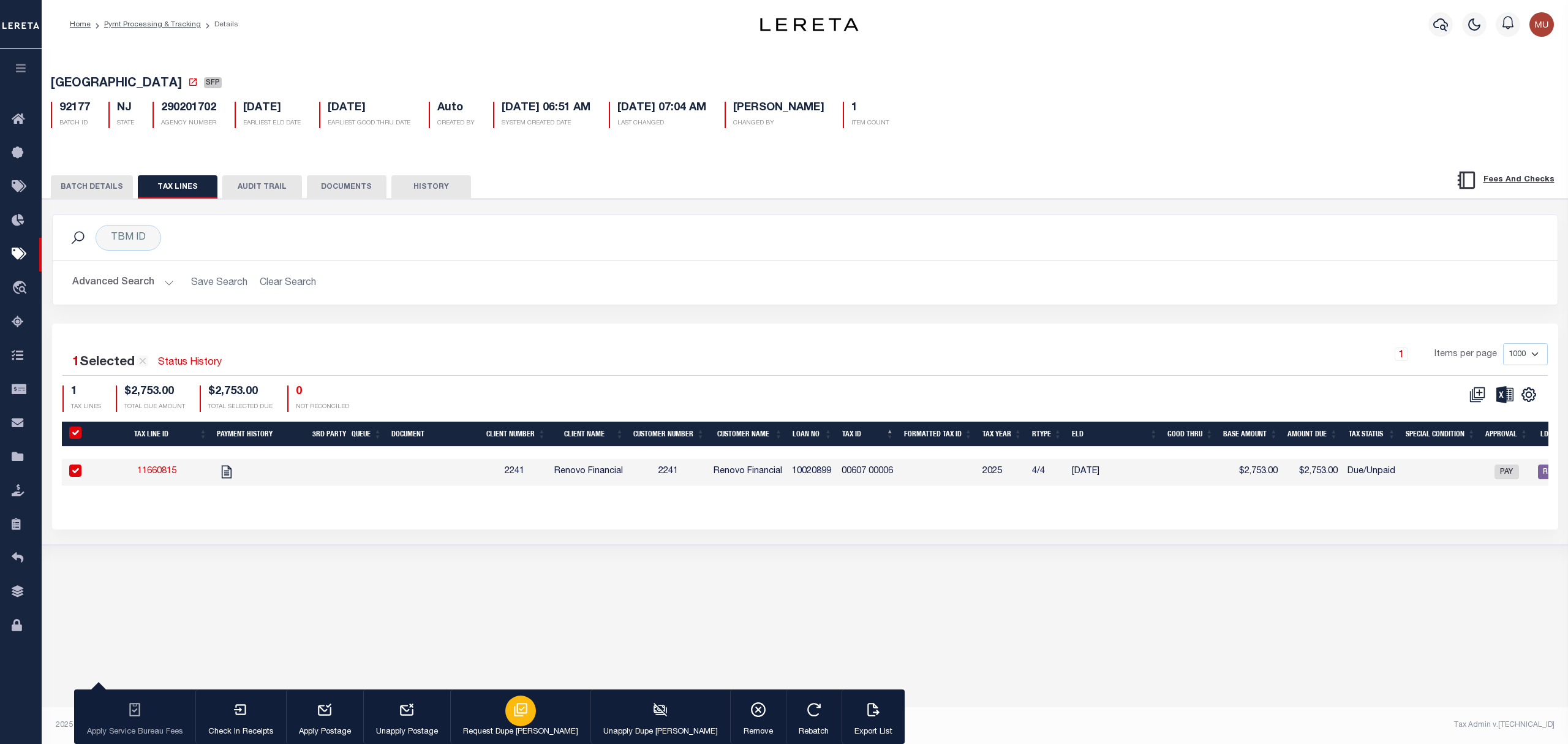
click at [505, 704] on div "button" at bounding box center [521, 711] width 31 height 31
type input "[DATE]"
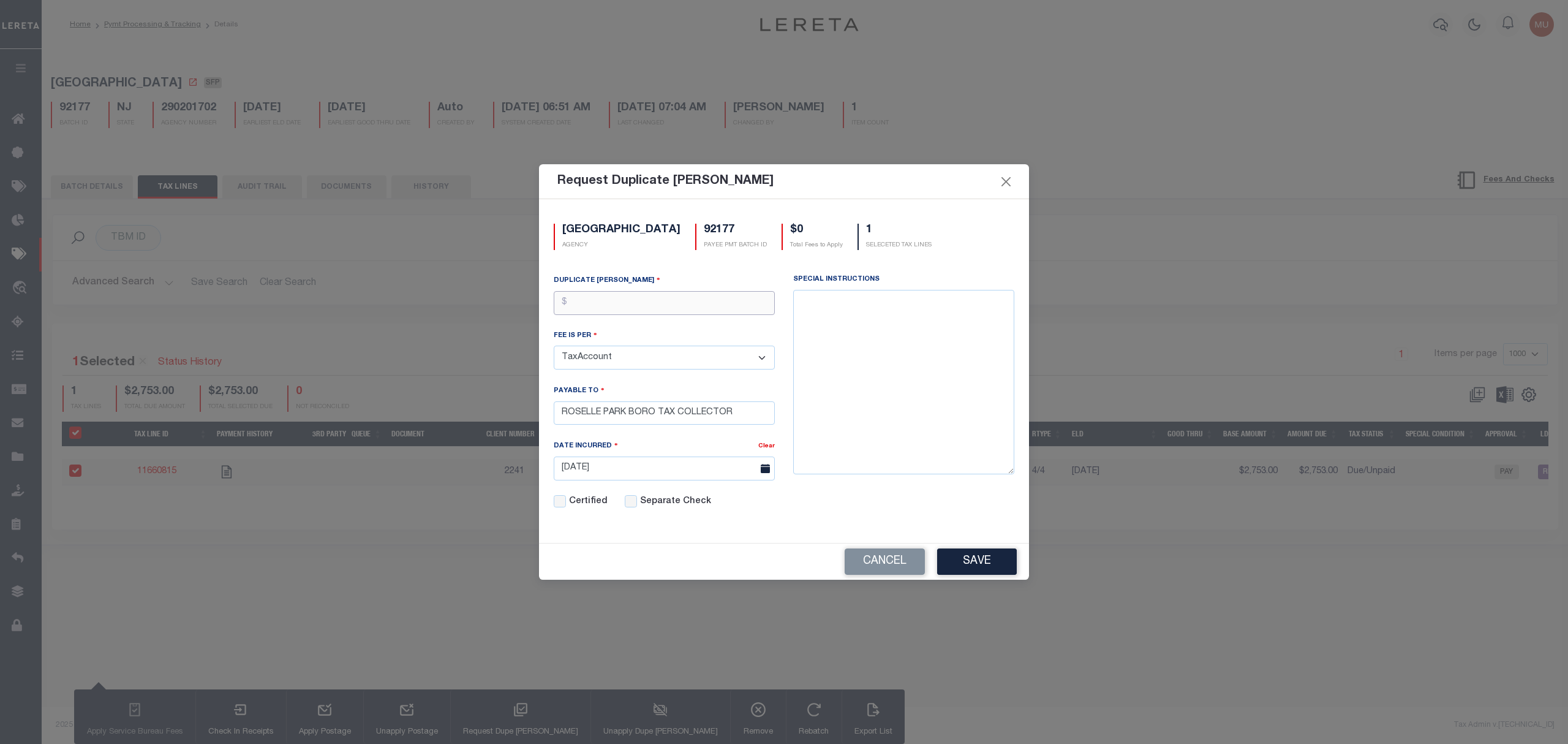
click at [686, 291] on input "text" at bounding box center [664, 303] width 221 height 24
type input "$5.00"
click at [997, 567] on button "Save" at bounding box center [977, 562] width 79 height 26
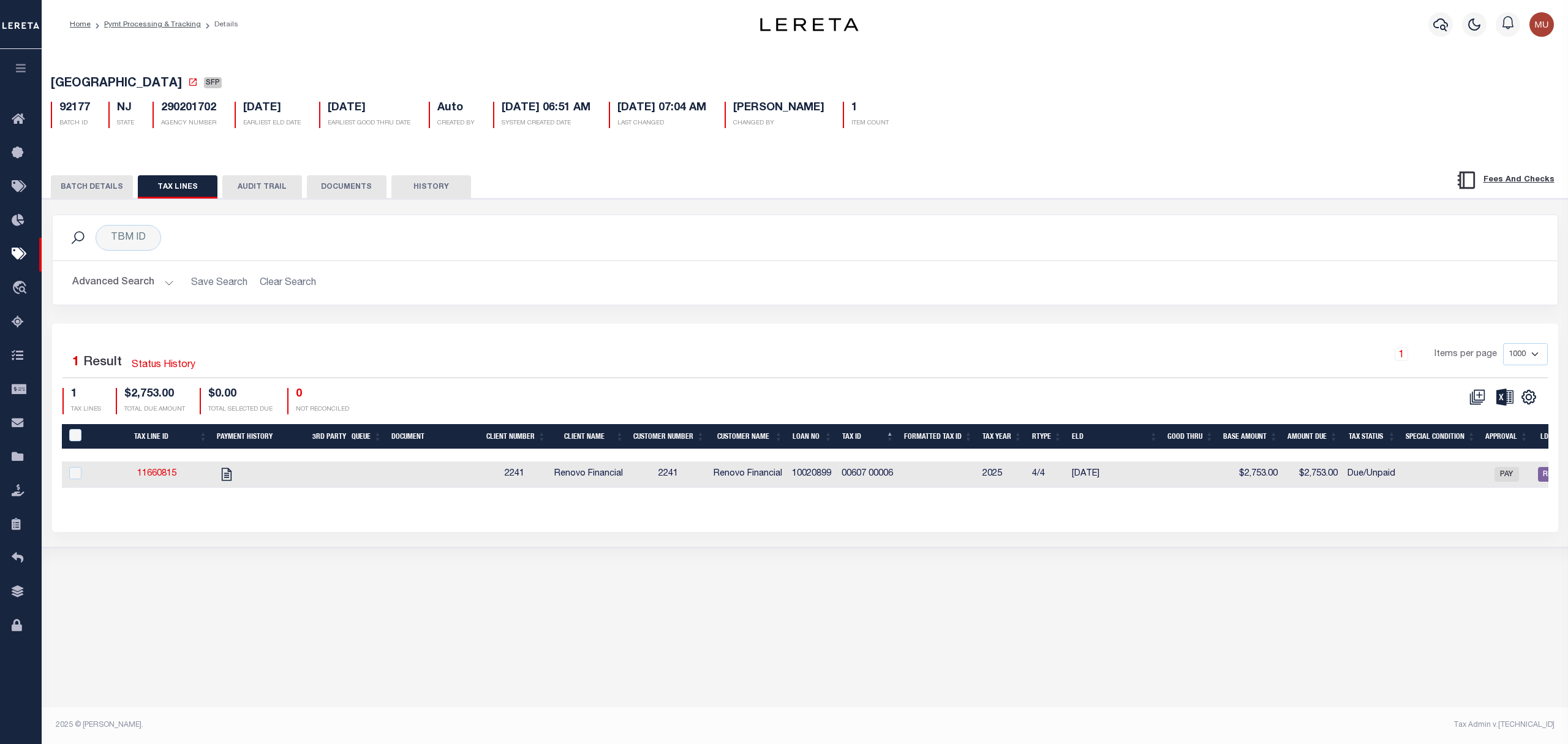
click at [96, 186] on button "BATCH DETAILS" at bounding box center [92, 187] width 82 height 23
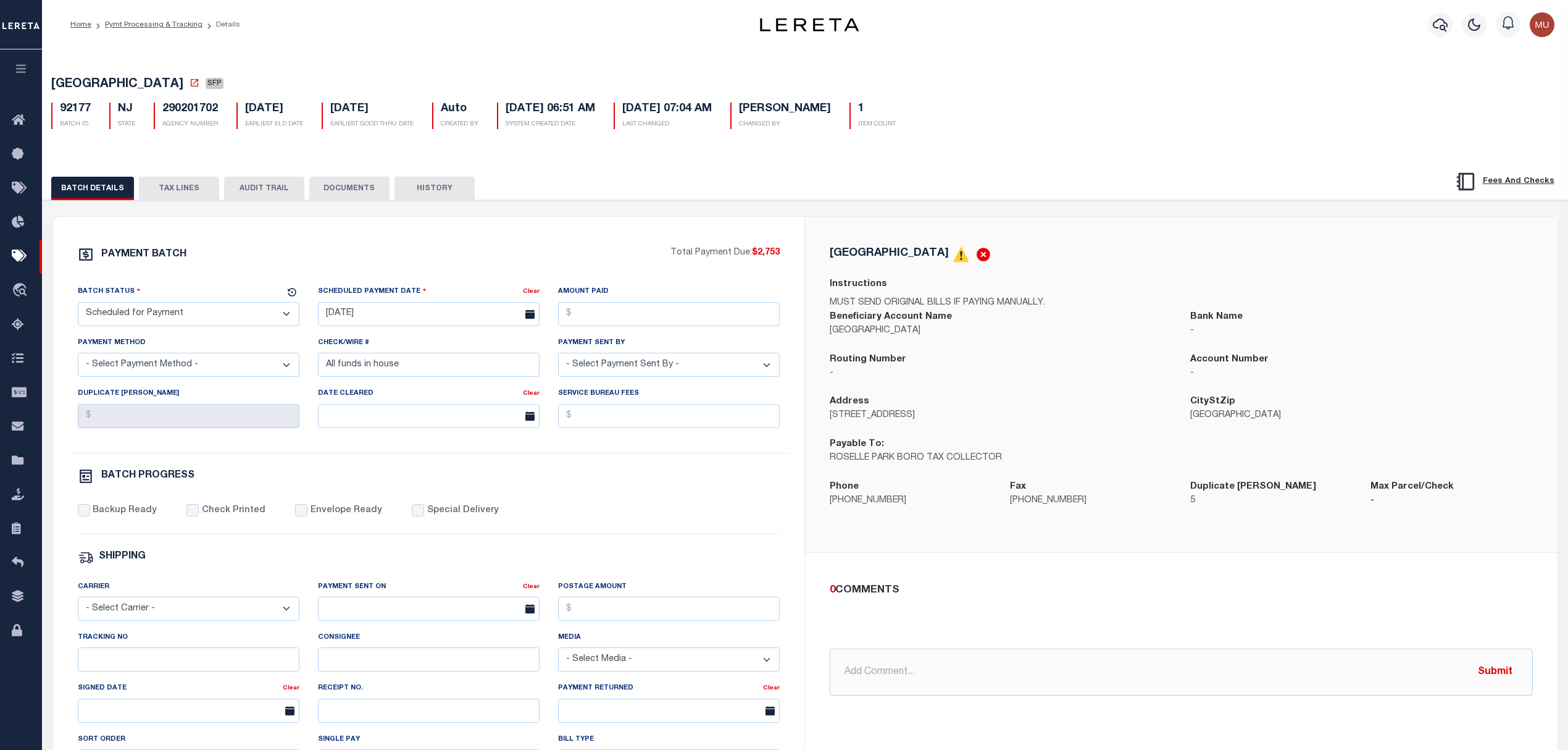
click at [93, 85] on span "ROSELLE PARK BOROUGH" at bounding box center [118, 84] width 132 height 12
drag, startPoint x: 93, startPoint y: 85, endPoint x: 166, endPoint y: 87, distance: 73.0
click at [166, 87] on span "ROSELLE PARK BOROUGH" at bounding box center [118, 84] width 132 height 12
copy span "ROSELLE PARK BOROUGH"
click at [161, 326] on select "- Select Status - Scheduled for Payment Ready For Payment Payment Sent Cleared …" at bounding box center [188, 314] width 222 height 24
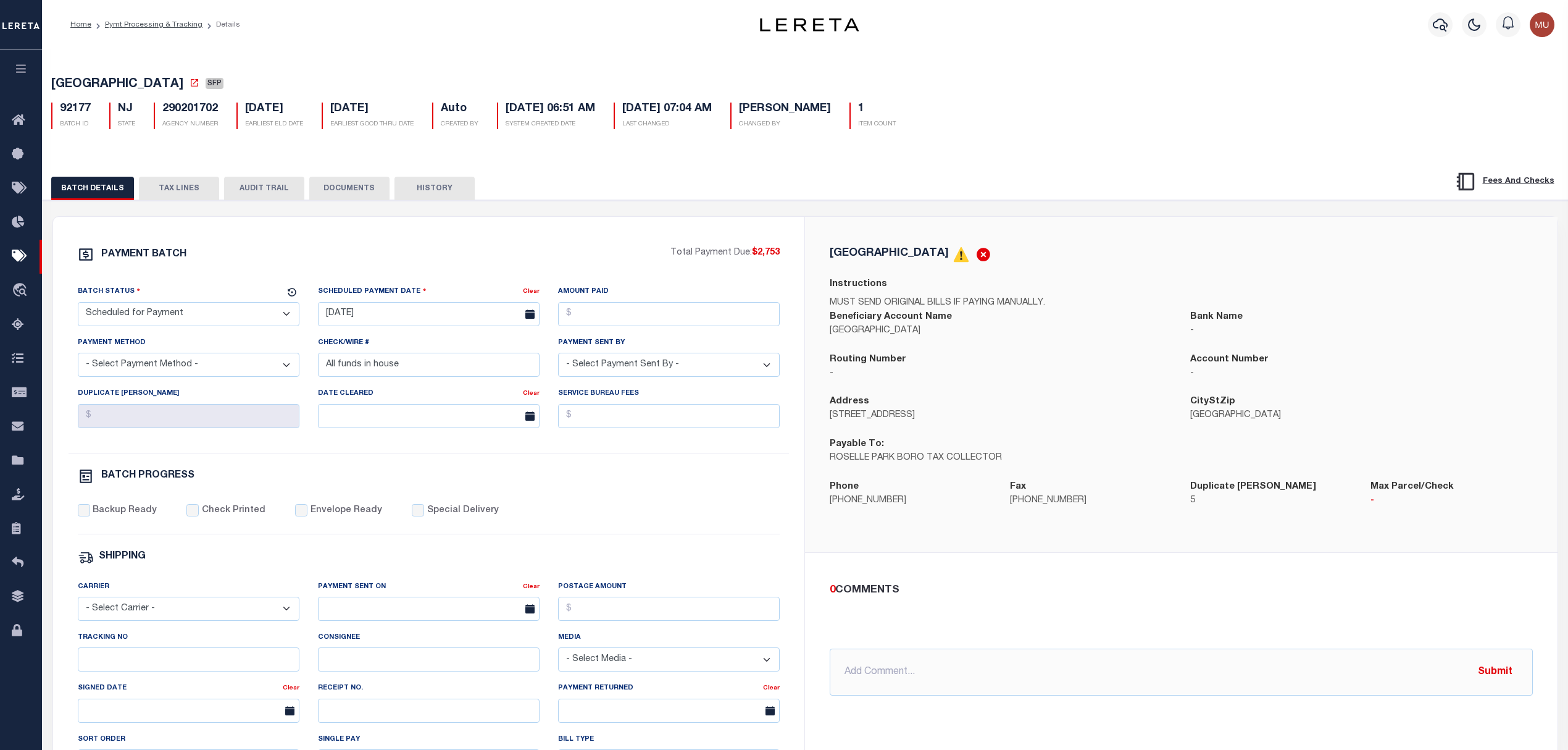
select select "RFP"
click at [78, 306] on select "- Select Status - Scheduled for Payment Ready For Payment Payment Sent Cleared …" at bounding box center [188, 314] width 222 height 24
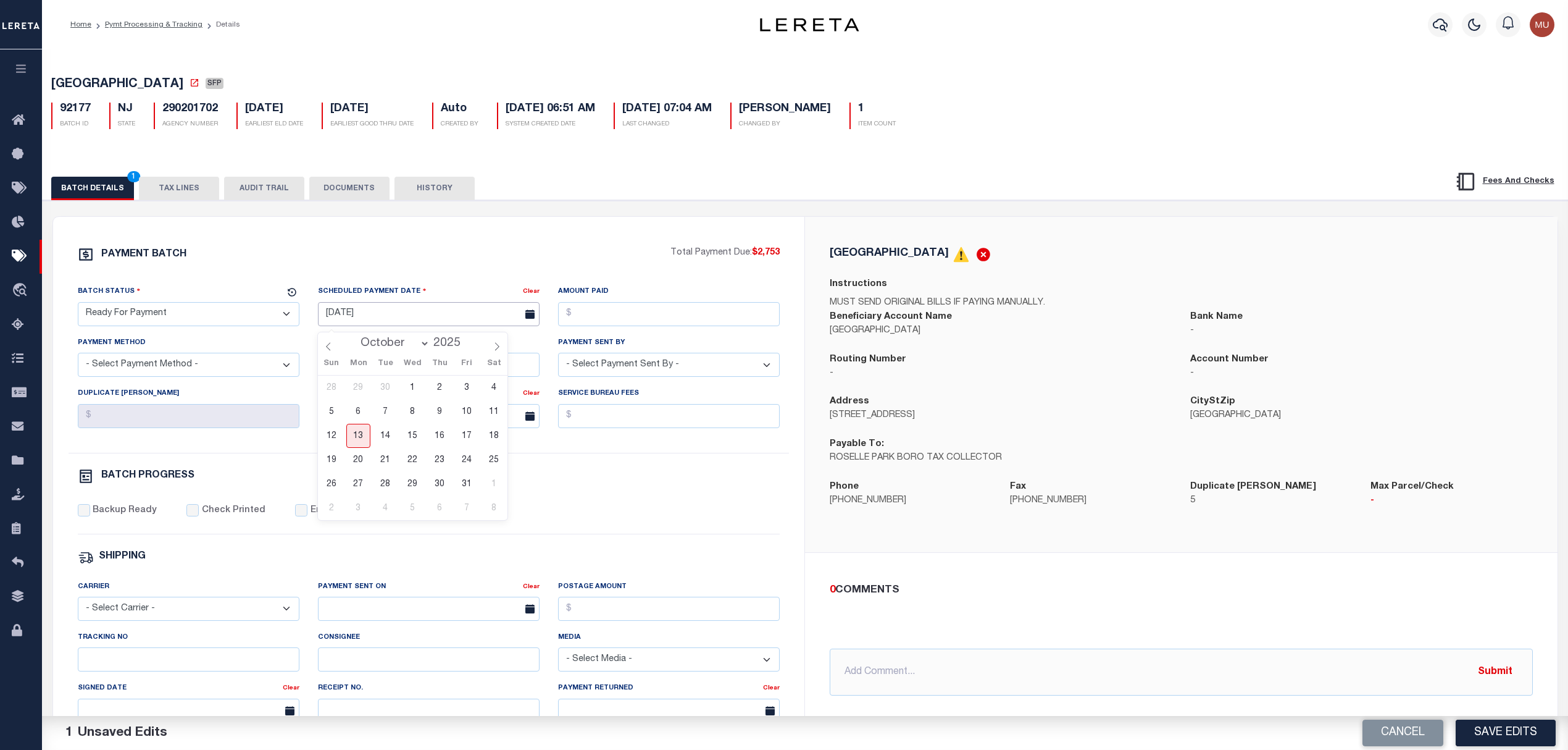
click at [390, 318] on input "[DATE]" at bounding box center [428, 314] width 222 height 24
drag, startPoint x: 363, startPoint y: 440, endPoint x: 773, endPoint y: 590, distance: 436.6
click at [363, 440] on span "13" at bounding box center [358, 436] width 24 height 24
type input "[DATE]"
click at [614, 317] on input "Amount Paid" at bounding box center [668, 314] width 222 height 24
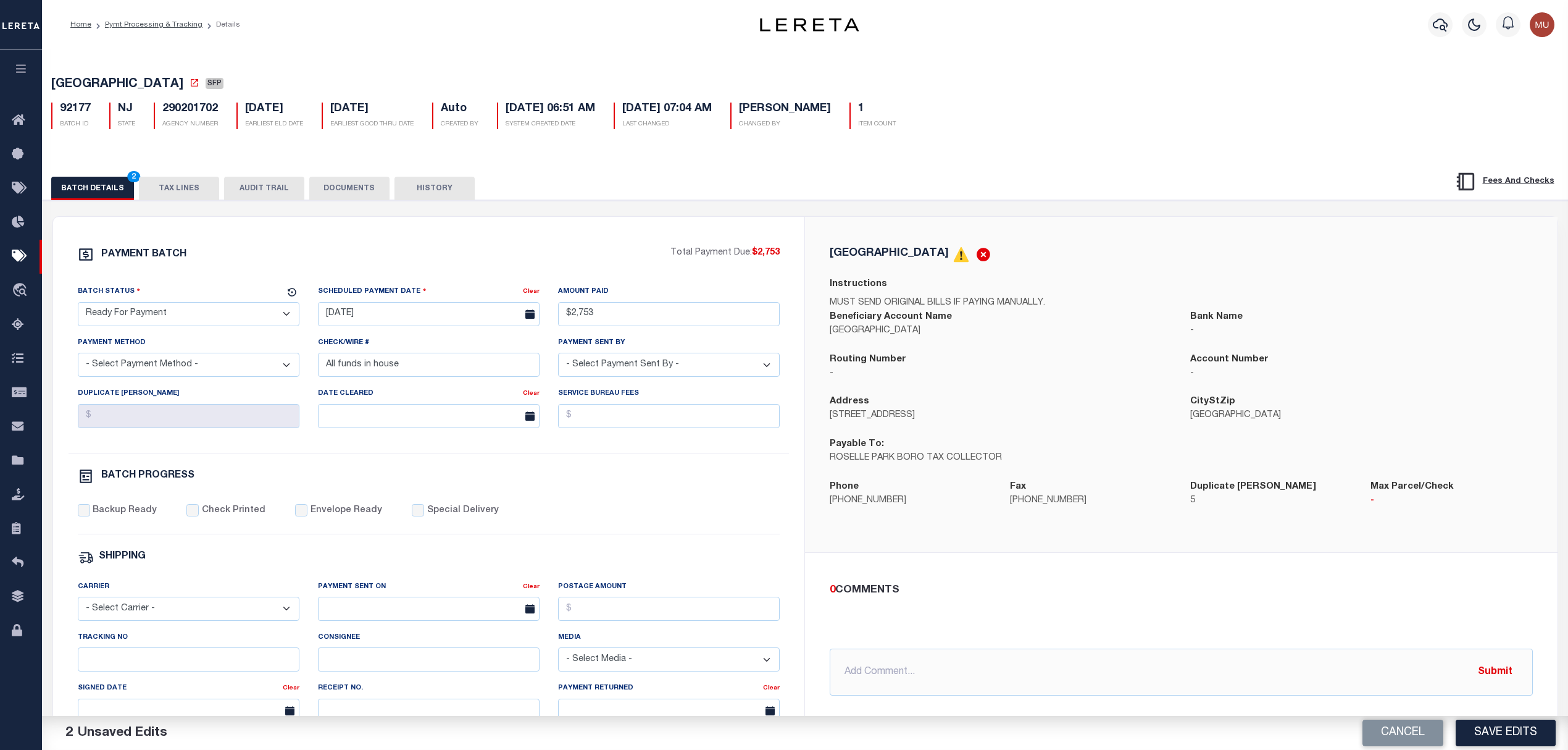
type input "$2,753.00"
select select "CHK"
select select "[PERSON_NAME]"
click at [107, 514] on label "Backup Ready" at bounding box center [125, 510] width 64 height 13
click at [90, 514] on input "Backup Ready" at bounding box center [83, 510] width 12 height 12
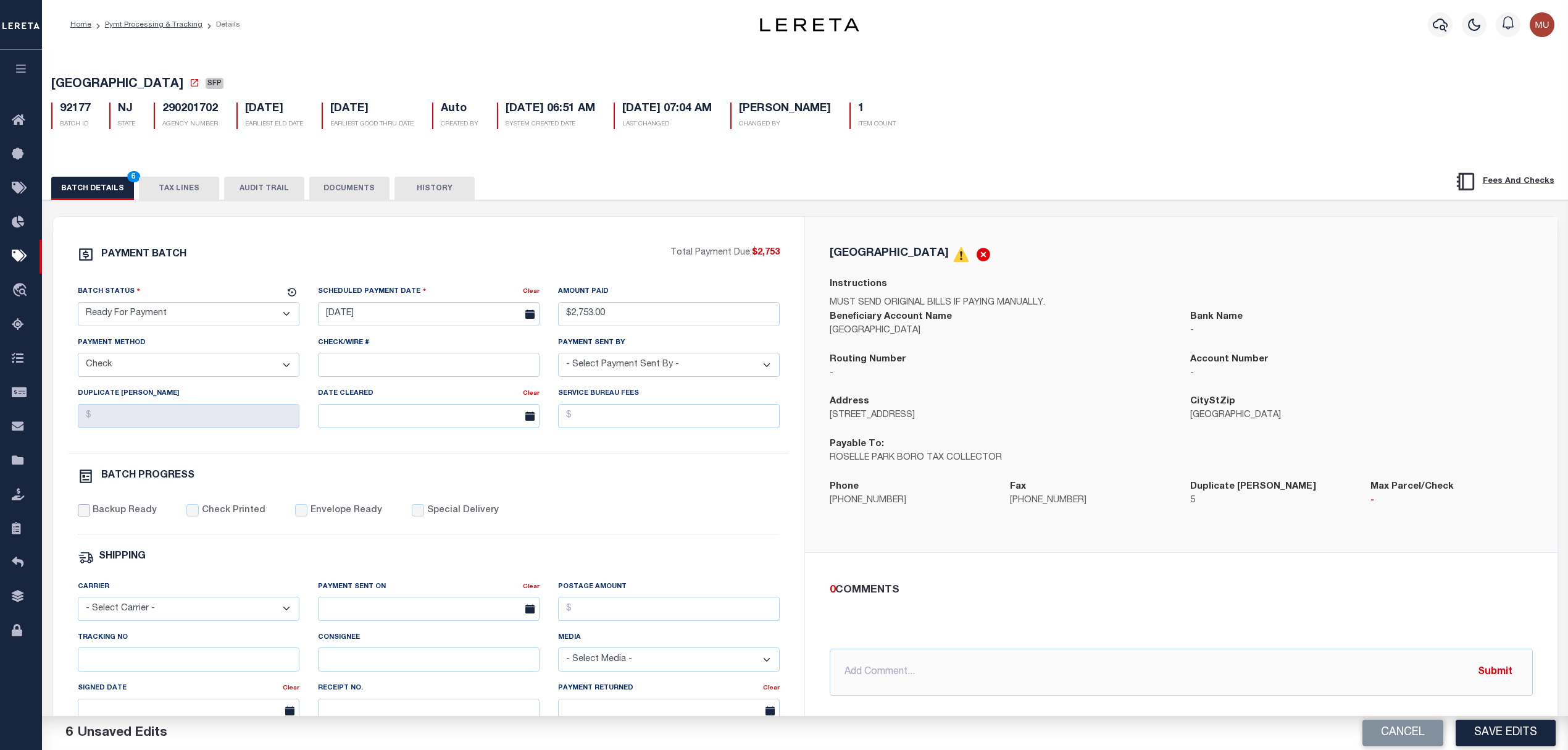
checkbox input "true"
click at [1494, 732] on button "Save Edits" at bounding box center [1505, 733] width 100 height 27
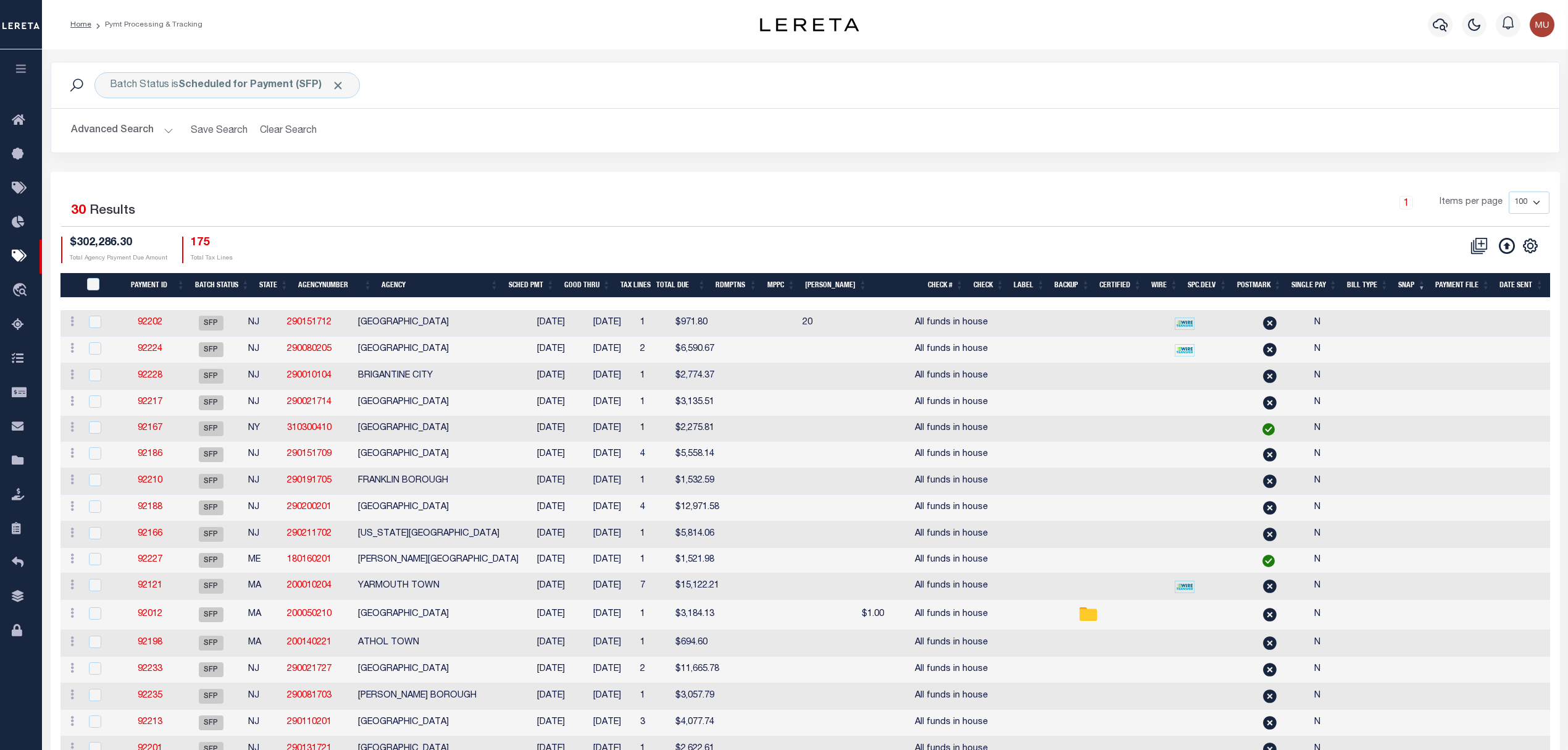
click at [665, 210] on div "1 Items per page 100 200 500 1000" at bounding box center [994, 207] width 1112 height 32
click at [297, 125] on button "Clear Search" at bounding box center [288, 131] width 67 height 24
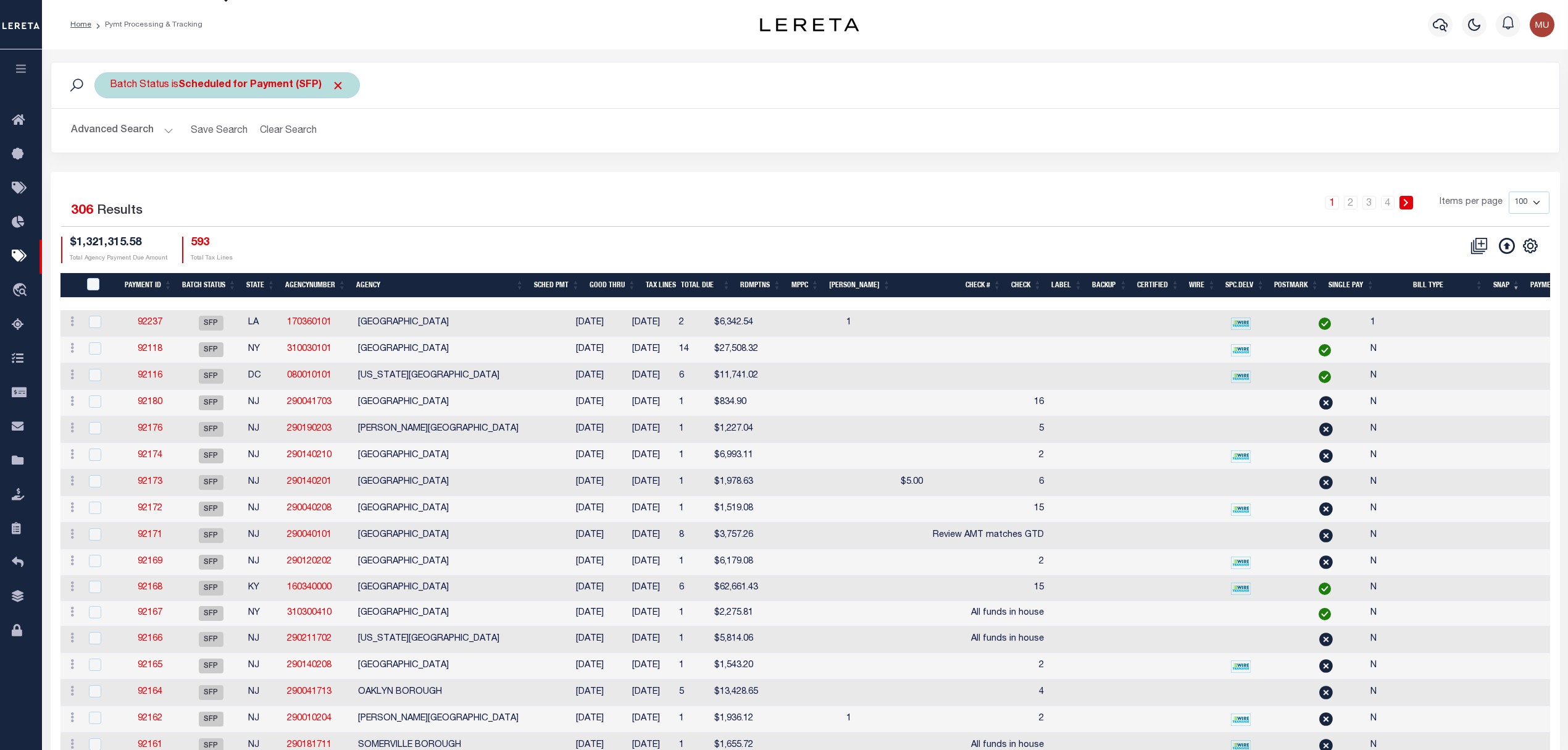
drag, startPoint x: 228, startPoint y: 79, endPoint x: 225, endPoint y: 89, distance: 10.4
click at [229, 80] on b "Scheduled for Payment (SFP)" at bounding box center [261, 85] width 166 height 10
drag, startPoint x: 195, startPoint y: 137, endPoint x: 199, endPoint y: 143, distance: 7.2
click at [195, 137] on select "Awaiting Funds (AWF) Cleared and Complete (CAC) New Check Needed (NCN) Payment …" at bounding box center [201, 146] width 182 height 24
select select "RFP"
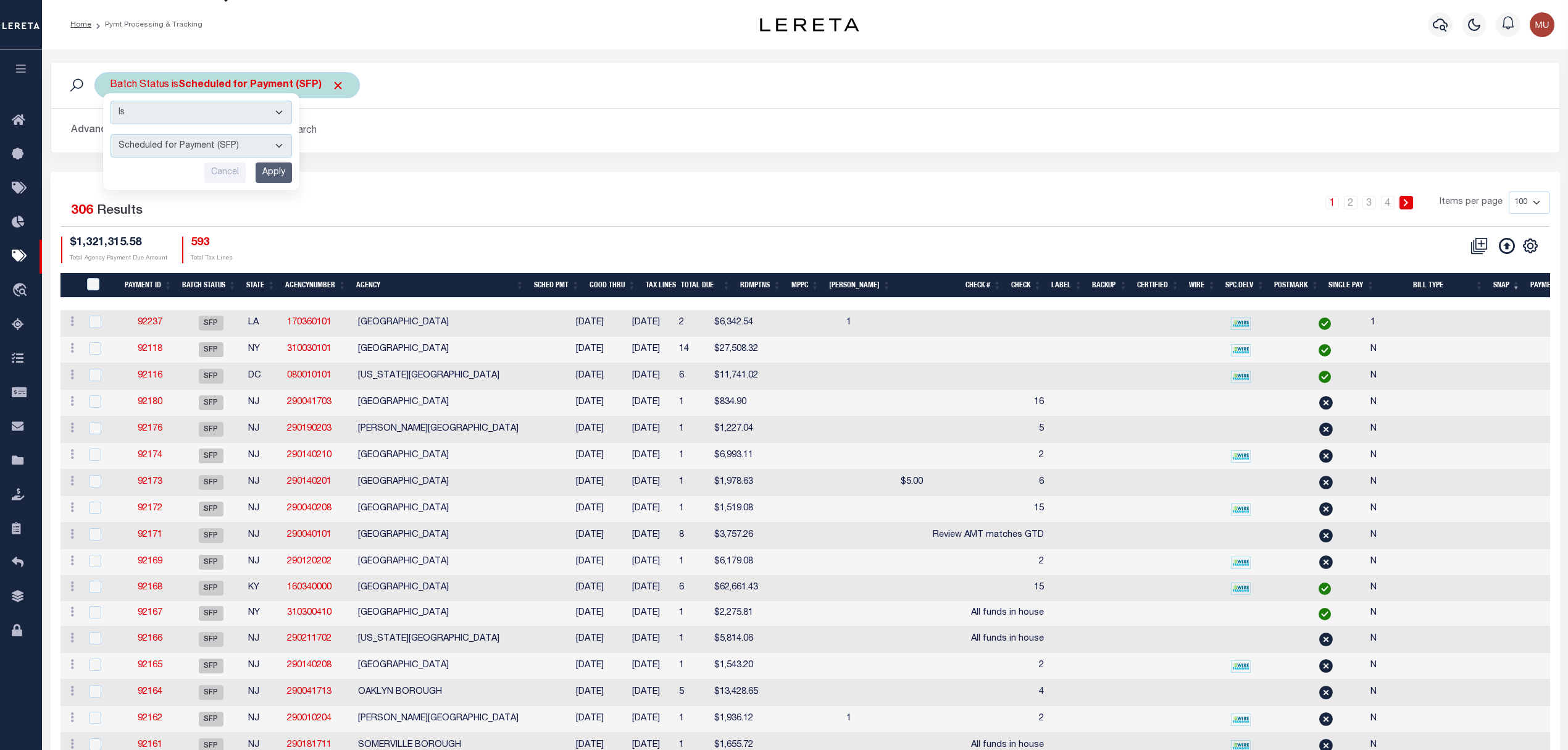
click at [111, 135] on select "Awaiting Funds (AWF) Cleared and Complete (CAC) New Check Needed (NCN) Payment …" at bounding box center [201, 146] width 182 height 24
click at [268, 174] on input "Apply" at bounding box center [273, 173] width 36 height 20
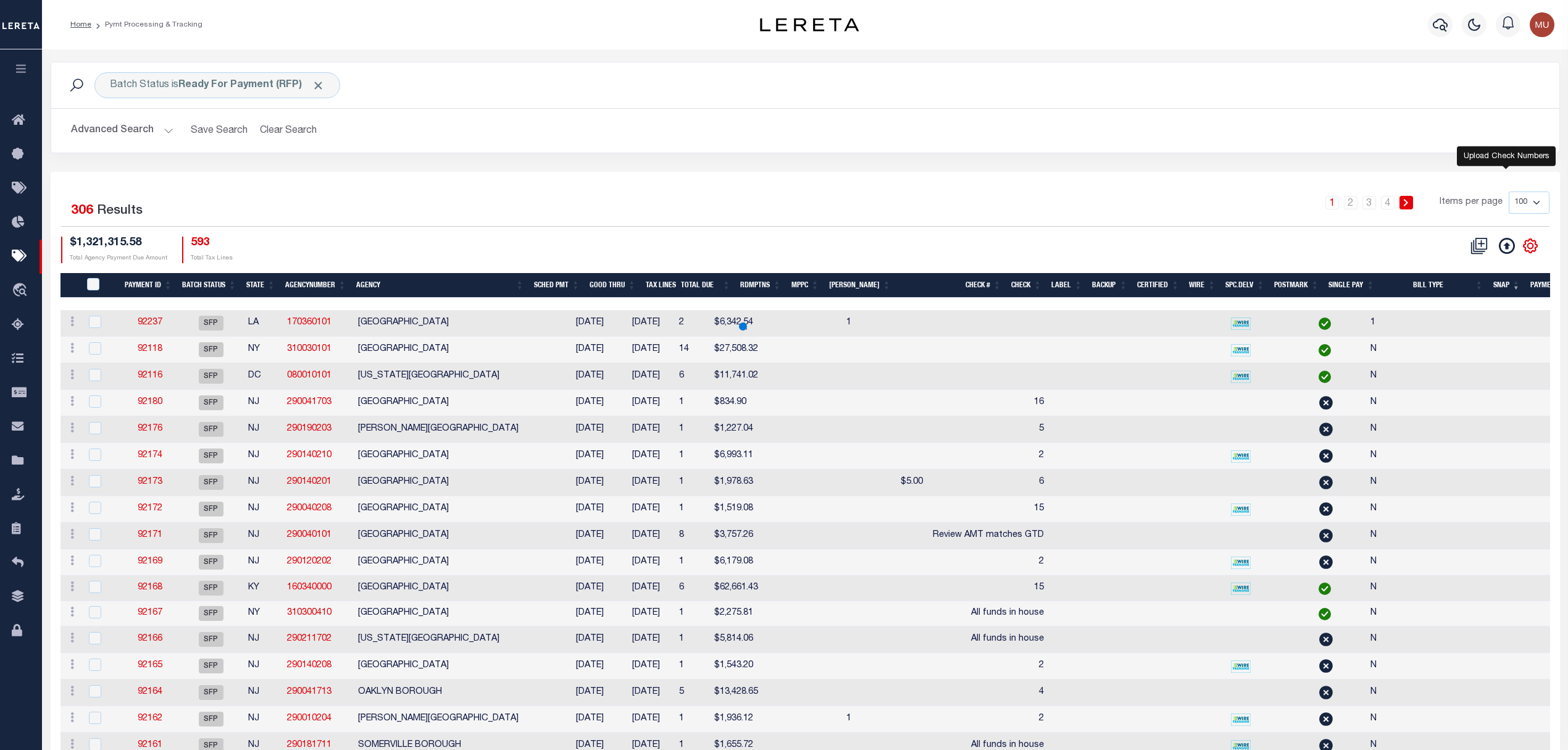
select select
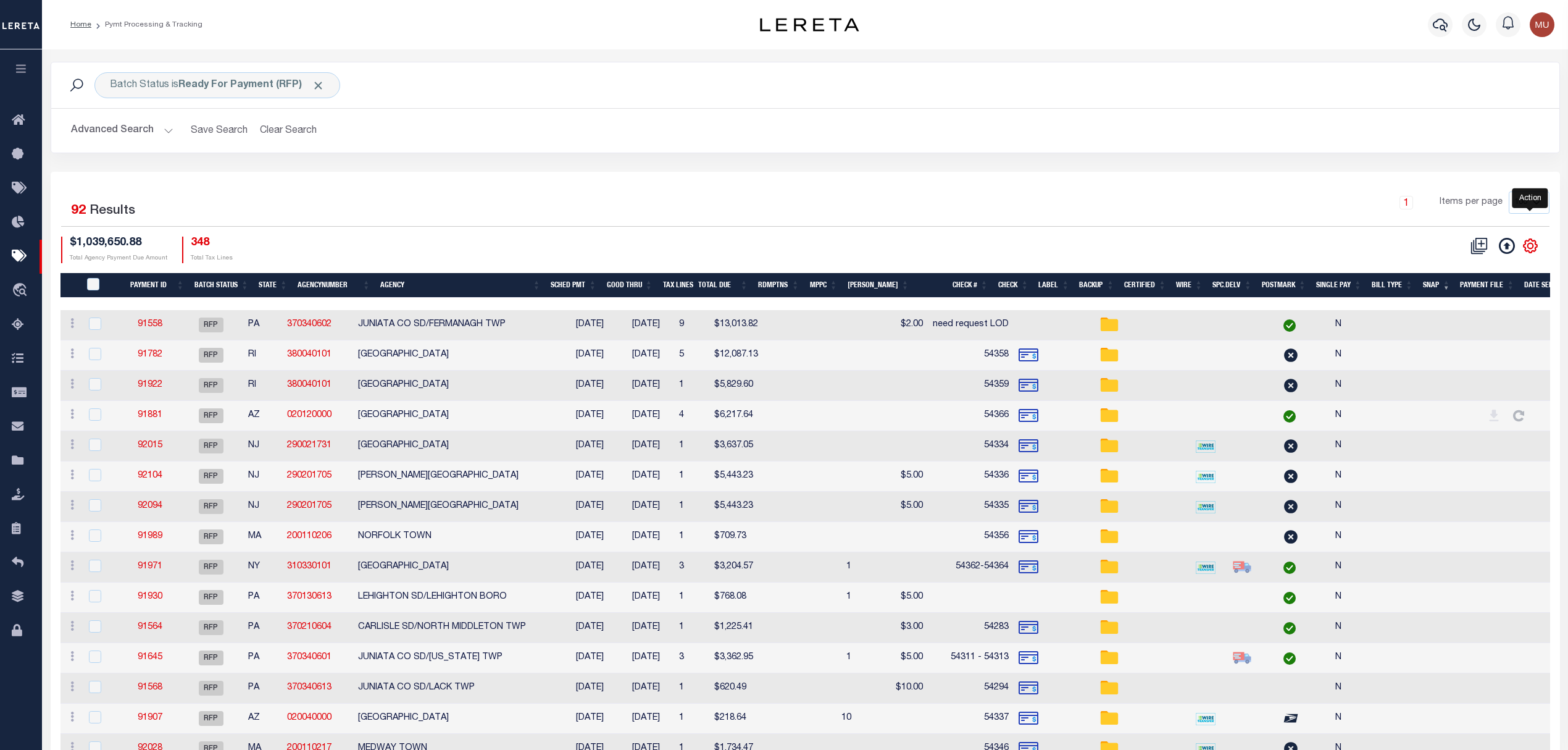
click at [1531, 247] on icon "" at bounding box center [1530, 245] width 16 height 16
click at [1507, 350] on link "Show Filter" at bounding box center [1479, 338] width 120 height 24
select select
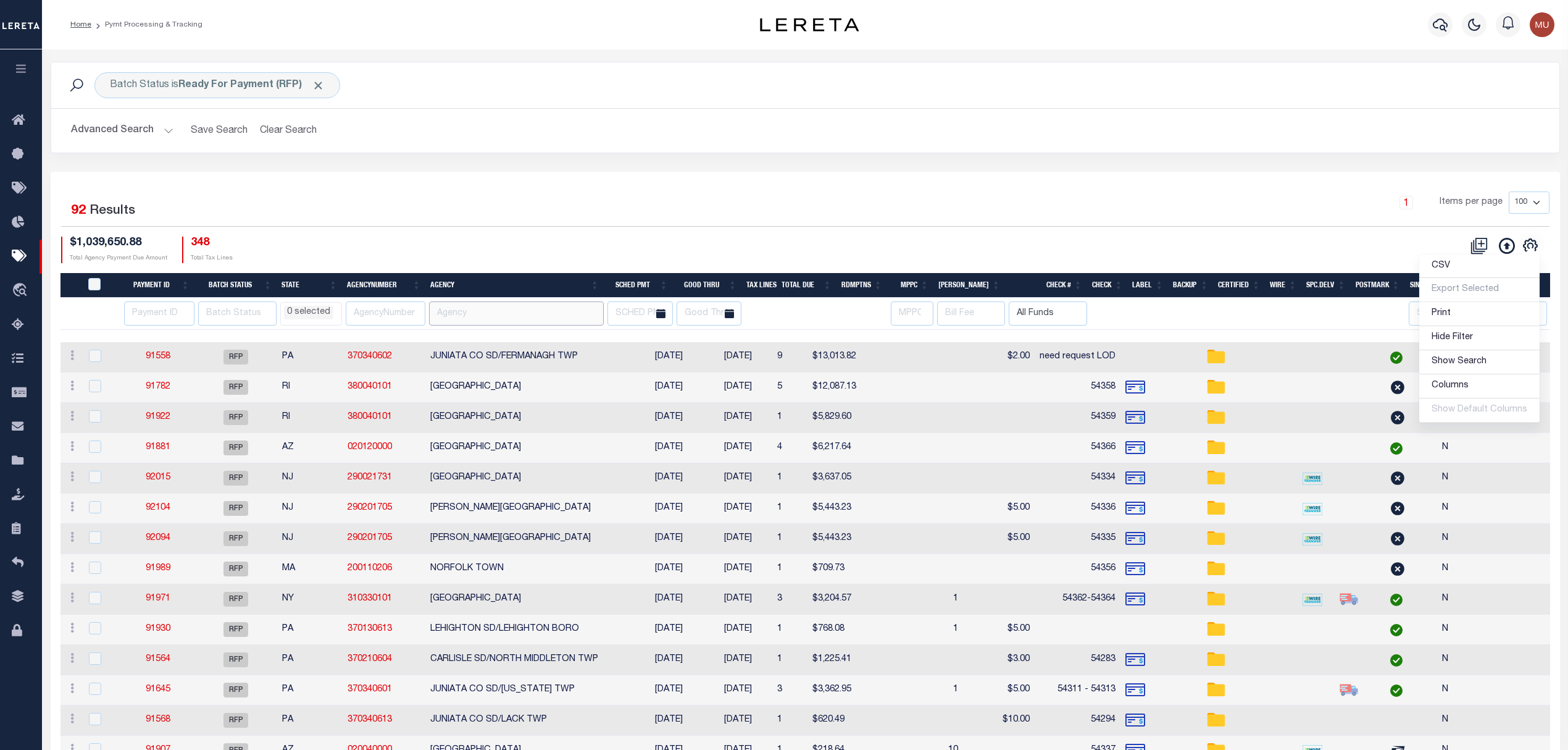
click at [483, 320] on input "text" at bounding box center [516, 313] width 175 height 24
type input "engle"
select select
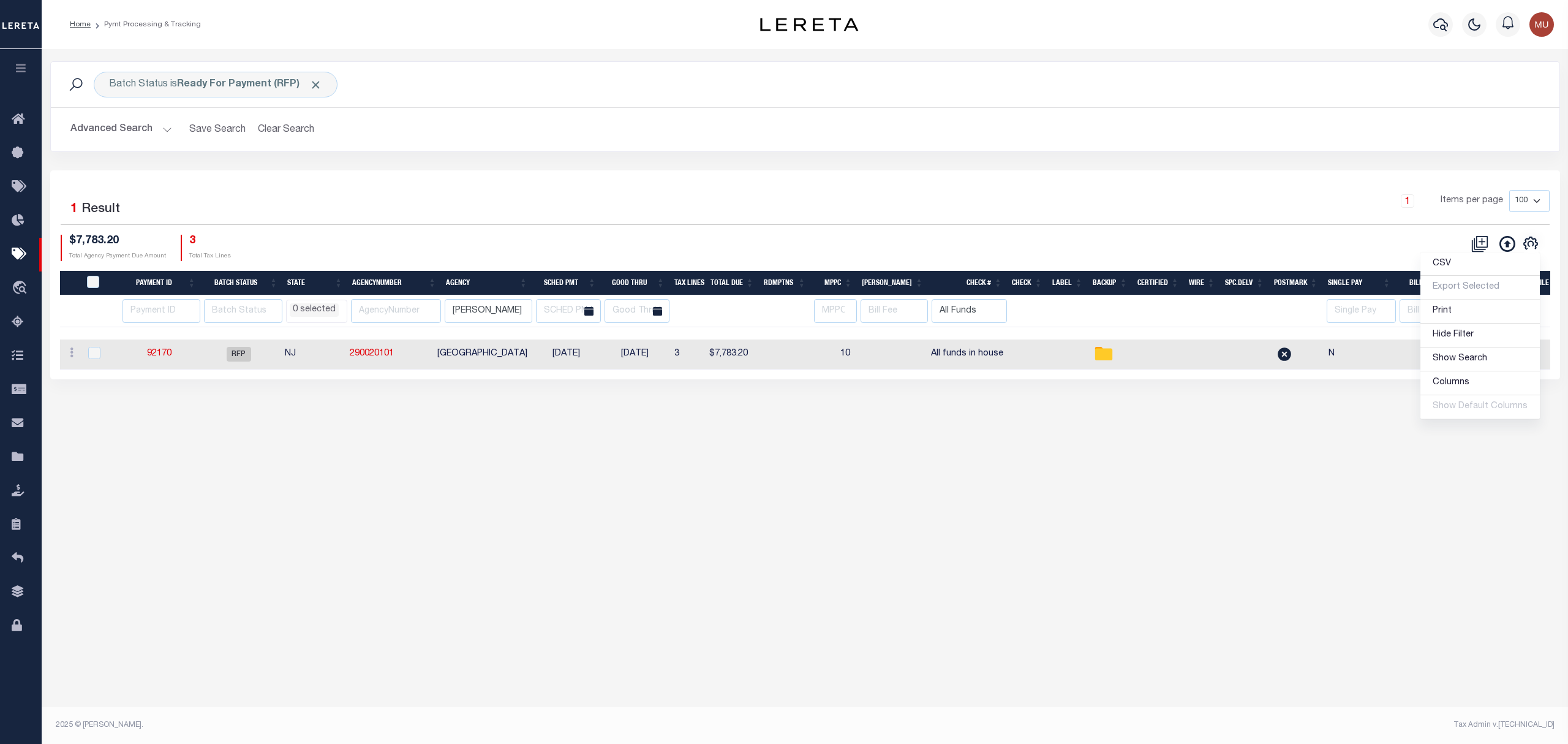
click at [66, 548] on div "Batch Status is Ready For Payment (RFP) Search Advanced Search Save Search Clea…" at bounding box center [805, 384] width 1526 height 670
click at [158, 358] on link "92170" at bounding box center [159, 354] width 25 height 9
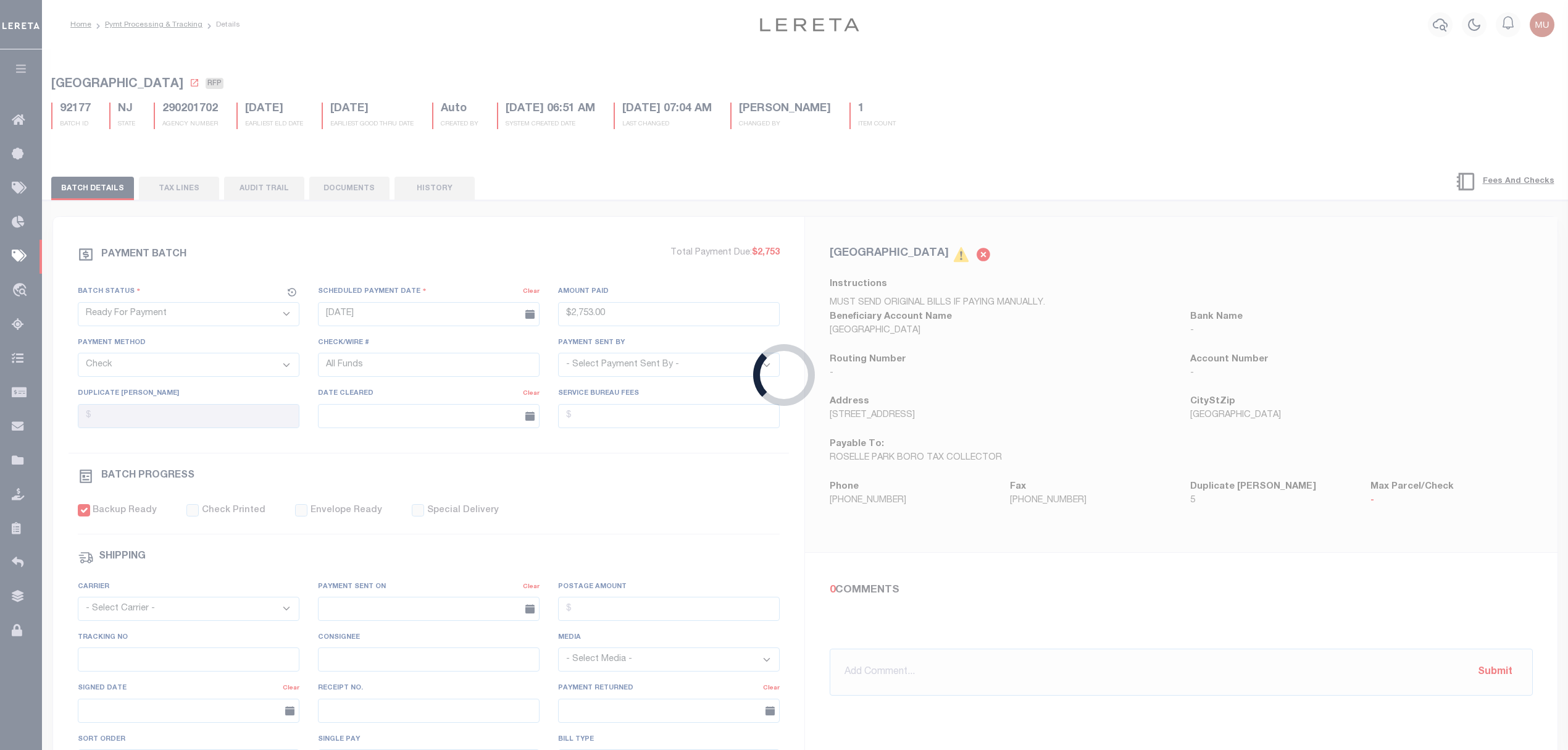
type input "$7,783.2"
type input "All funds in house"
select select "[PERSON_NAME]"
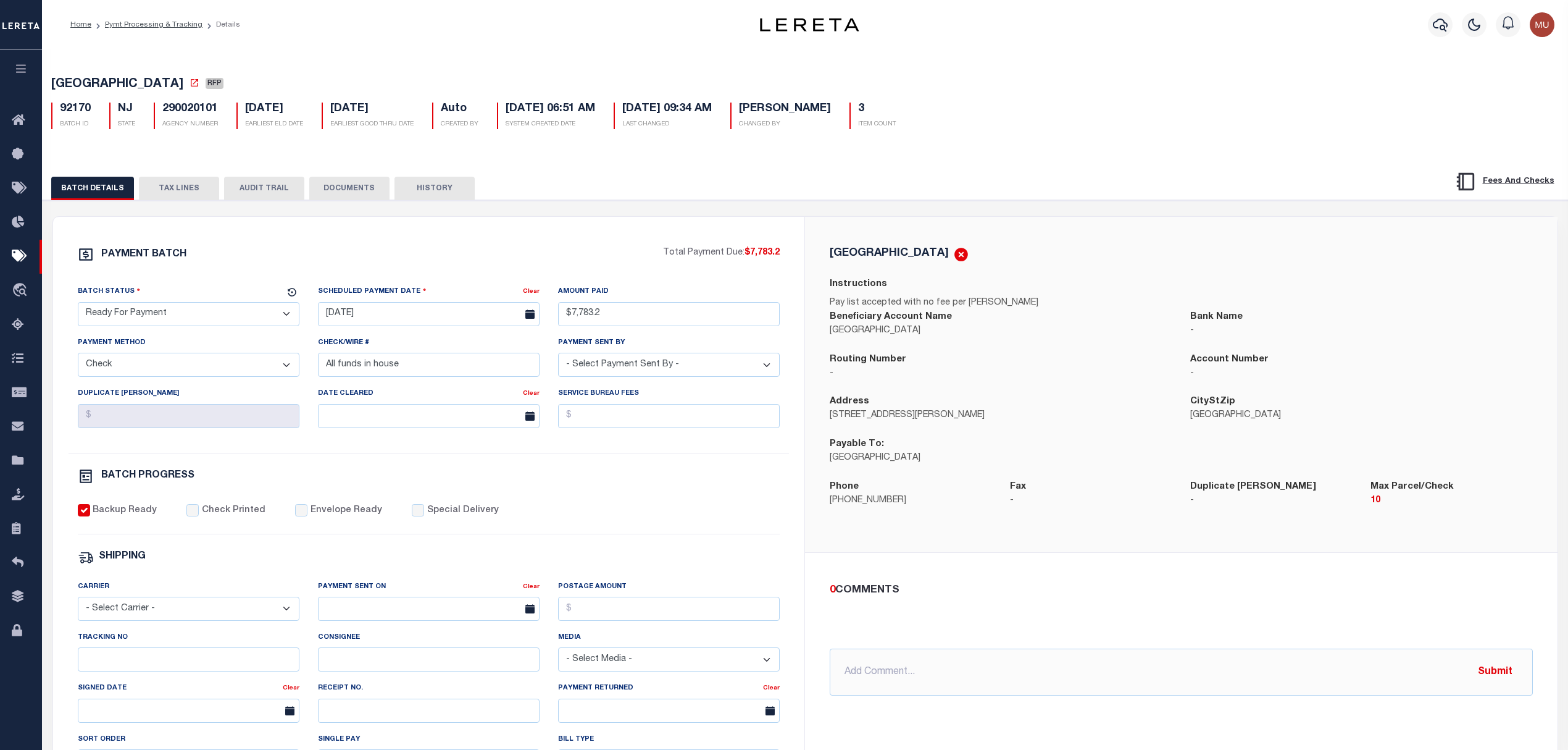
select select
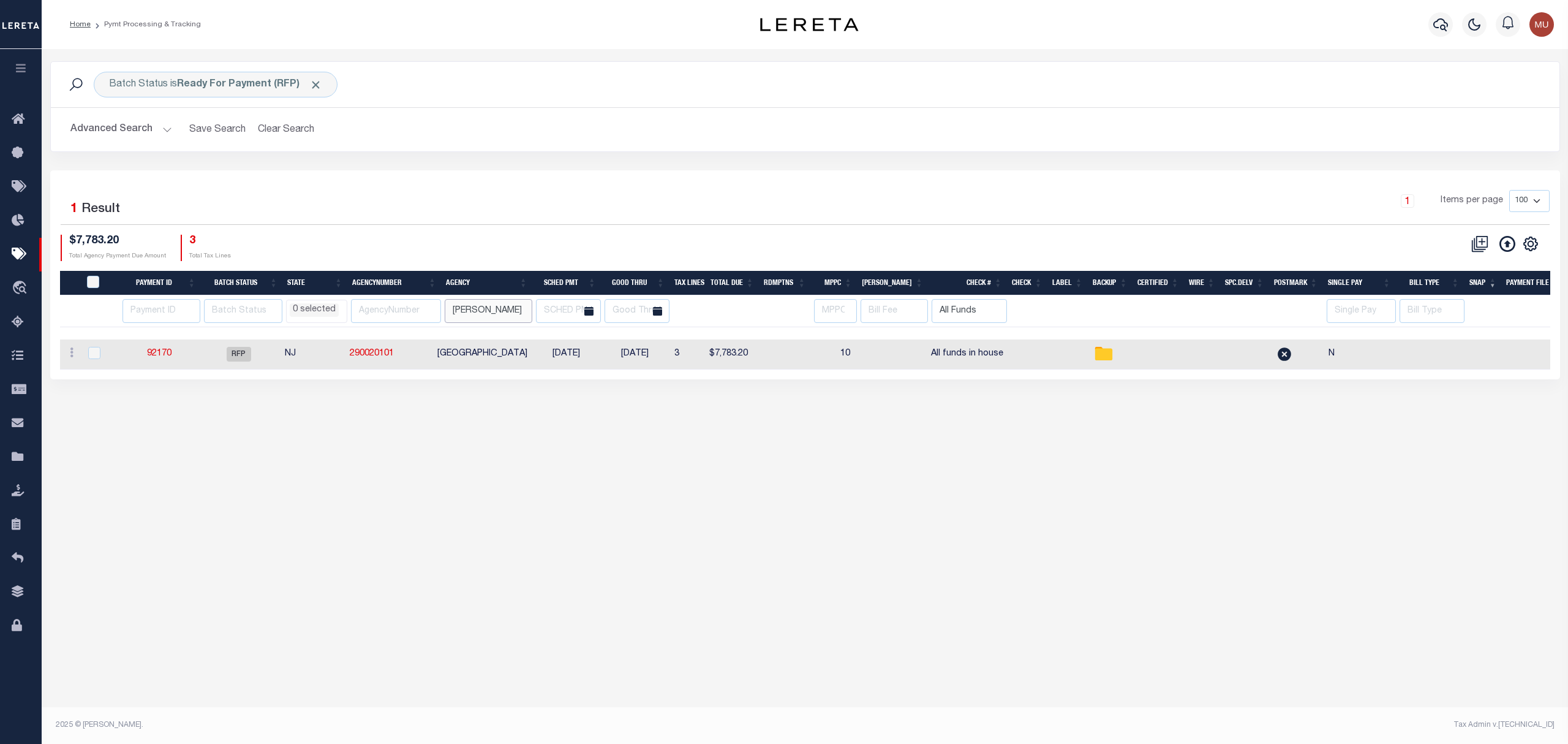
click at [362, 297] on tr "AK AL AR AZ CA CO CT DC DE FL GA GU HI IA ID IL IN KS KY LA MA MD ME MI MN MO M…" at bounding box center [928, 311] width 1736 height 32
drag, startPoint x: 517, startPoint y: 146, endPoint x: 554, endPoint y: 177, distance: 48.3
click at [527, 153] on div "Batch Status is Ready For Payment (RFP) Search Advanced Search Save Search Clea…" at bounding box center [805, 115] width 1528 height 109
select select
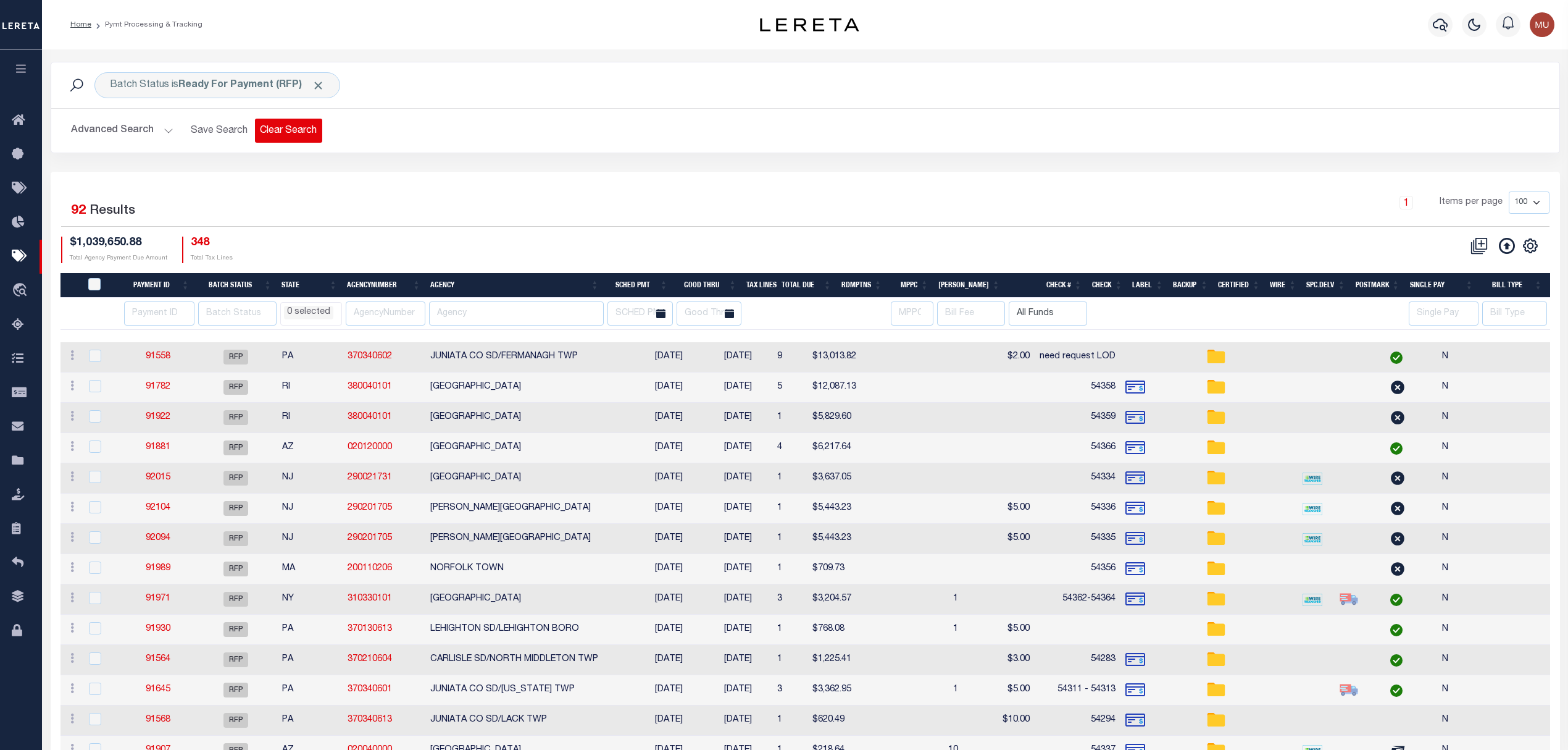
click at [281, 132] on button "Clear Search" at bounding box center [288, 131] width 67 height 24
select select
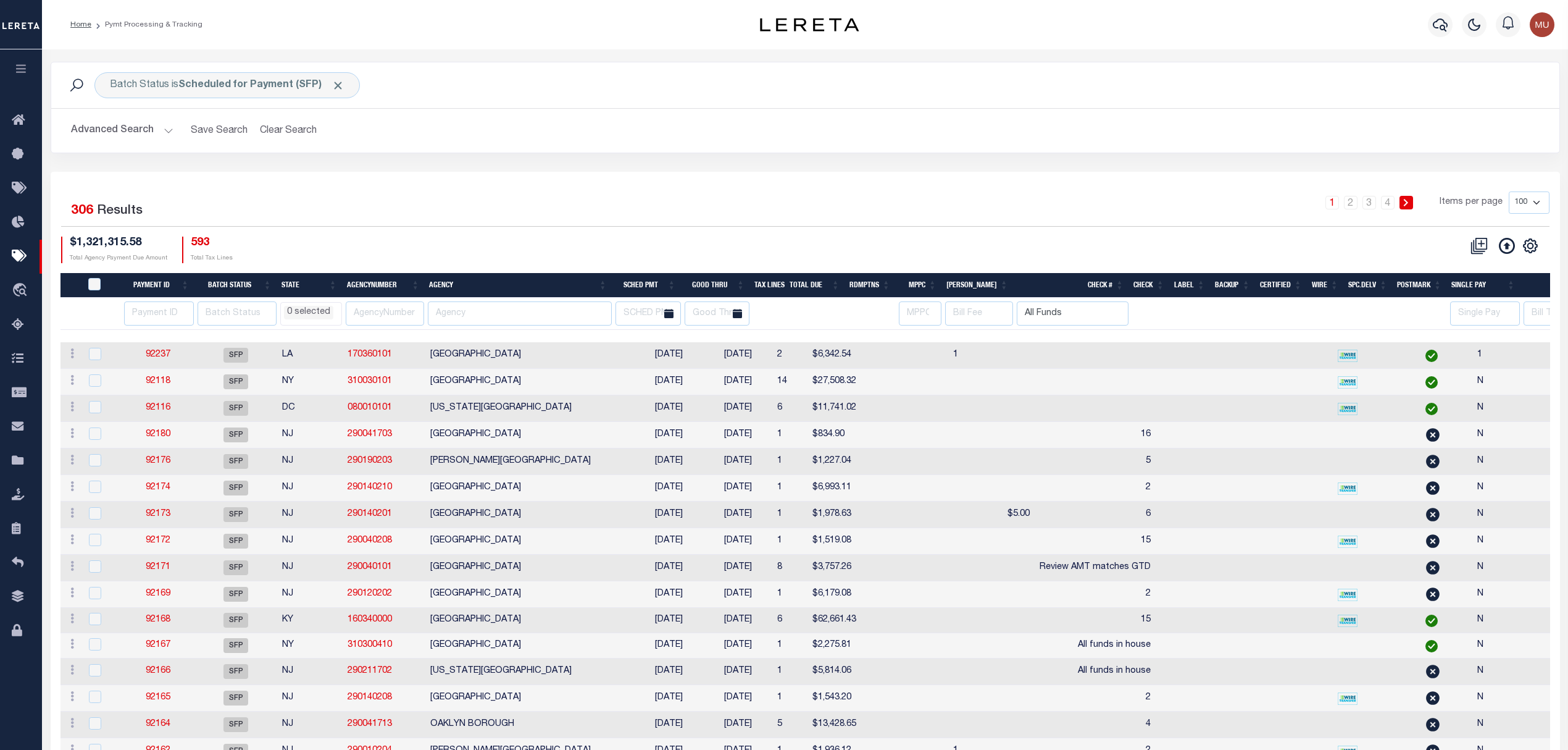
click at [93, 127] on button "Advanced Search" at bounding box center [122, 131] width 102 height 24
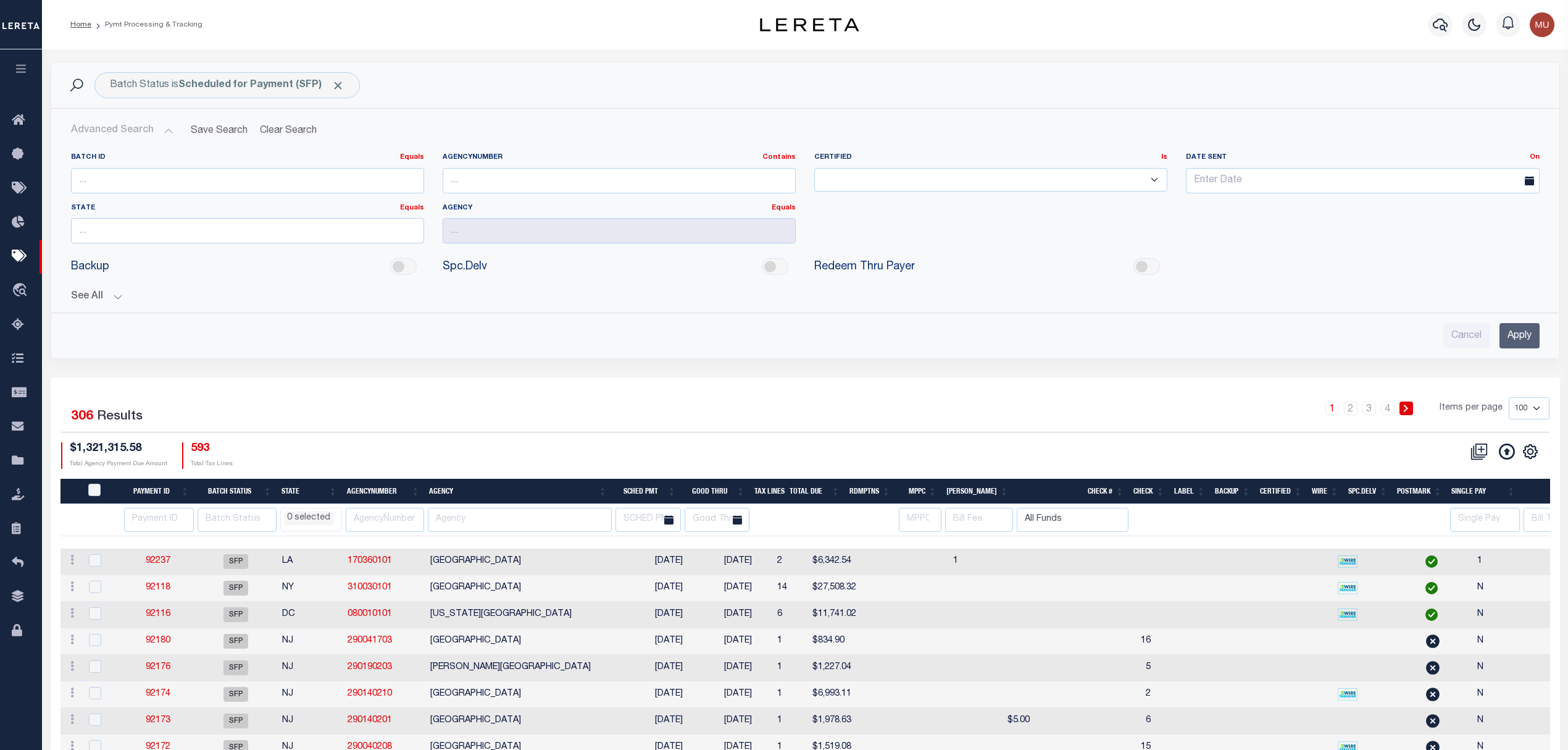
click at [83, 297] on button "See All" at bounding box center [806, 297] width 1469 height 11
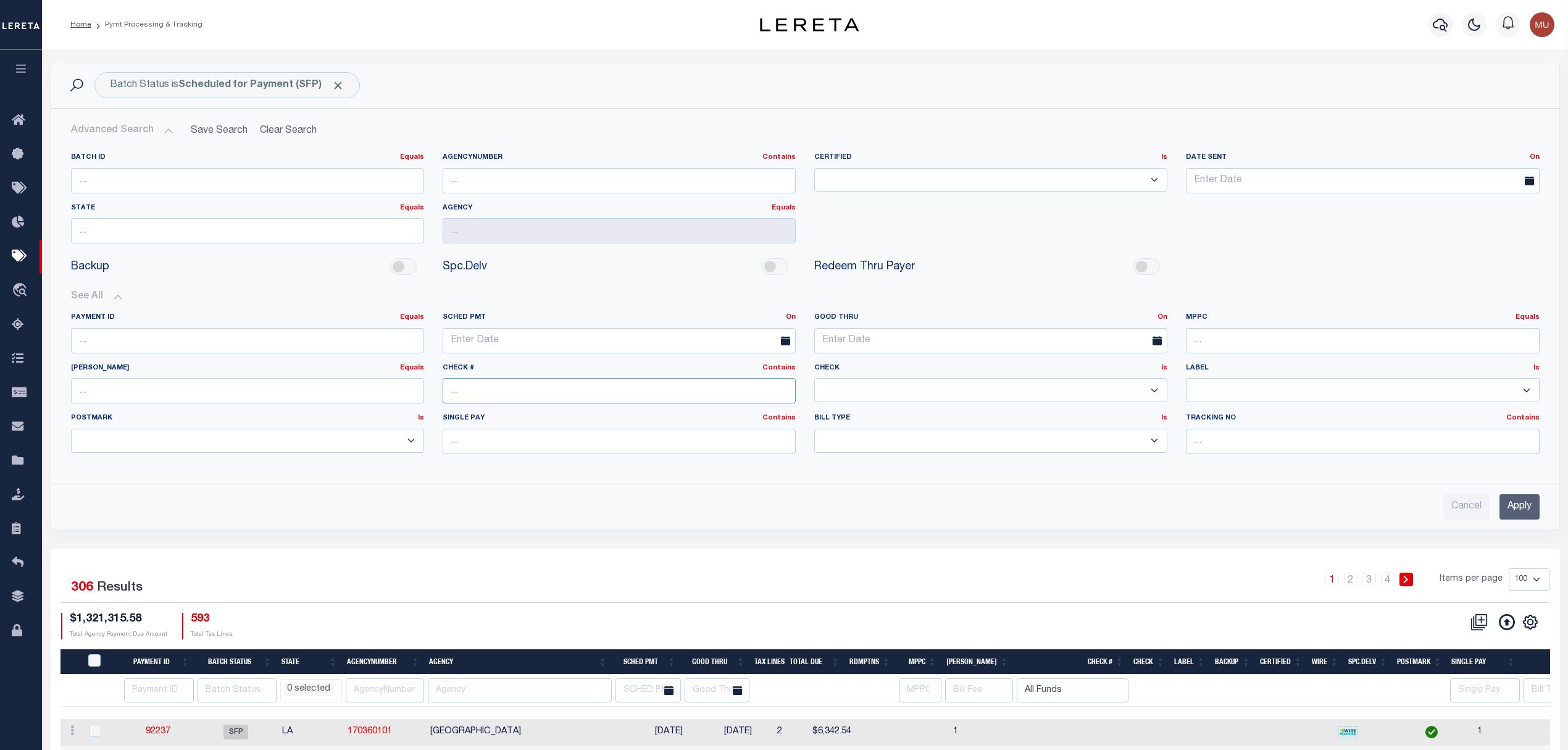
click at [598, 389] on input "text" at bounding box center [619, 391] width 353 height 25
type input "All Funds"
click at [1557, 514] on div "Advanced Search Save Search Clear Search Batch ID Equals Equals Is Not Equal To…" at bounding box center [806, 319] width 1507 height 401
click at [1522, 510] on input "Apply" at bounding box center [1519, 507] width 40 height 25
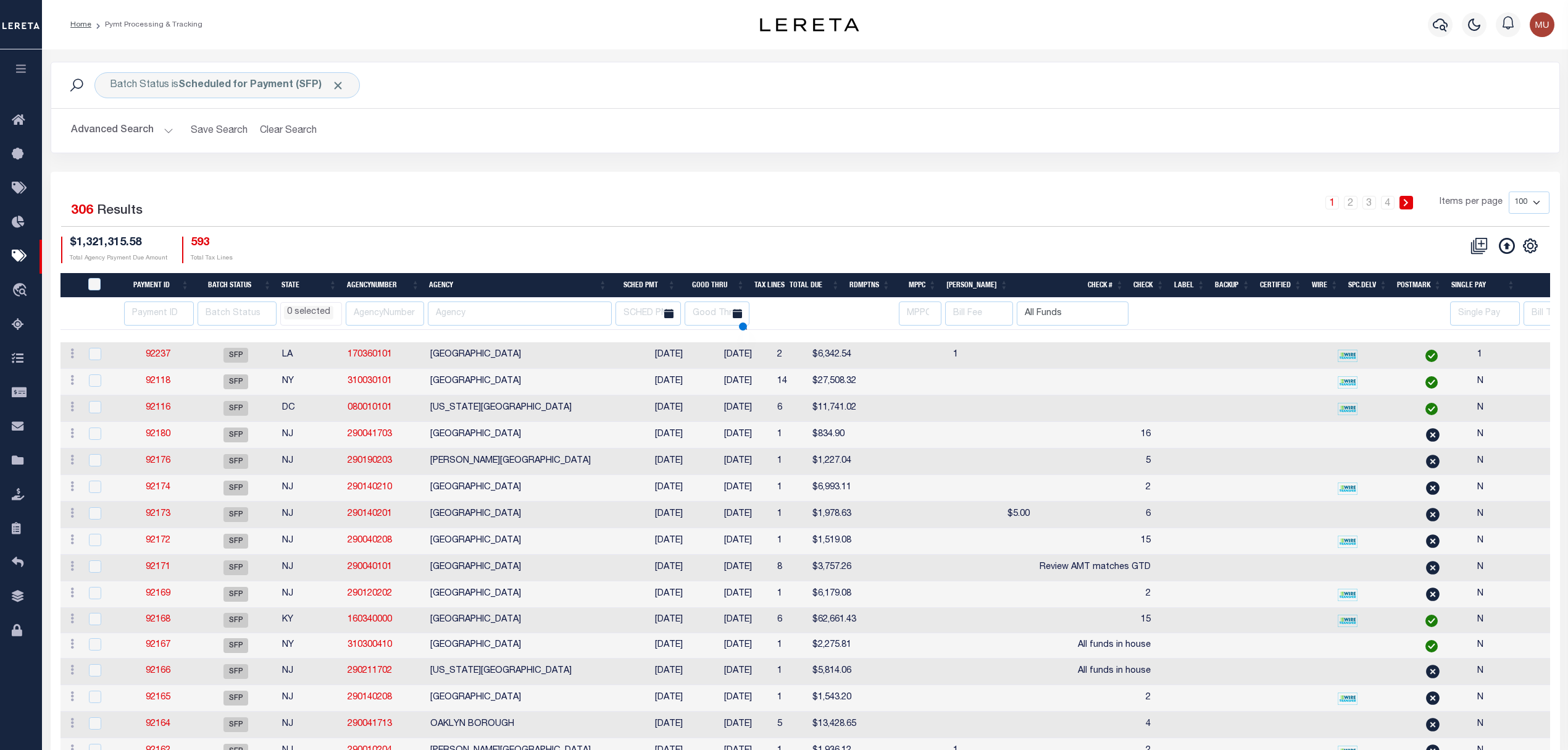
select select
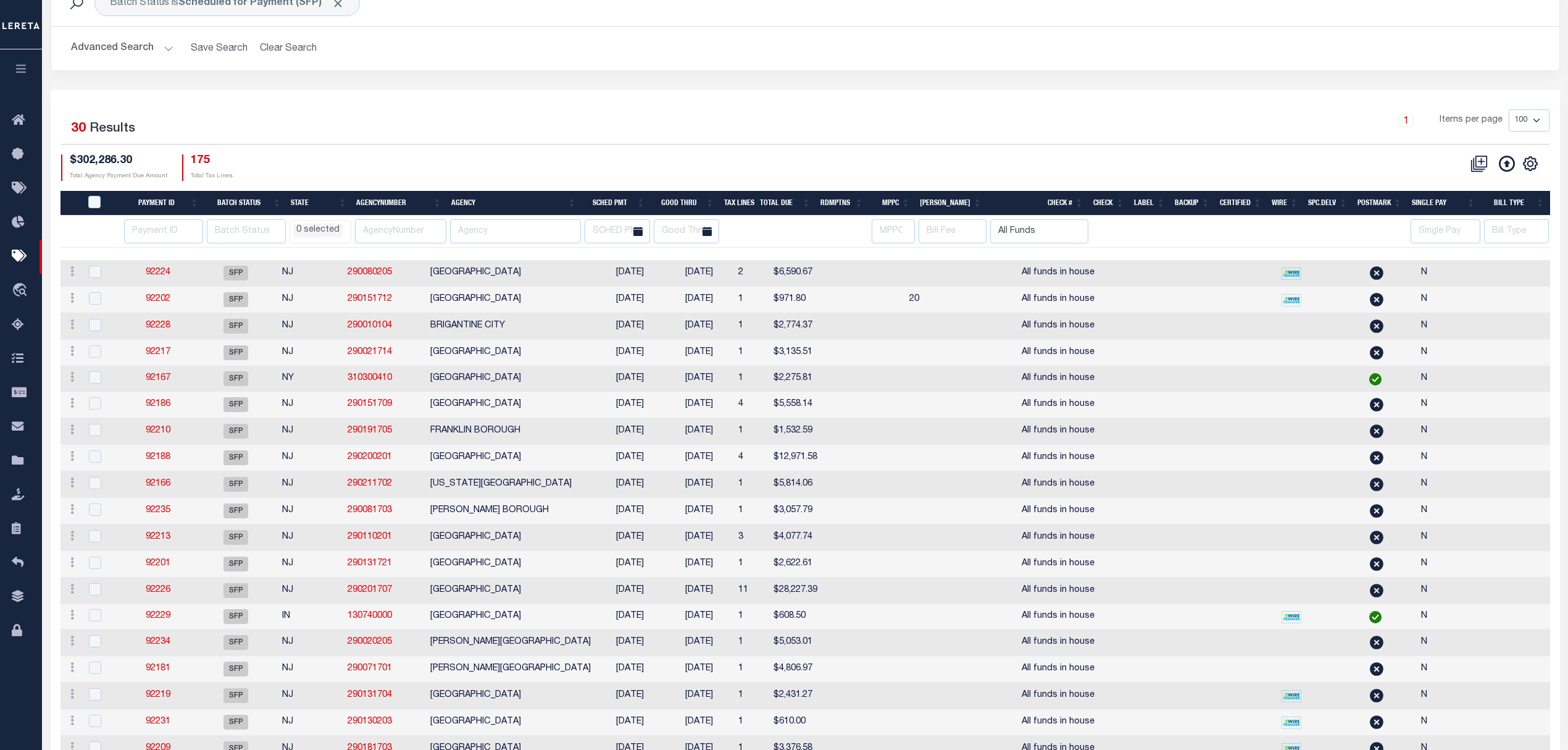
select select
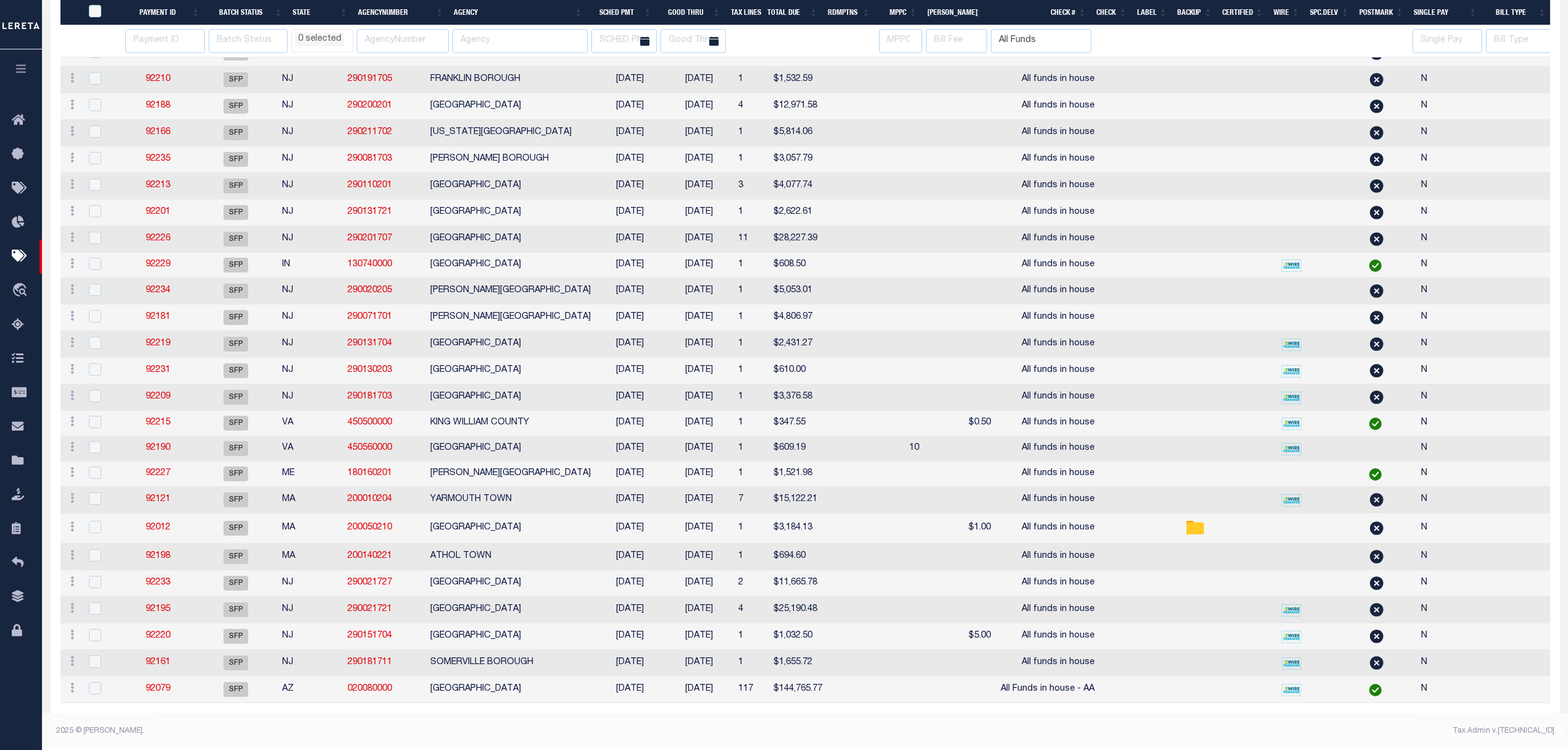
scroll to position [454, 0]
select select
click at [166, 631] on link "92220" at bounding box center [158, 636] width 25 height 9
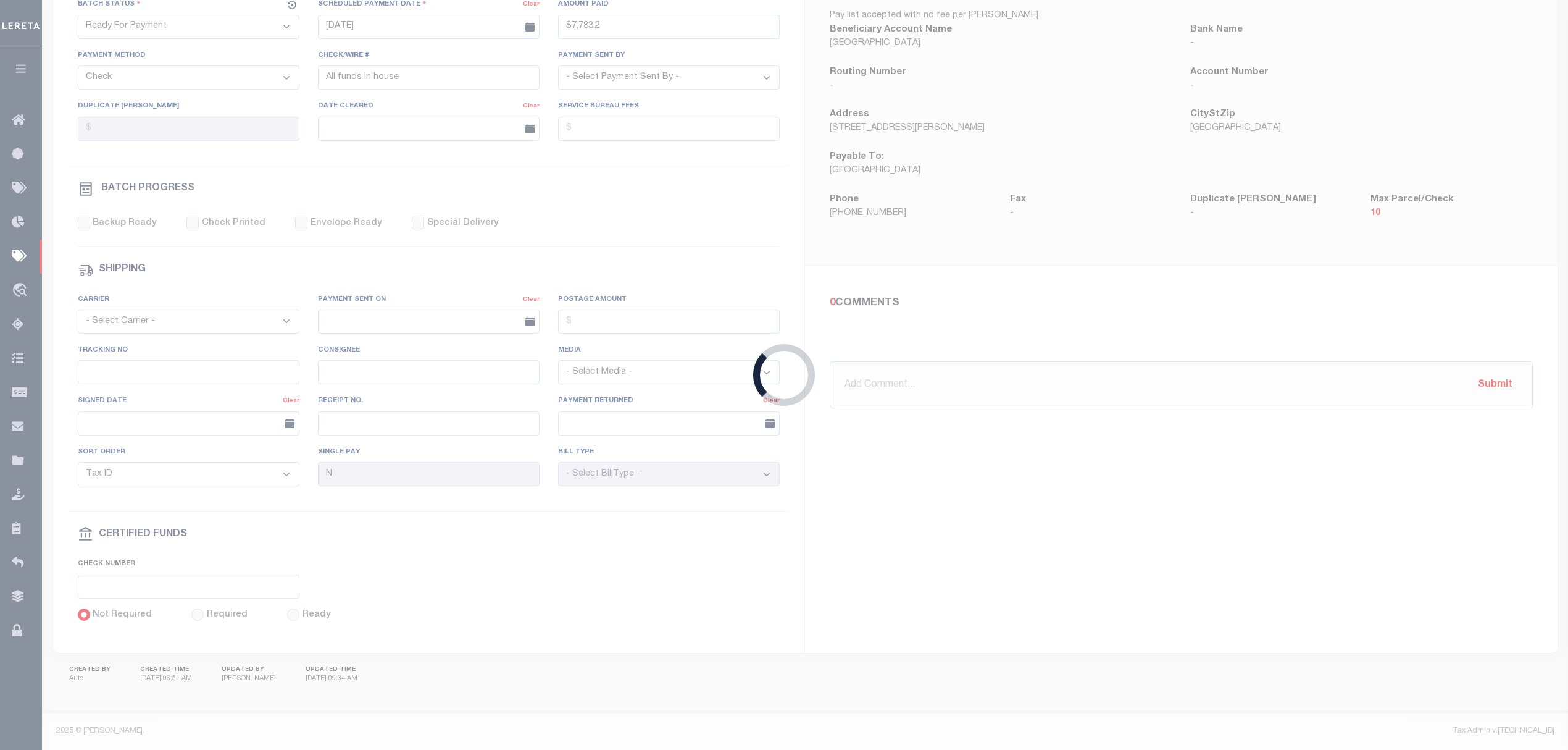
select select "SFP"
type input "[DATE]"
select select
checkbox input "false"
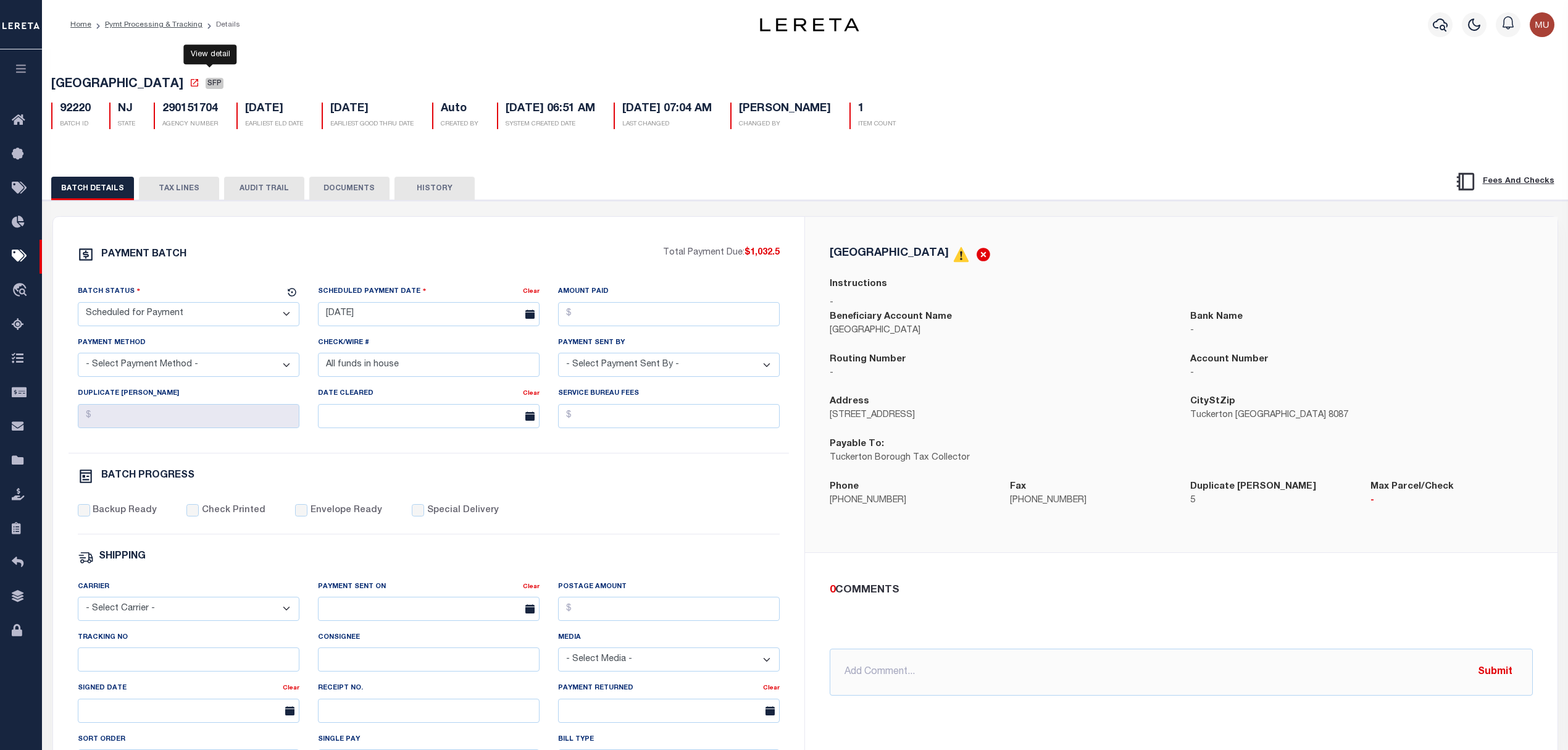
click at [199, 88] on icon at bounding box center [194, 83] width 10 height 10
drag, startPoint x: 174, startPoint y: 193, endPoint x: 398, endPoint y: 217, distance: 225.3
click at [174, 193] on button "TAX LINES" at bounding box center [179, 188] width 80 height 24
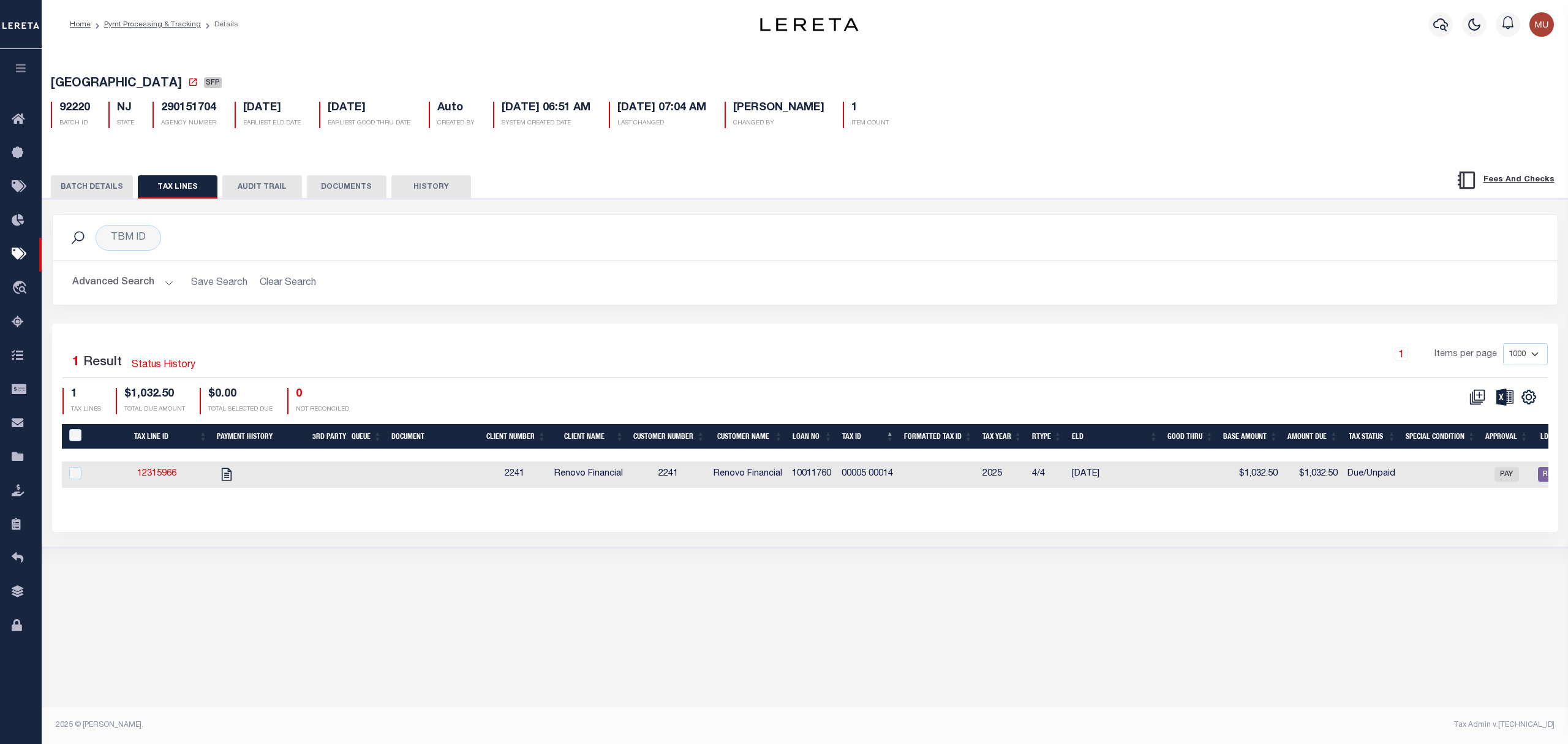
click at [77, 86] on span "TUCKERTON BOROUGH" at bounding box center [117, 83] width 131 height 12
drag, startPoint x: 77, startPoint y: 86, endPoint x: 145, endPoint y: 84, distance: 68.0
click at [144, 84] on span "TUCKERTON BOROUGH" at bounding box center [117, 83] width 131 height 12
copy span "TUCKERTON BOROUGH"
click at [60, 189] on button "BATCH DETAILS" at bounding box center [92, 187] width 82 height 23
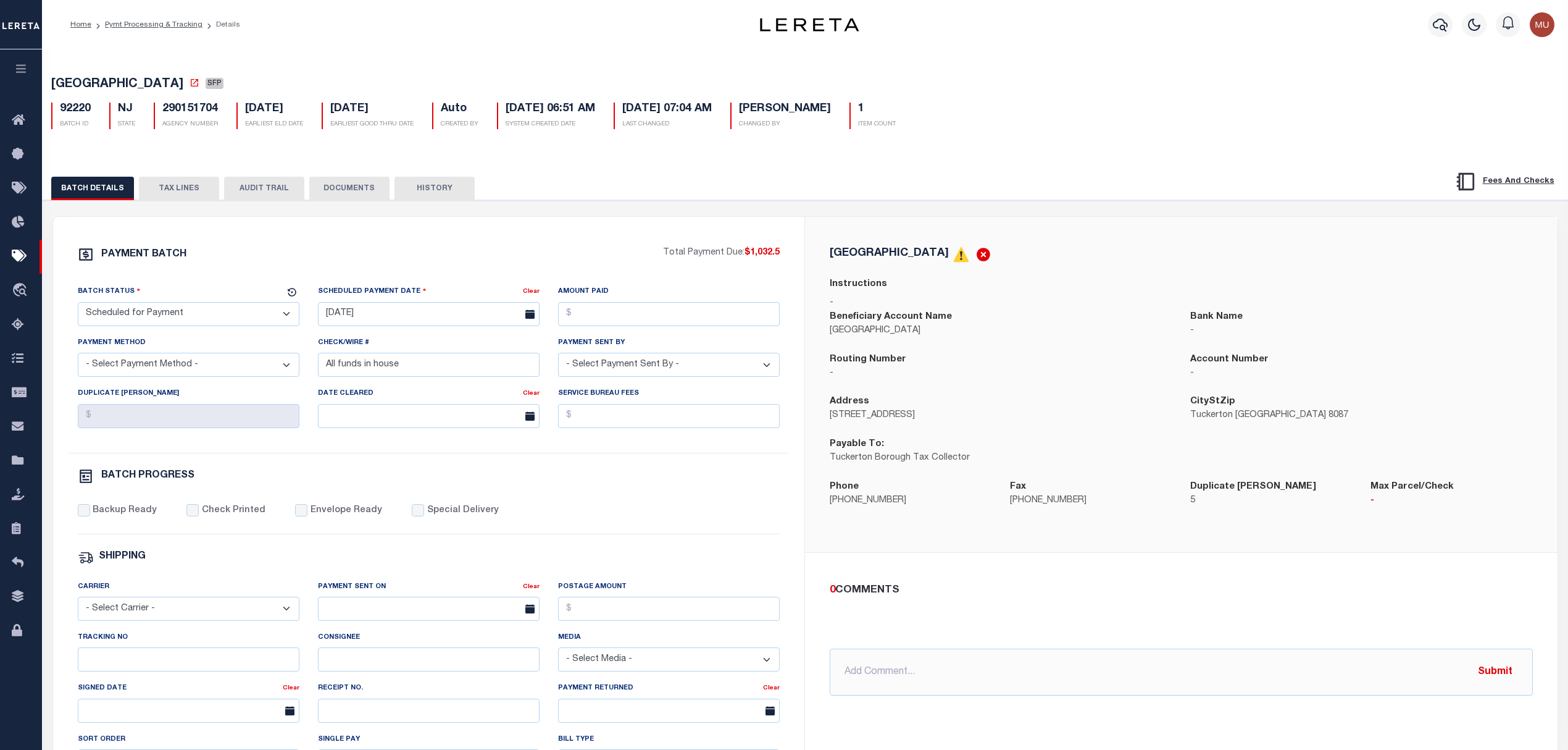
click at [1065, 404] on div "Address 420 East Main St" at bounding box center [1001, 409] width 342 height 28
click at [201, 321] on select "- Select Status - Scheduled for Payment Ready For Payment Payment Sent Cleared …" at bounding box center [188, 314] width 222 height 24
select select "RFP"
click at [78, 306] on select "- Select Status - Scheduled for Payment Ready For Payment Payment Sent Cleared …" at bounding box center [188, 314] width 222 height 24
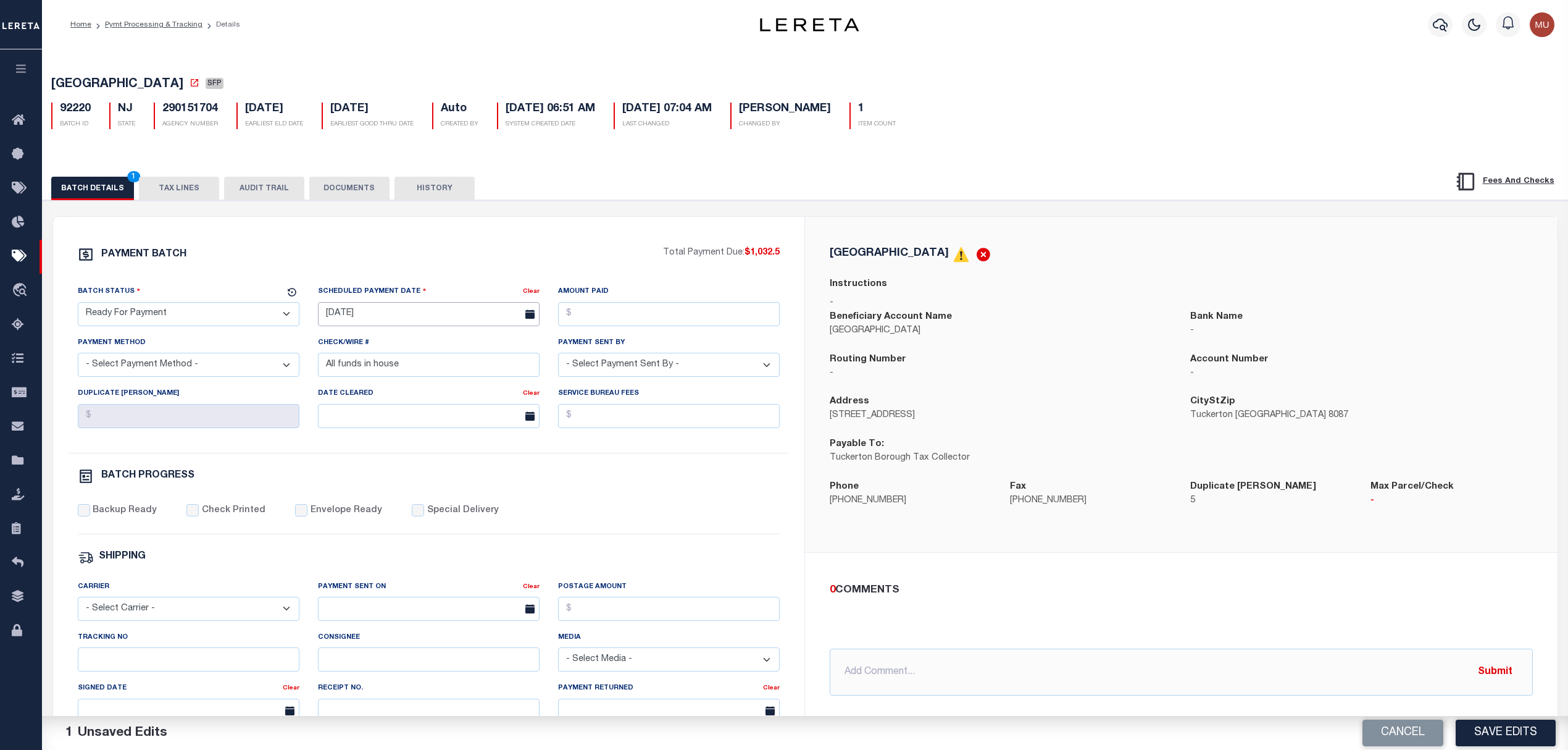
click at [416, 320] on input "[DATE]" at bounding box center [428, 314] width 222 height 24
click at [365, 428] on span "13" at bounding box center [358, 436] width 24 height 24
type input "[DATE]"
drag, startPoint x: 781, startPoint y: 257, endPoint x: 751, endPoint y: 255, distance: 30.1
click at [751, 255] on div "PAYMENT BATCH Total Payment Due: $1,032.5 Batch Status - Select Status -" at bounding box center [429, 578] width 722 height 664
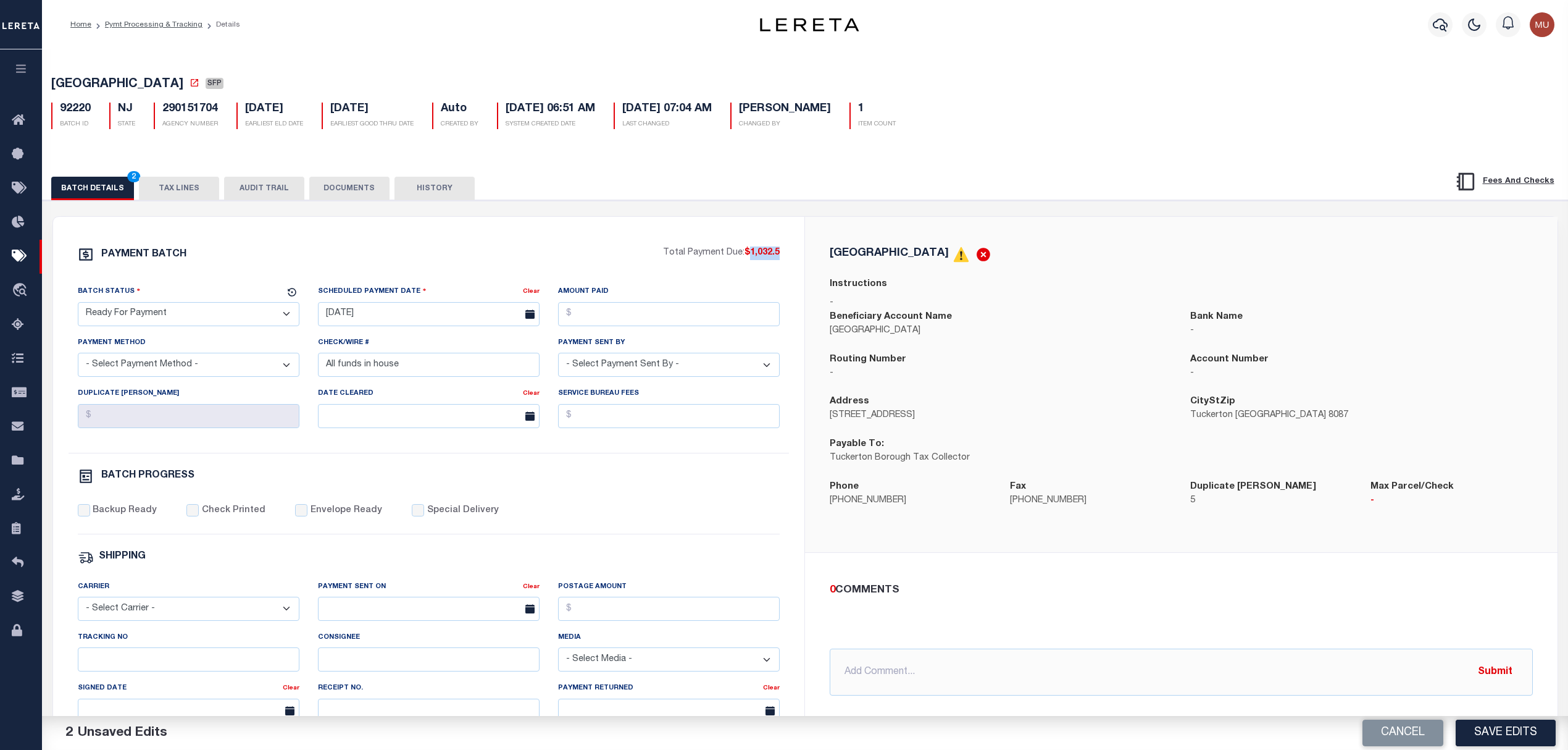
copy span "1,032.5"
click at [656, 321] on input "Amount Paid" at bounding box center [668, 314] width 222 height 24
paste input "1,032.5"
type input "$1,032.50"
click at [177, 360] on select "- Select Payment Method - ACH Certified Check Check Direct Deposit Wire Transfer" at bounding box center [188, 365] width 222 height 24
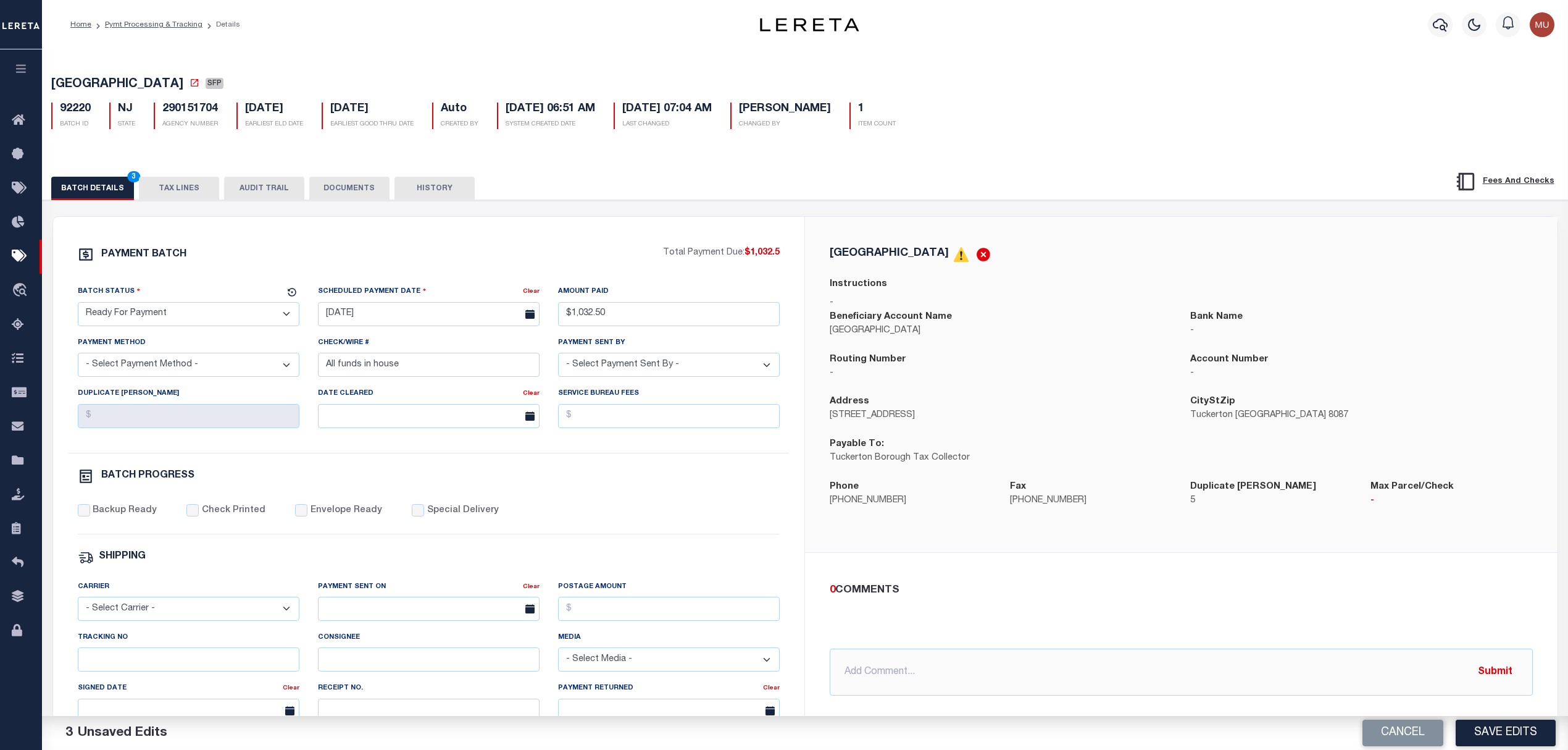
select select "CHK"
click at [78, 358] on select "- Select Payment Method - ACH Certified Check Check Direct Deposit Wire Transfer" at bounding box center [188, 365] width 222 height 24
select select "[PERSON_NAME]"
click at [120, 517] on label "Backup Ready" at bounding box center [125, 510] width 64 height 13
click at [90, 516] on input "Backup Ready" at bounding box center [83, 510] width 12 height 12
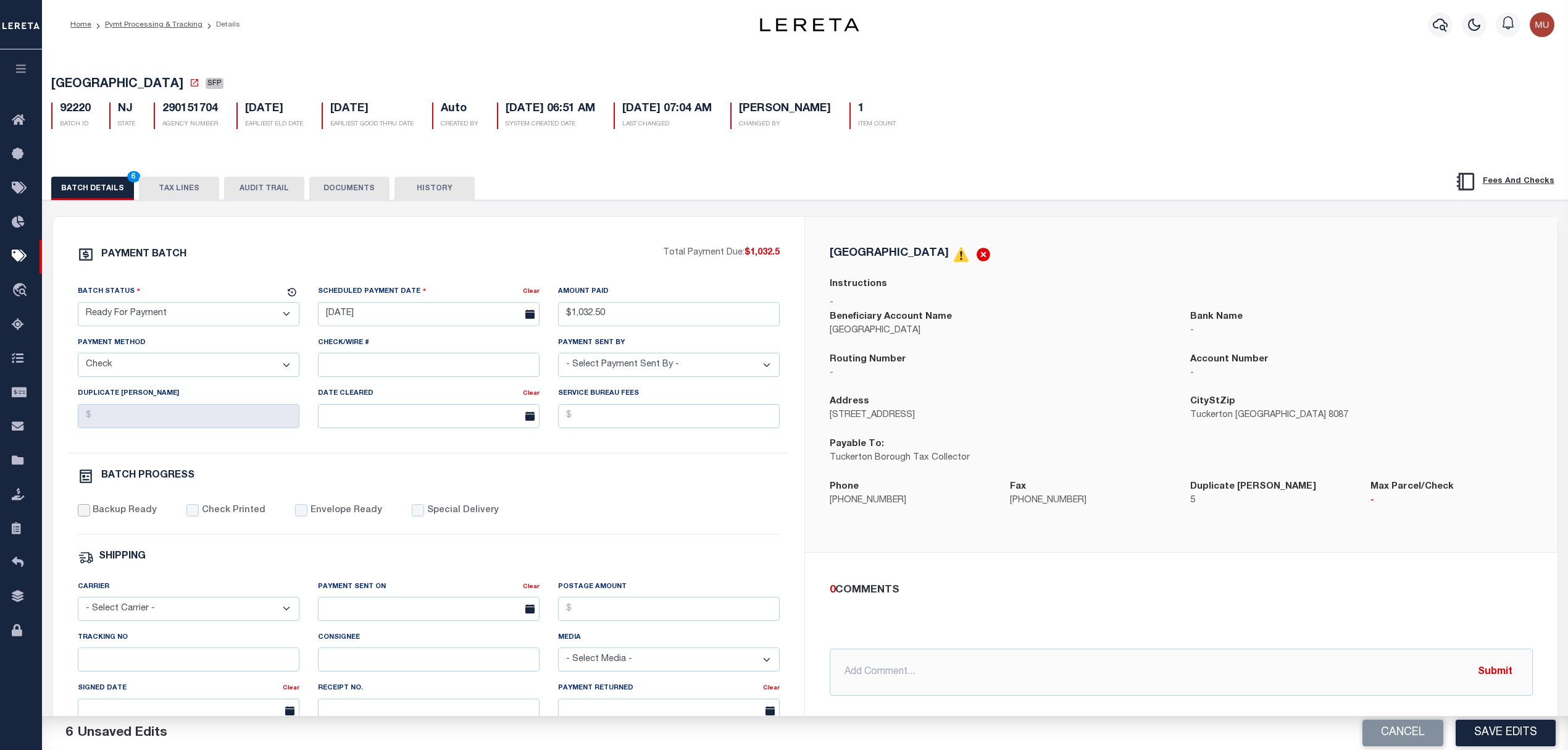
checkbox input "true"
click at [1182, 556] on div "0 COMMENTS @Aakash Patel @Abdul Muzain @Adams, Pamela S @Adhikary Rinki @Adrien…" at bounding box center [1181, 639] width 753 height 173
click at [1513, 733] on button "Save Edits" at bounding box center [1505, 733] width 100 height 27
select select
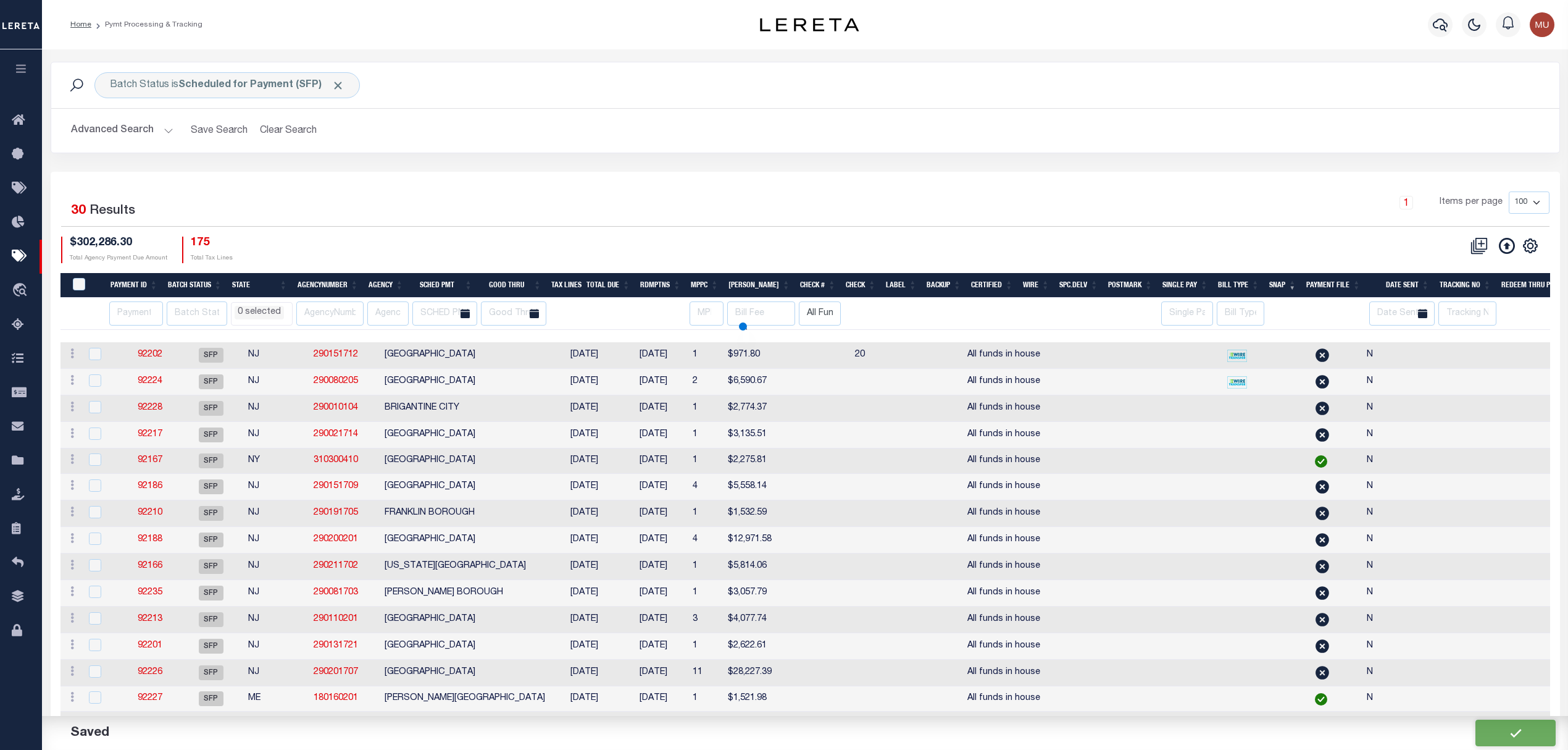
select select
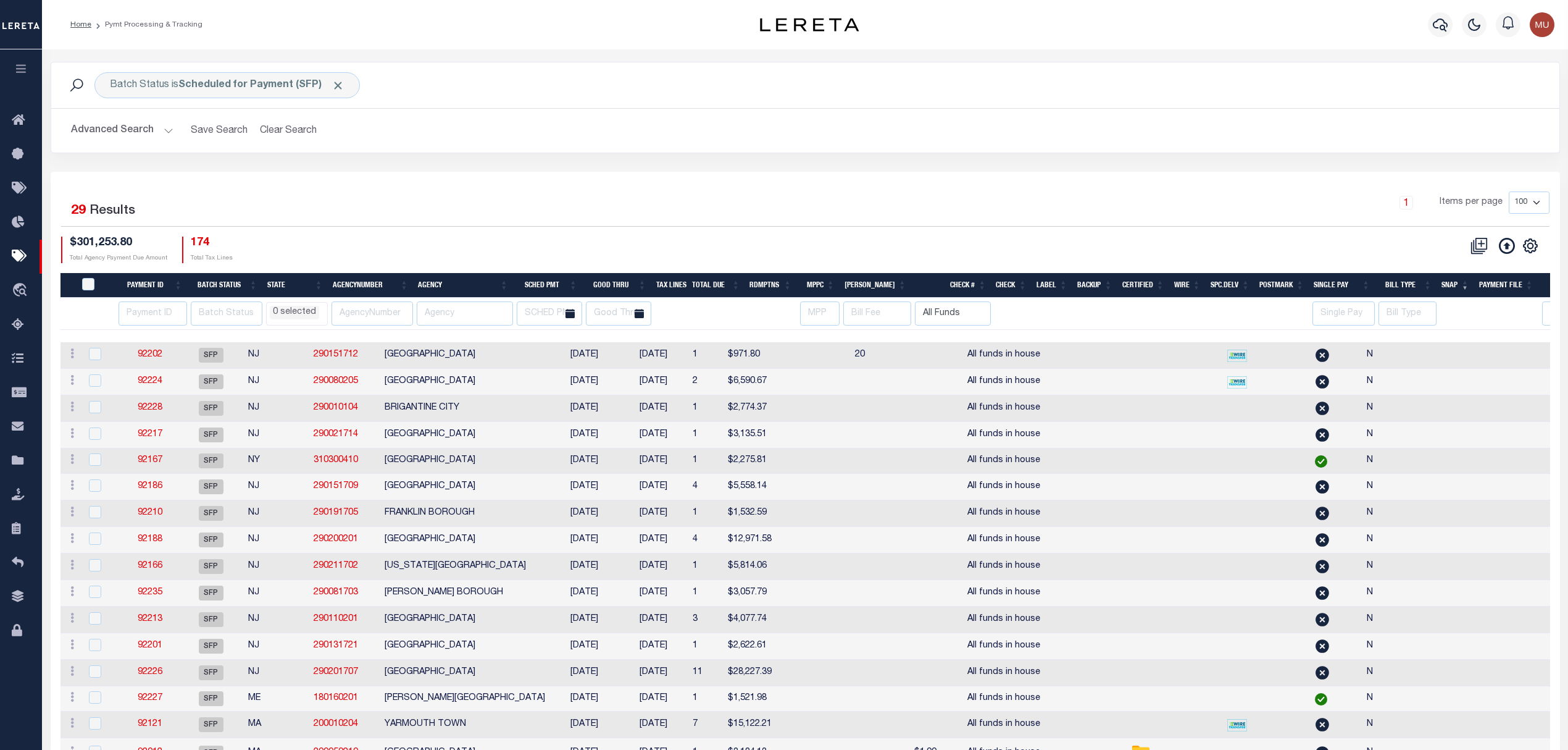
click at [1538, 247] on icon "" at bounding box center [1530, 245] width 16 height 16
click at [1477, 339] on link "Hide Filter" at bounding box center [1479, 338] width 120 height 24
select select
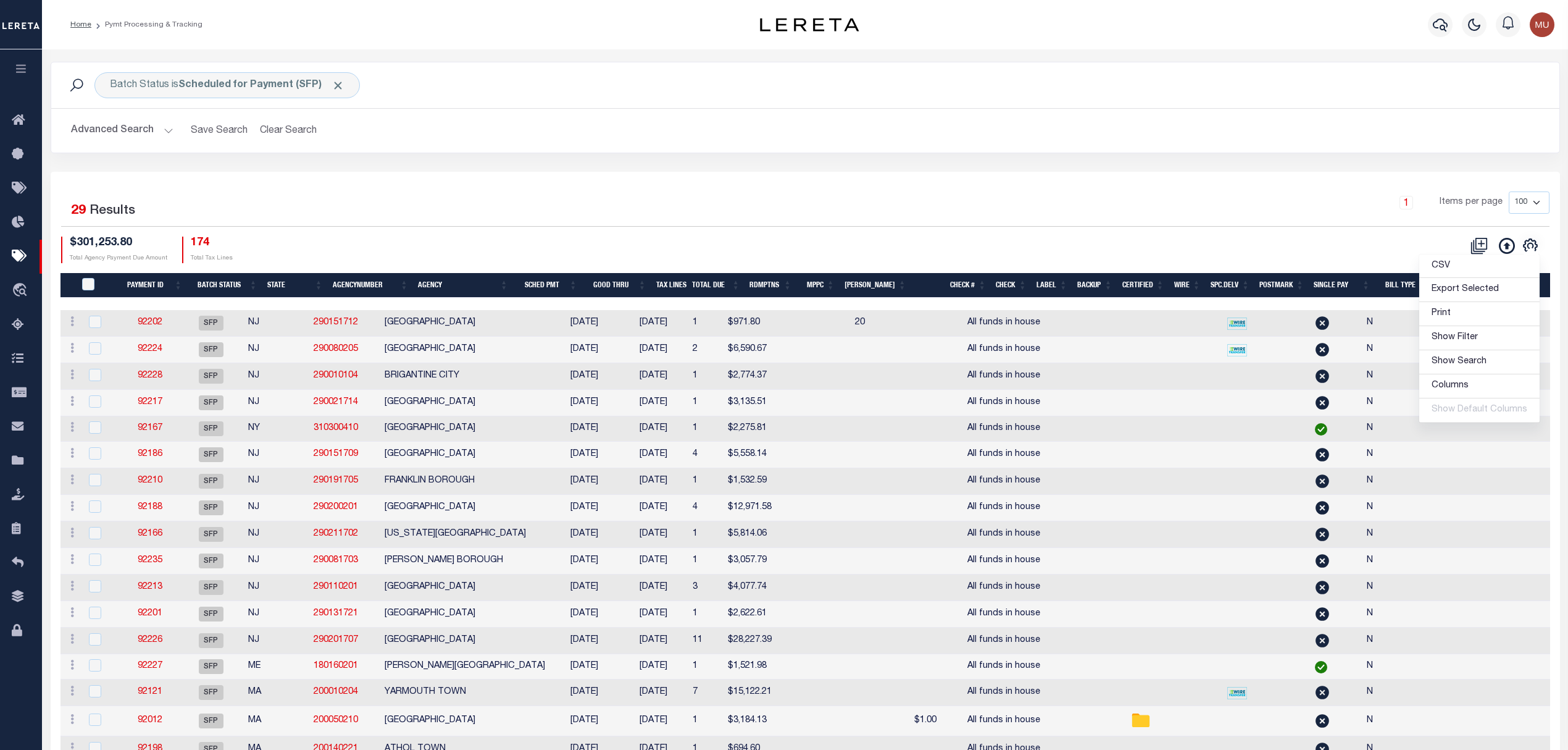
click at [962, 241] on div "CSV Export Selected Print Show Filter Show Search Columns 0: 1: PayeePmtBatchSt…" at bounding box center [1177, 250] width 745 height 27
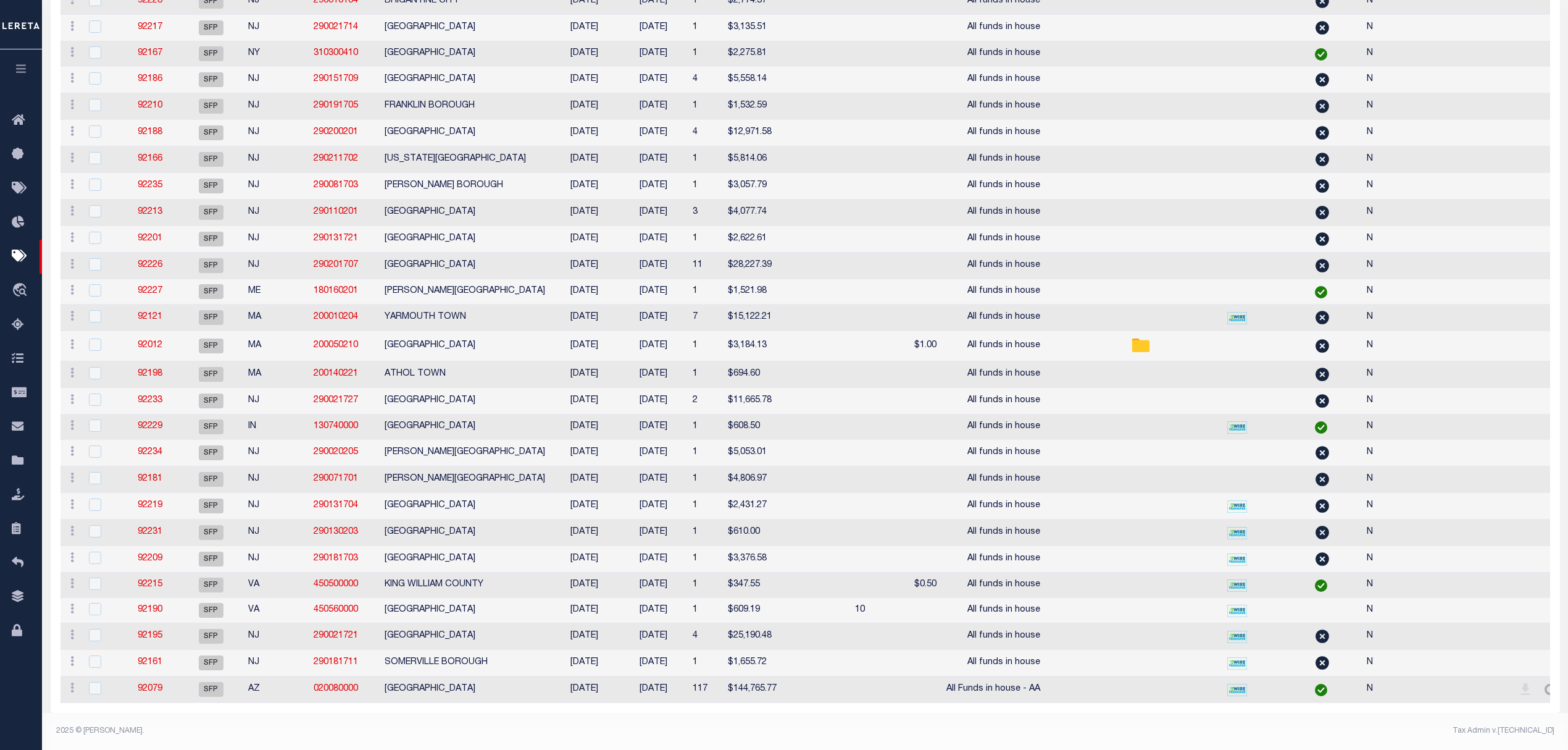
select select
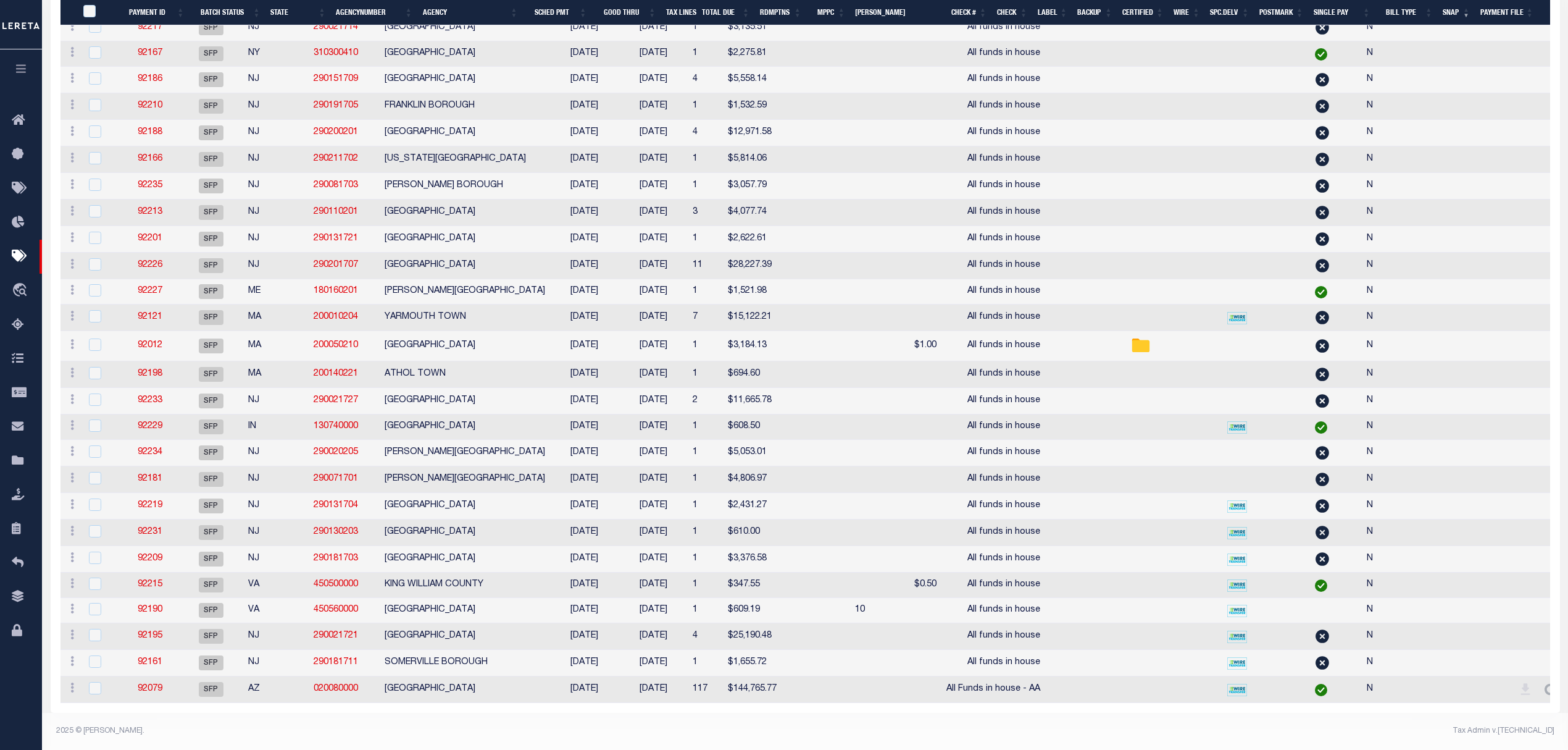
scroll to position [394, 0]
click at [149, 341] on link "92012" at bounding box center [150, 345] width 25 height 9
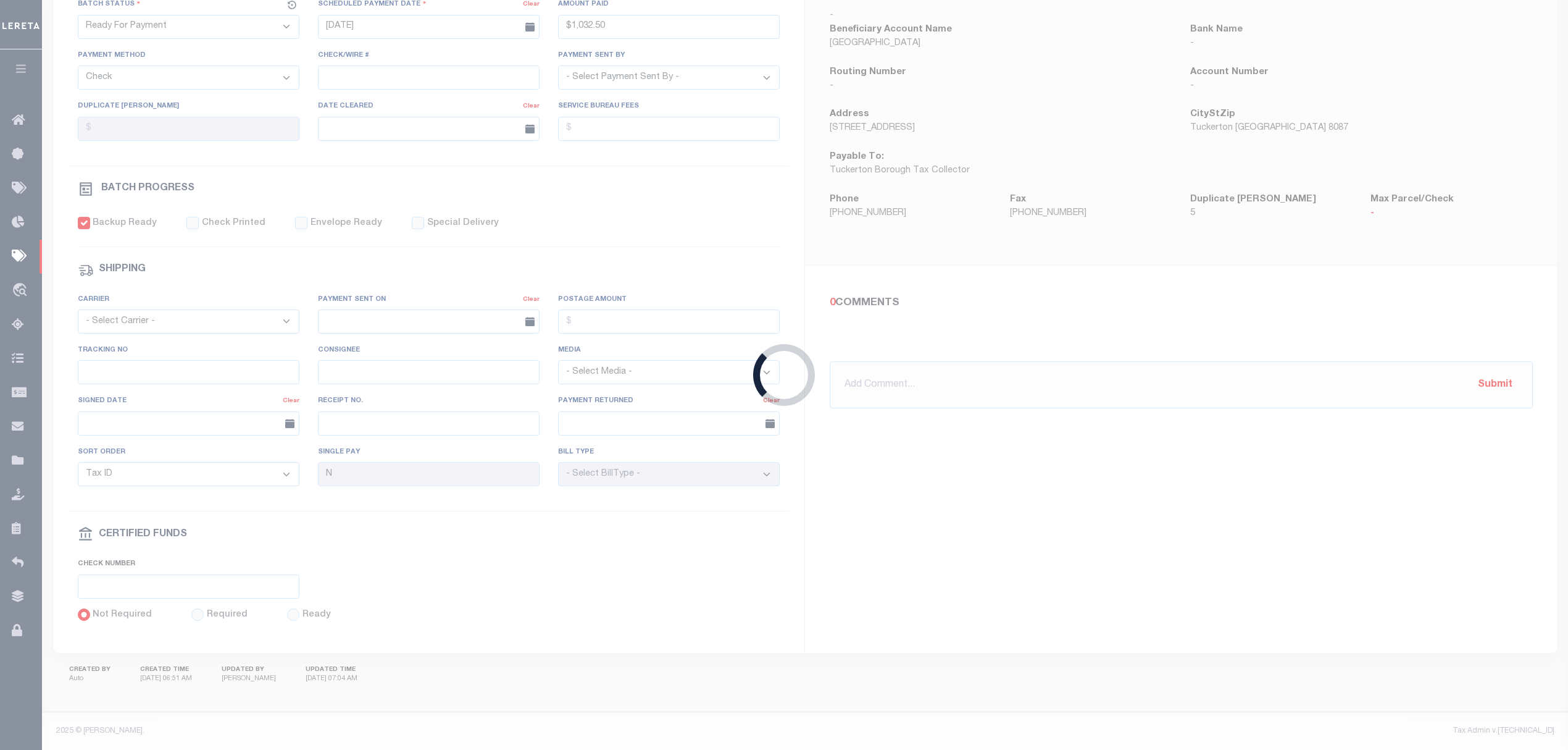
select select "SFP"
type input "10/09/2025"
type input "$3,184.13"
type input "All funds in house"
select select "[PERSON_NAME]"
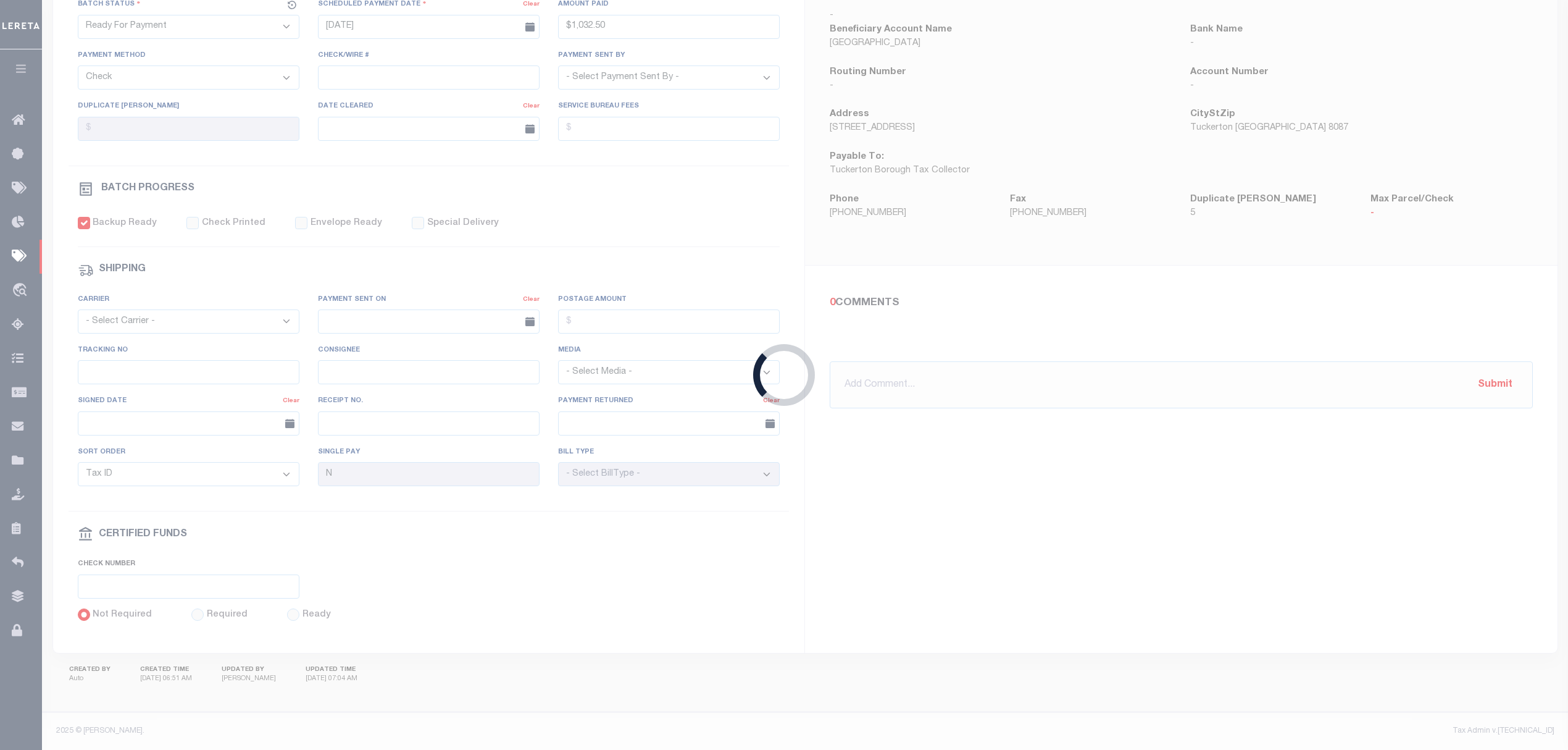
type input "[PERSON_NAME]"
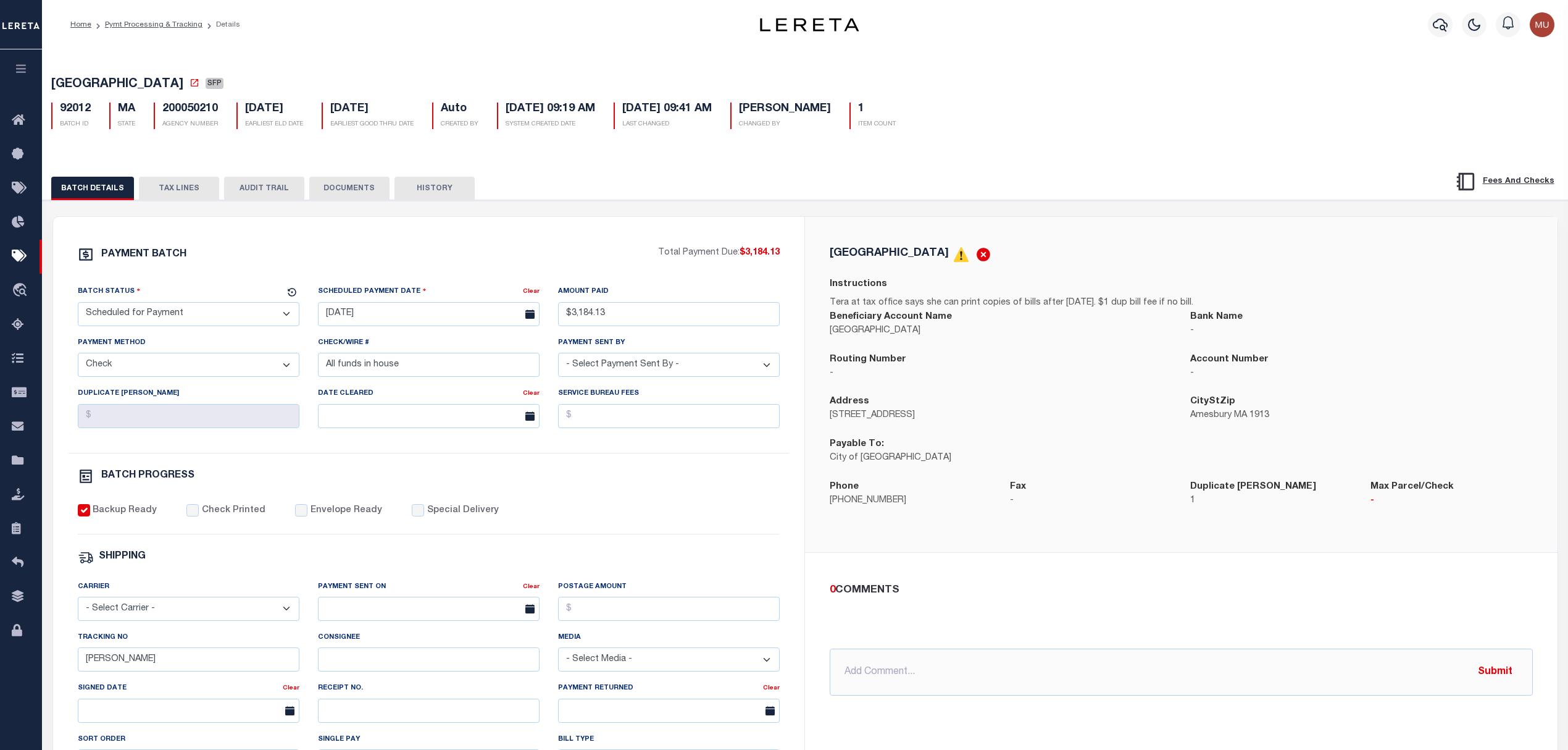
click at [531, 221] on div "PAYMENT BATCH Total Payment Due: $3,184.13 Batch Status" at bounding box center [429, 578] width 752 height 723
click at [189, 83] on icon at bounding box center [194, 83] width 10 height 10
click at [210, 317] on select "- Select Status - Scheduled for Payment Ready For Payment Payment Sent Cleared …" at bounding box center [188, 314] width 222 height 24
select select "RFP"
click at [78, 306] on select "- Select Status - Scheduled for Payment Ready For Payment Payment Sent Cleared …" at bounding box center [188, 314] width 222 height 24
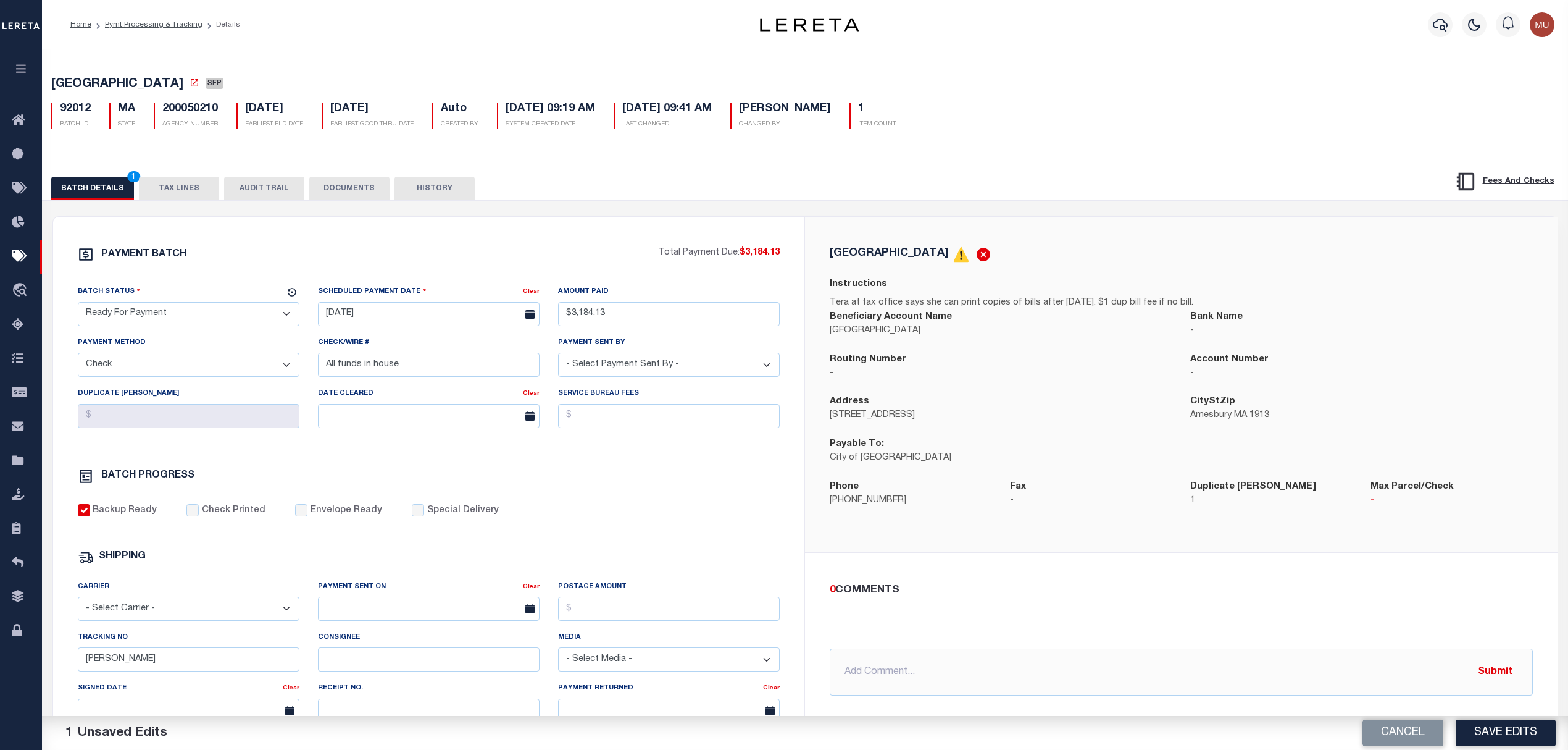
click at [186, 183] on button "TAX LINES" at bounding box center [179, 188] width 80 height 24
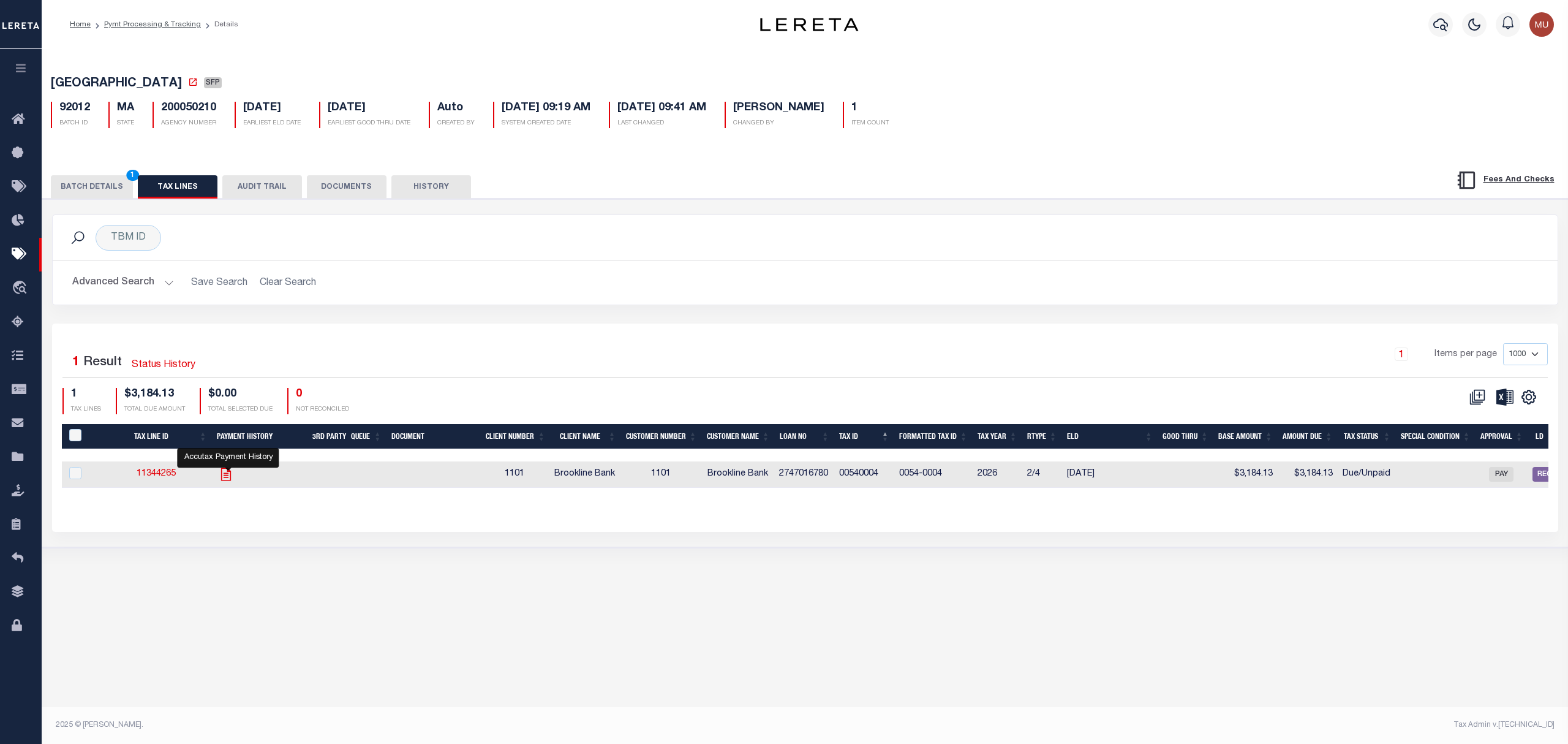
drag, startPoint x: 241, startPoint y: 478, endPoint x: 227, endPoint y: 484, distance: 15.2
drag, startPoint x: 101, startPoint y: 187, endPoint x: 109, endPoint y: 174, distance: 15.3
click at [101, 186] on button "BATCH DETAILS 1" at bounding box center [92, 187] width 82 height 23
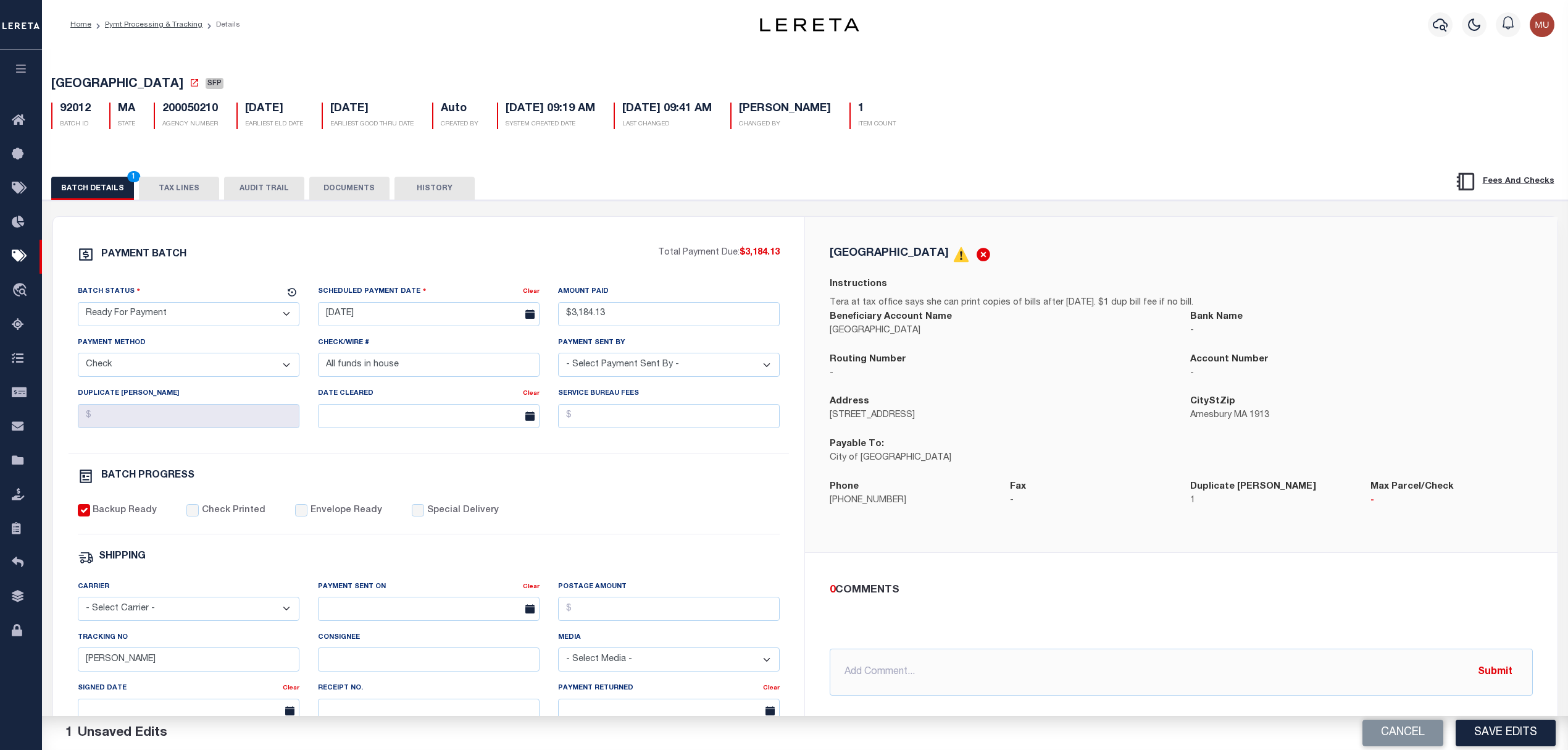
click at [99, 87] on span "AMESBURY CITY" at bounding box center [118, 84] width 132 height 12
drag, startPoint x: 99, startPoint y: 87, endPoint x: 132, endPoint y: 84, distance: 33.1
click at [132, 84] on span "AMESBURY CITY" at bounding box center [118, 84] width 132 height 12
copy span "AMESBURY CITY"
drag, startPoint x: 182, startPoint y: 305, endPoint x: 181, endPoint y: 315, distance: 10.0
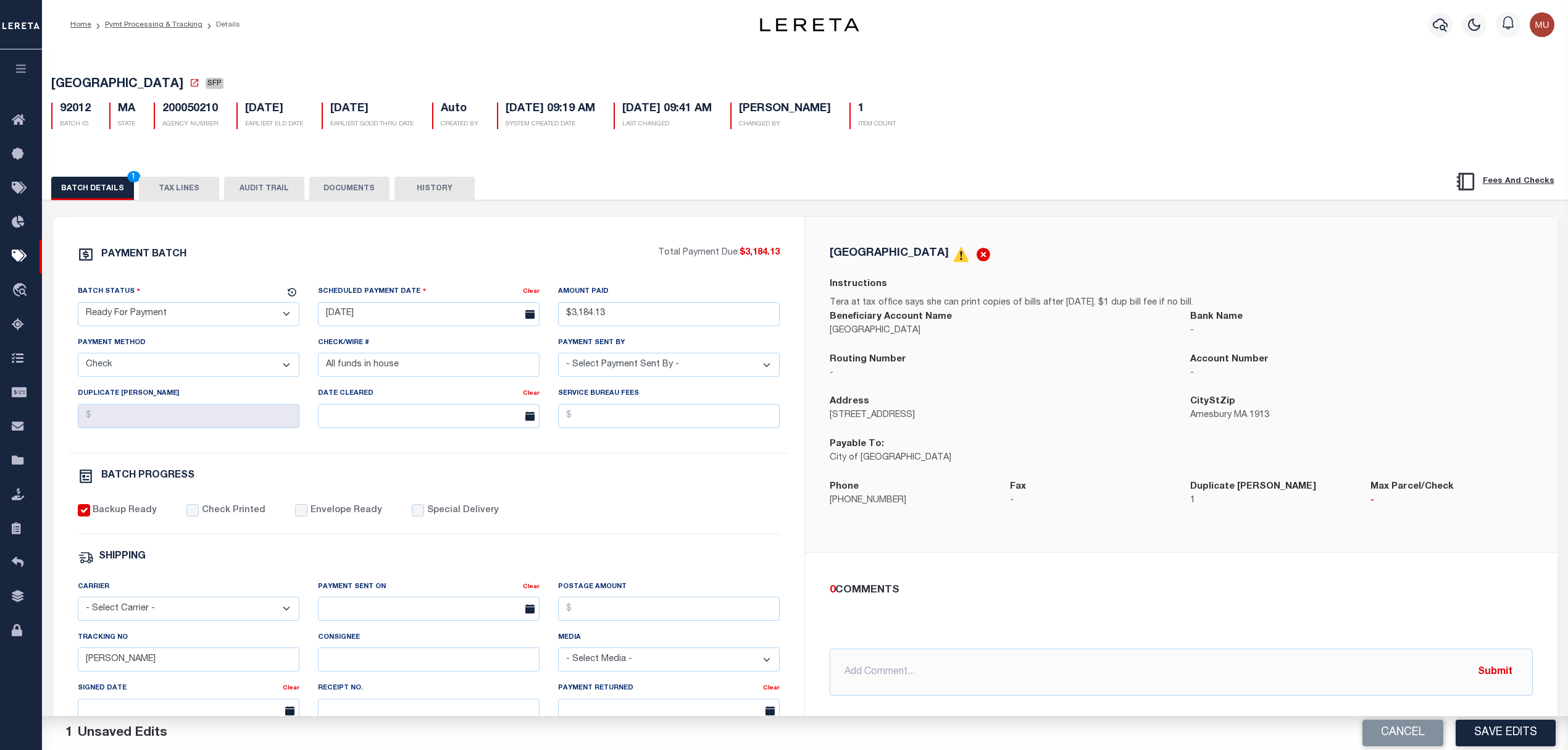
click at [182, 315] on div "Batch Status - Select Status - Scheduled for Payment Ready For Payment Payment …" at bounding box center [188, 305] width 222 height 41
click at [181, 317] on select "- Select Status - Scheduled for Payment Ready For Payment Payment Sent Cleared …" at bounding box center [188, 314] width 222 height 24
click at [78, 306] on select "- Select Status - Scheduled for Payment Ready For Payment Payment Sent Cleared …" at bounding box center [188, 314] width 222 height 24
click at [445, 314] on input "10/09/2025" at bounding box center [428, 314] width 222 height 24
click at [363, 428] on span "13" at bounding box center [358, 436] width 24 height 24
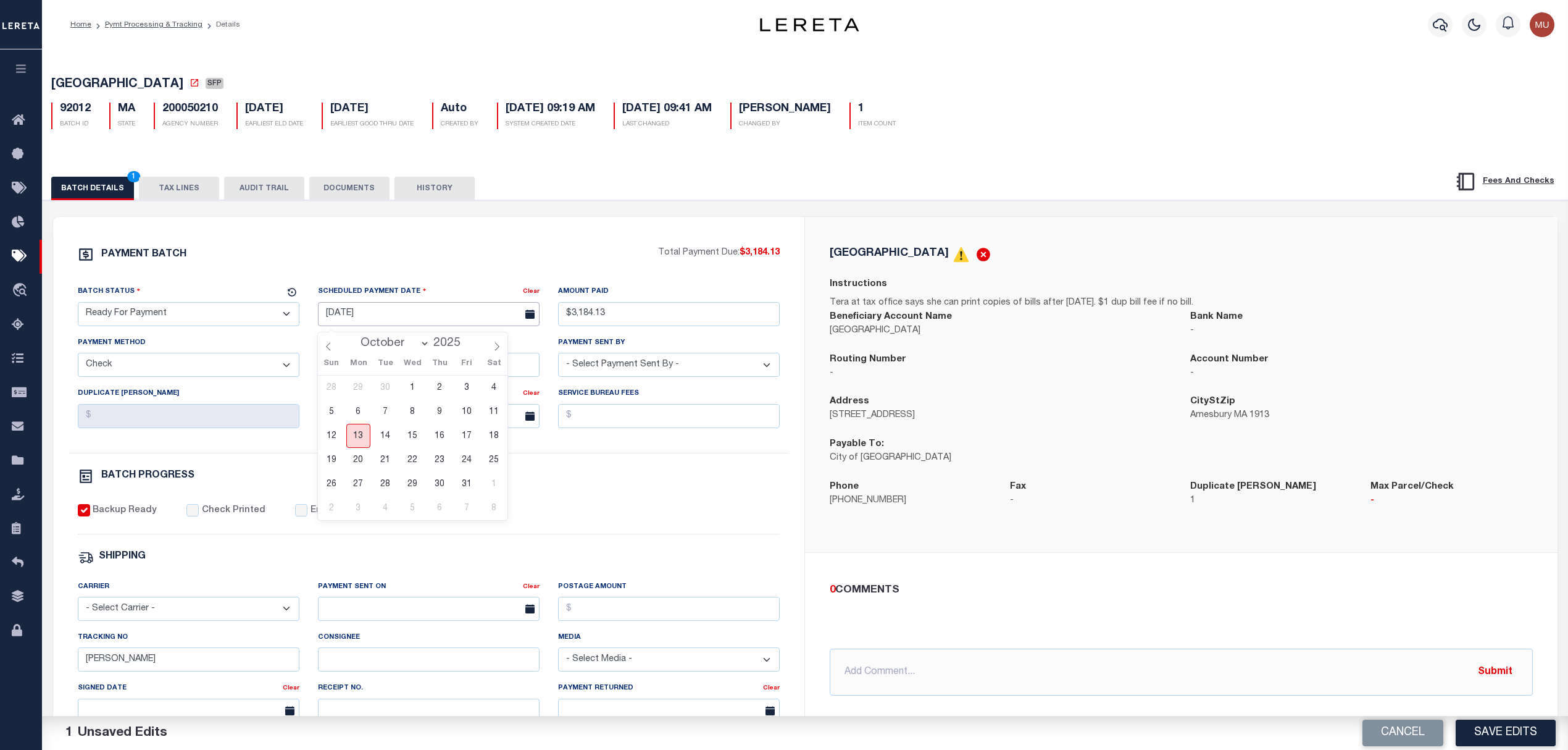
type input "[DATE]"
click at [332, 226] on div "PAYMENT BATCH Total Payment Due: $3,184.13 Batch Status" at bounding box center [429, 578] width 752 height 723
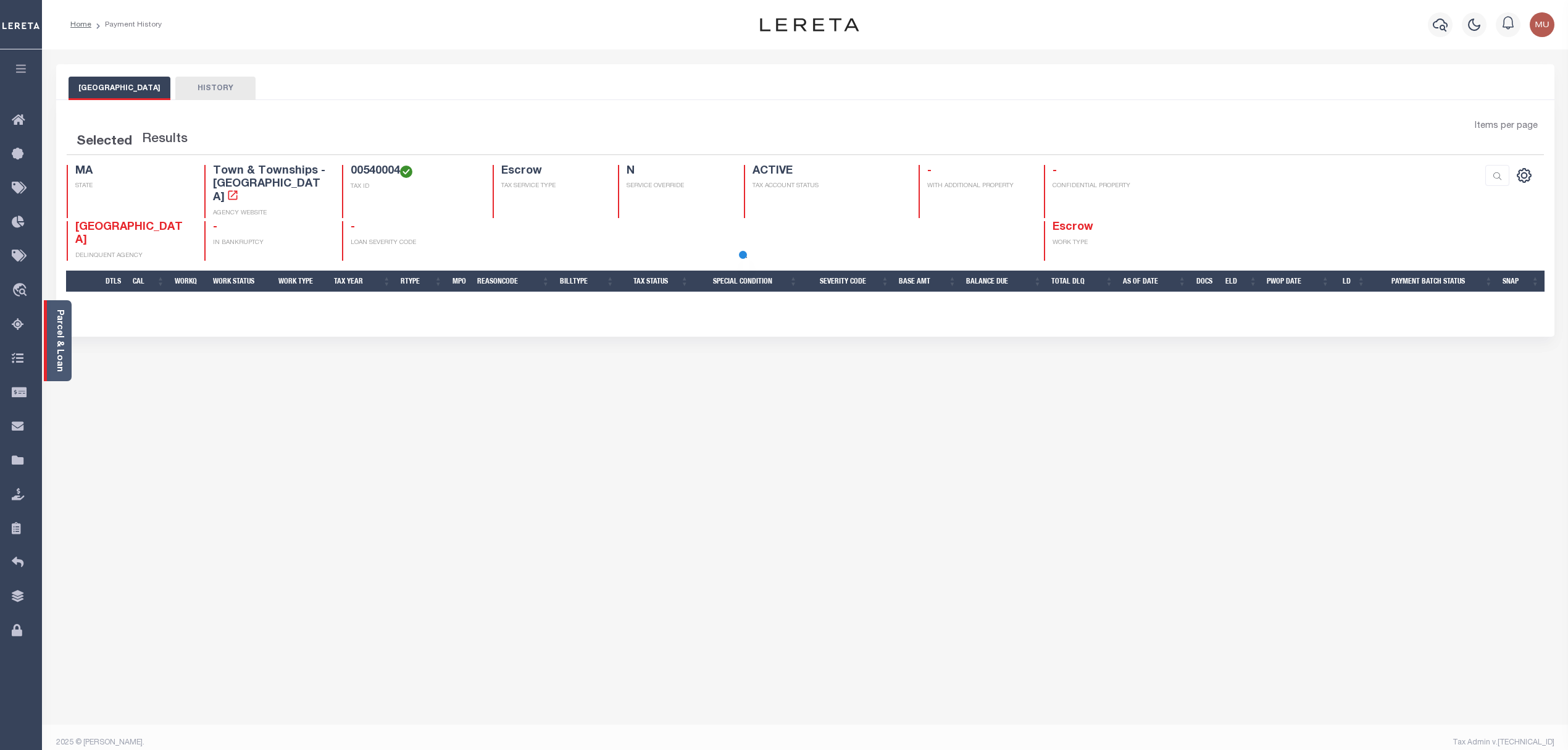
click at [64, 339] on link "Parcel & Loan" at bounding box center [59, 341] width 9 height 62
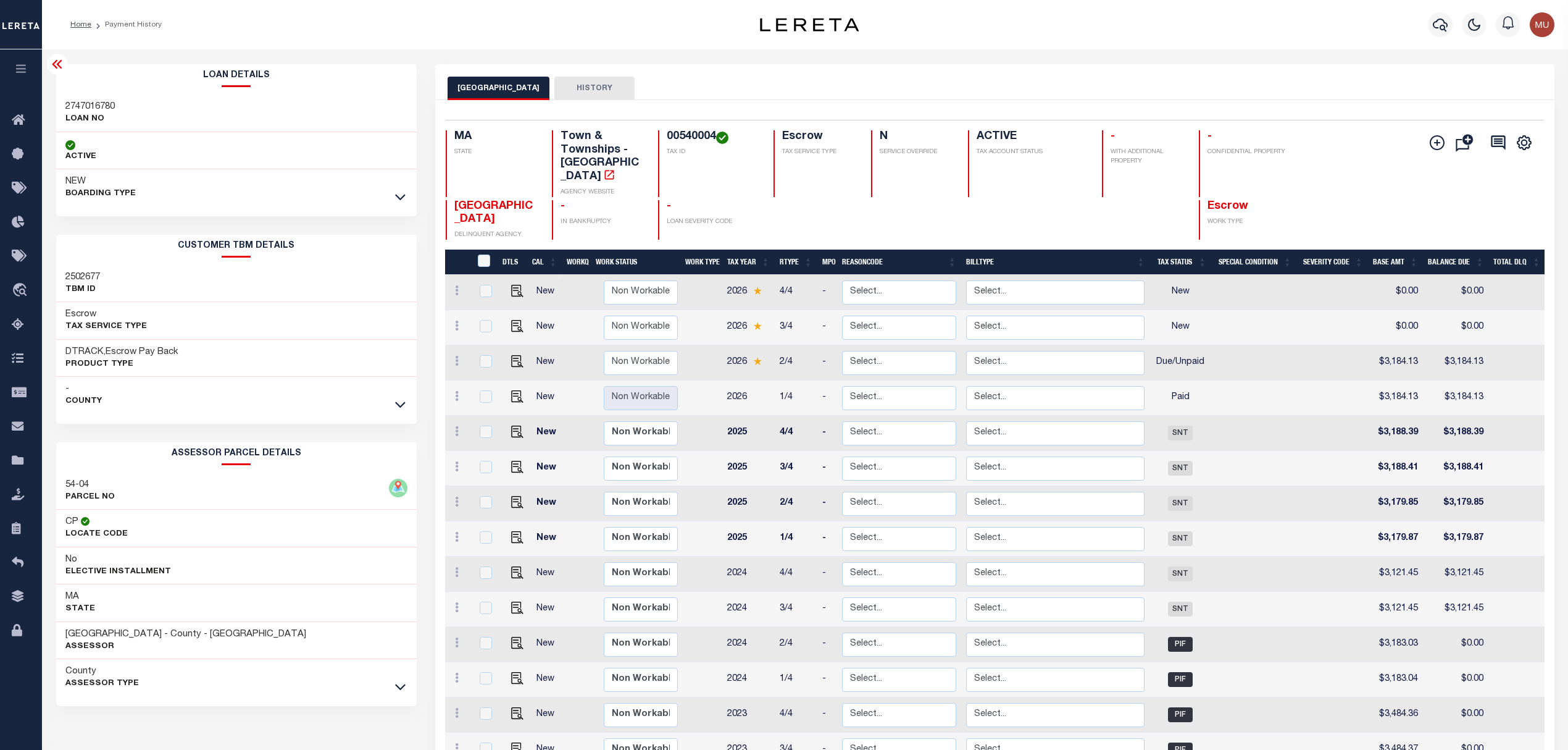
click at [402, 408] on icon at bounding box center [400, 406] width 11 height 6
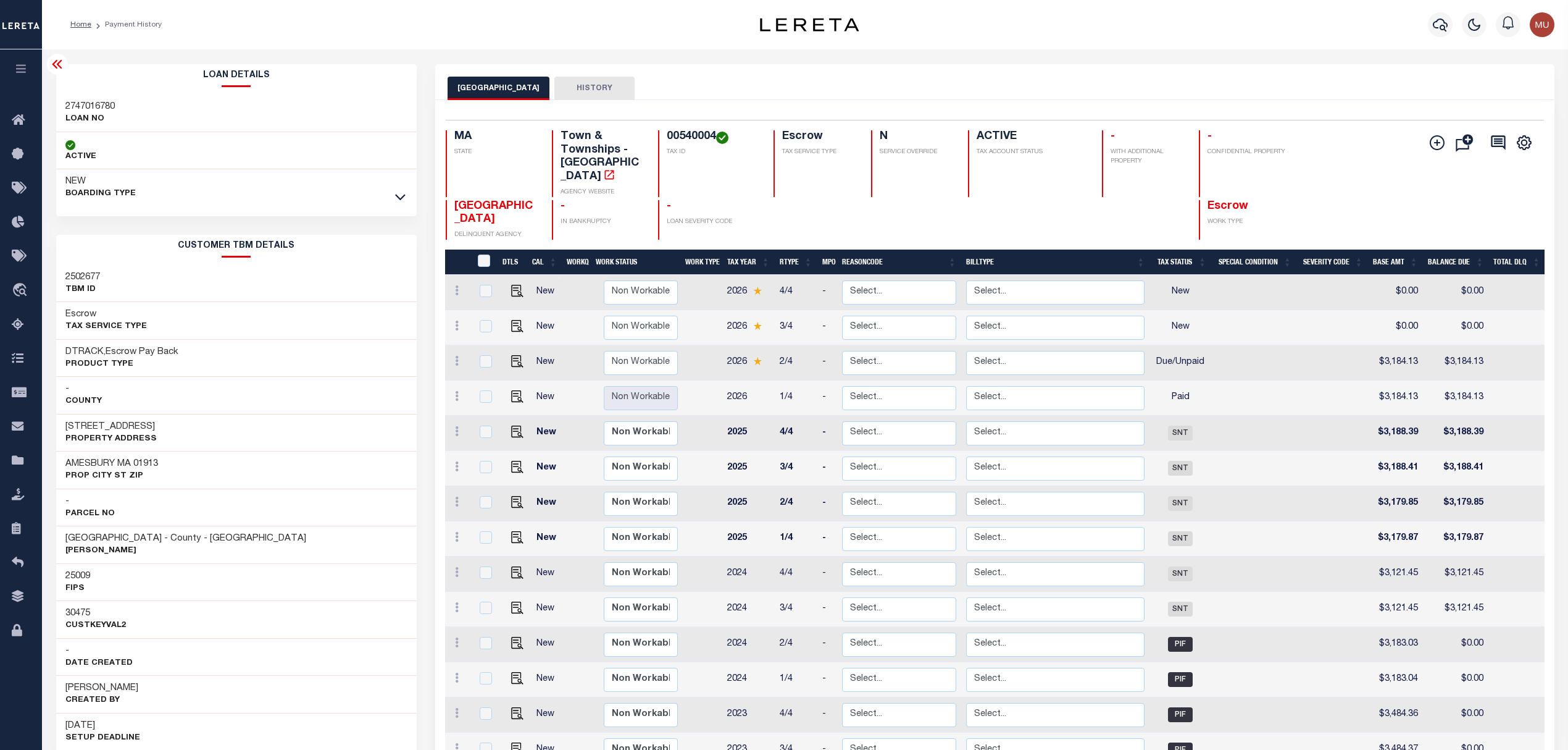
click at [70, 430] on h3 "[STREET_ADDRESS]" at bounding box center [111, 426] width 91 height 12
drag, startPoint x: 70, startPoint y: 430, endPoint x: 107, endPoint y: 430, distance: 37.0
click at [107, 430] on h3 "[STREET_ADDRESS]" at bounding box center [111, 426] width 91 height 12
copy h3 "[STREET_ADDRESS]"
click at [400, 194] on icon at bounding box center [400, 196] width 11 height 13
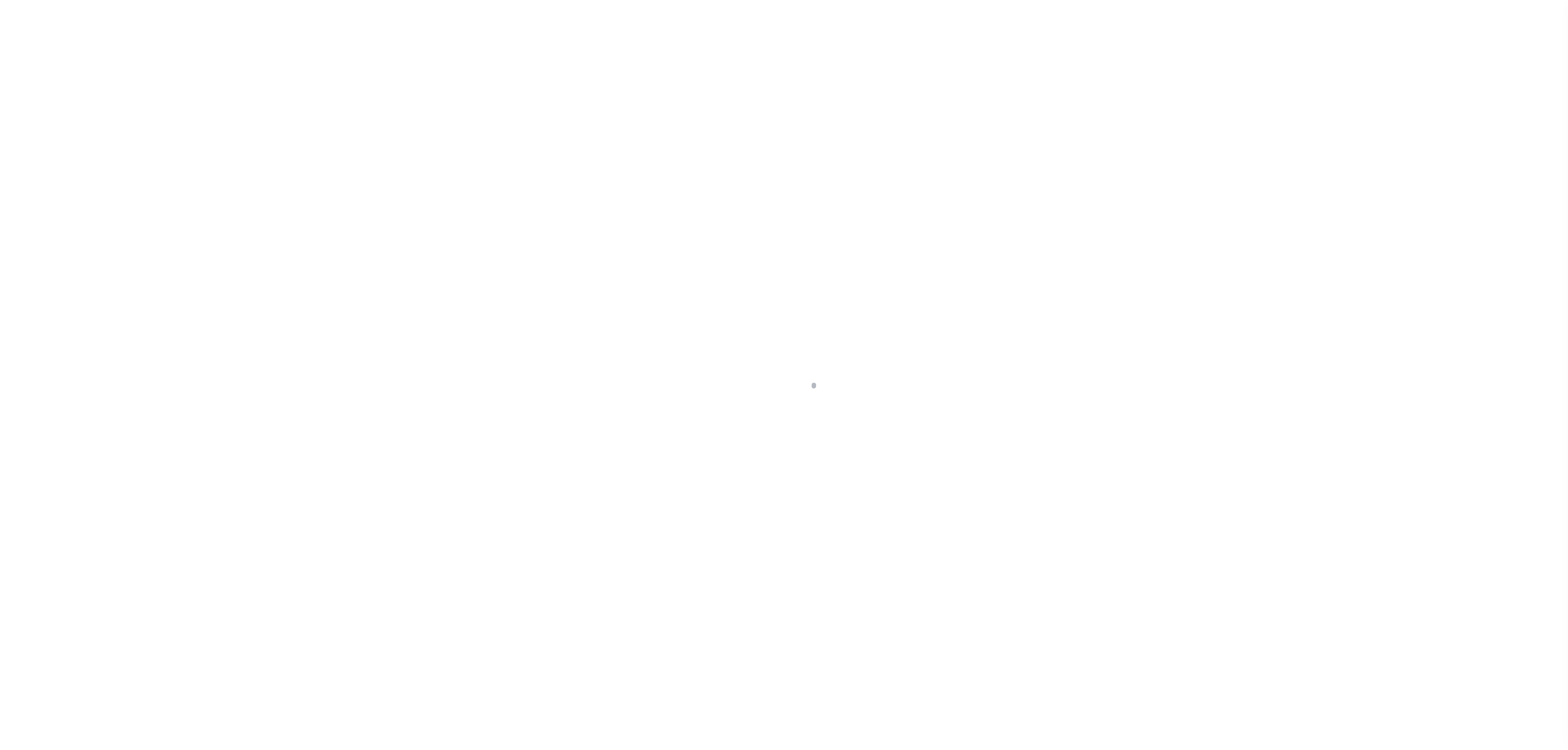
select select "SFP"
select select "CHK"
select select "[PERSON_NAME]"
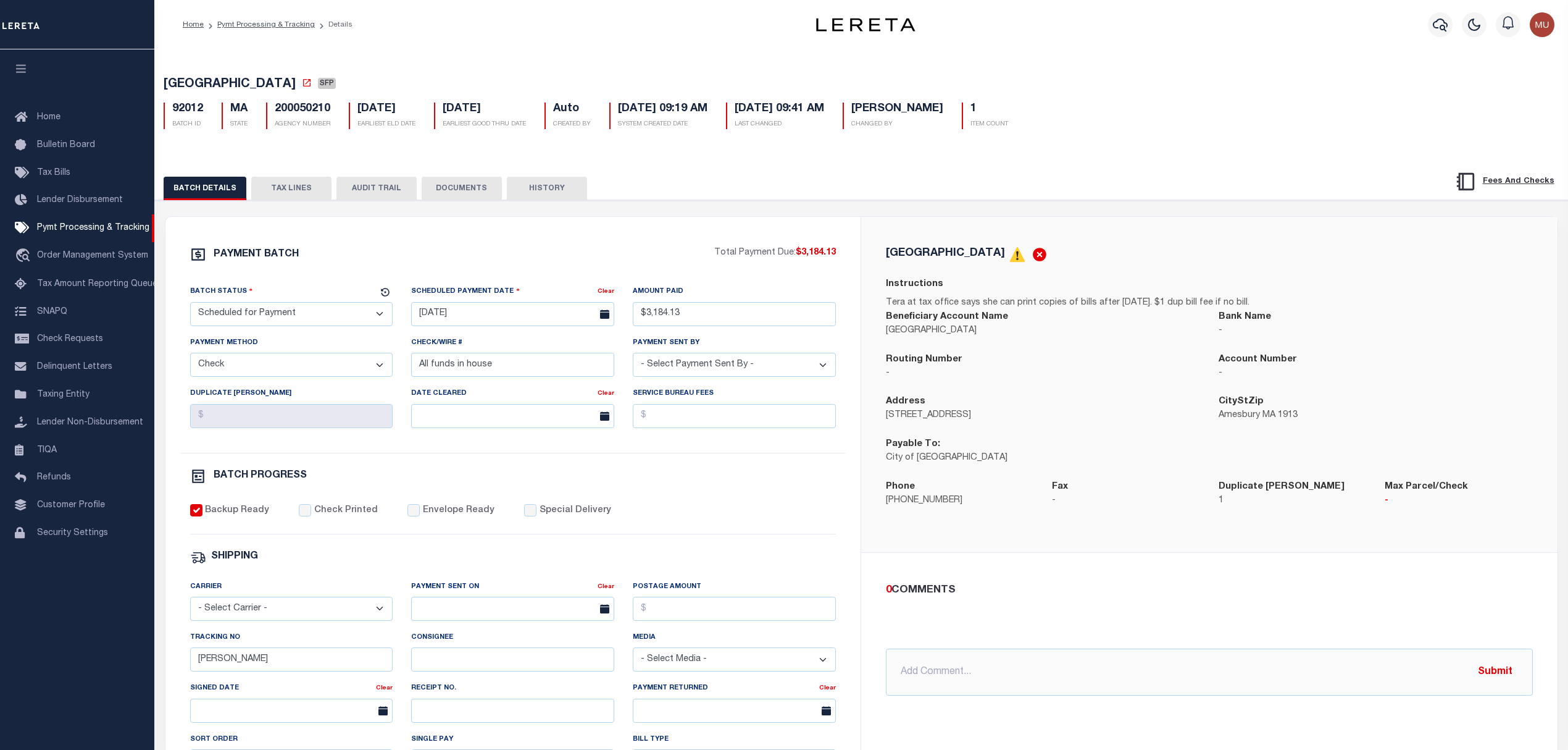
click at [327, 326] on select "- Select Status - Scheduled for Payment Ready For Payment Payment Sent Cleared …" at bounding box center [292, 314] width 203 height 24
select select "RFP"
click at [190, 306] on select "- Select Status - Scheduled for Payment Ready For Payment Payment Sent Cleared …" at bounding box center [292, 314] width 203 height 24
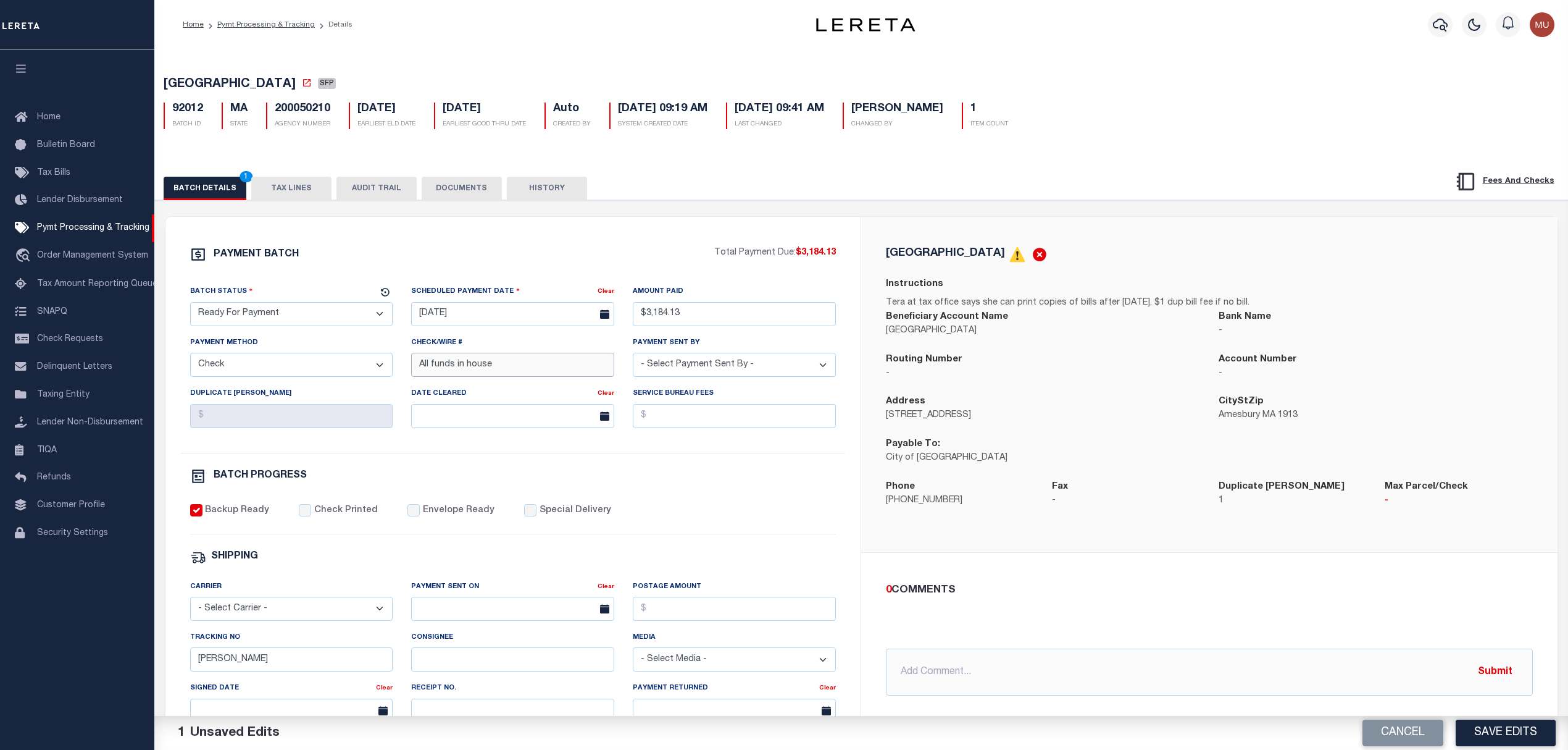
drag, startPoint x: 505, startPoint y: 366, endPoint x: 252, endPoint y: 350, distance: 253.5
click at [252, 350] on div "Batch Status - Select Status - Scheduled for Payment Ready For Payment Payment …" at bounding box center [513, 369] width 665 height 168
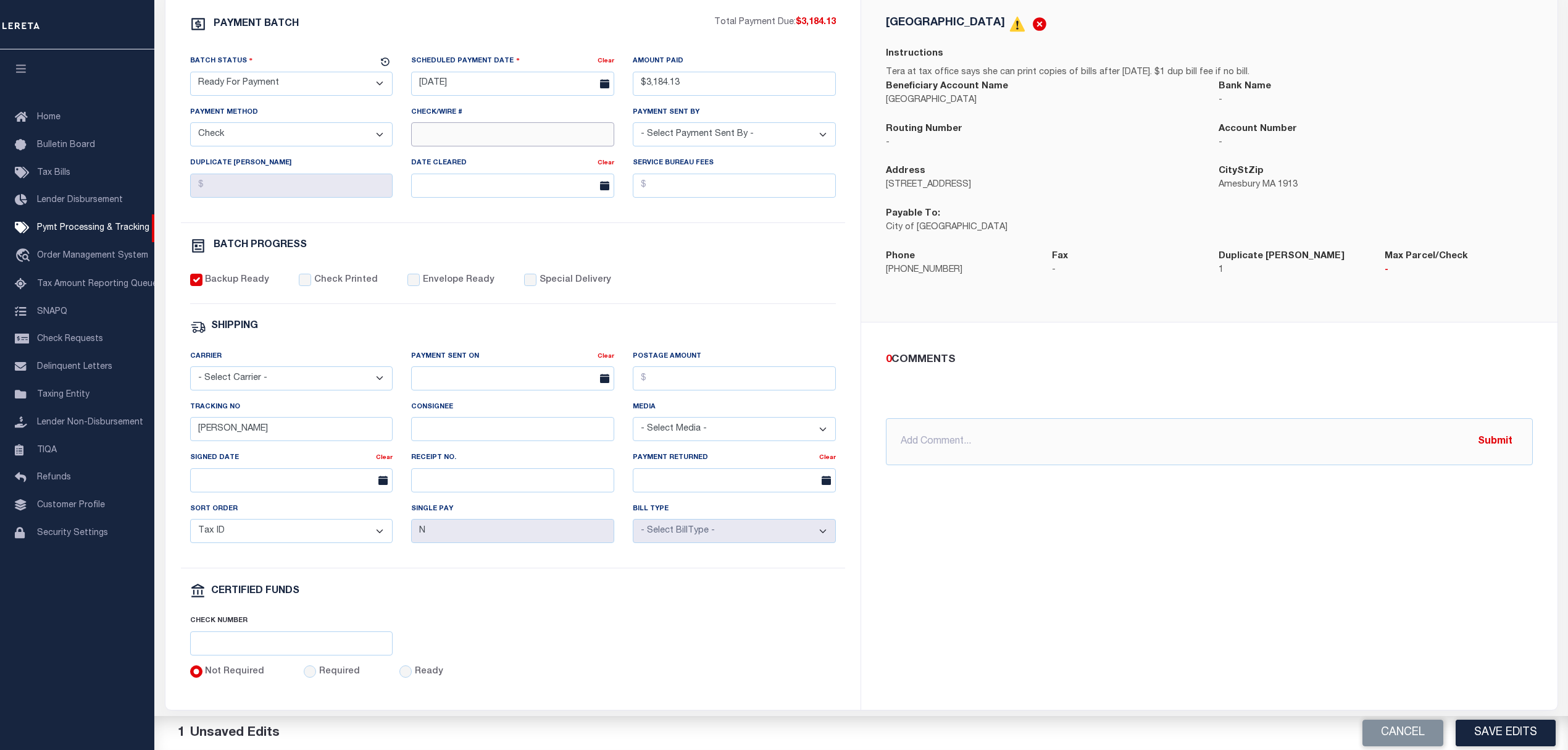
scroll to position [247, 0]
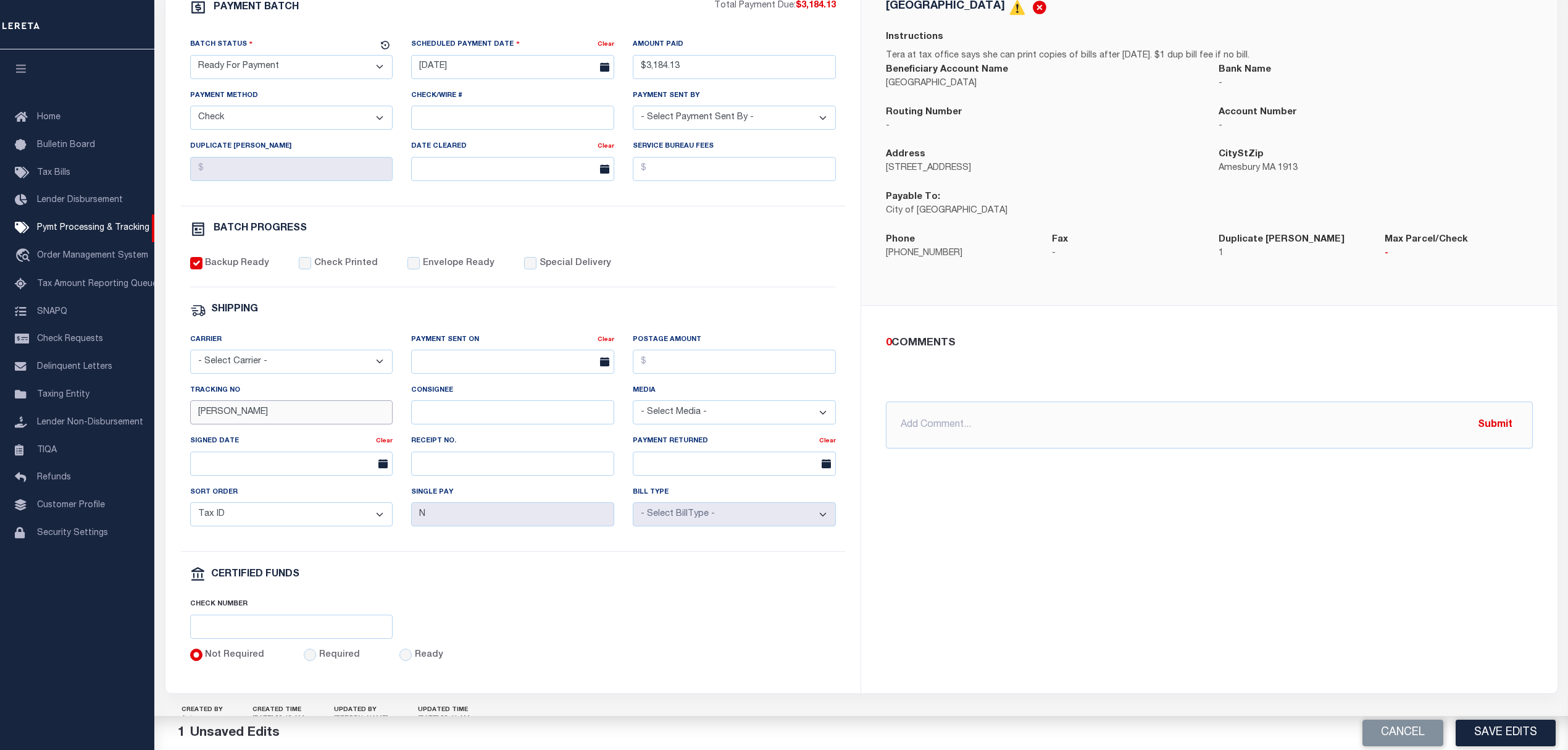
click at [168, 415] on div "PAYMENT BATCH Total Payment Due: $3,184.13 Batch Status" at bounding box center [513, 331] width 696 height 723
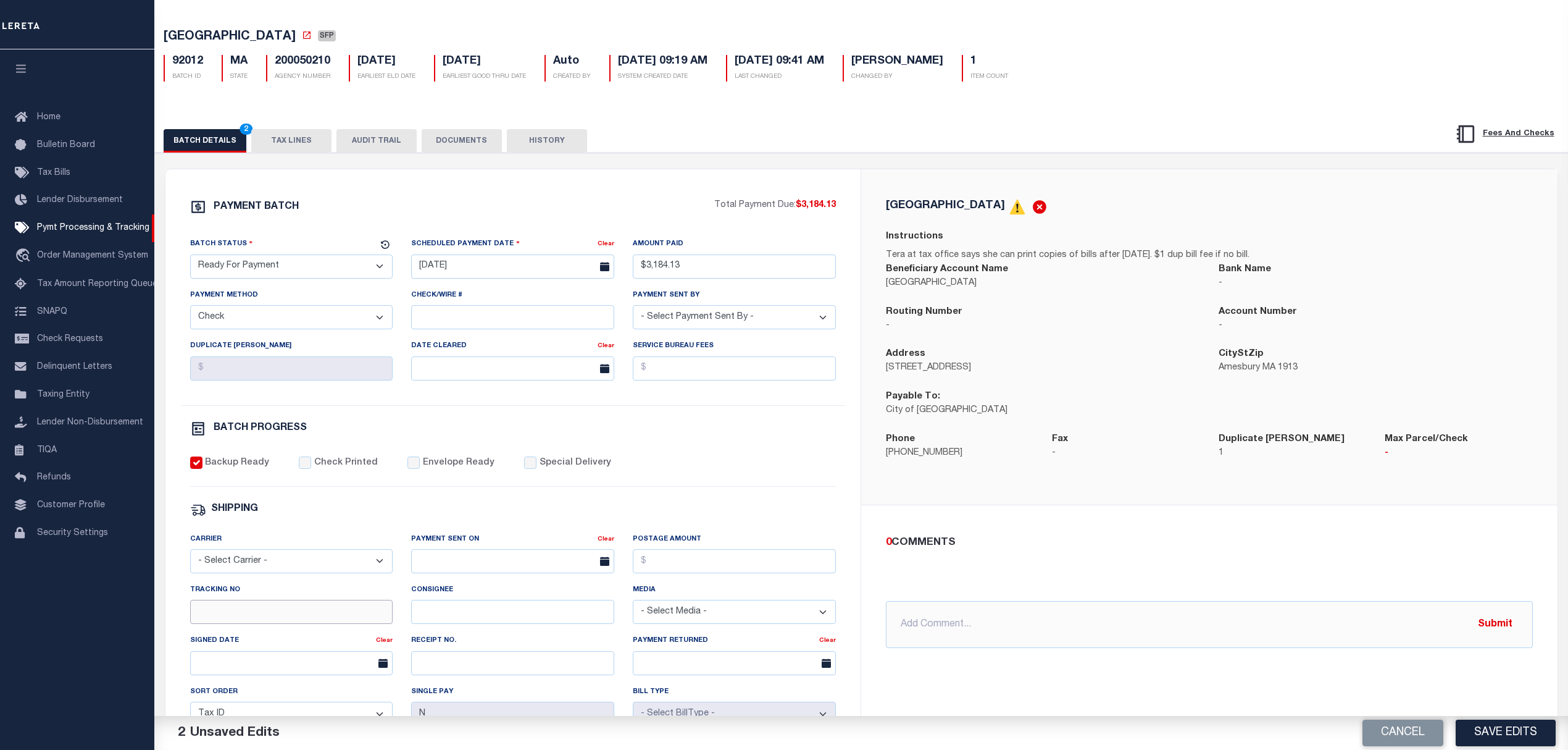
scroll to position [0, 0]
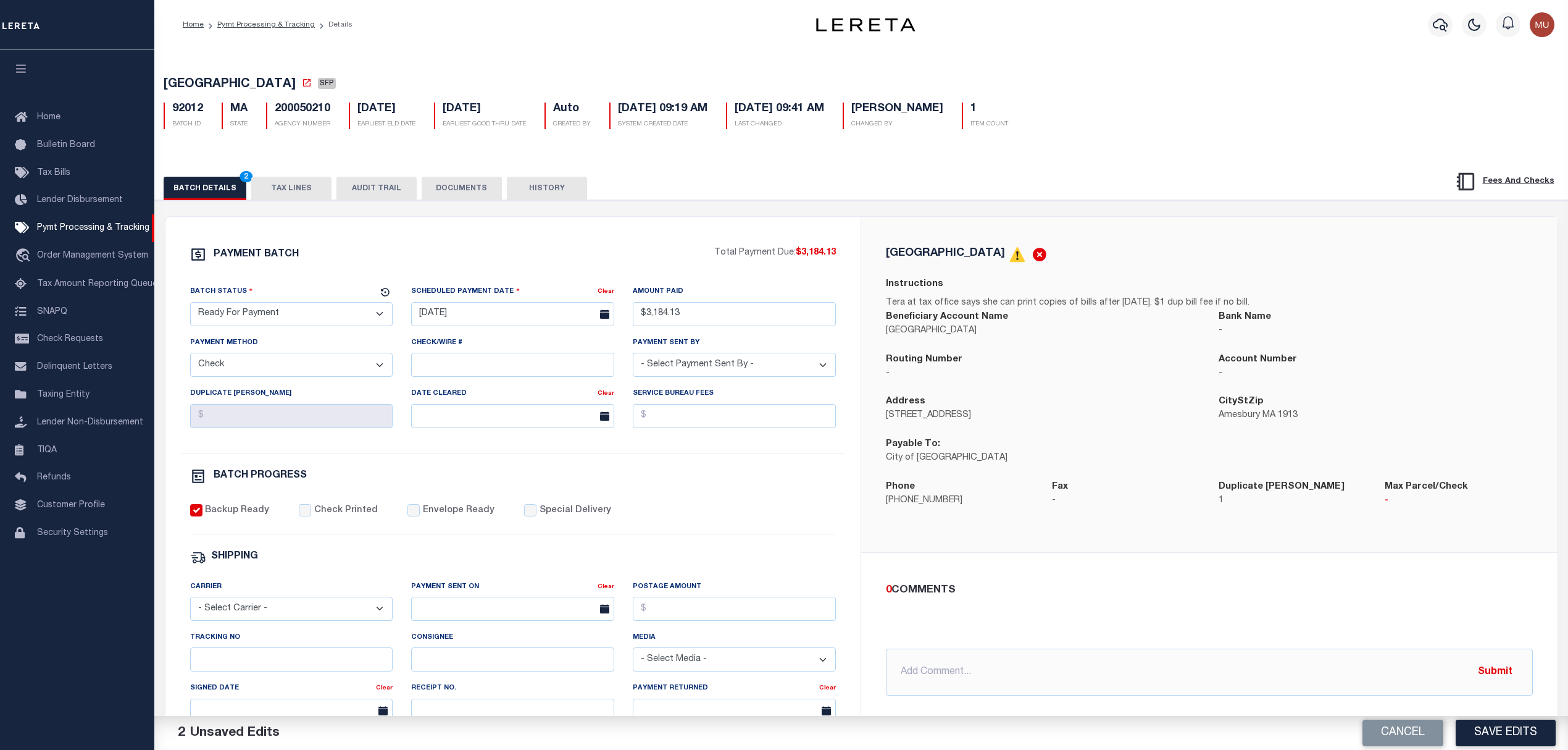
click at [714, 369] on select "- Select Payment Sent By - Aakash Patel Abdul Muzain Adams, Pamela S Adhikary R…" at bounding box center [734, 365] width 203 height 24
select select "[PERSON_NAME]"
click at [633, 358] on select "- Select Payment Sent By - Aakash Patel Abdul Muzain Adams, Pamela S Adhikary R…" at bounding box center [734, 365] width 203 height 24
click at [692, 489] on div "BATCH PROGRESS" at bounding box center [513, 479] width 646 height 21
click at [1489, 728] on button "Save Edits" at bounding box center [1505, 733] width 100 height 27
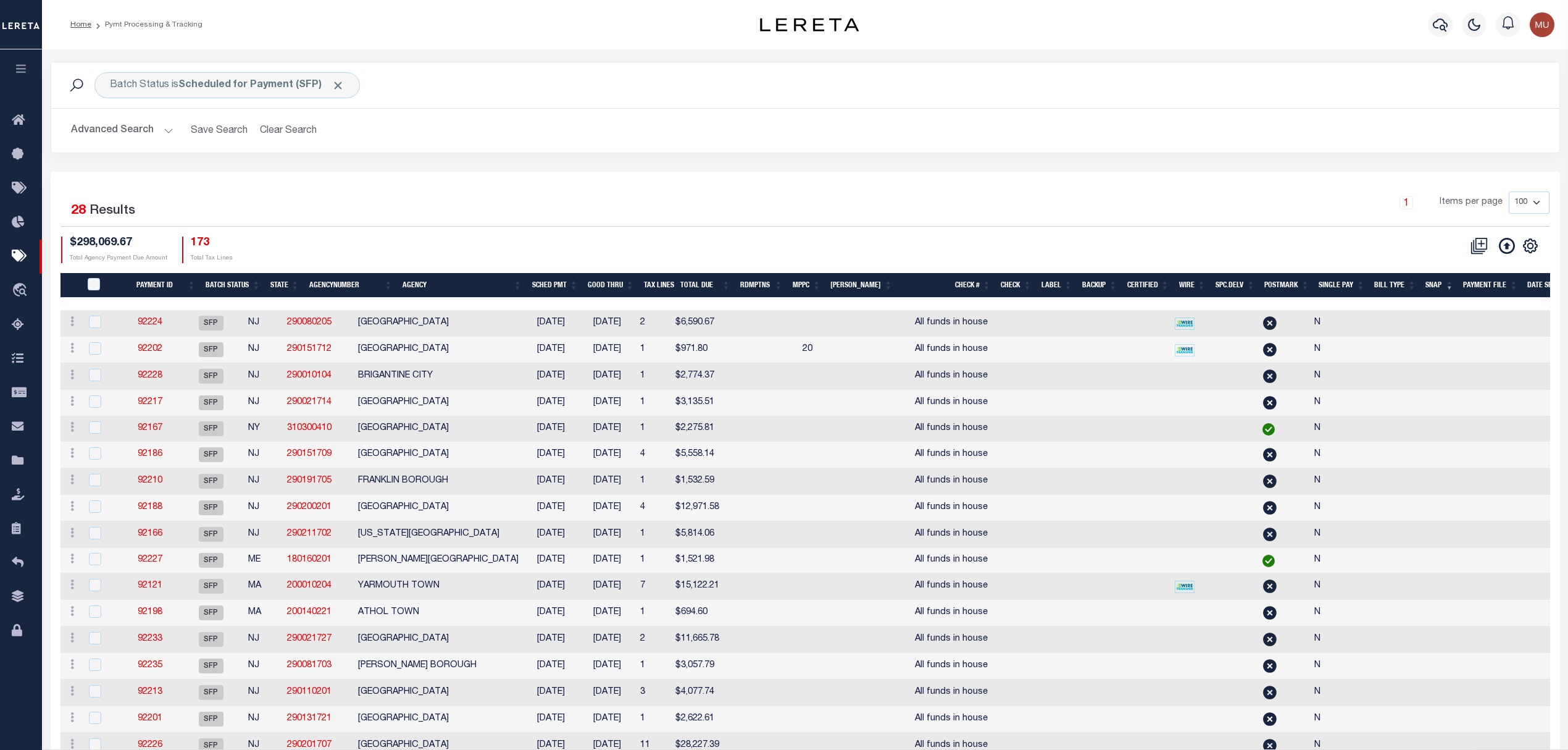
type input "$3,184.13"
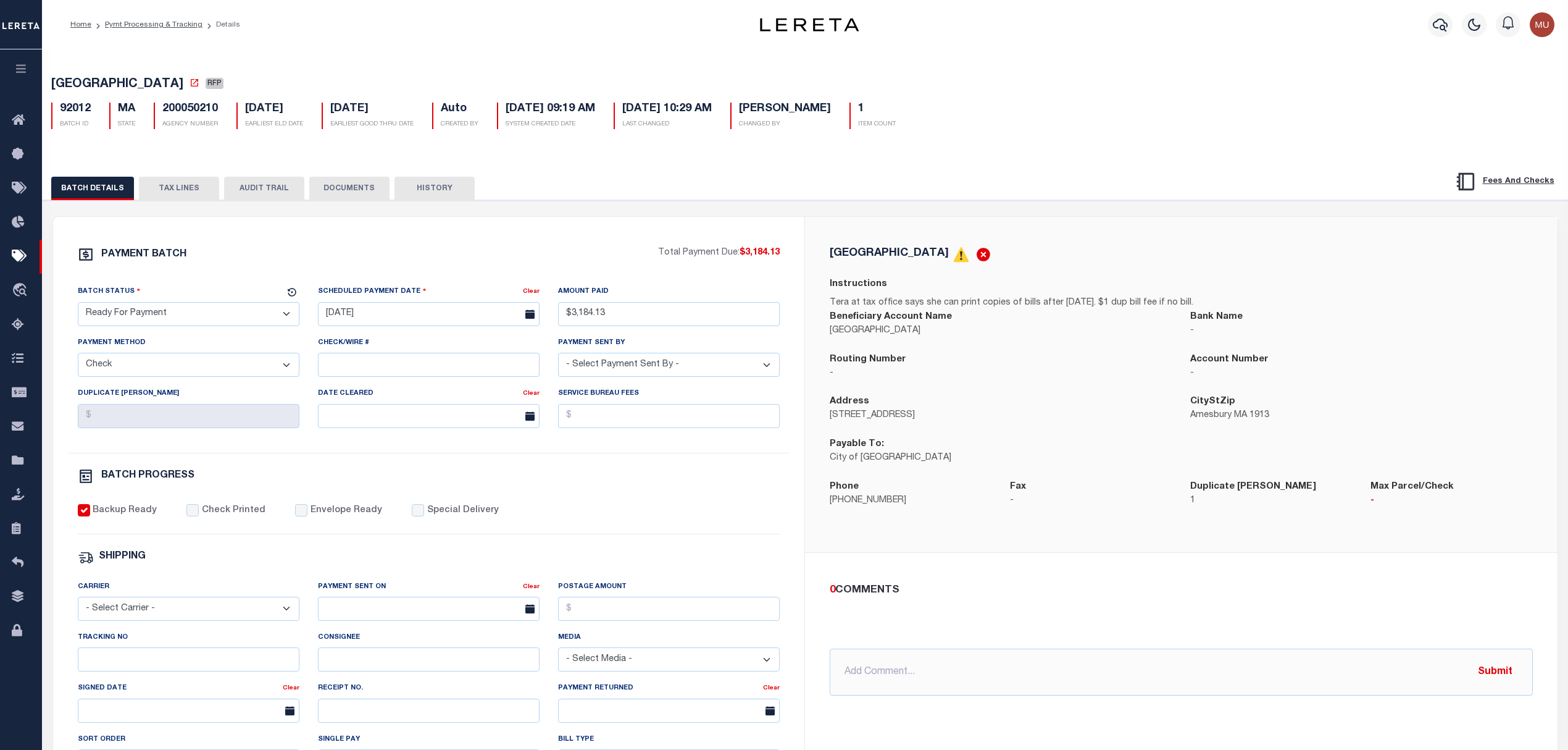
drag, startPoint x: 786, startPoint y: 194, endPoint x: 505, endPoint y: 48, distance: 316.7
click at [786, 194] on div "BATCH DETAILS TAX LINES AUDIT TRAIL DOCUMENTS HISTORY" at bounding box center [727, 188] width 1351 height 23
click at [314, 210] on div "PAYMENT BATCH Total Payment Due: $3,184.13 Batch Status" at bounding box center [805, 599] width 1538 height 799
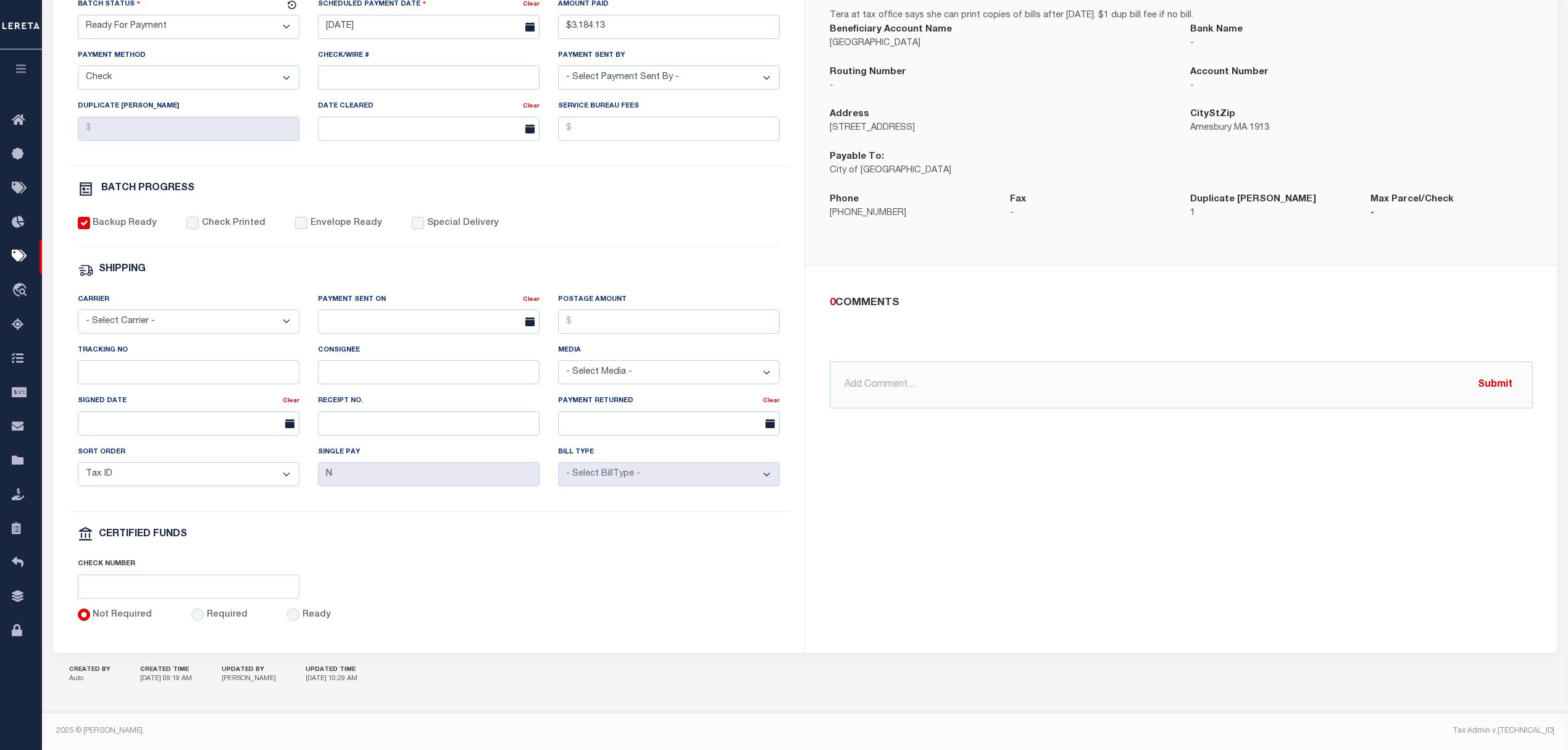
drag, startPoint x: 522, startPoint y: 224, endPoint x: 531, endPoint y: 222, distance: 9.2
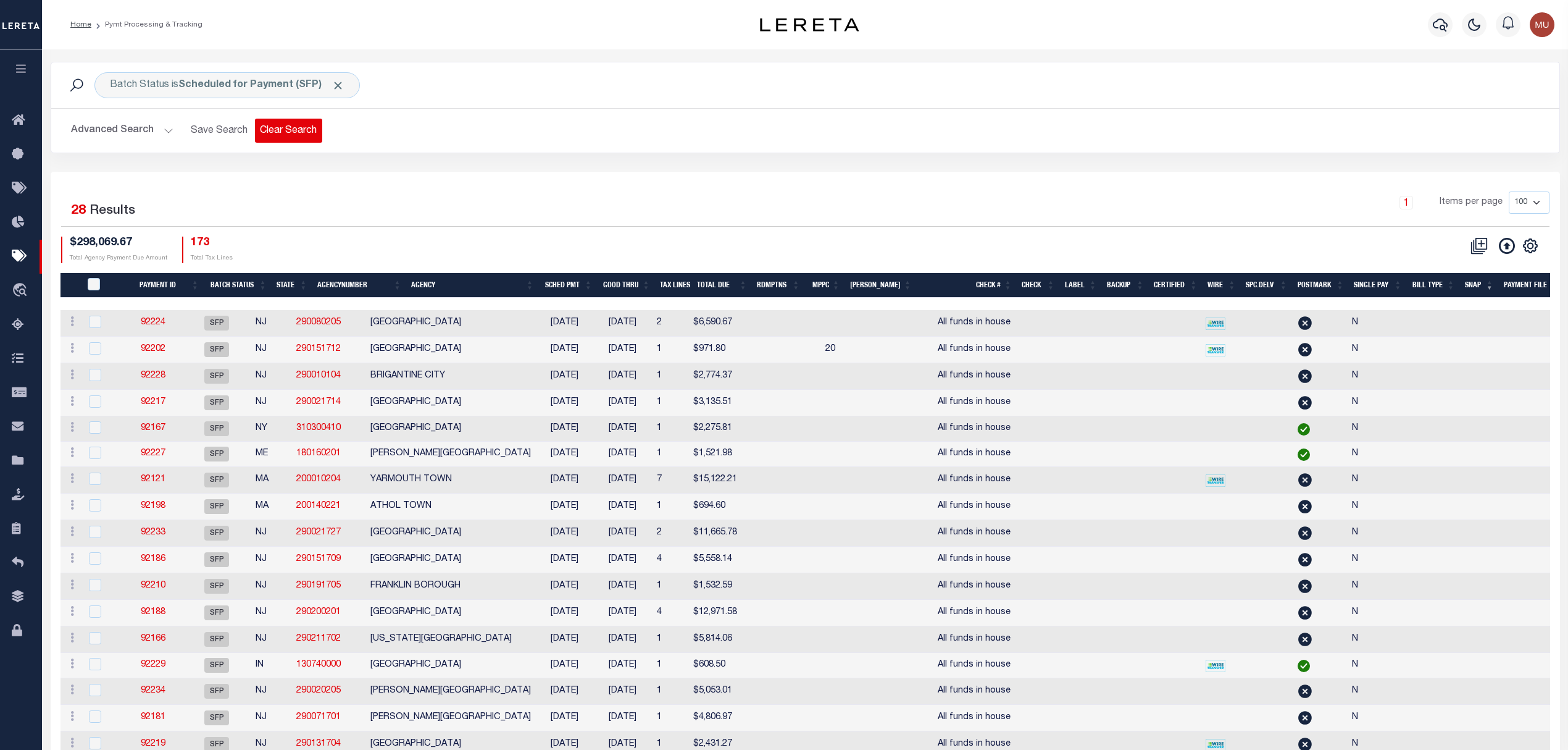
click at [319, 131] on button "Clear Search" at bounding box center [288, 131] width 67 height 24
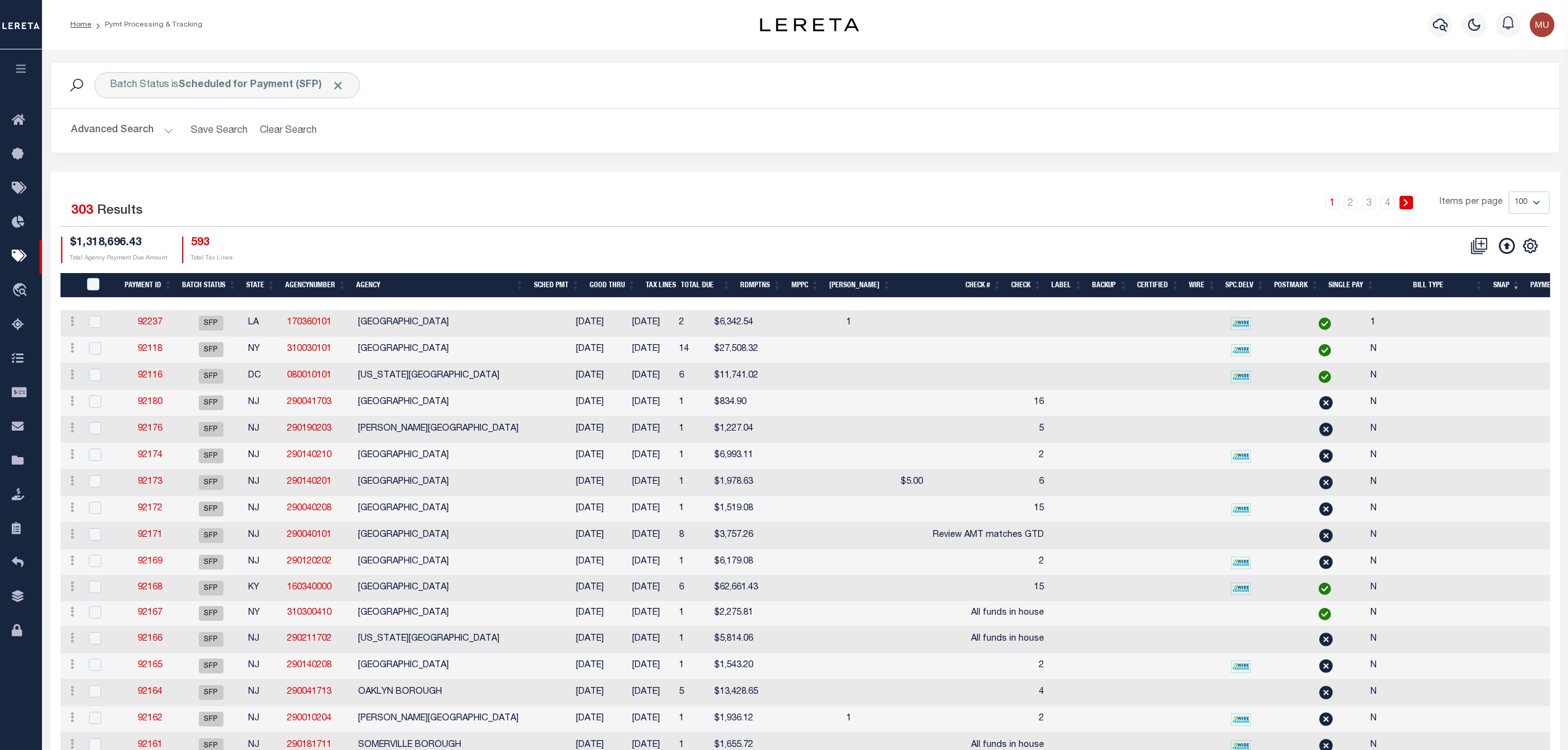
click at [1052, 63] on div "Batch Status is Scheduled for Payment (SFP) Search" at bounding box center [806, 85] width 1508 height 46
click at [1450, 22] on button "button" at bounding box center [1440, 24] width 25 height 25
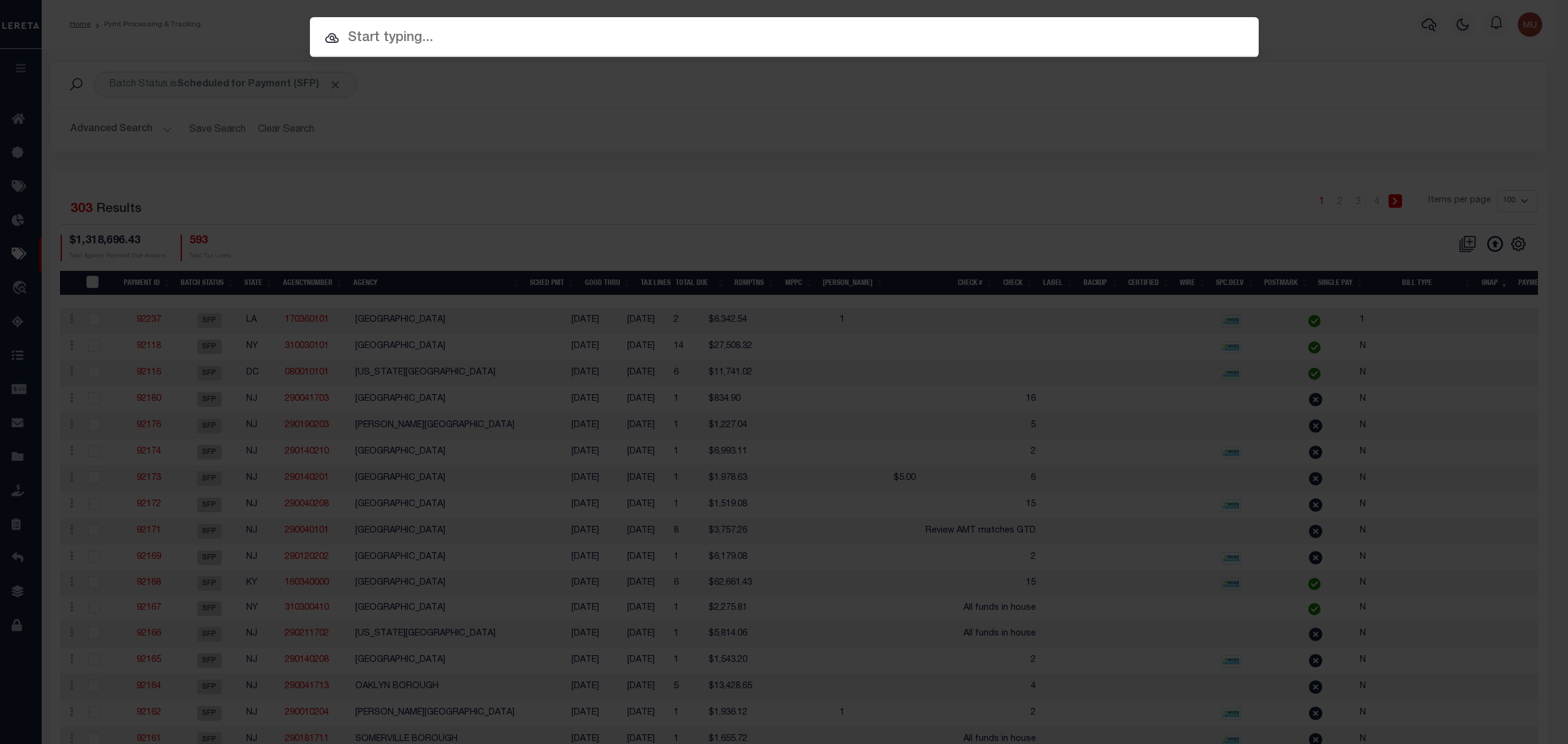
paste input "6988"
type input "6988"
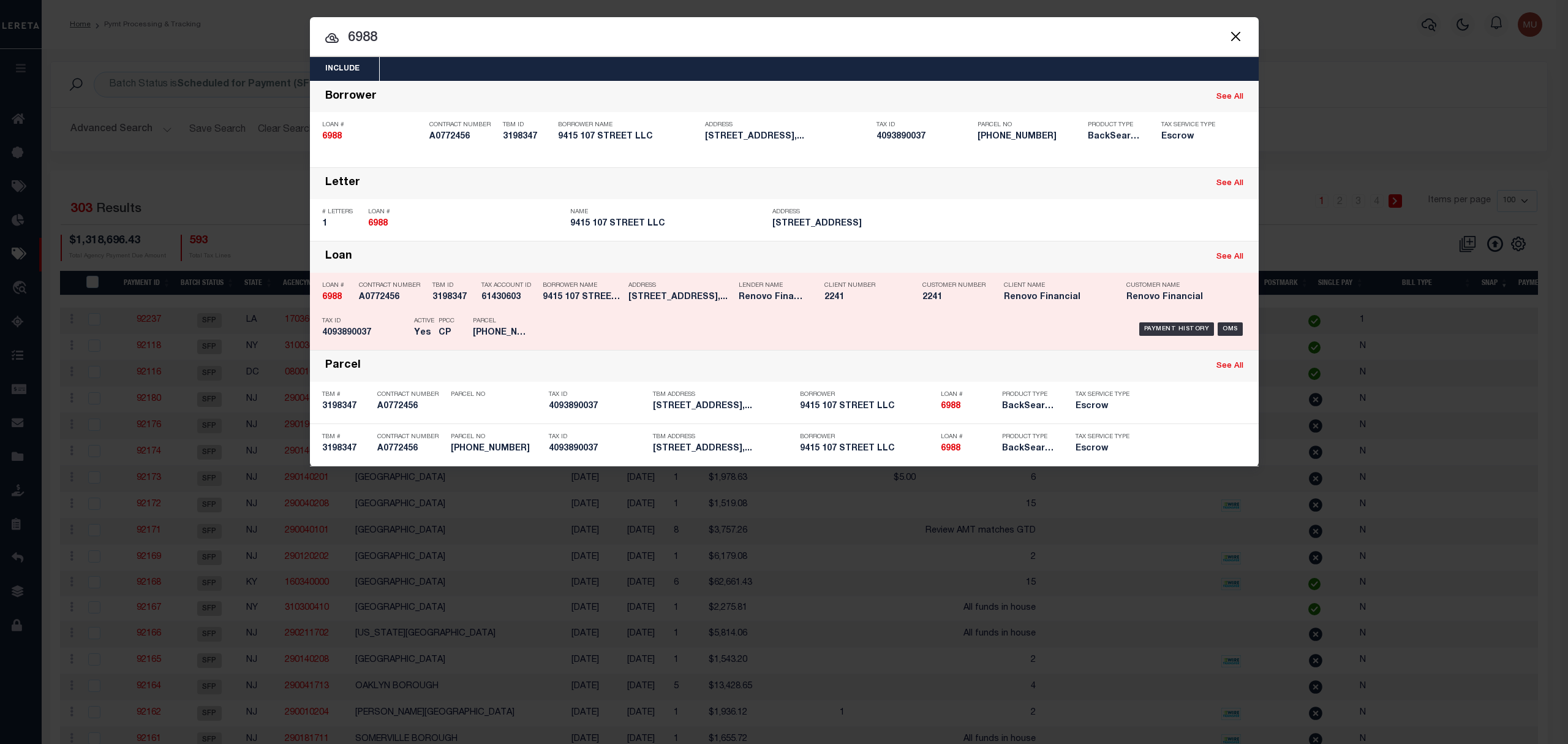
click at [959, 305] on div "Customer Number 2241" at bounding box center [954, 293] width 63 height 35
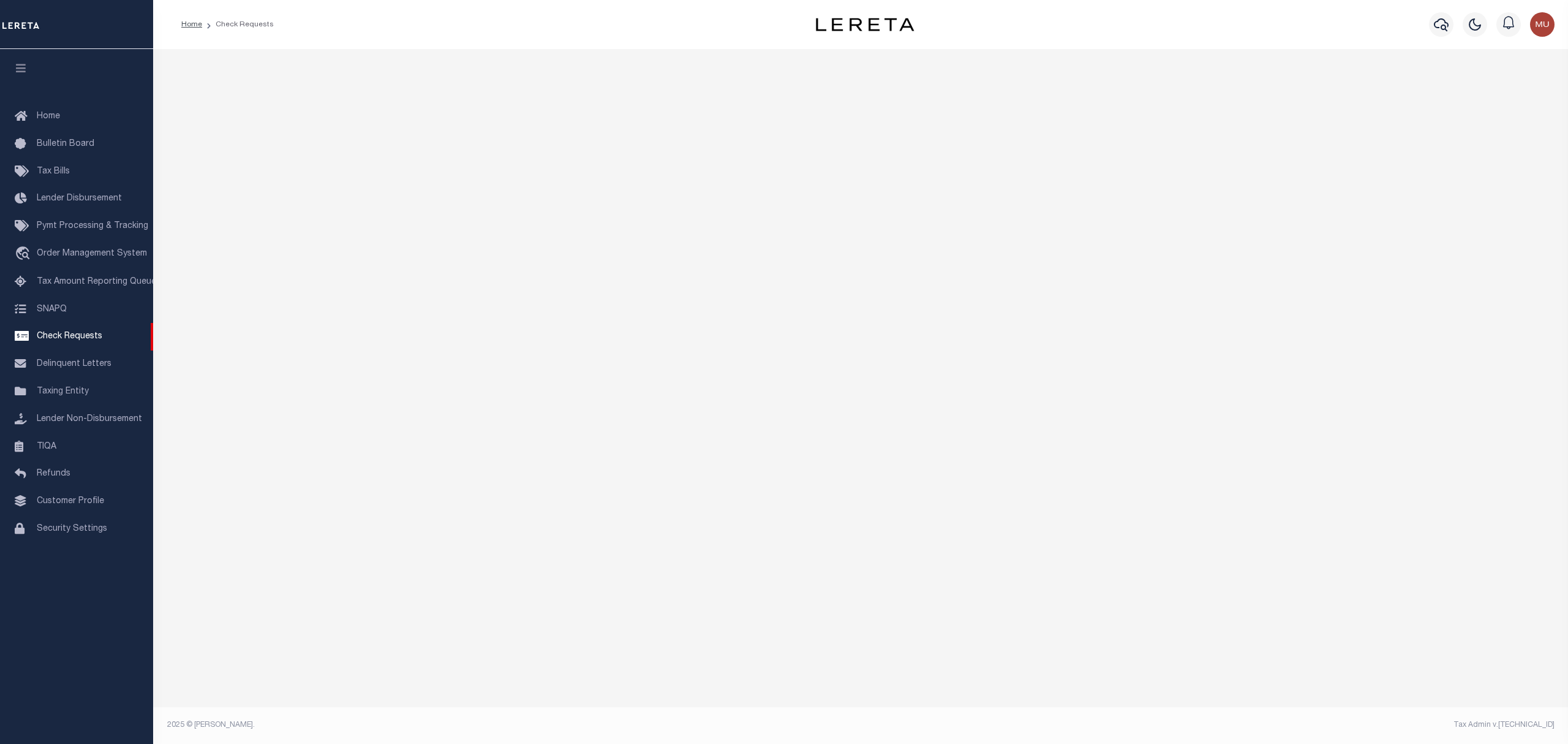
select select "50"
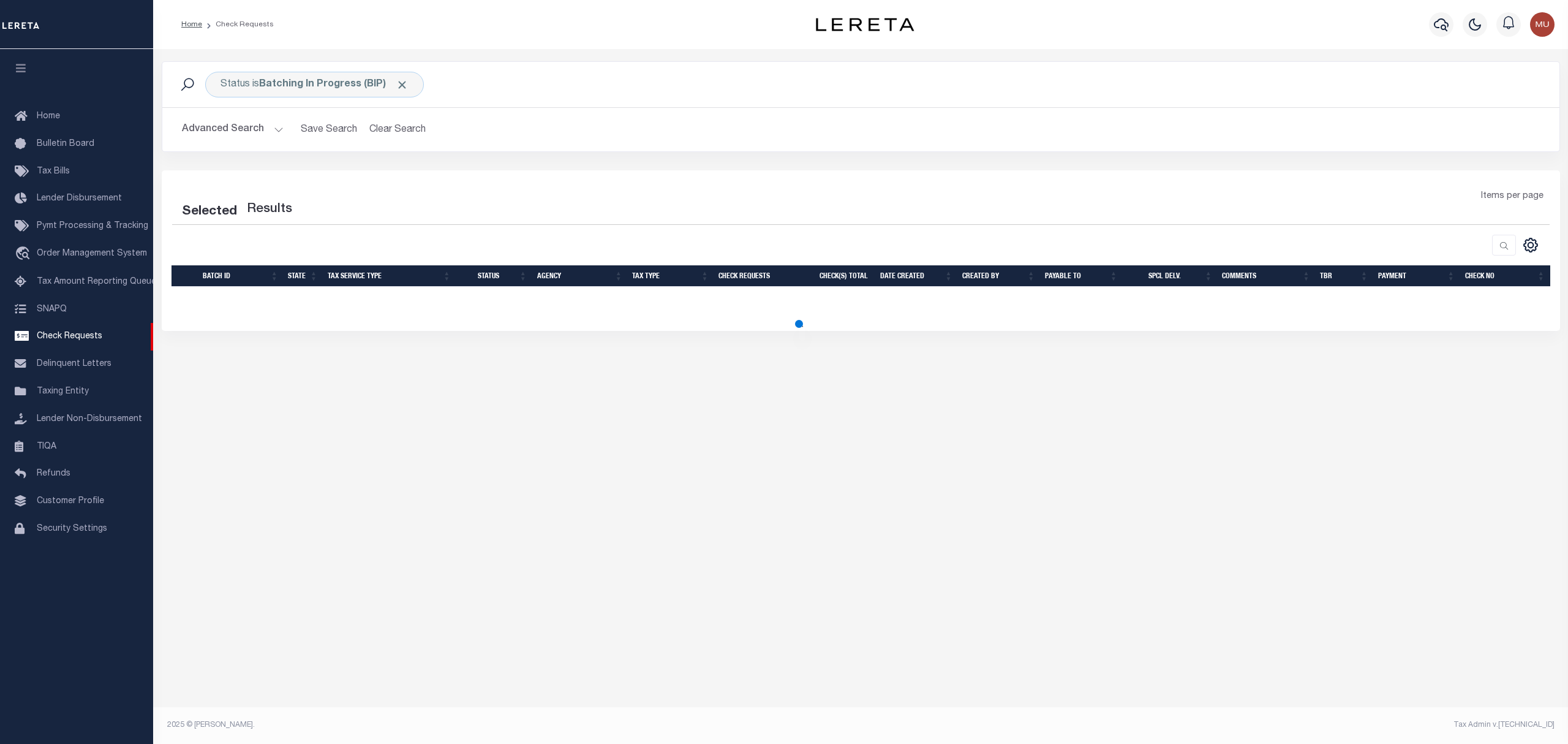
select select "50"
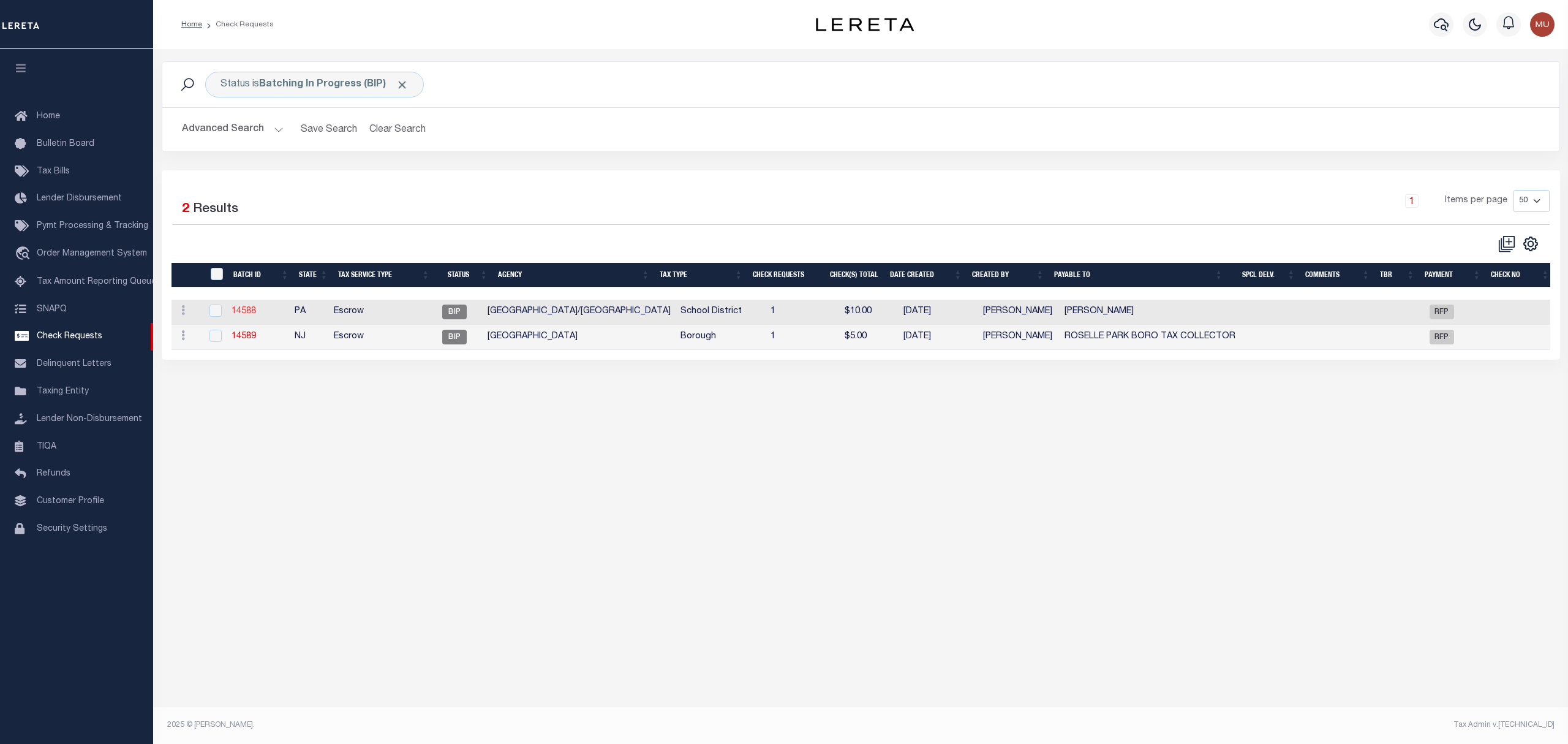
click at [251, 315] on link "14588" at bounding box center [243, 311] width 25 height 9
checkbox input "true"
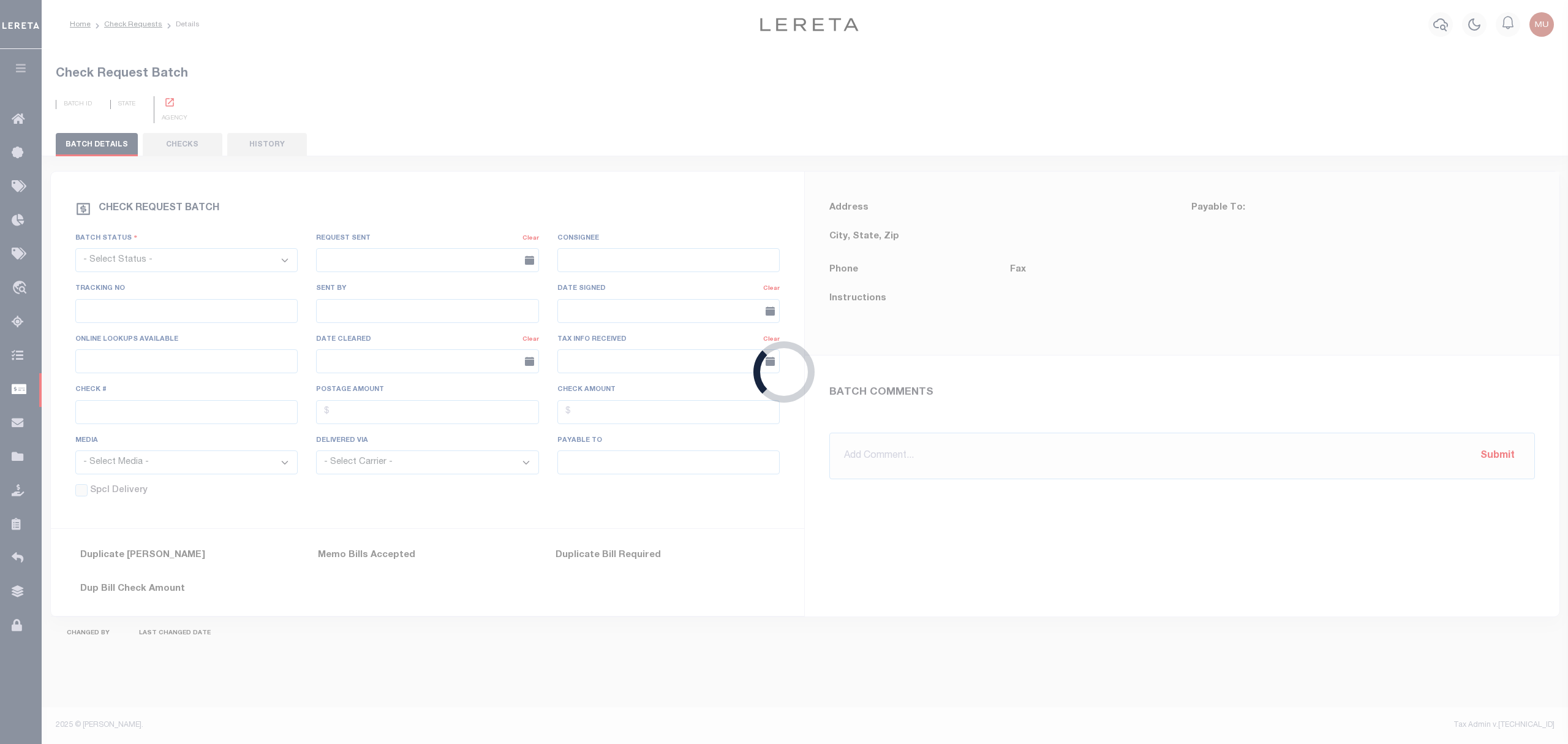
select select "BIP"
type input "No"
type input "$0.00"
type input "[PERSON_NAME]"
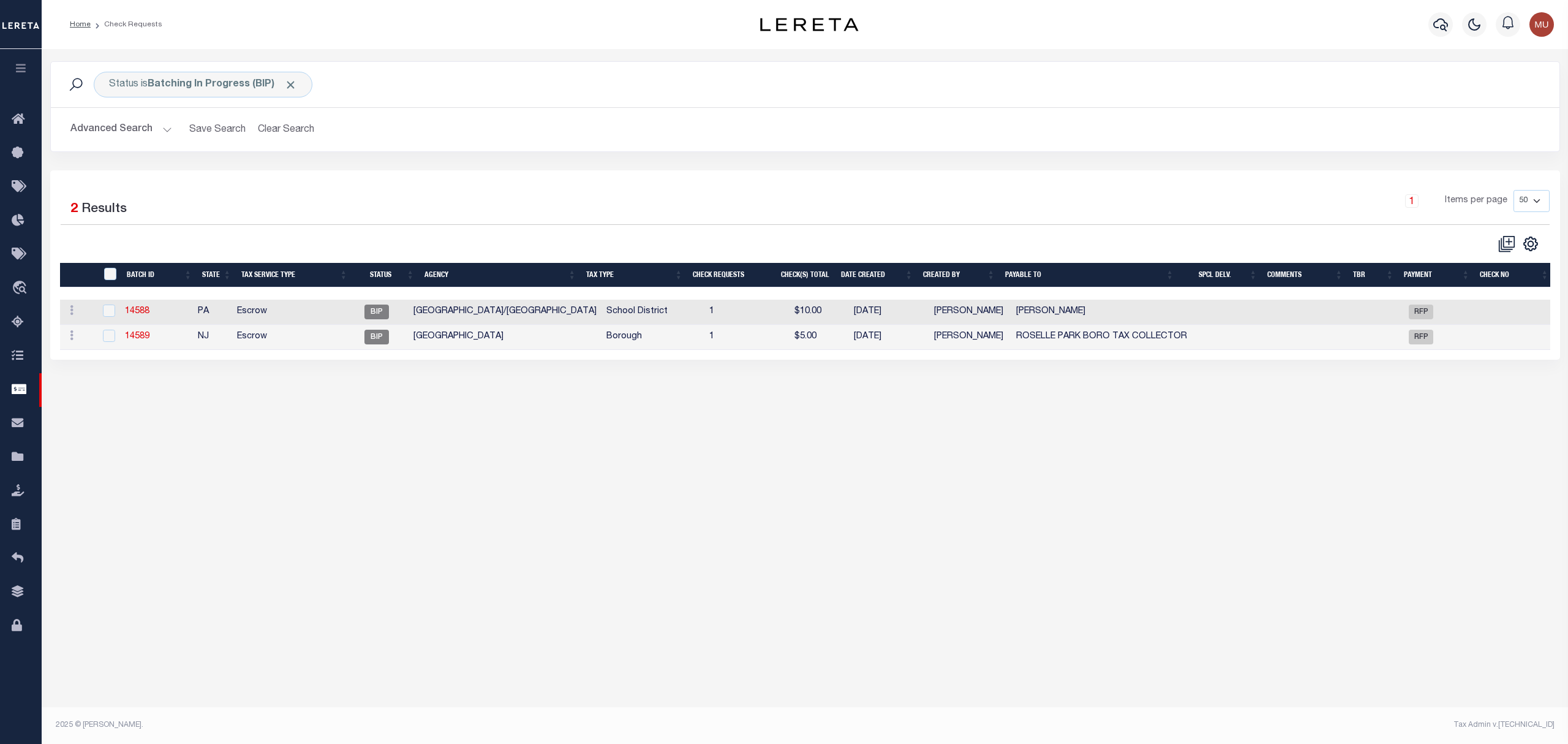
drag, startPoint x: 157, startPoint y: 321, endPoint x: 148, endPoint y: 322, distance: 9.1
click at [152, 321] on td "14588" at bounding box center [156, 312] width 73 height 25
checkbox input "true"
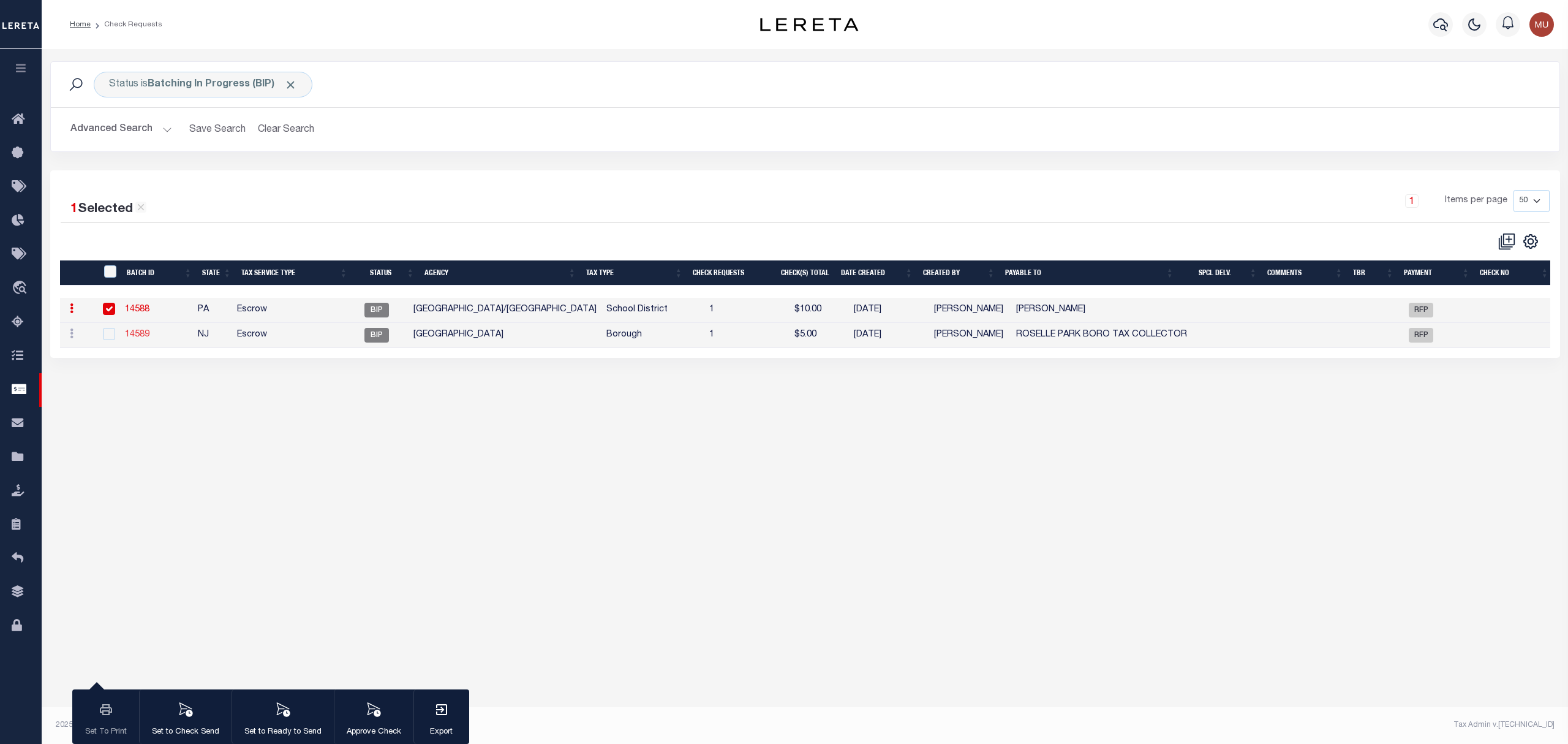
click at [135, 339] on link "14589" at bounding box center [137, 335] width 25 height 9
type input "ROSELLE PARK BORO TAX COLLECTOR"
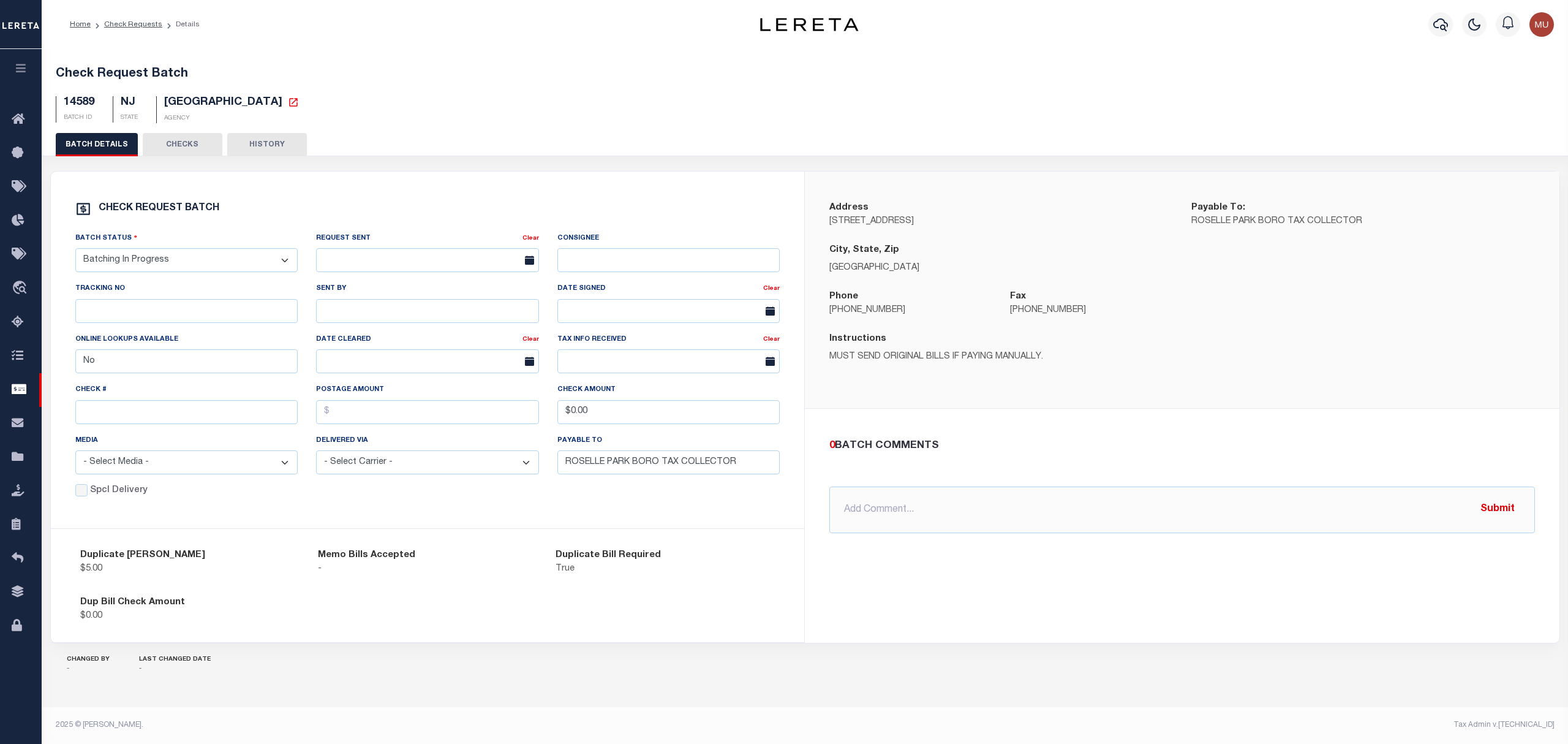
drag, startPoint x: 464, startPoint y: 336, endPoint x: 451, endPoint y: 330, distance: 14.3
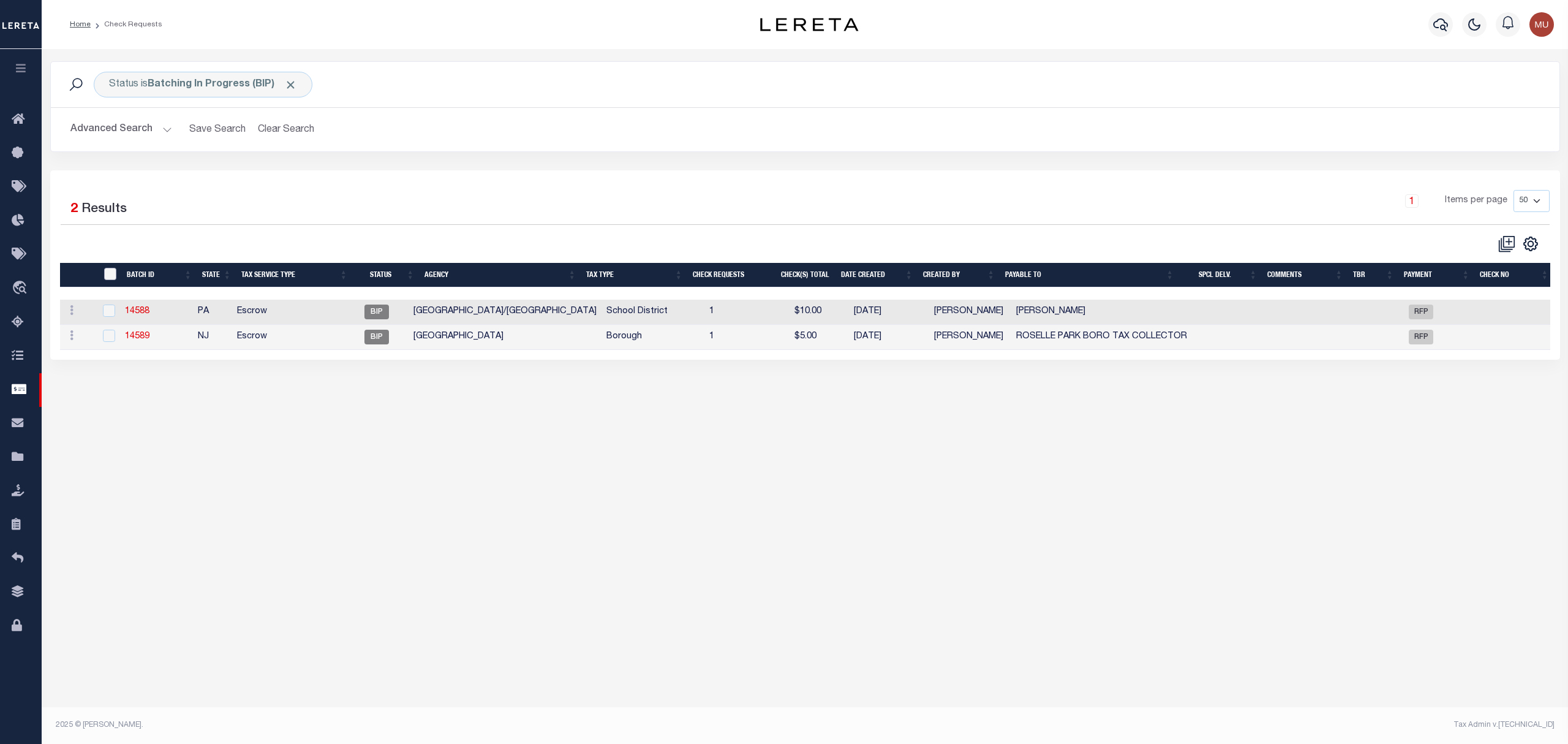
click at [113, 270] on input "" at bounding box center [110, 274] width 12 height 12
checkbox input "true"
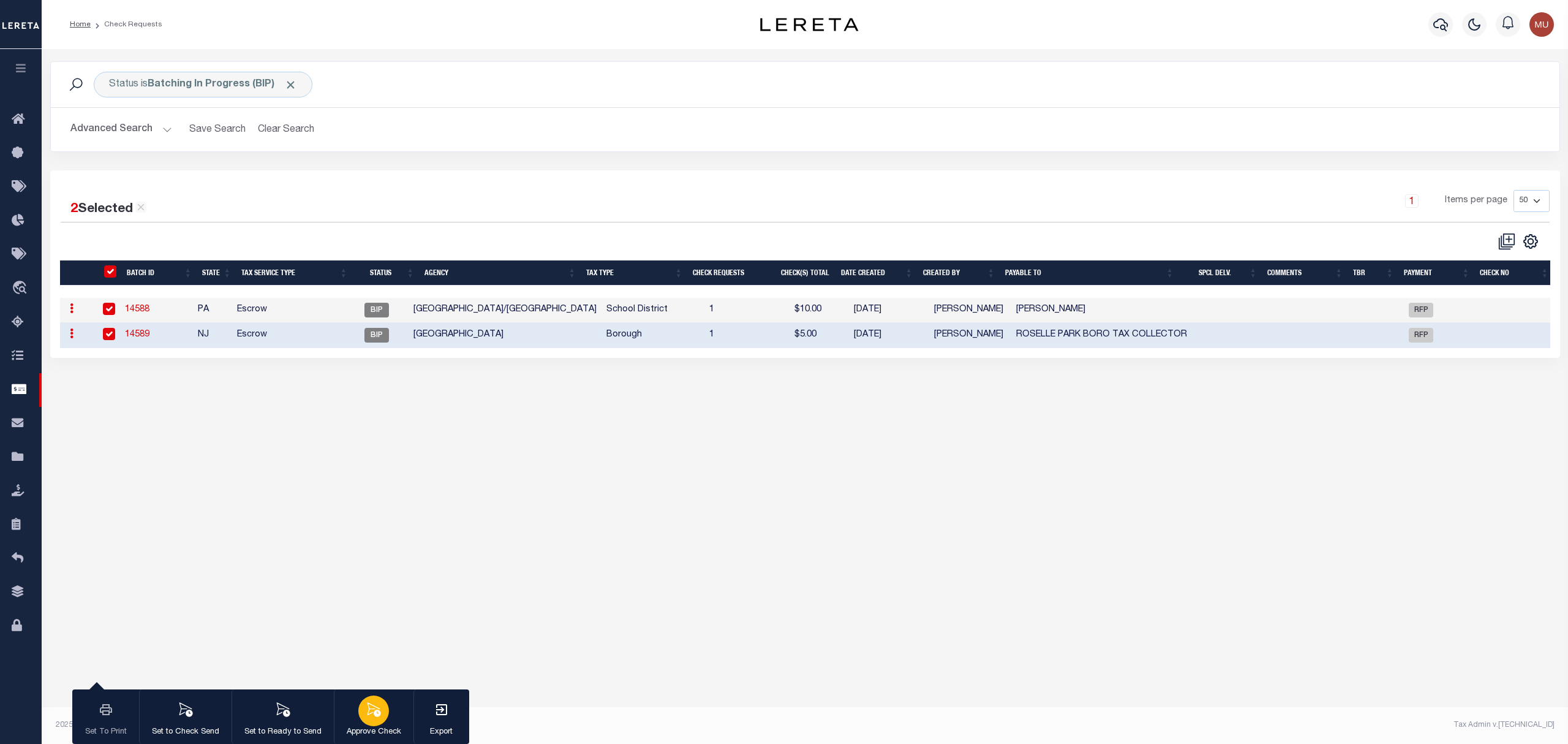
click at [379, 714] on icon "button" at bounding box center [374, 709] width 13 height 14
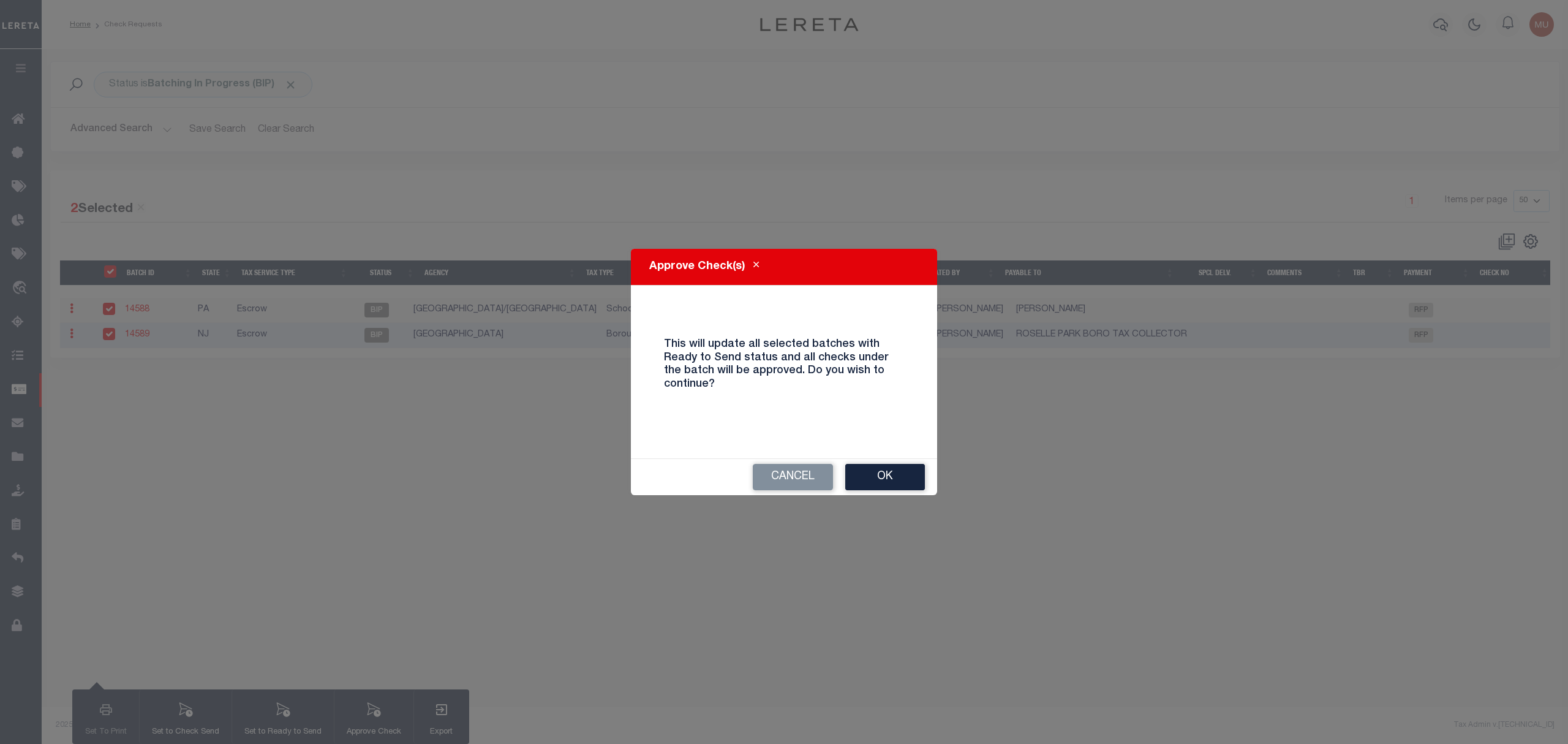
click at [896, 476] on button "Ok" at bounding box center [885, 477] width 79 height 26
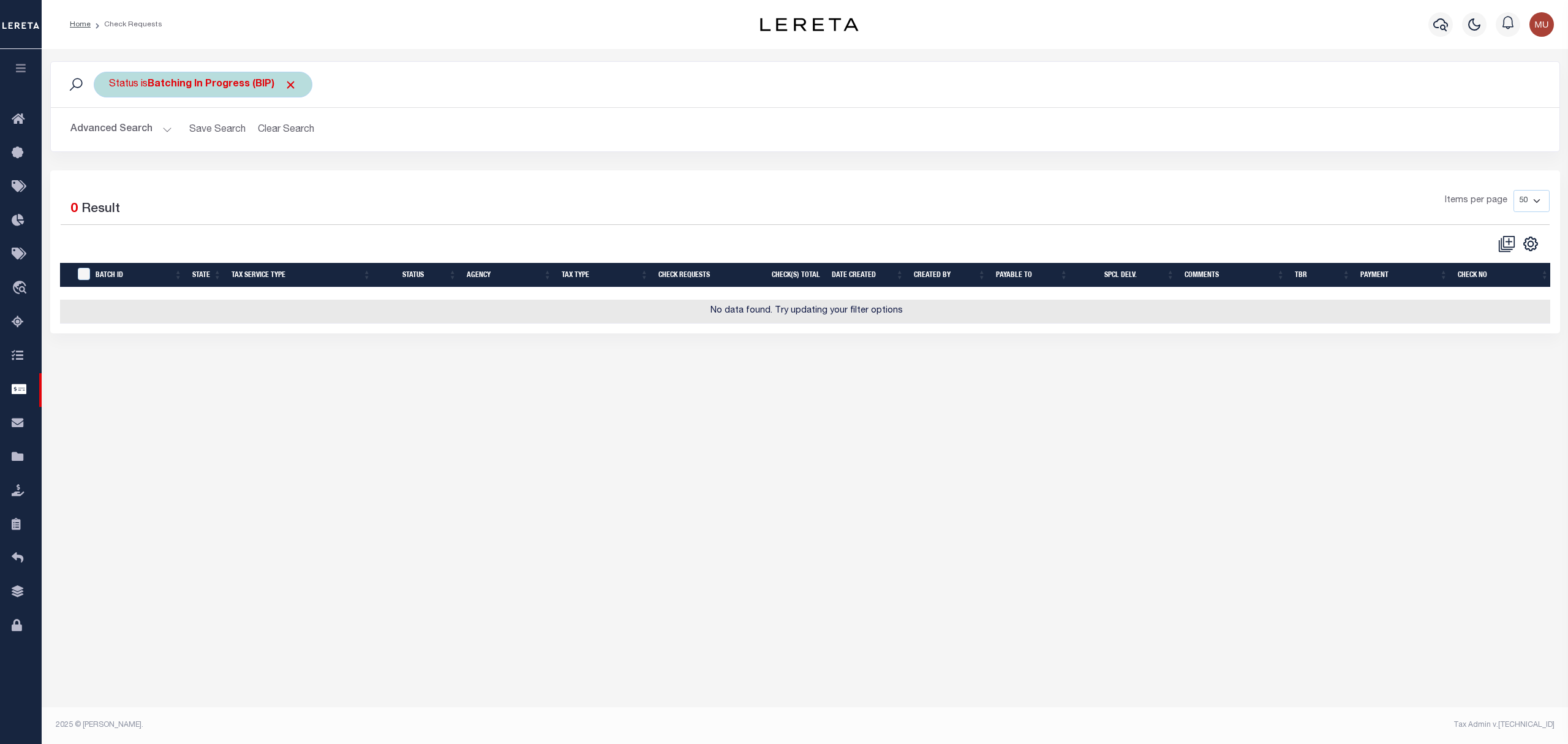
drag, startPoint x: 193, startPoint y: 70, endPoint x: 211, endPoint y: 81, distance: 21.1
click at [205, 75] on div "Status is Batching In Progress (BIP) Search" at bounding box center [805, 84] width 1509 height 45
click at [211, 81] on b "Batching In Progress (BIP)" at bounding box center [222, 84] width 149 height 10
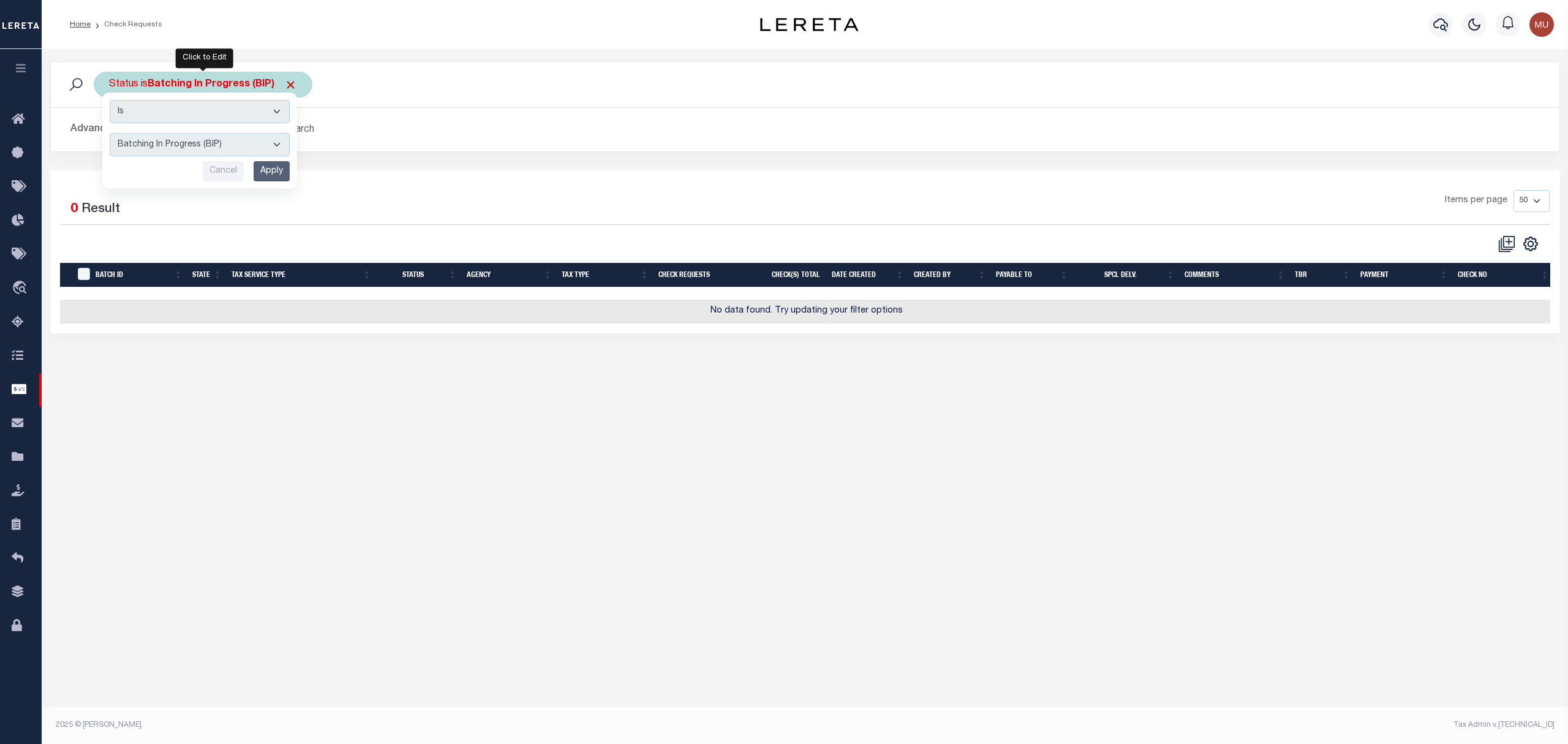
click at [231, 144] on select "Approval Needed (APN) Batching In Progress (BIP) Check Returned (CKR) Cleared a…" at bounding box center [200, 144] width 180 height 23
select select "RTS"
click at [110, 134] on select "Approval Needed (APN) Batching In Progress (BIP) Check Returned (CKR) Cleared a…" at bounding box center [200, 144] width 180 height 23
click at [272, 165] on input "Apply" at bounding box center [271, 171] width 36 height 20
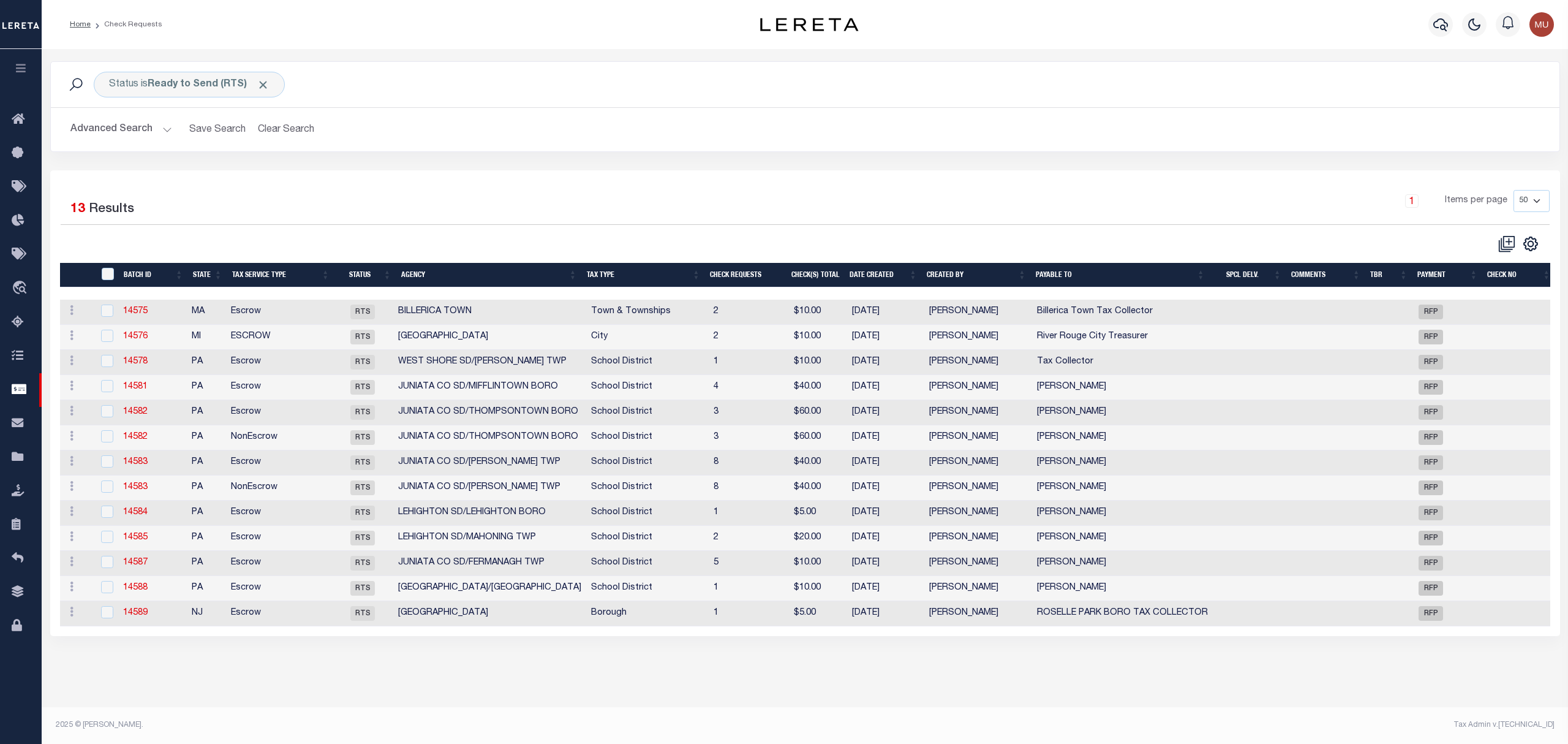
click at [474, 282] on th "Agency" at bounding box center [489, 276] width 185 height 25
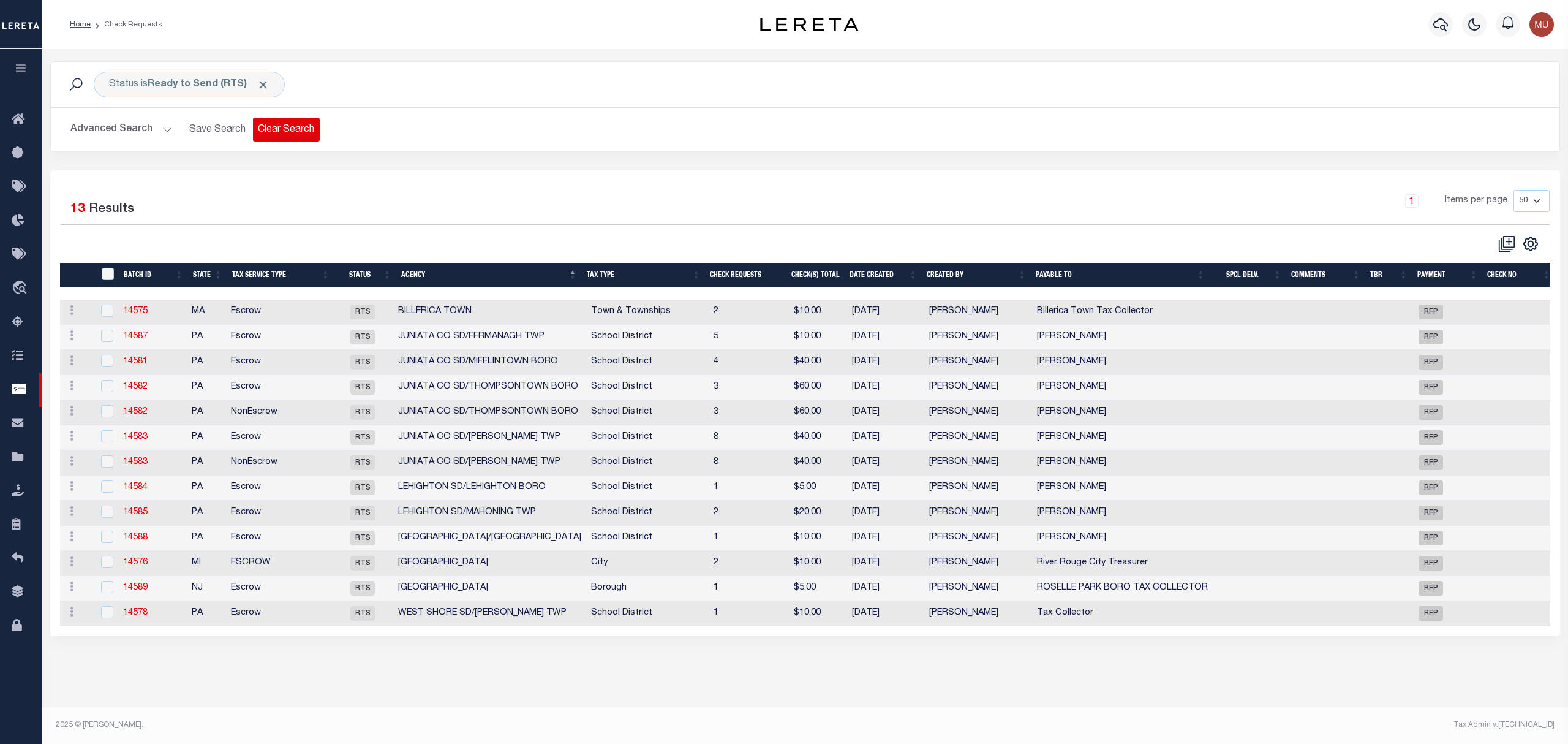
click at [294, 134] on button "Clear Search" at bounding box center [286, 130] width 67 height 24
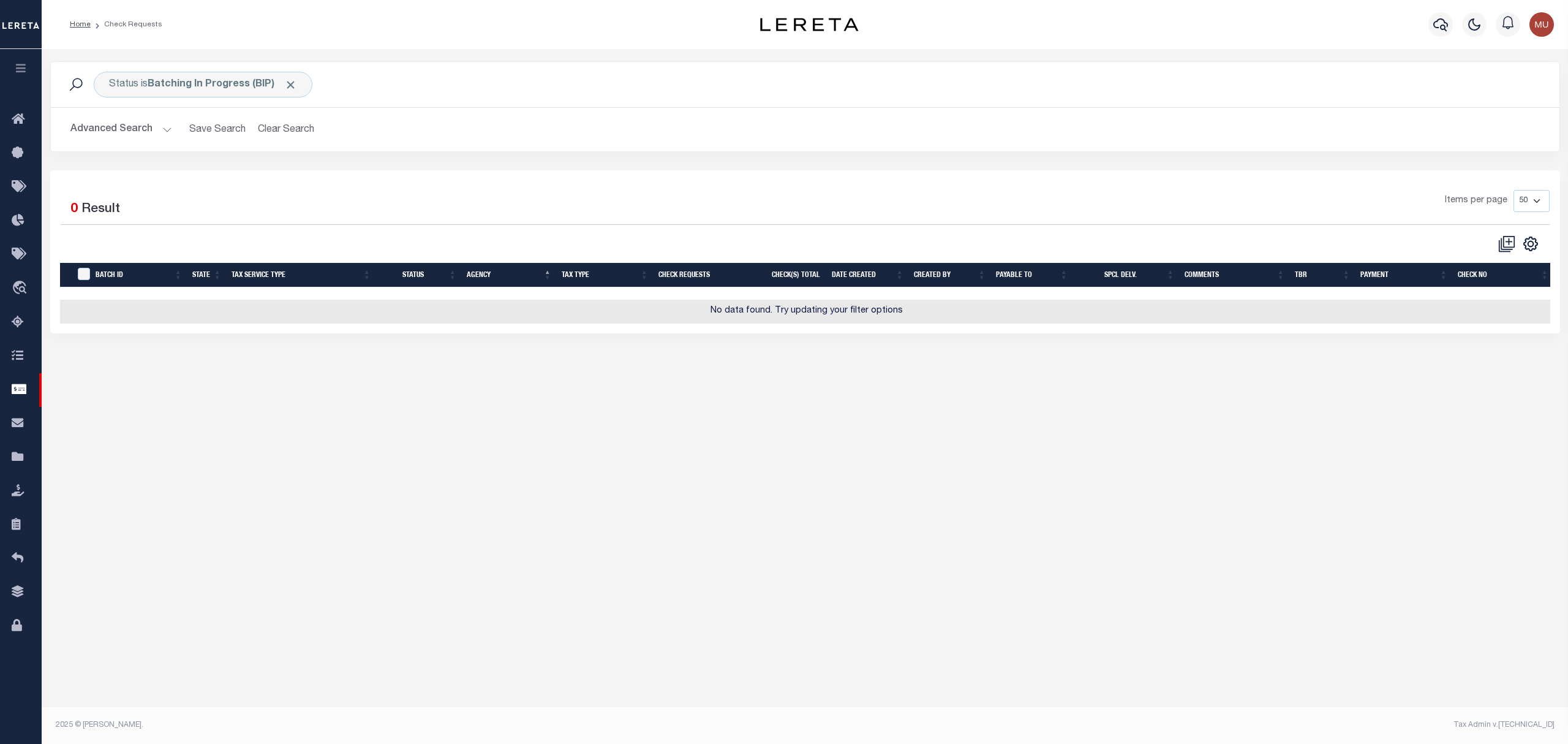
click at [442, 89] on div "Status is Batching In Progress (BIP) Search" at bounding box center [805, 84] width 1489 height 26
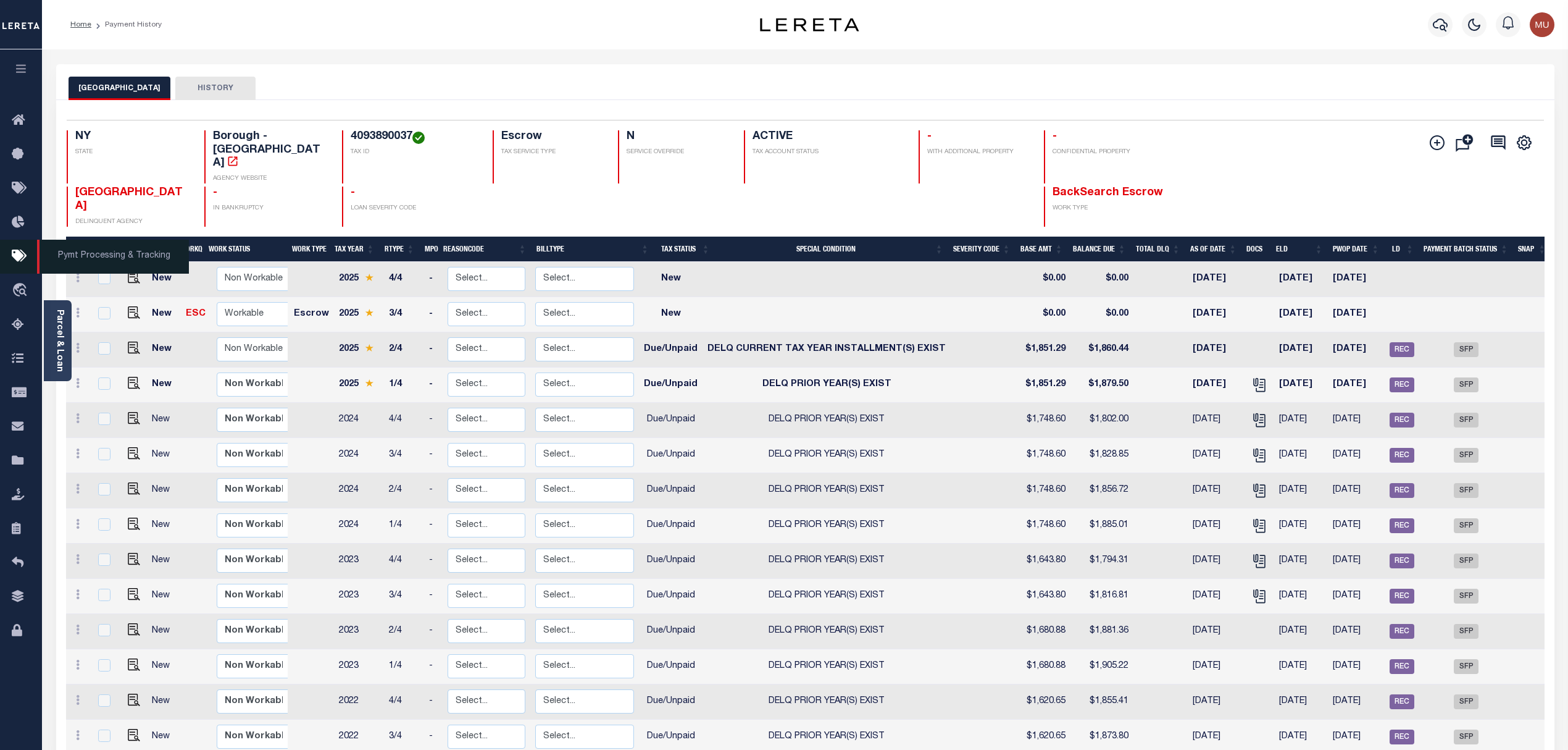
click at [17, 254] on icon at bounding box center [21, 257] width 20 height 15
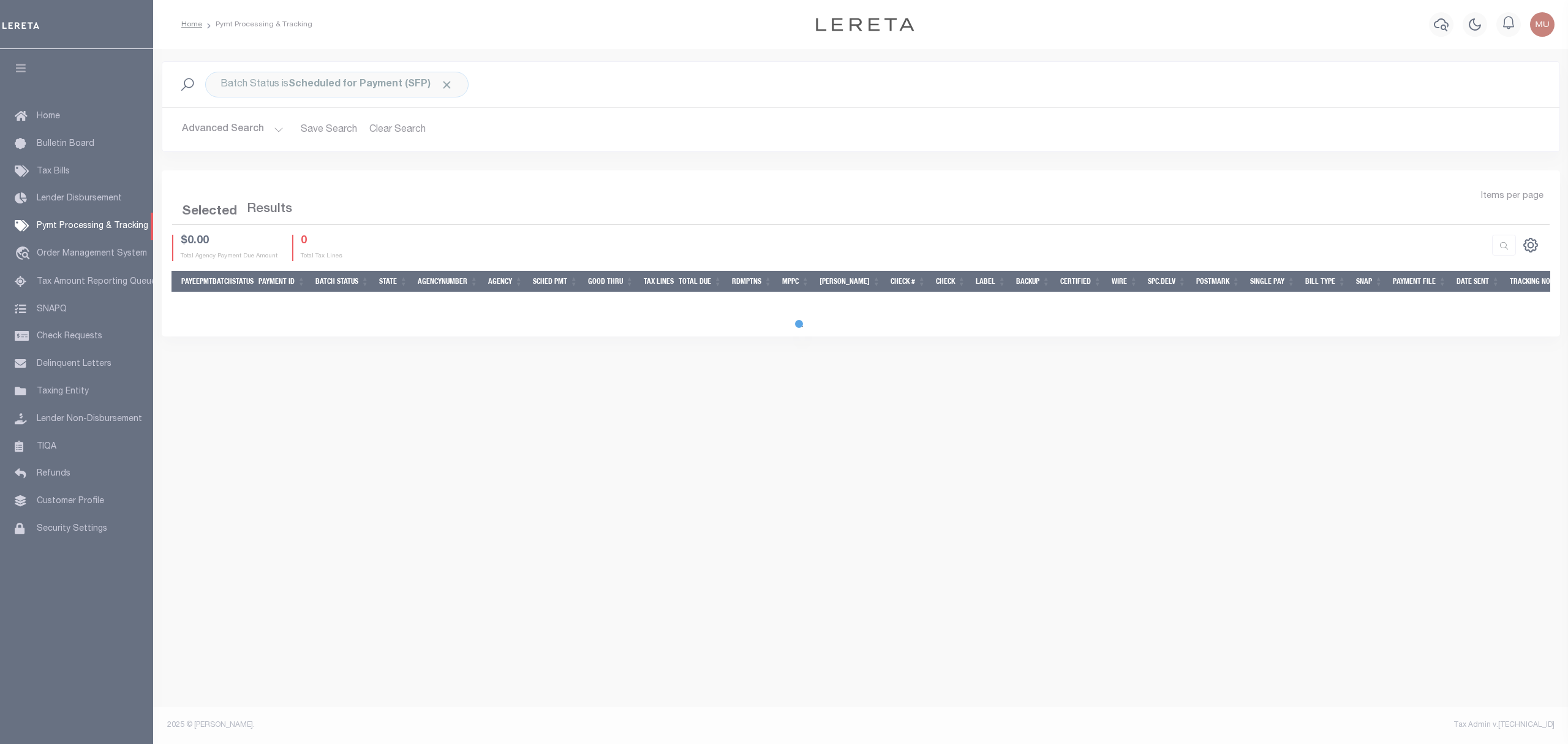
click at [209, 128] on div at bounding box center [784, 372] width 1568 height 744
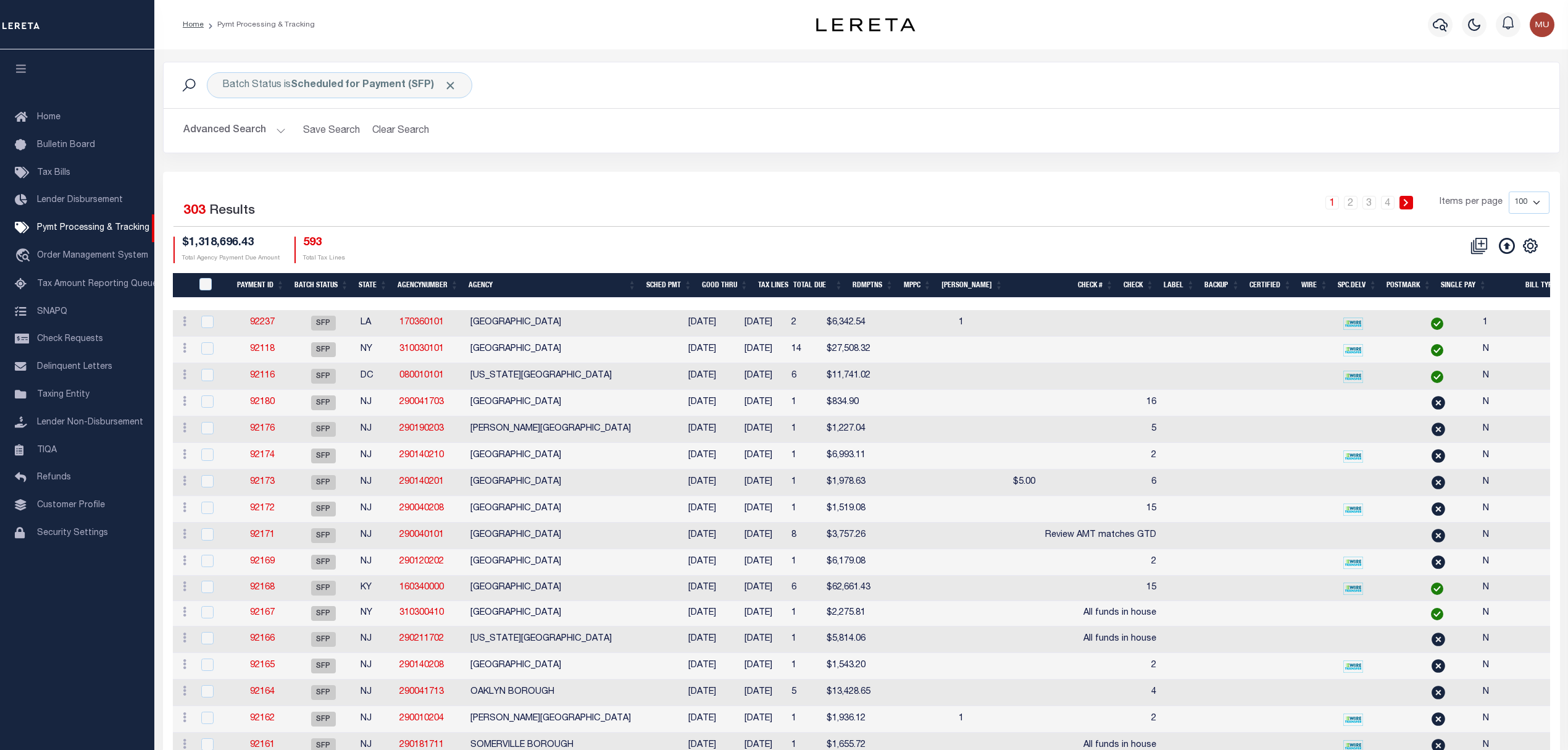
click at [236, 131] on button "Advanced Search" at bounding box center [234, 131] width 102 height 24
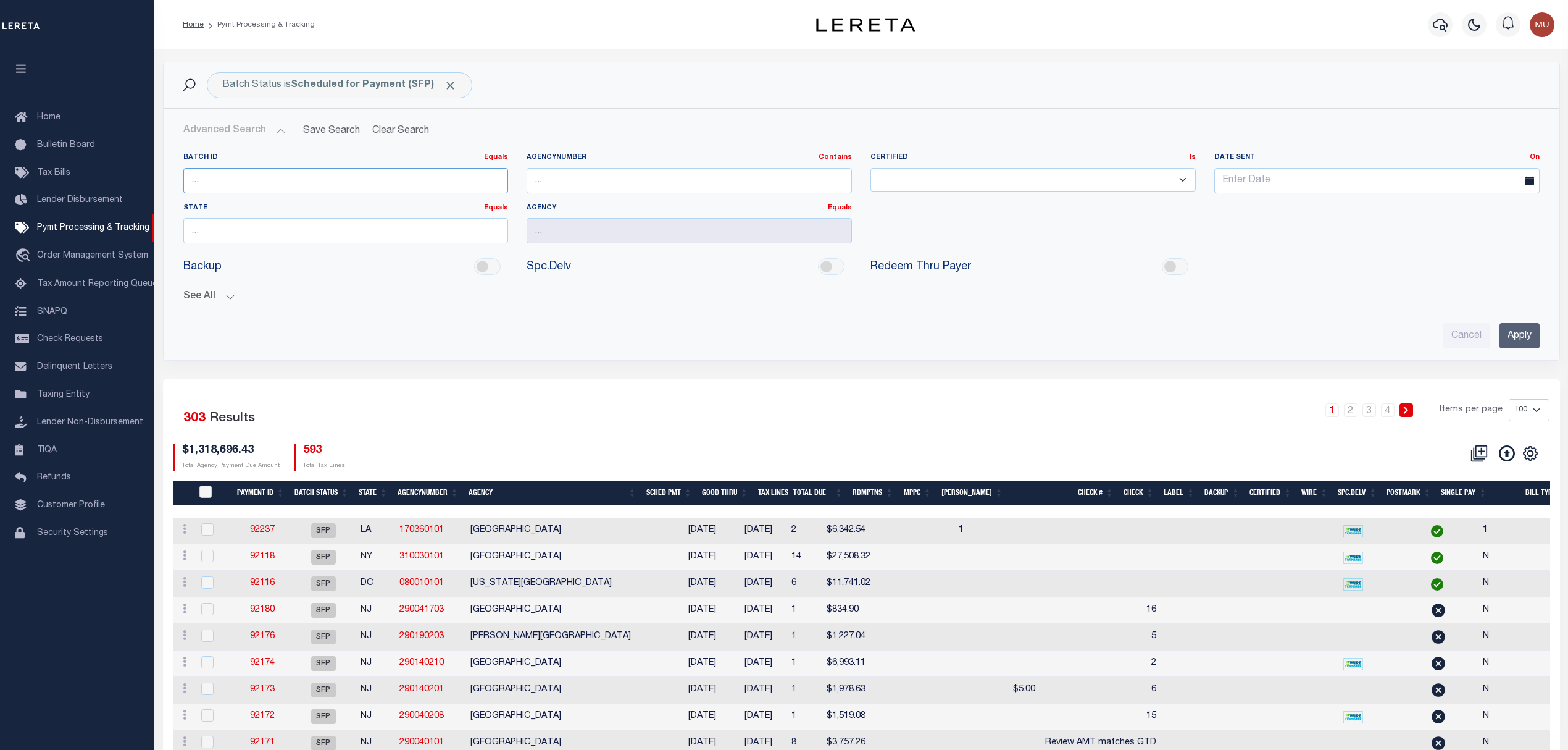
click at [224, 181] on input "number" at bounding box center [346, 181] width 325 height 25
paste input "92106"
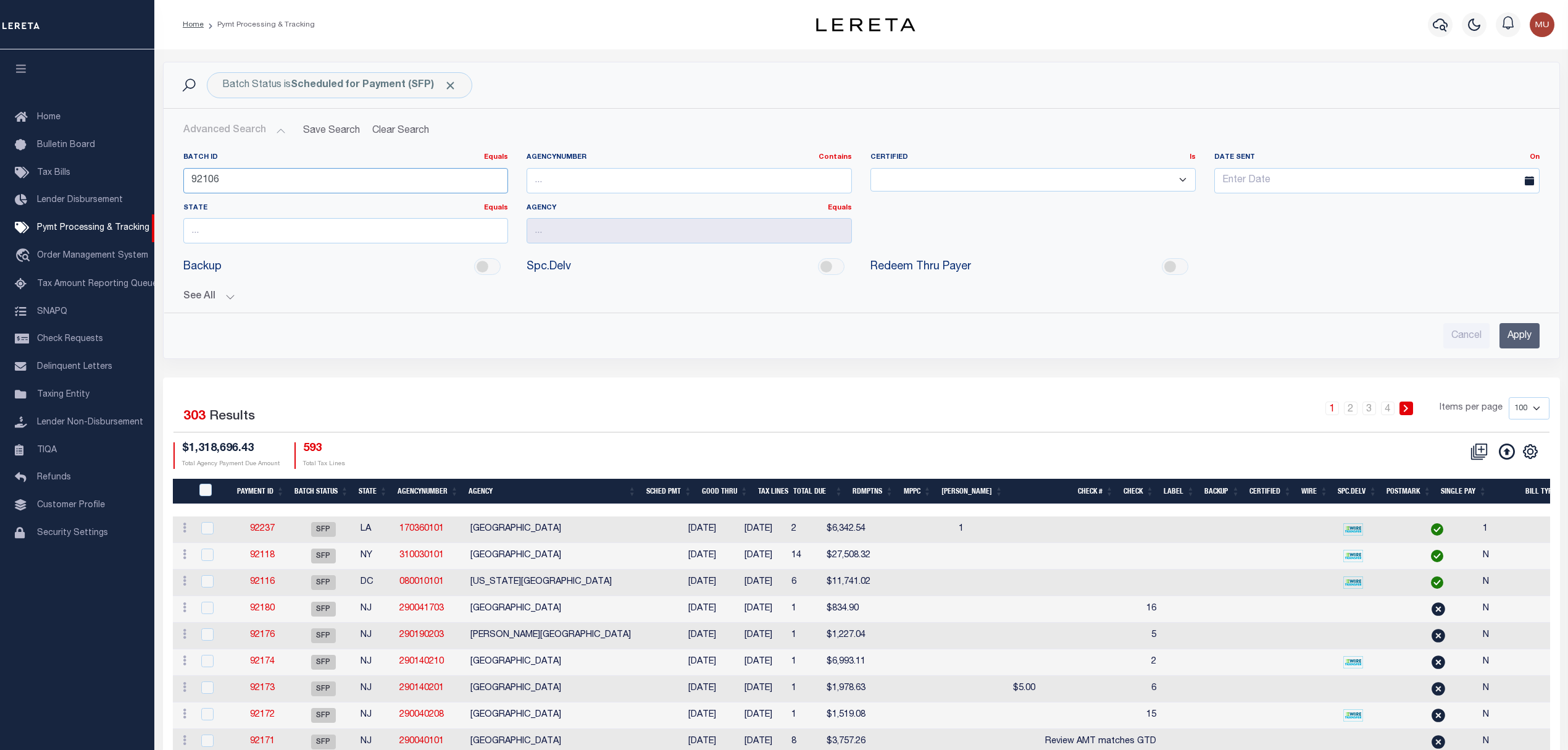
type input "92106"
click at [1526, 336] on input "Apply" at bounding box center [1519, 336] width 40 height 25
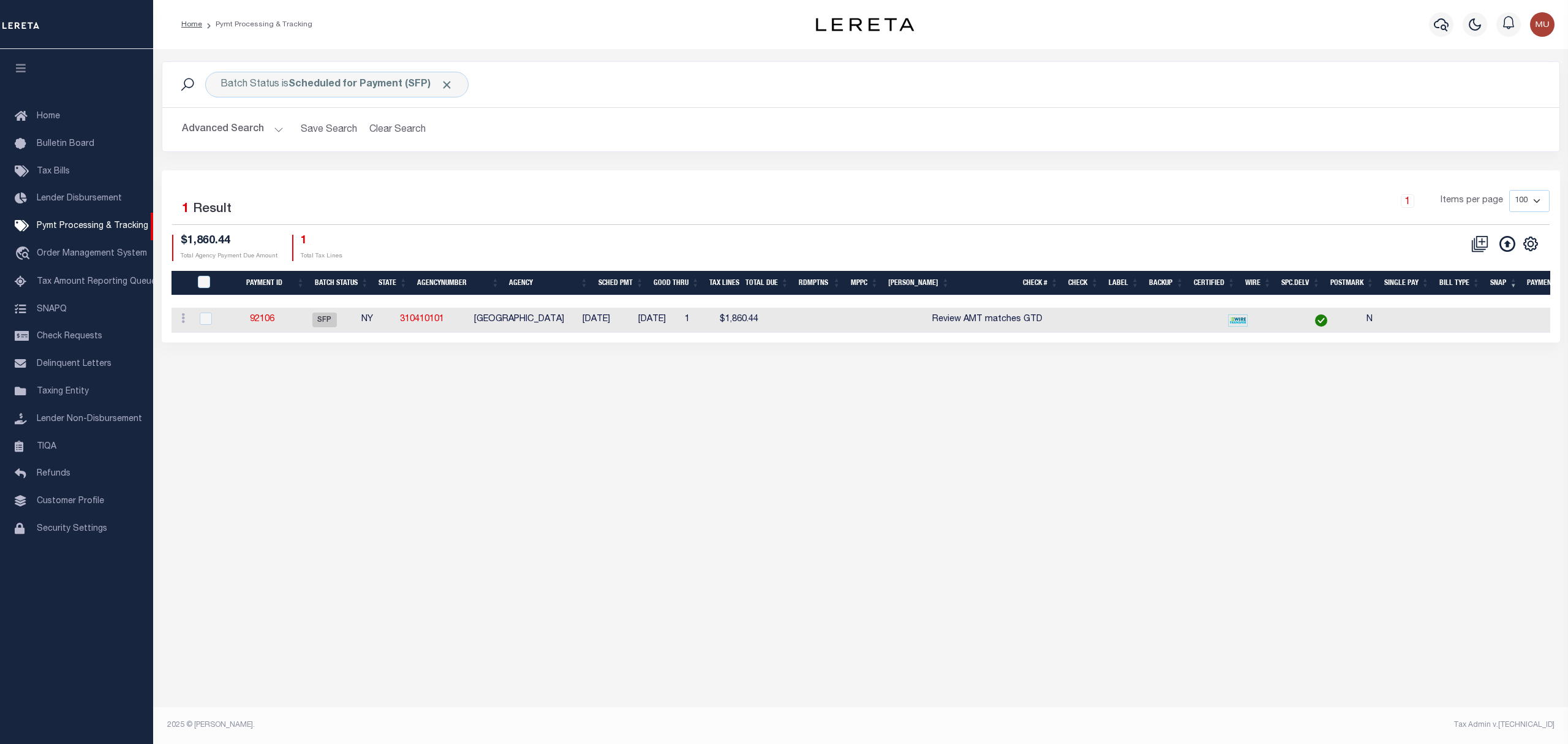
click at [953, 456] on div "Batch Status is Scheduled for Payment (SFP) Search Advanced Search Save Search …" at bounding box center [860, 384] width 1415 height 670
click at [267, 319] on link "92106" at bounding box center [262, 319] width 25 height 9
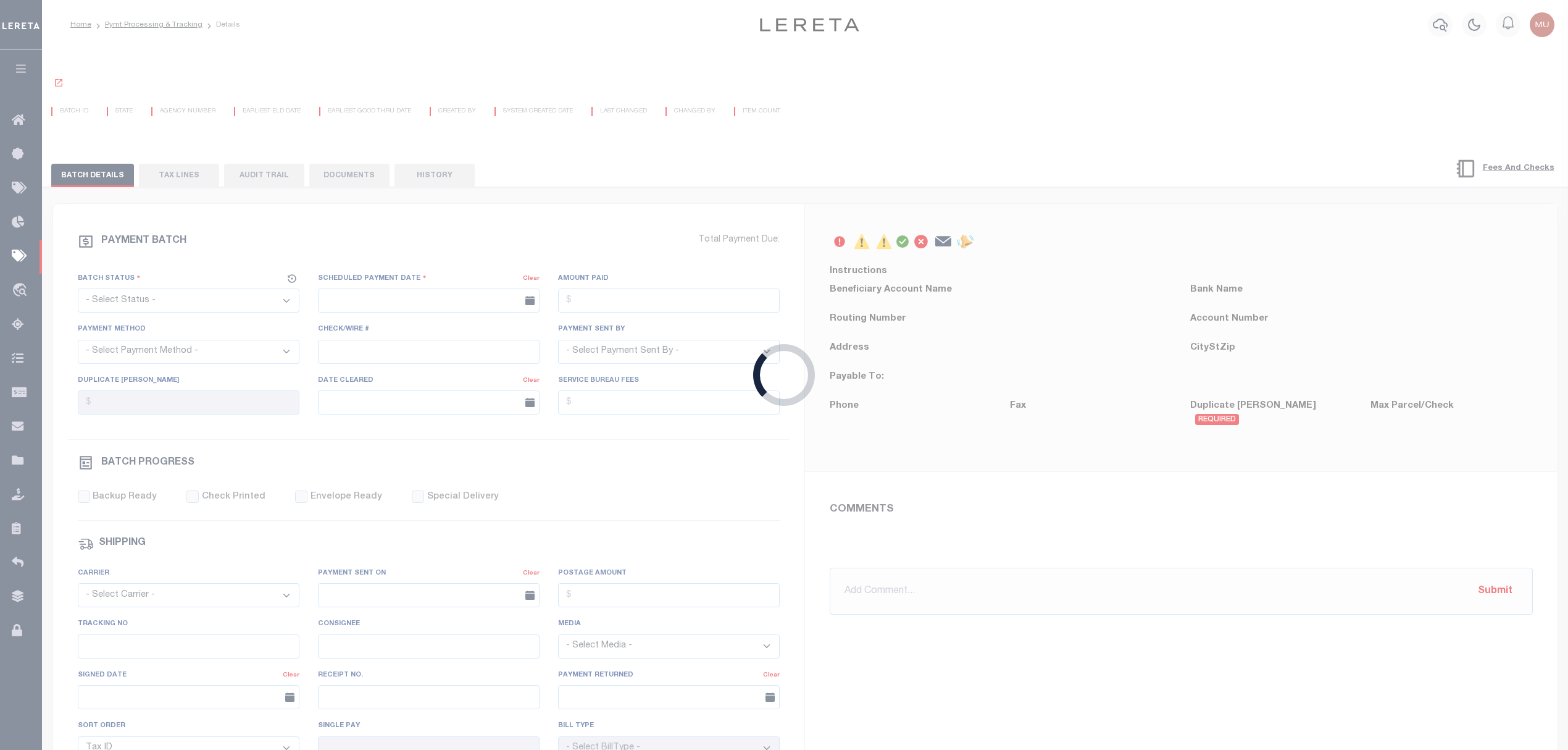
select select "SFP"
type input "[DATE]"
type input "Review AMT matches GTD"
type input "[PERSON_NAME]"
type input "N"
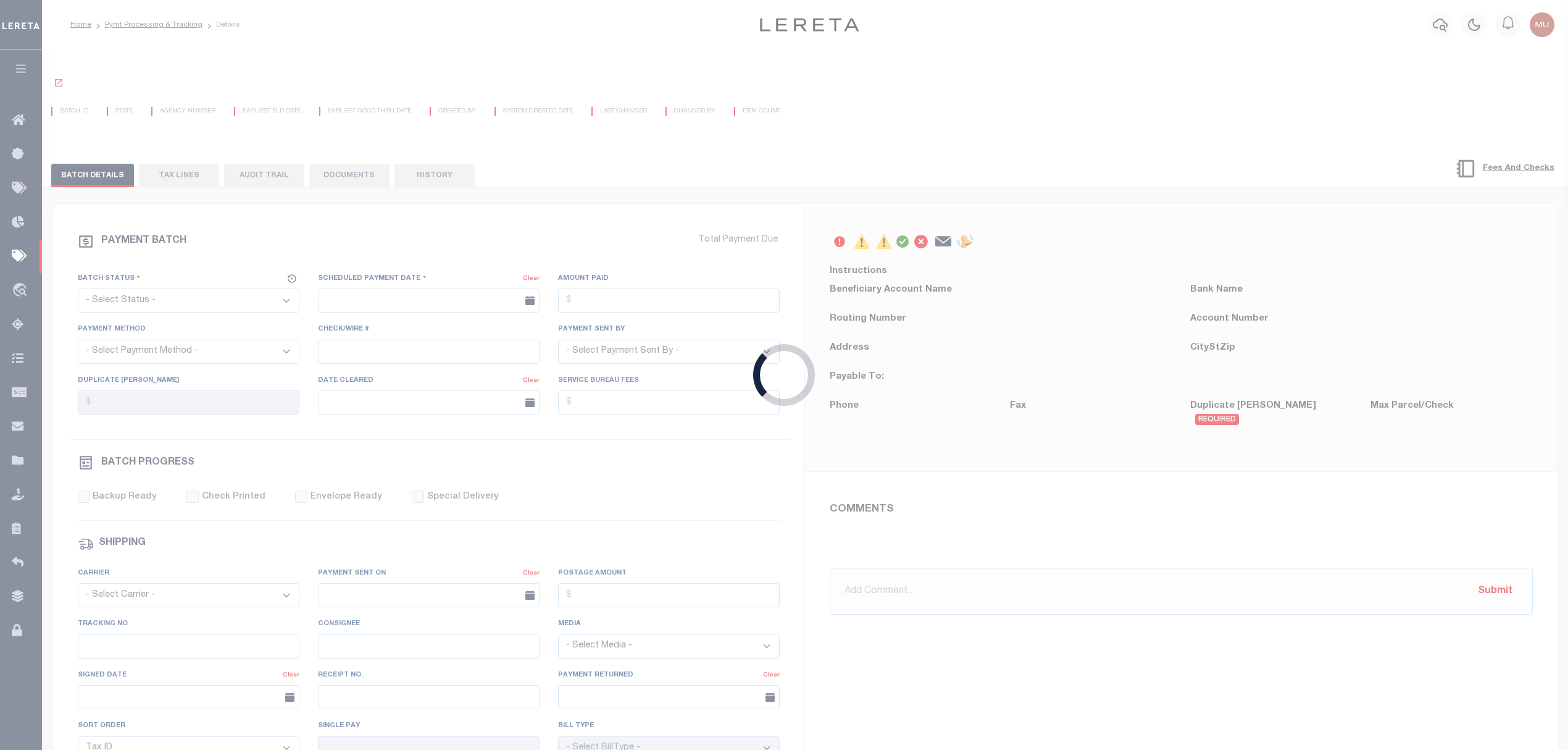
radio input "true"
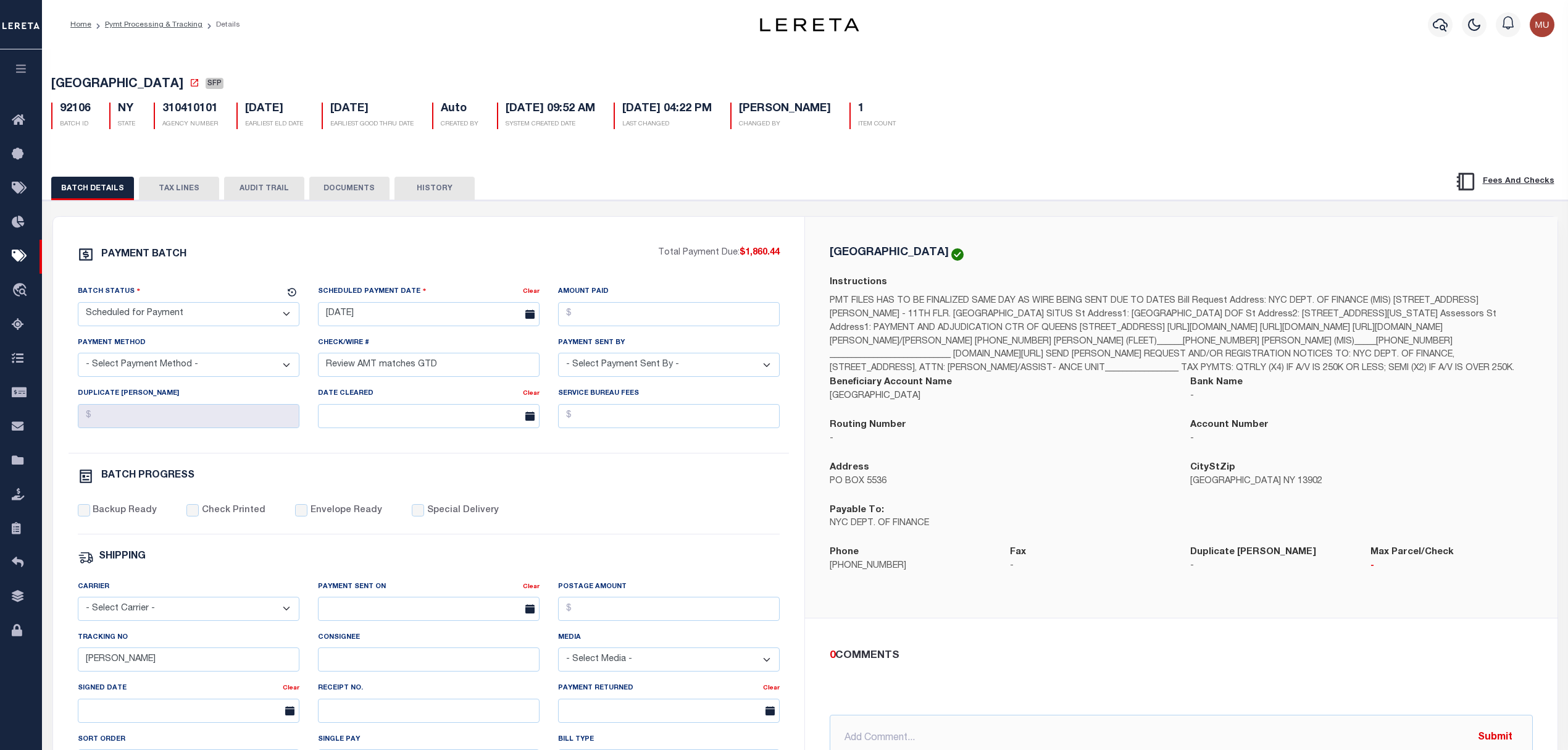
click at [484, 260] on div "PAYMENT BATCH" at bounding box center [368, 258] width 581 height 24
click at [541, 263] on div "PAYMENT BATCH" at bounding box center [368, 258] width 581 height 24
click at [143, 27] on link "Pymt Processing & Tracking" at bounding box center [154, 25] width 98 height 8
